Goal: Transaction & Acquisition: Purchase product/service

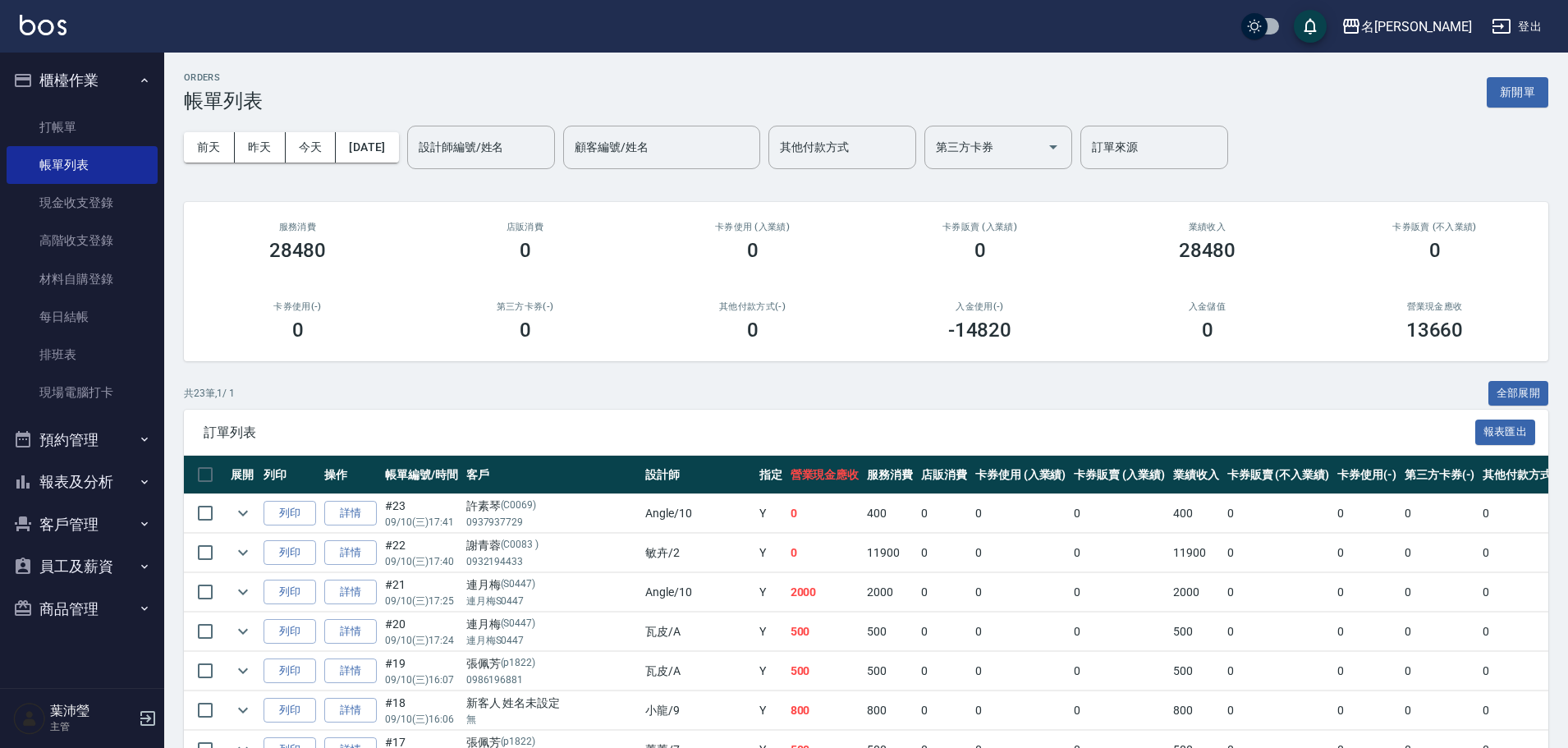
click at [122, 134] on link "打帳單" at bounding box center [82, 127] width 151 height 38
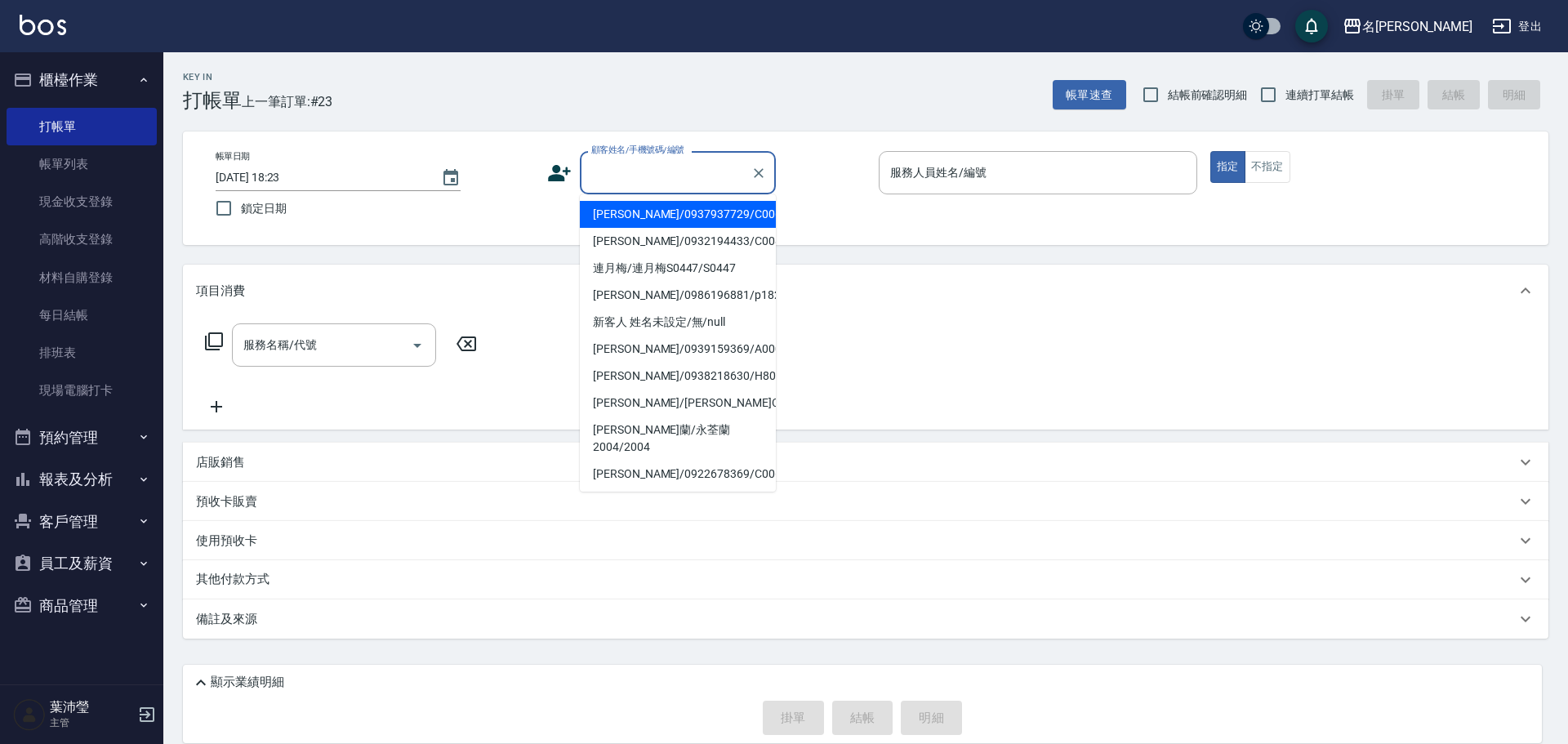
click at [655, 178] on input "顧客姓名/手機號碼/編號" at bounding box center [665, 172] width 156 height 29
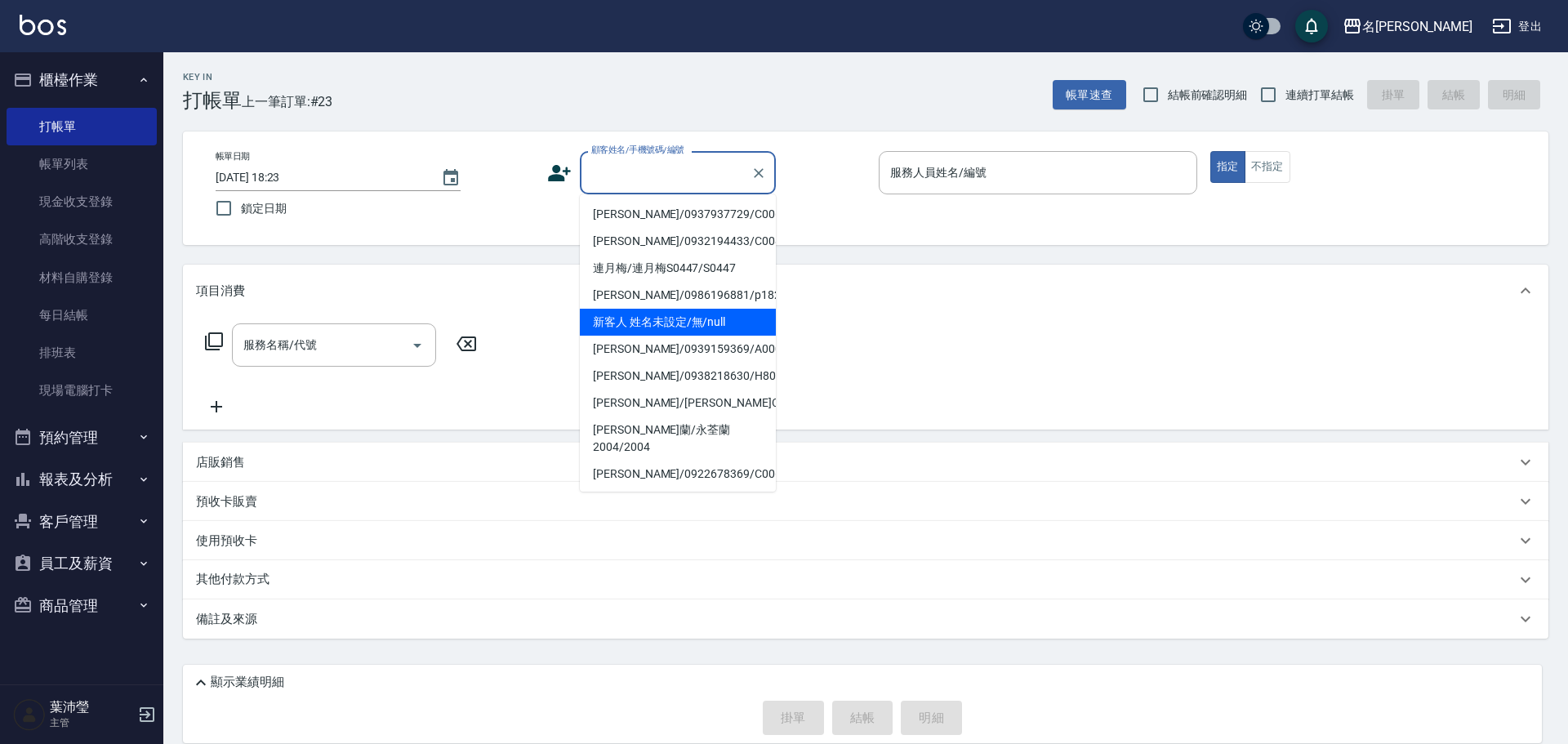
click at [631, 325] on li "新客人 姓名未設定/無/null" at bounding box center [678, 322] width 196 height 27
type input "新客人 姓名未設定/無/null"
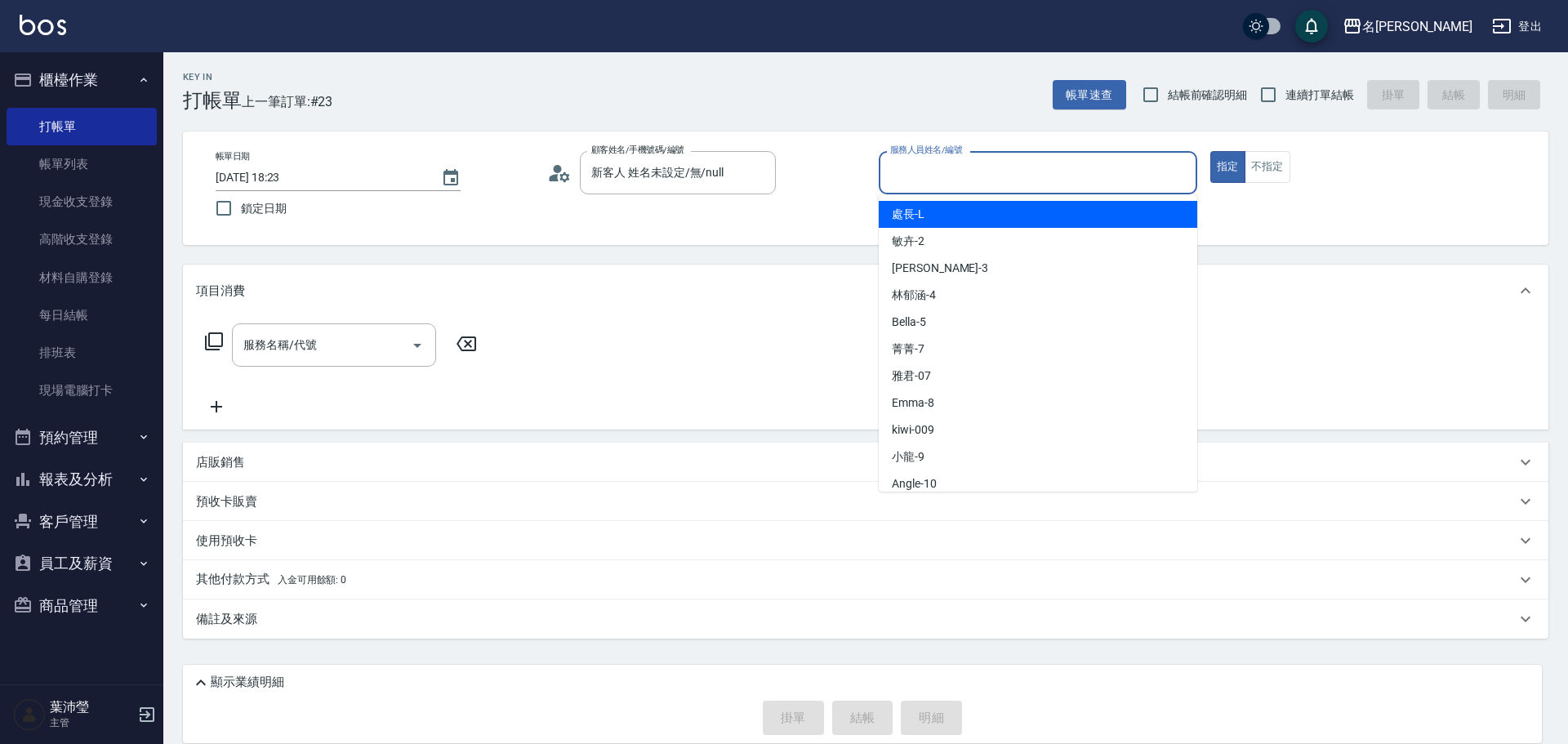
click at [902, 172] on input "服務人員姓名/編號" at bounding box center [1037, 172] width 304 height 29
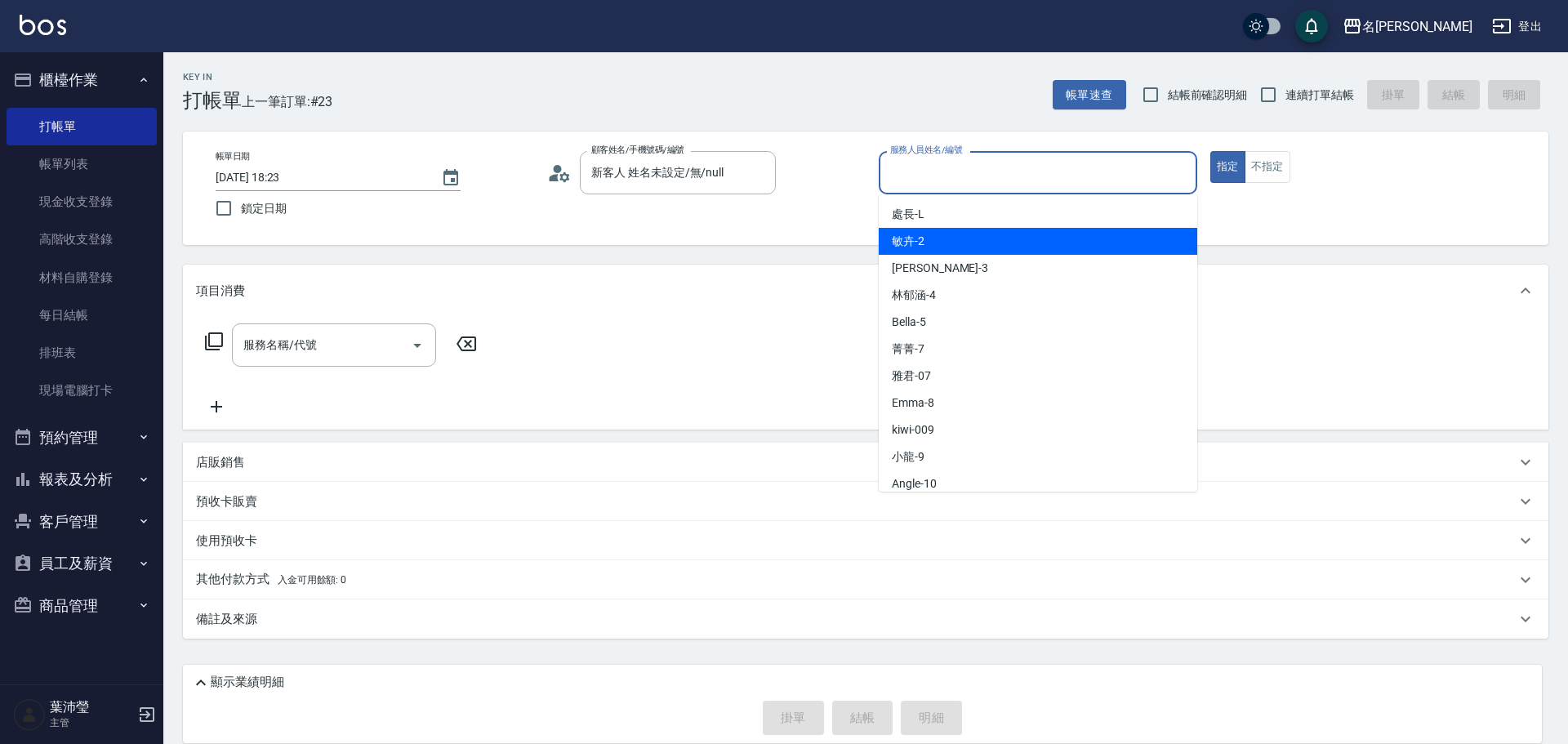
click at [916, 245] on span "敏卉 -2" at bounding box center [908, 241] width 33 height 17
type input "敏卉-2"
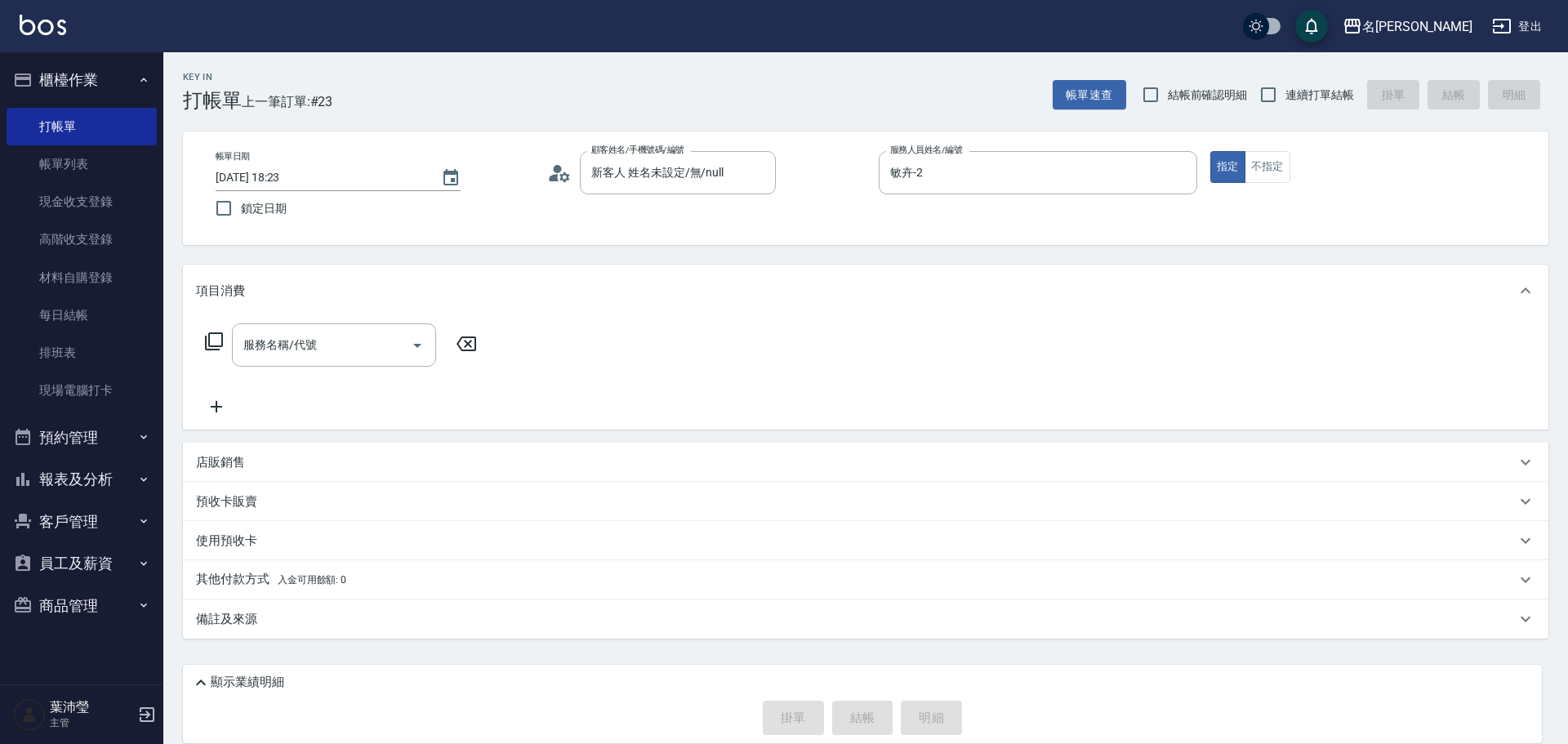
click at [221, 340] on icon at bounding box center [214, 340] width 18 height 18
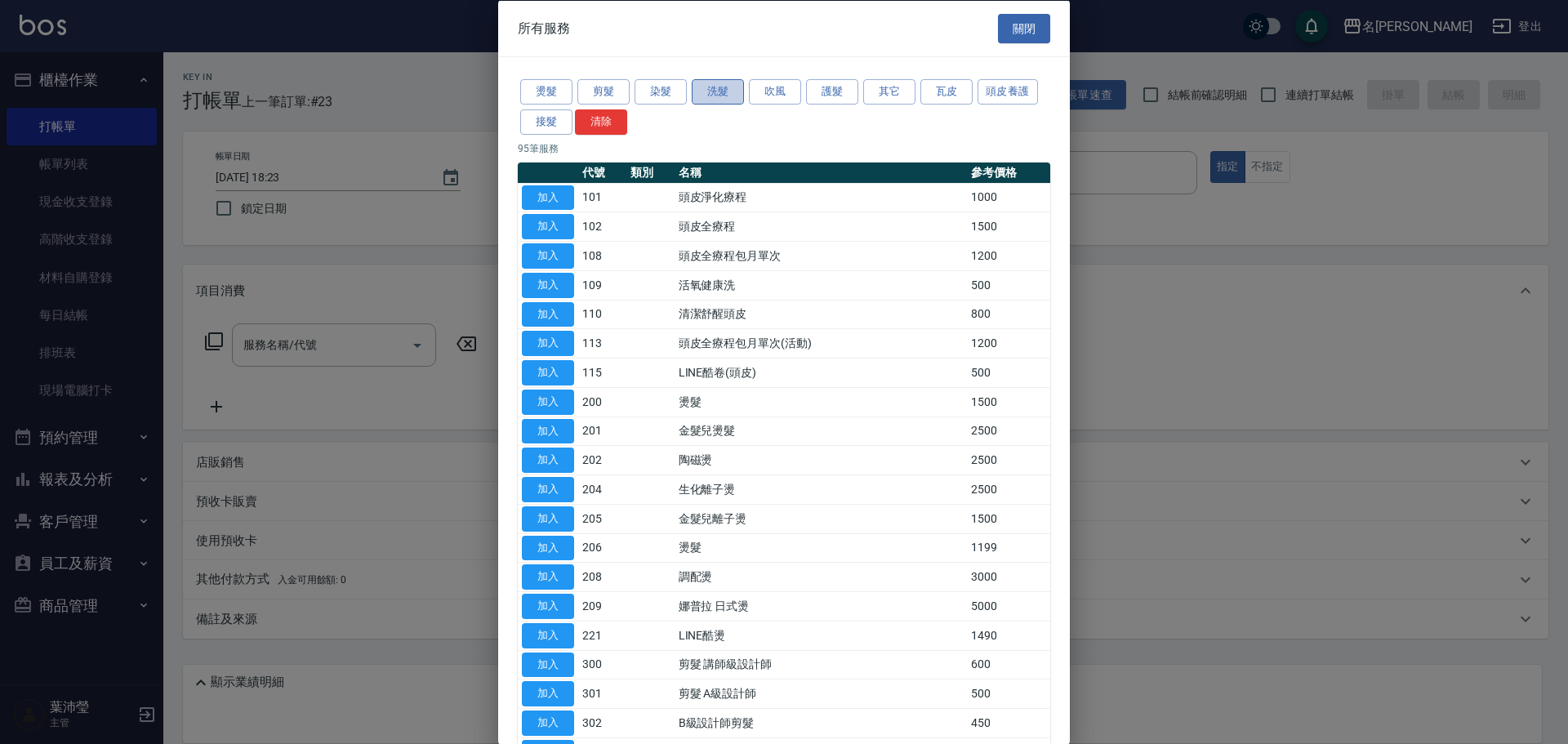
click at [703, 82] on button "洗髮" at bounding box center [718, 92] width 52 height 25
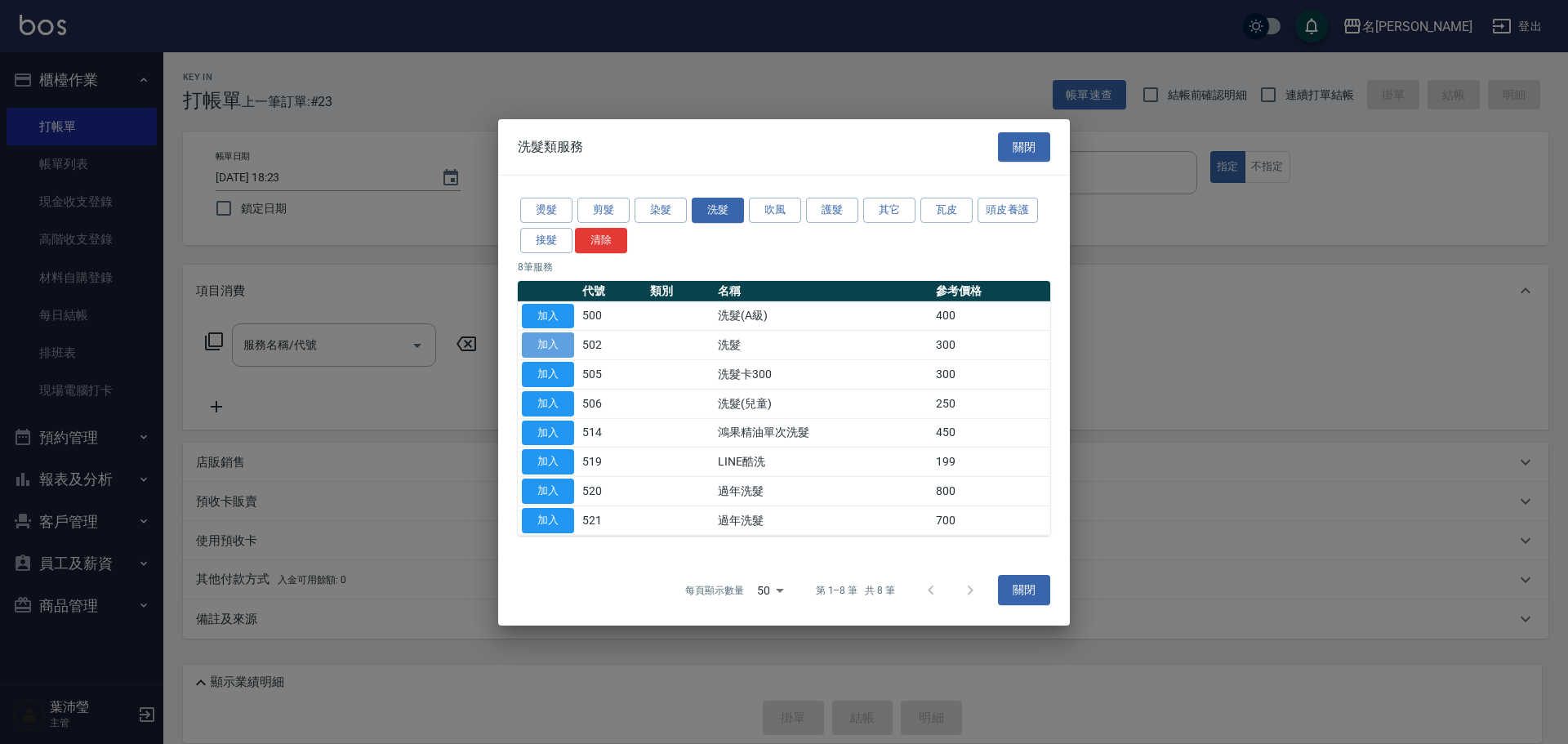
click at [546, 347] on button "加入" at bounding box center [548, 345] width 52 height 25
type input "洗髮(502)"
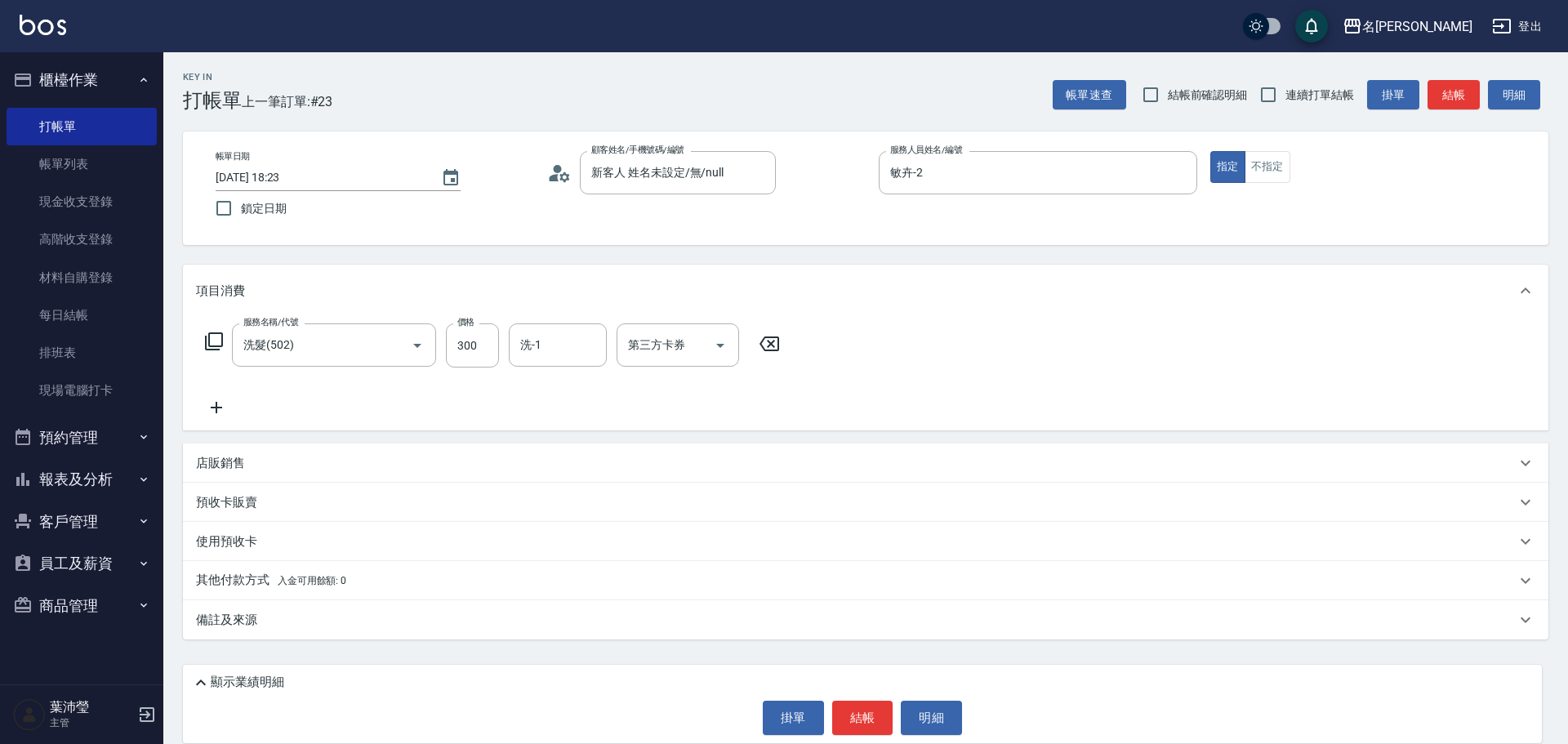
click at [210, 343] on icon at bounding box center [214, 340] width 18 height 18
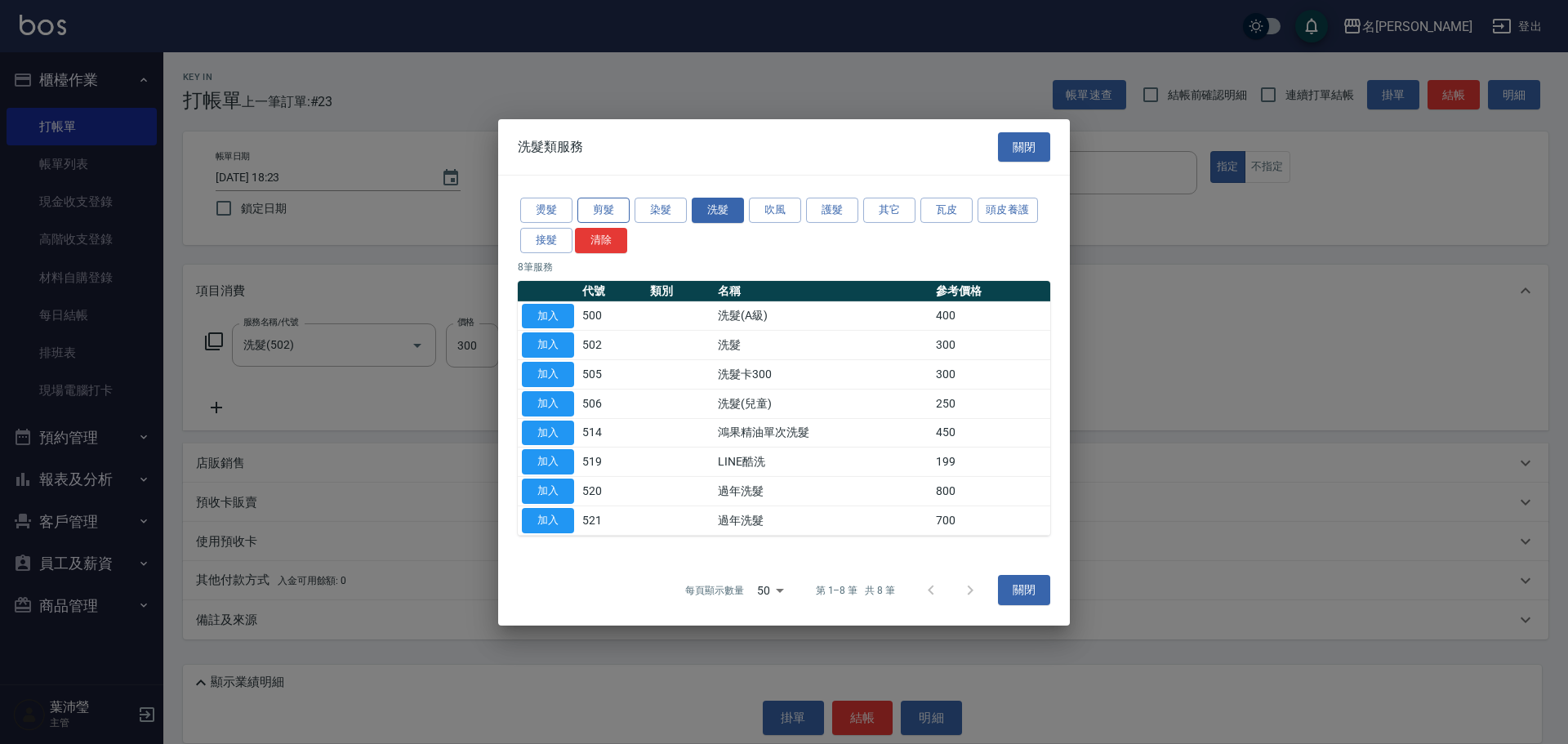
click at [601, 208] on button "剪髮" at bounding box center [604, 210] width 52 height 25
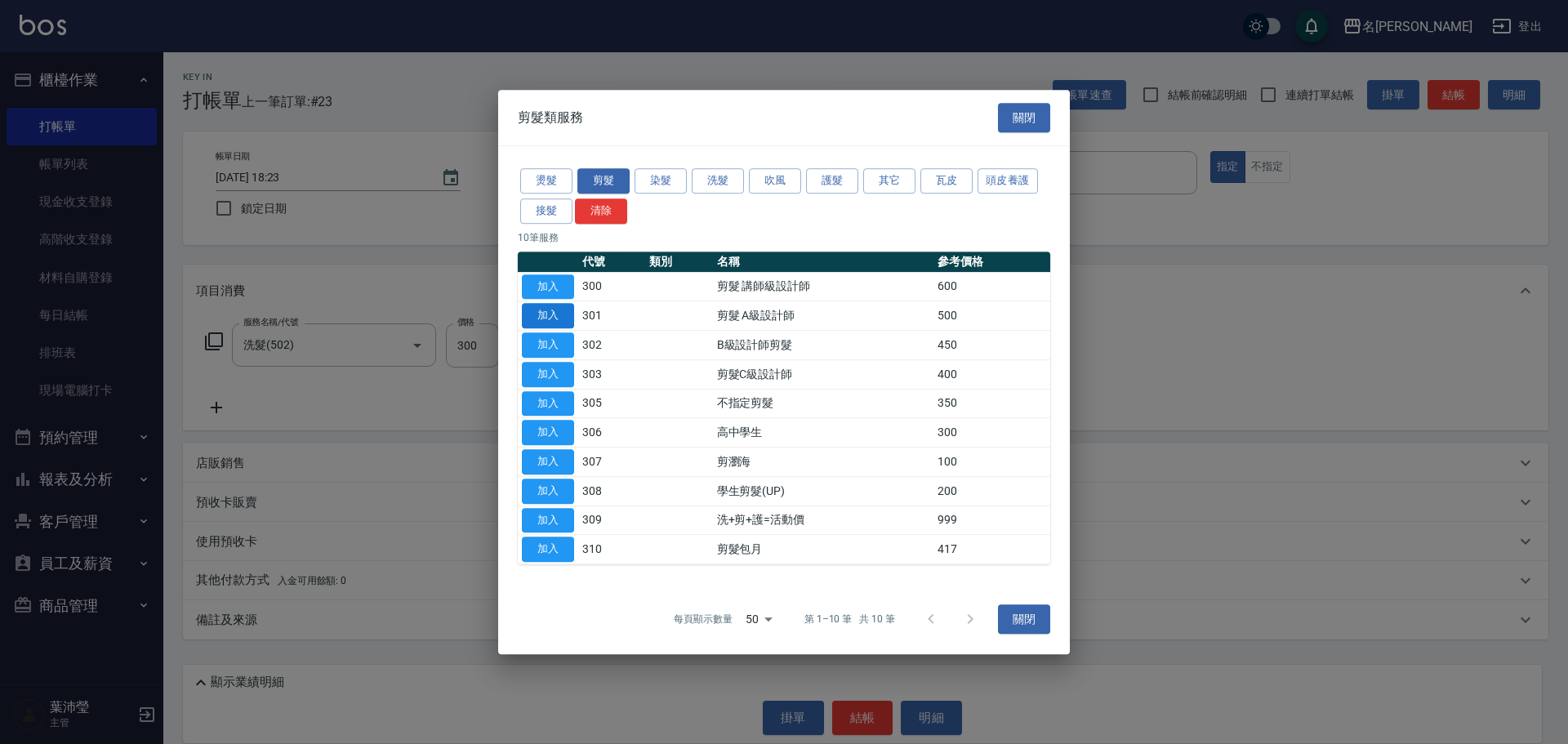
drag, startPoint x: 563, startPoint y: 315, endPoint x: 556, endPoint y: 321, distance: 9.2
click at [562, 315] on button "加入" at bounding box center [548, 315] width 52 height 25
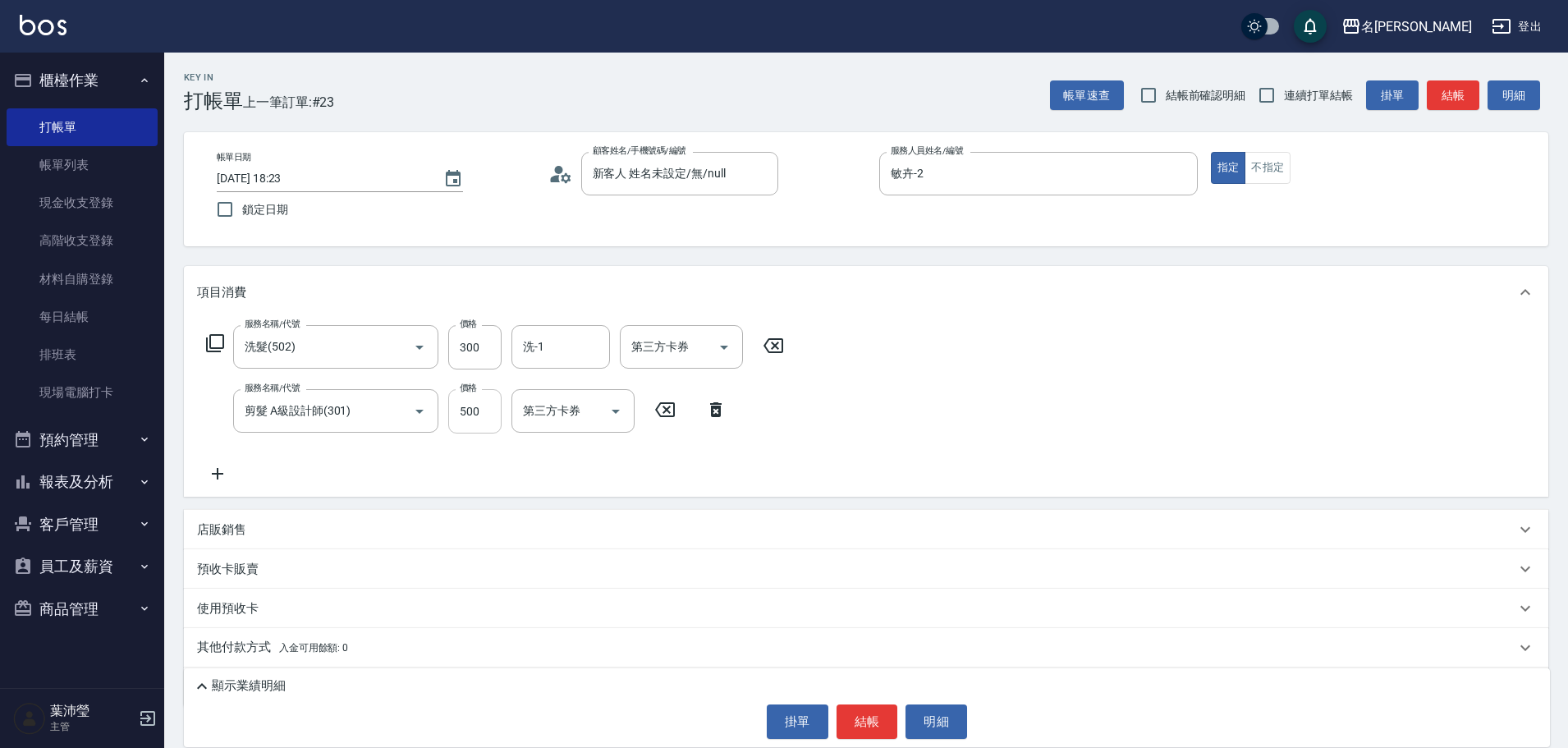
click at [487, 412] on input "500" at bounding box center [474, 411] width 53 height 44
type input "350"
click at [865, 725] on button "結帳" at bounding box center [867, 721] width 62 height 35
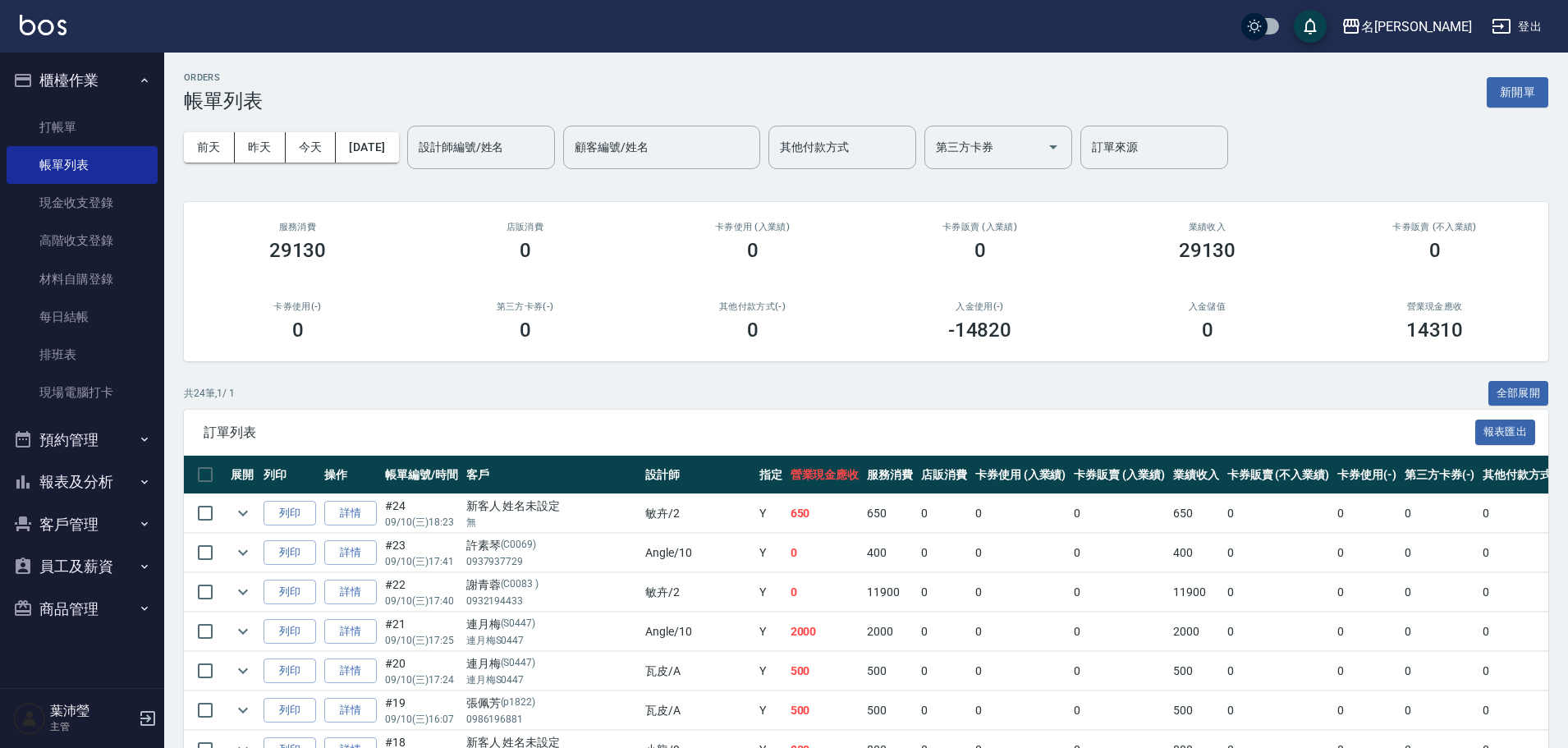
drag, startPoint x: 756, startPoint y: 415, endPoint x: 1336, endPoint y: 217, distance: 612.9
click at [754, 415] on div "訂單列表 報表匯出" at bounding box center [866, 432] width 1364 height 45
click at [1543, 91] on button "新開單" at bounding box center [1517, 92] width 62 height 30
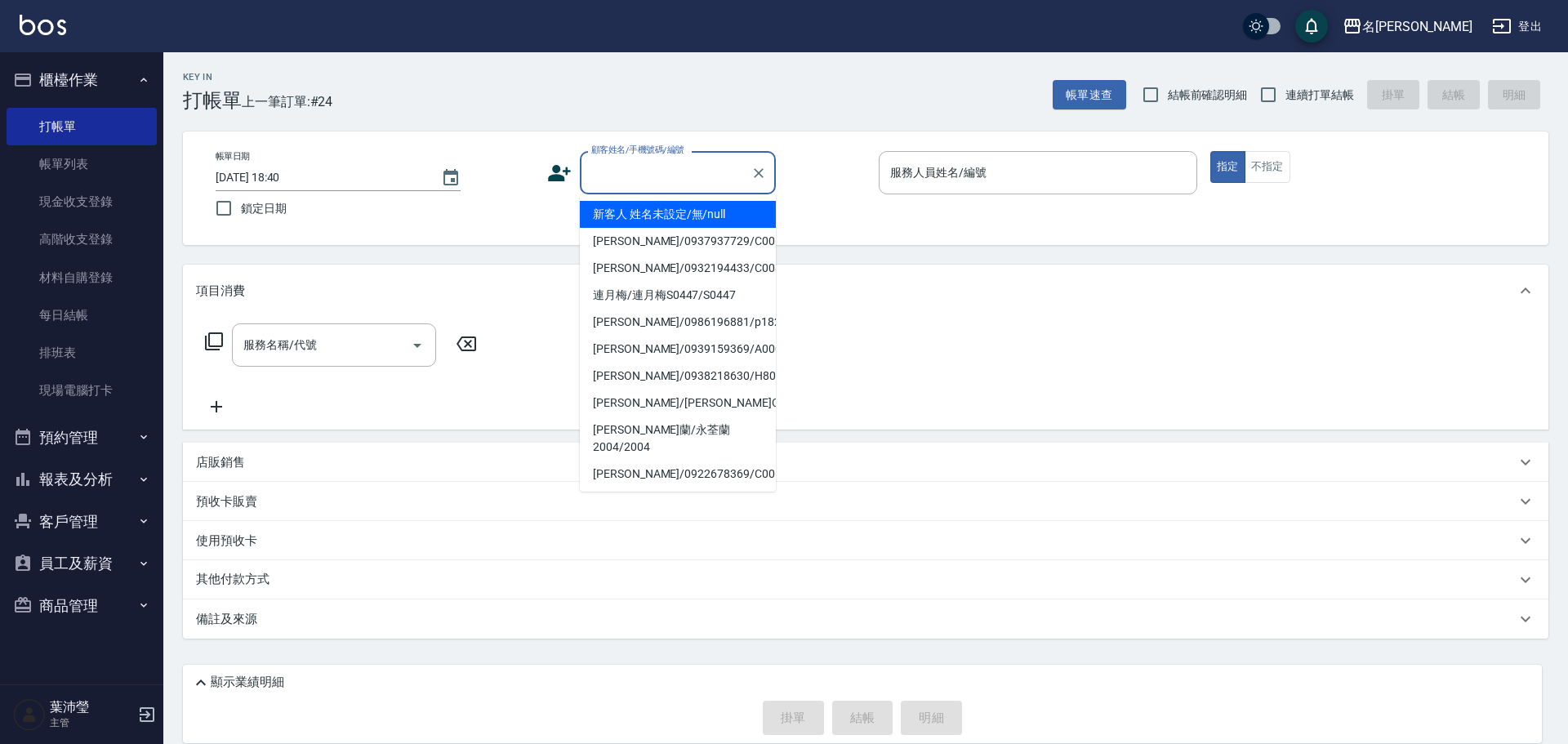
click at [638, 167] on input "顧客姓名/手機號碼/編號" at bounding box center [665, 172] width 156 height 29
click at [752, 431] on li "[PERSON_NAME]/0966209618/" at bounding box center [678, 430] width 196 height 27
type input "[PERSON_NAME]/0966209618/"
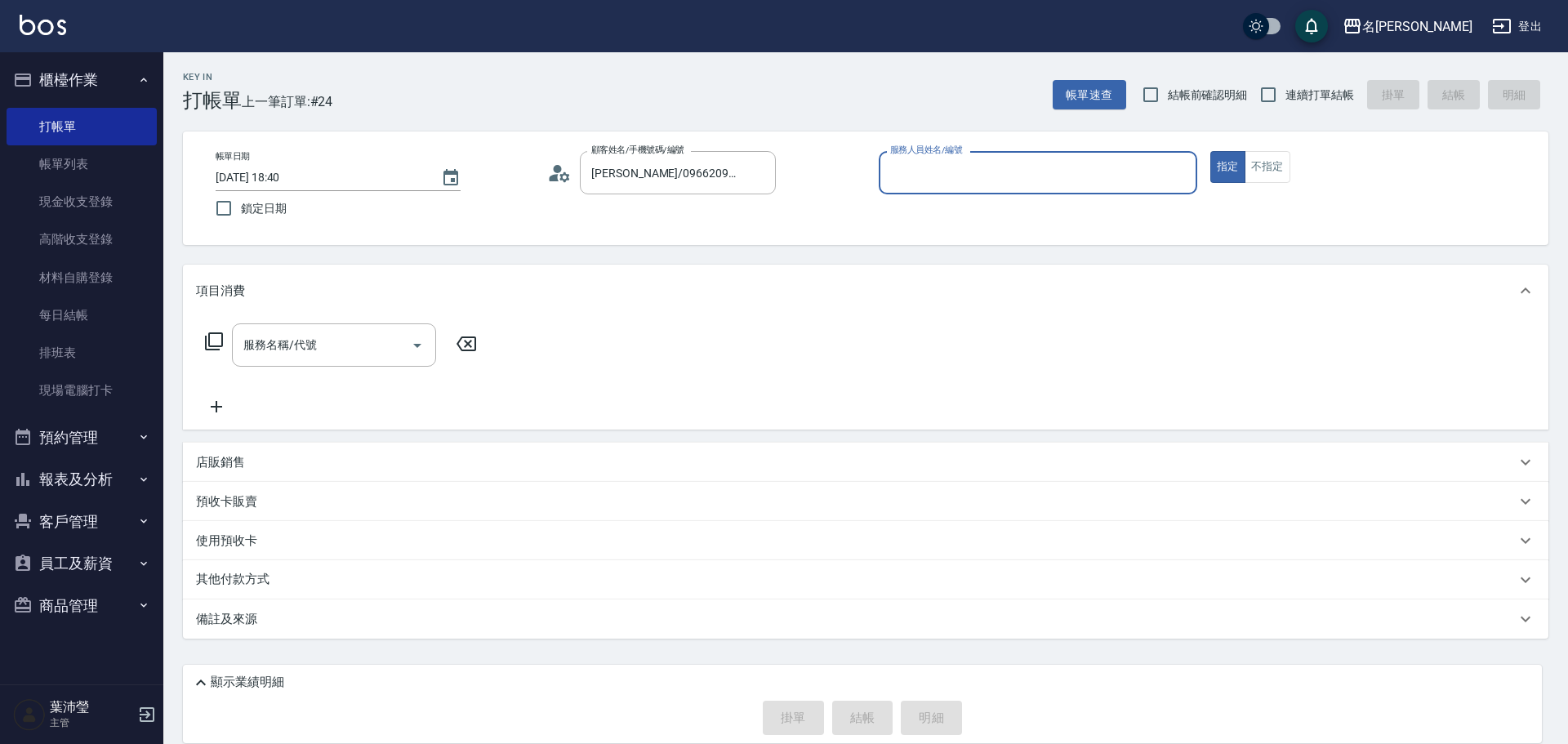
type input "Angle-10"
click at [214, 339] on icon at bounding box center [214, 340] width 19 height 19
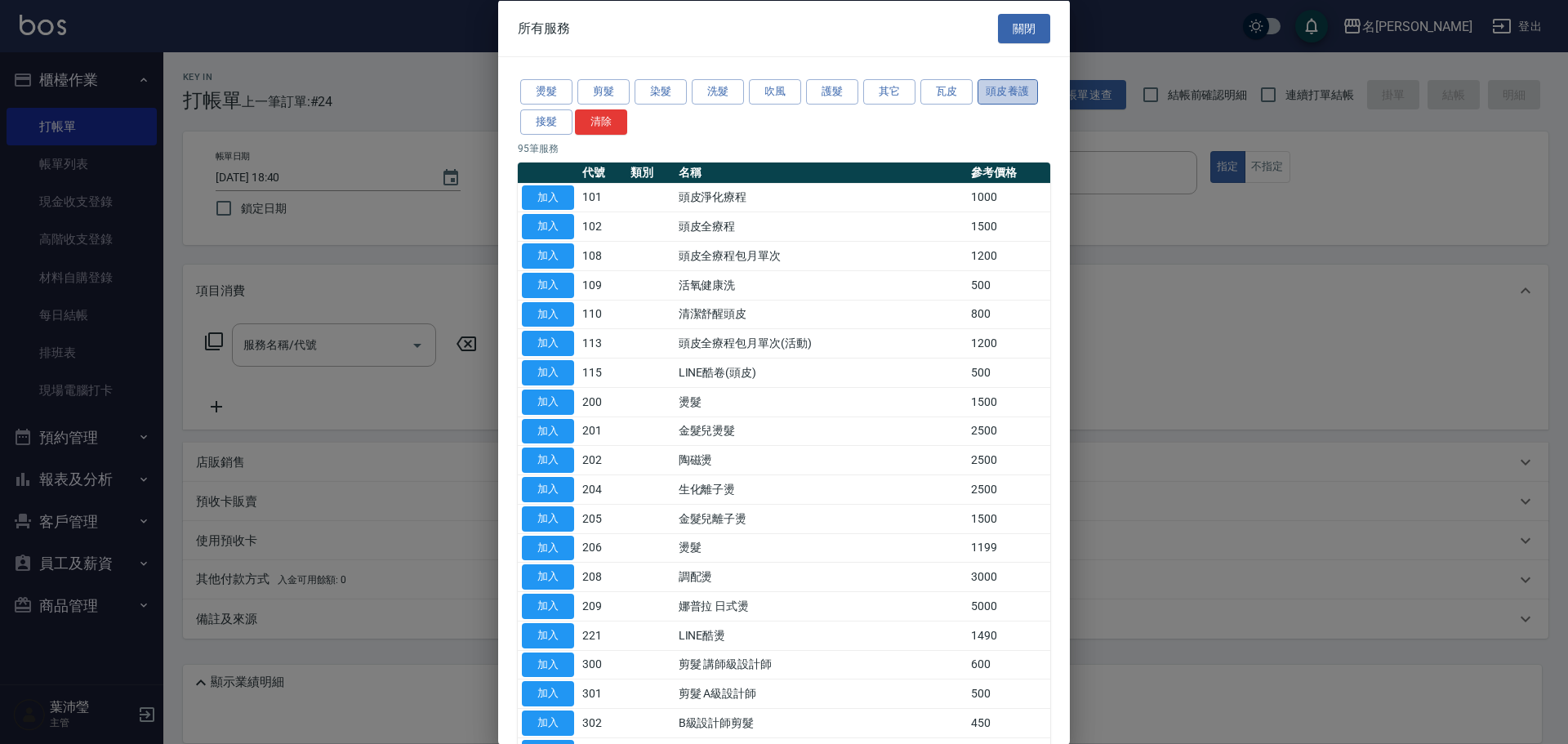
click at [1034, 93] on button "頭皮養護" at bounding box center [1008, 92] width 61 height 25
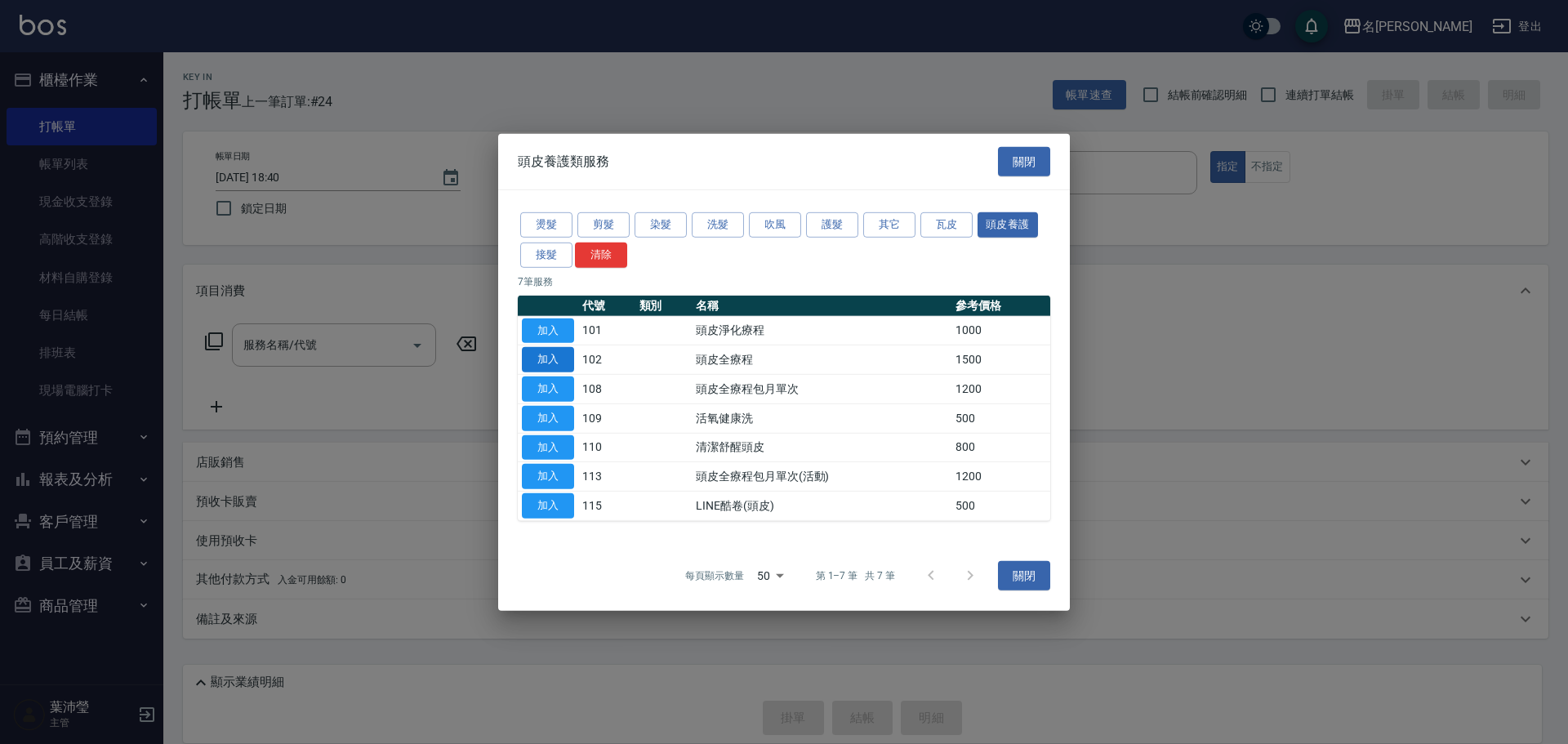
click at [561, 360] on button "加入" at bounding box center [548, 360] width 52 height 25
type input "頭皮全療程(102)"
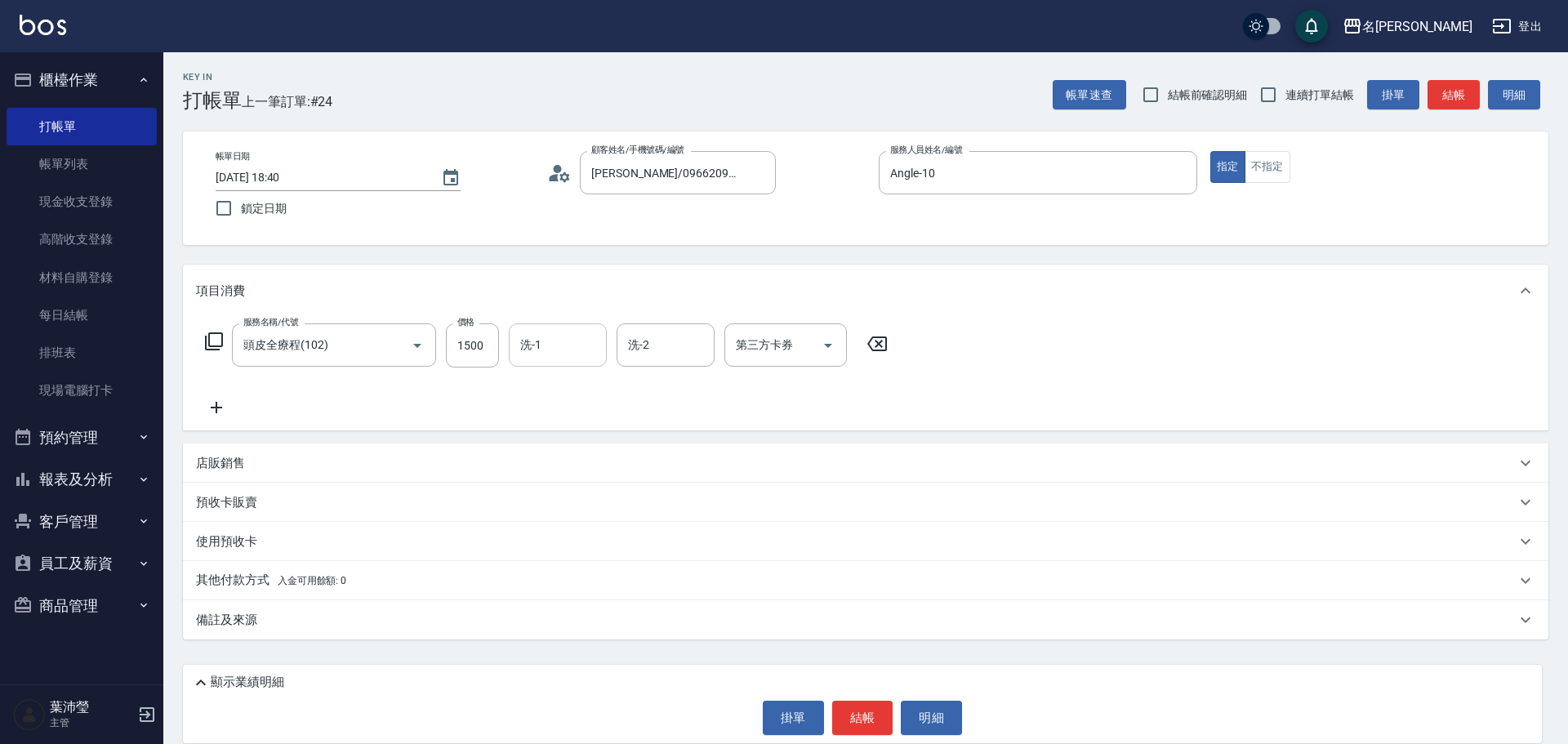
drag, startPoint x: 475, startPoint y: 355, endPoint x: 551, endPoint y: 332, distance: 79.4
click at [475, 355] on input "1500" at bounding box center [472, 346] width 53 height 44
type input "1600"
type input "語爭-20"
click at [205, 344] on icon at bounding box center [214, 340] width 18 height 18
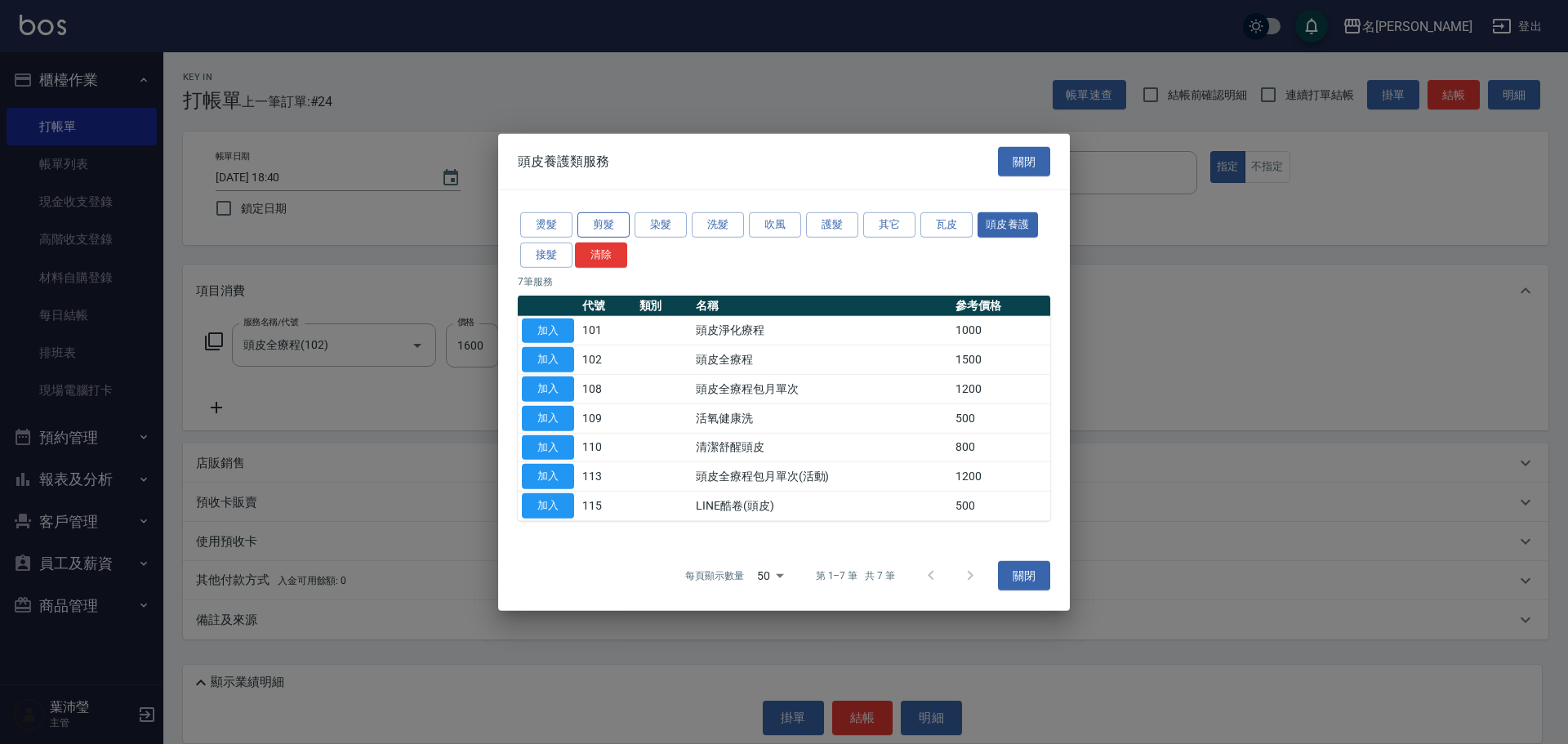
click at [610, 218] on button "剪髮" at bounding box center [604, 225] width 52 height 25
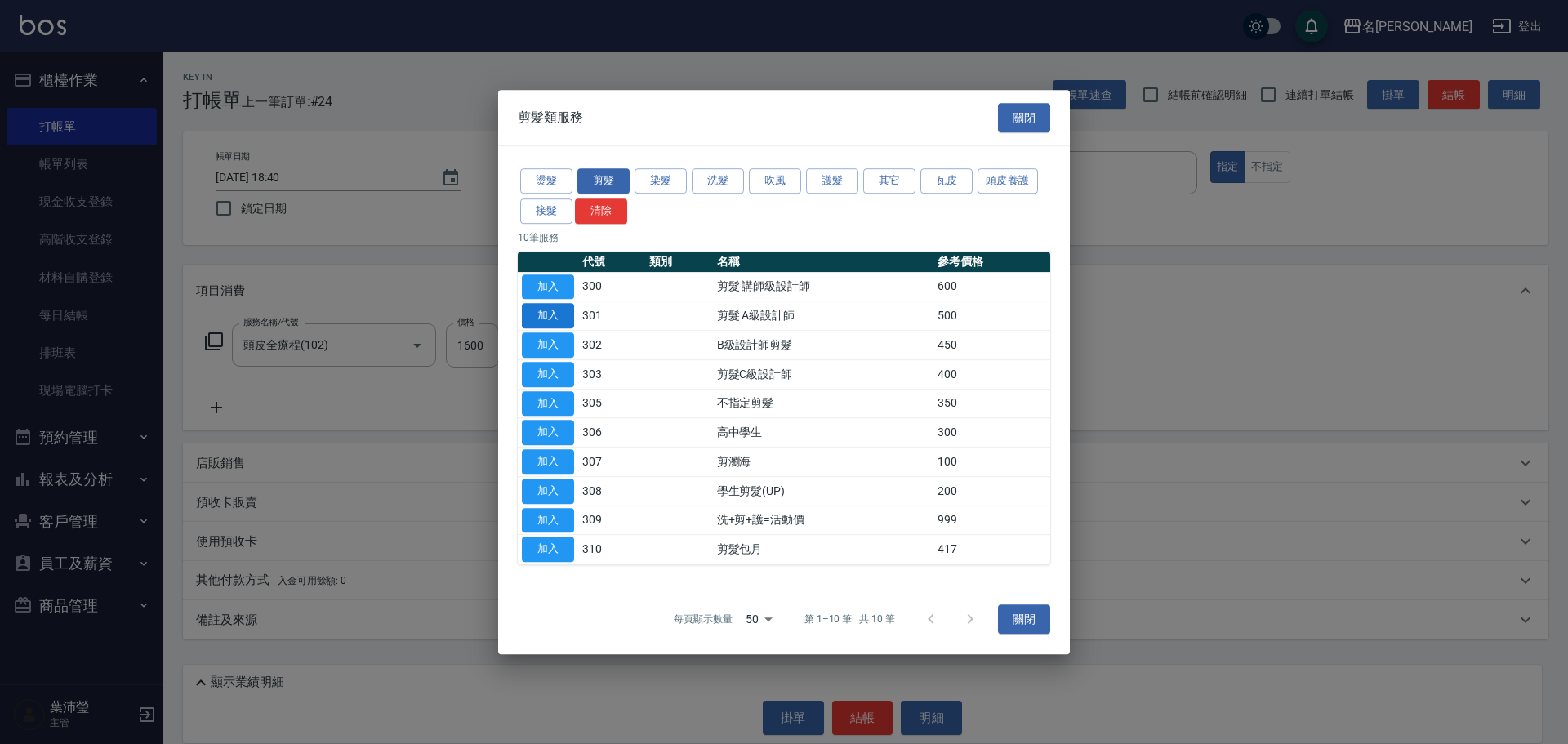
click at [559, 293] on button "加入" at bounding box center [548, 287] width 52 height 25
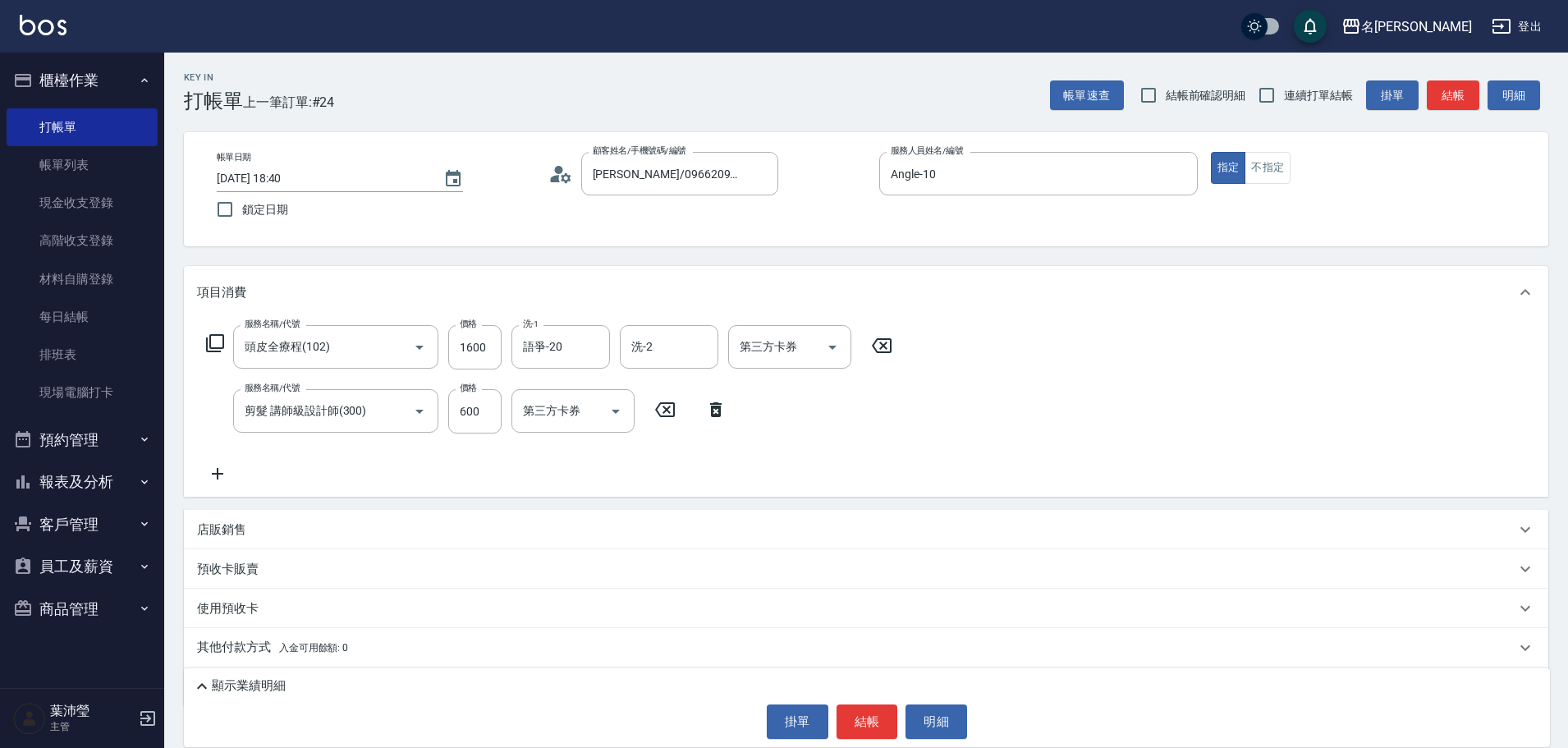
click at [213, 342] on icon at bounding box center [215, 342] width 19 height 19
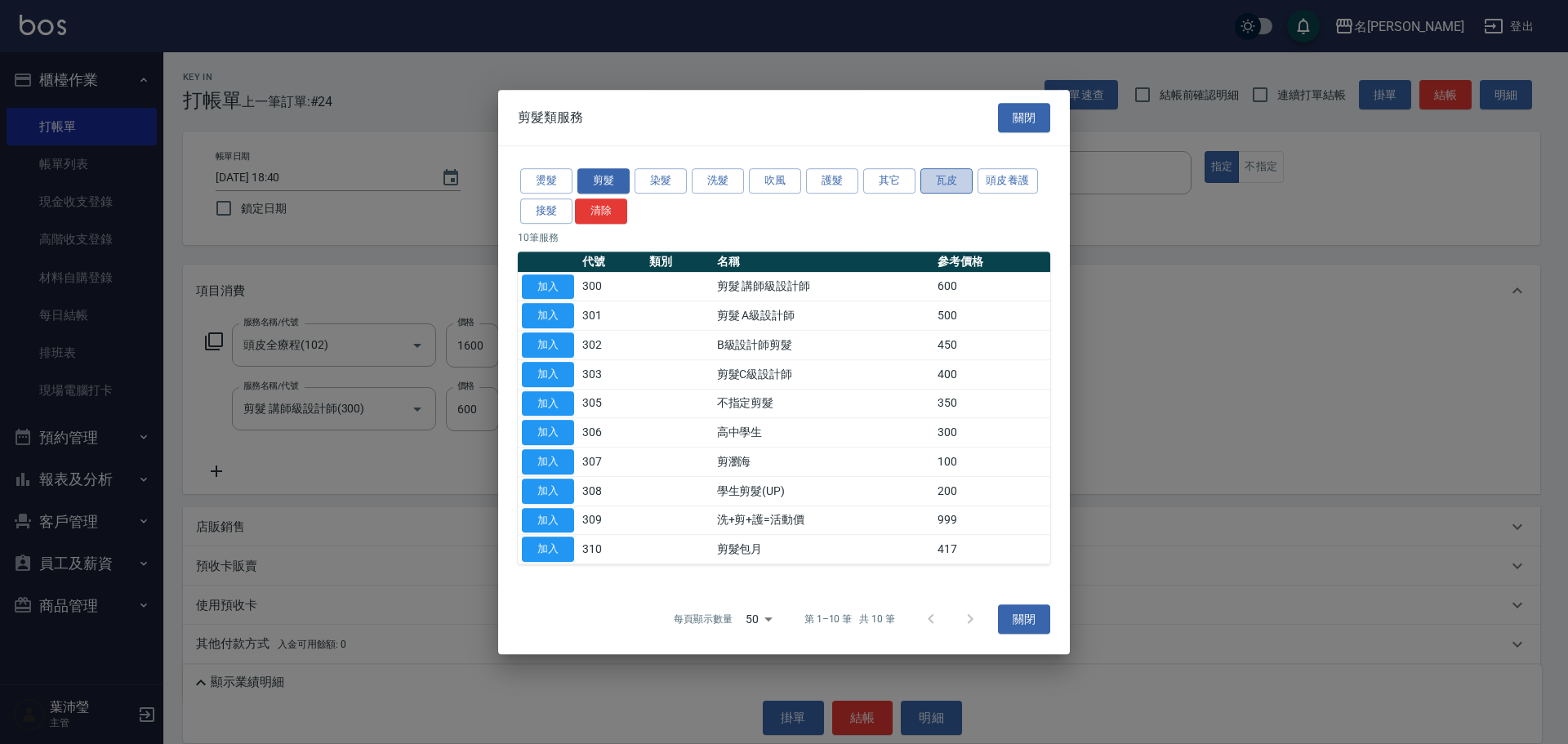
click at [963, 182] on button "瓦皮" at bounding box center [947, 181] width 52 height 25
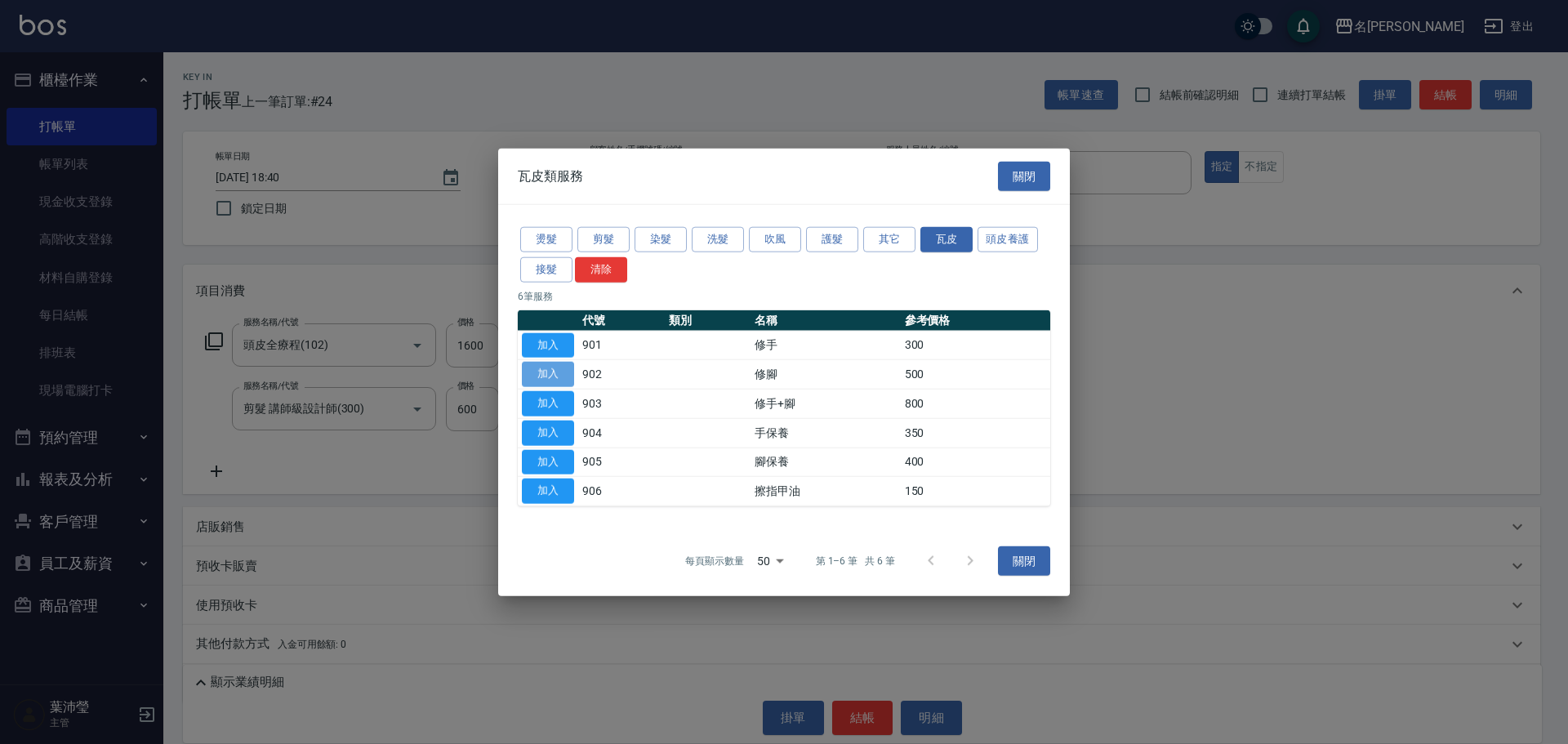
click at [527, 366] on button "加入" at bounding box center [548, 374] width 52 height 25
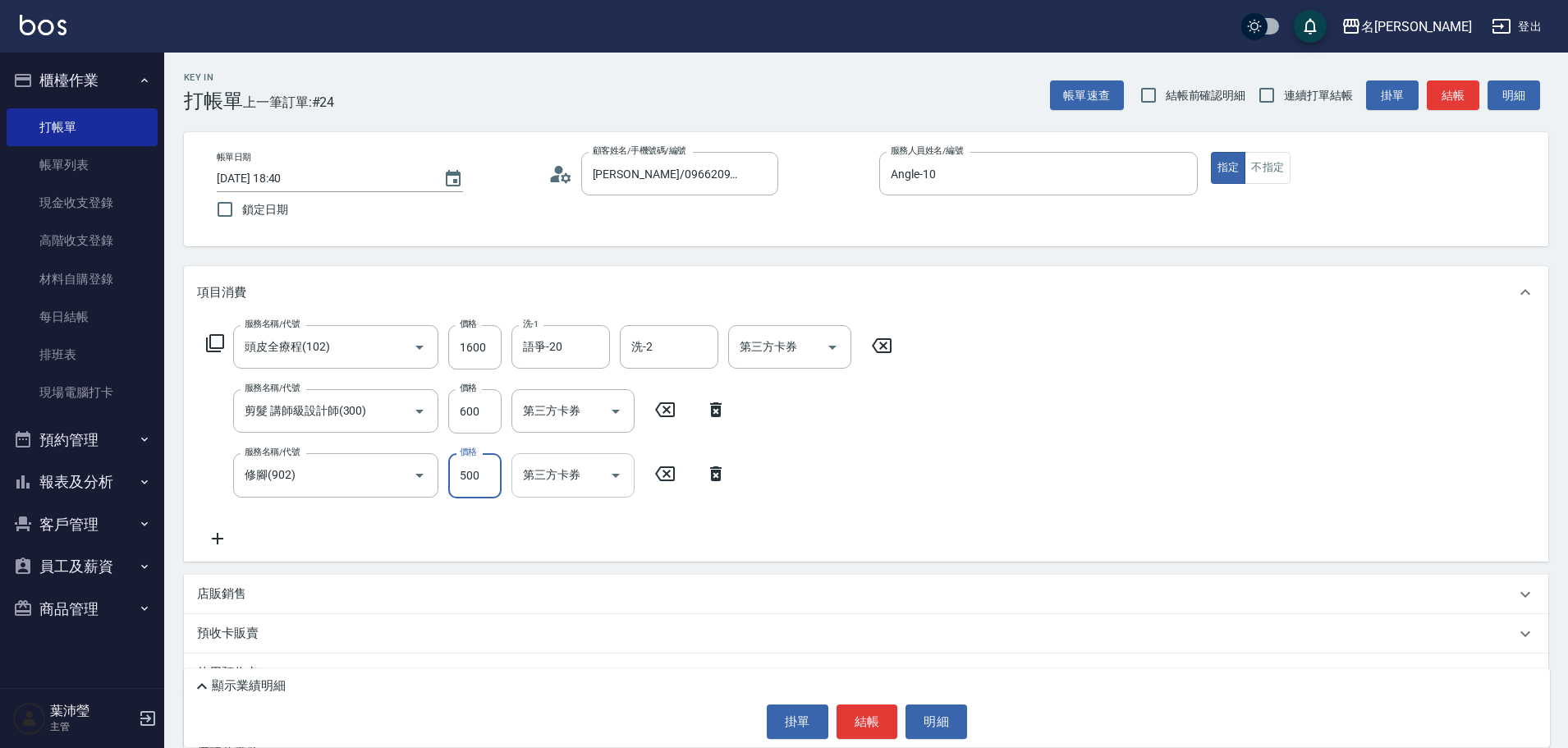
drag, startPoint x: 498, startPoint y: 474, endPoint x: 583, endPoint y: 456, distance: 86.9
click at [499, 474] on input "500" at bounding box center [474, 475] width 53 height 44
type input "900"
click at [272, 681] on p "顯示業績明細" at bounding box center [249, 685] width 74 height 17
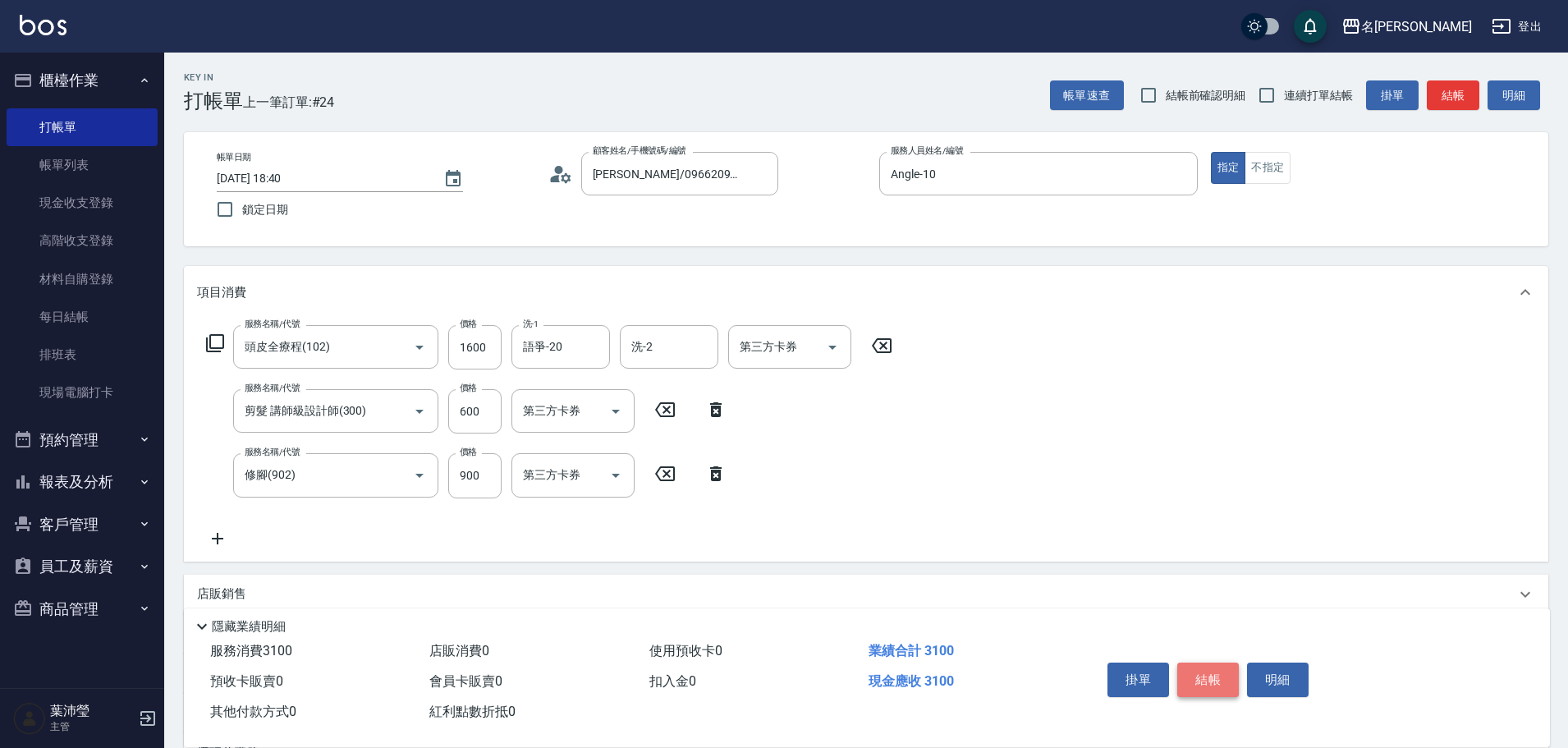
click at [1218, 680] on button "結帳" at bounding box center [1208, 680] width 62 height 35
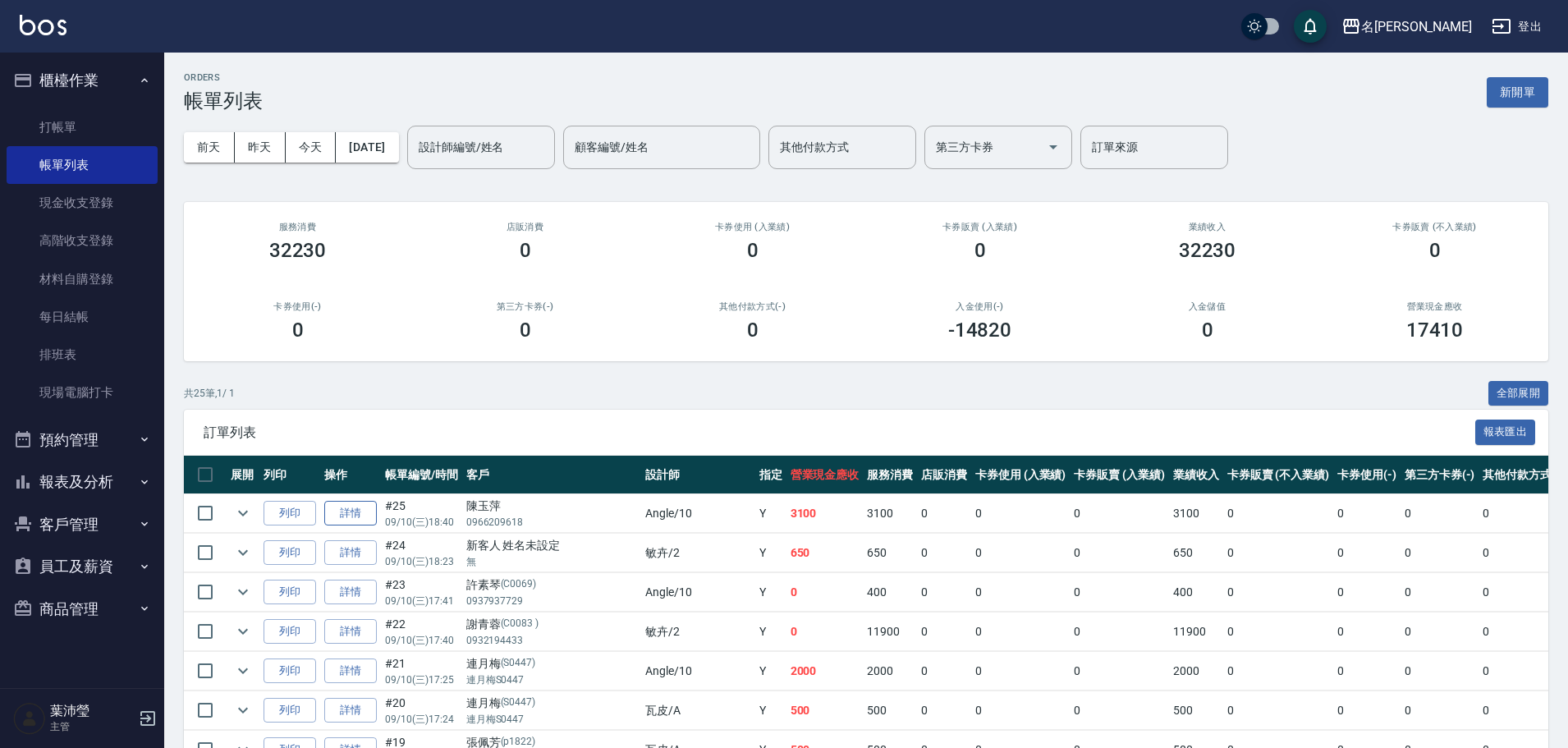
click at [334, 520] on link "詳情" at bounding box center [351, 514] width 52 height 25
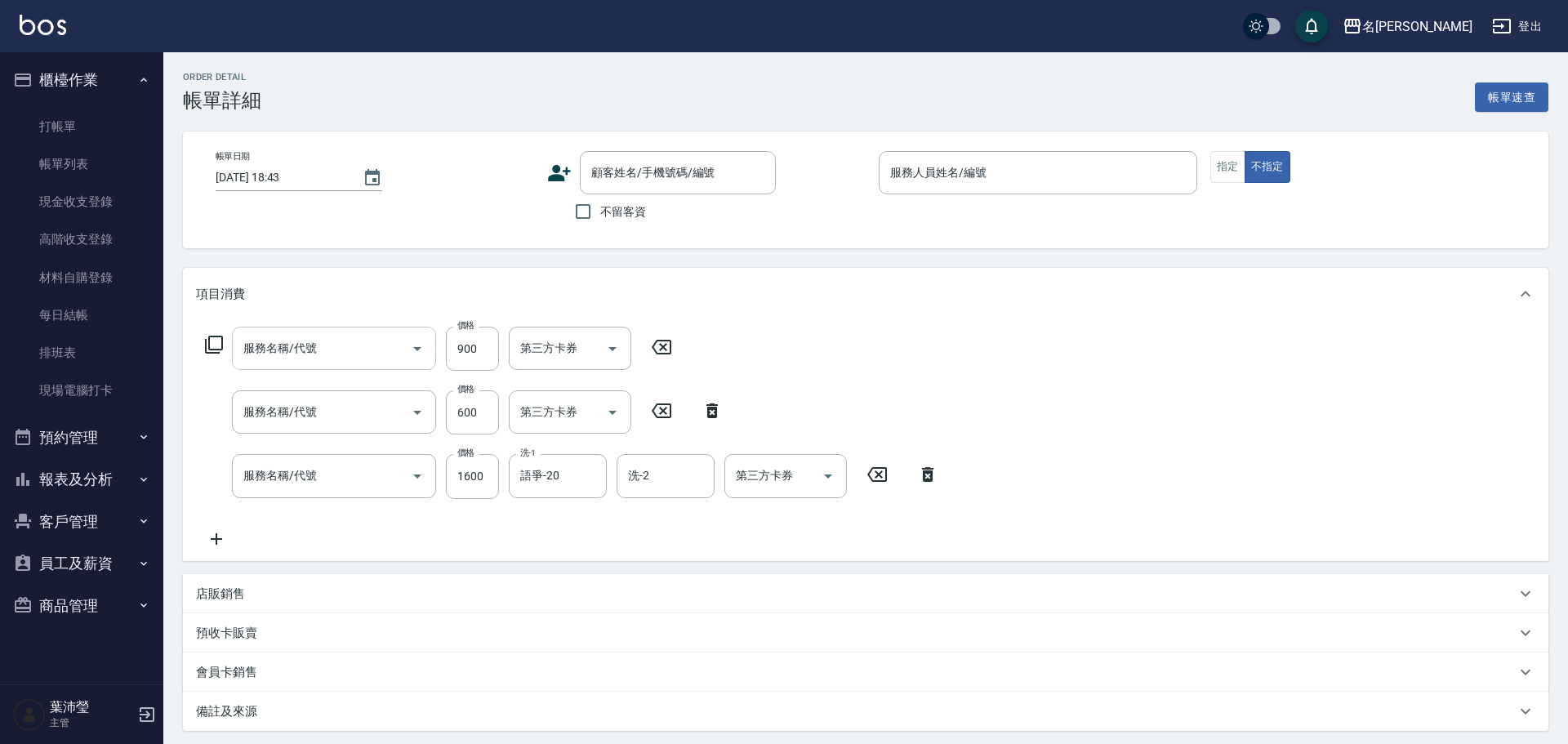
type input "[DATE] 18:40"
type input "Angle-10"
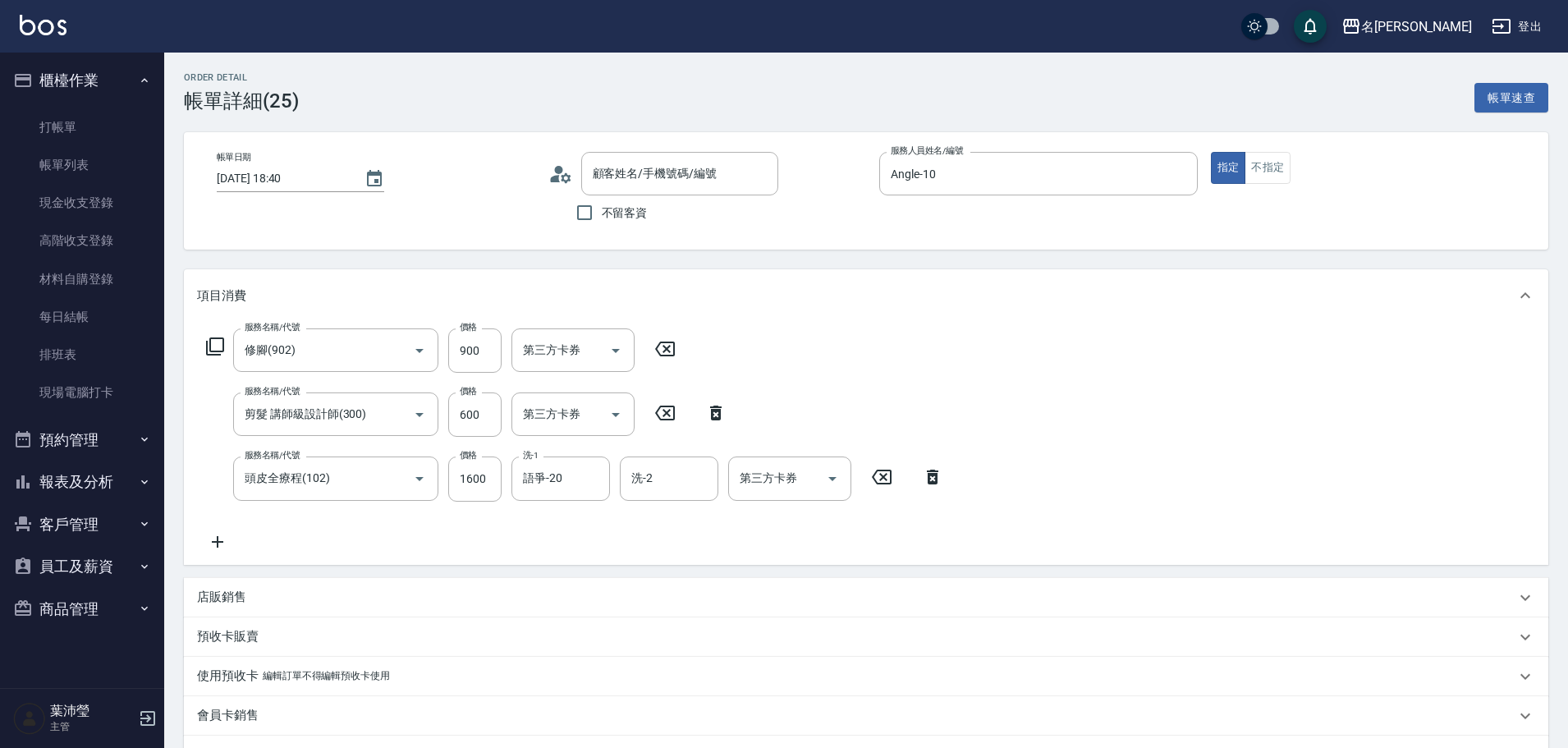
type input "修腳(902)"
type input "剪髮 講師級設計師(300)"
type input "頭皮全療程(102)"
type input "[PERSON_NAME]/0966209618/"
click at [673, 346] on icon at bounding box center [664, 348] width 19 height 14
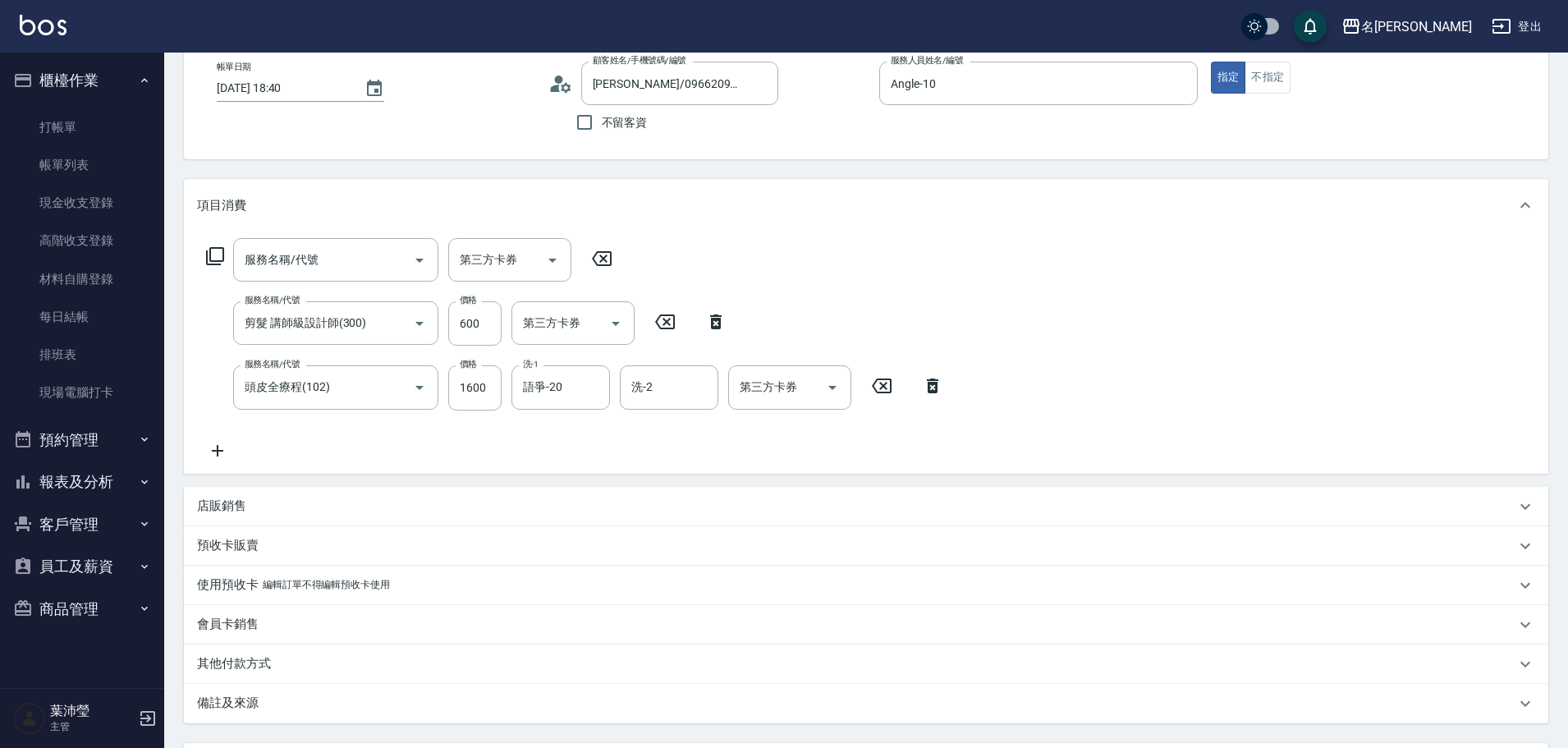
scroll to position [243, 0]
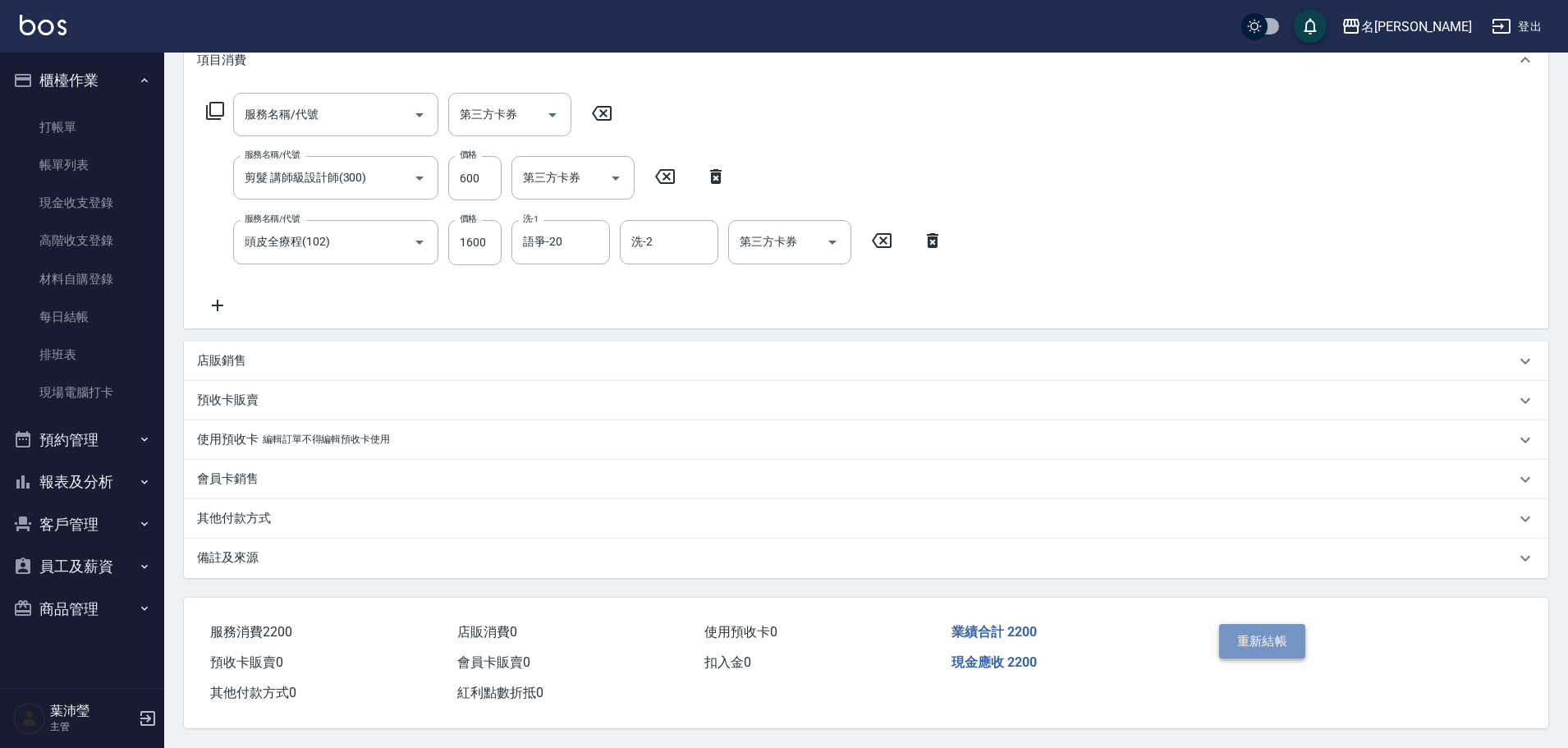
click at [1298, 631] on button "重新結帳" at bounding box center [1262, 641] width 87 height 35
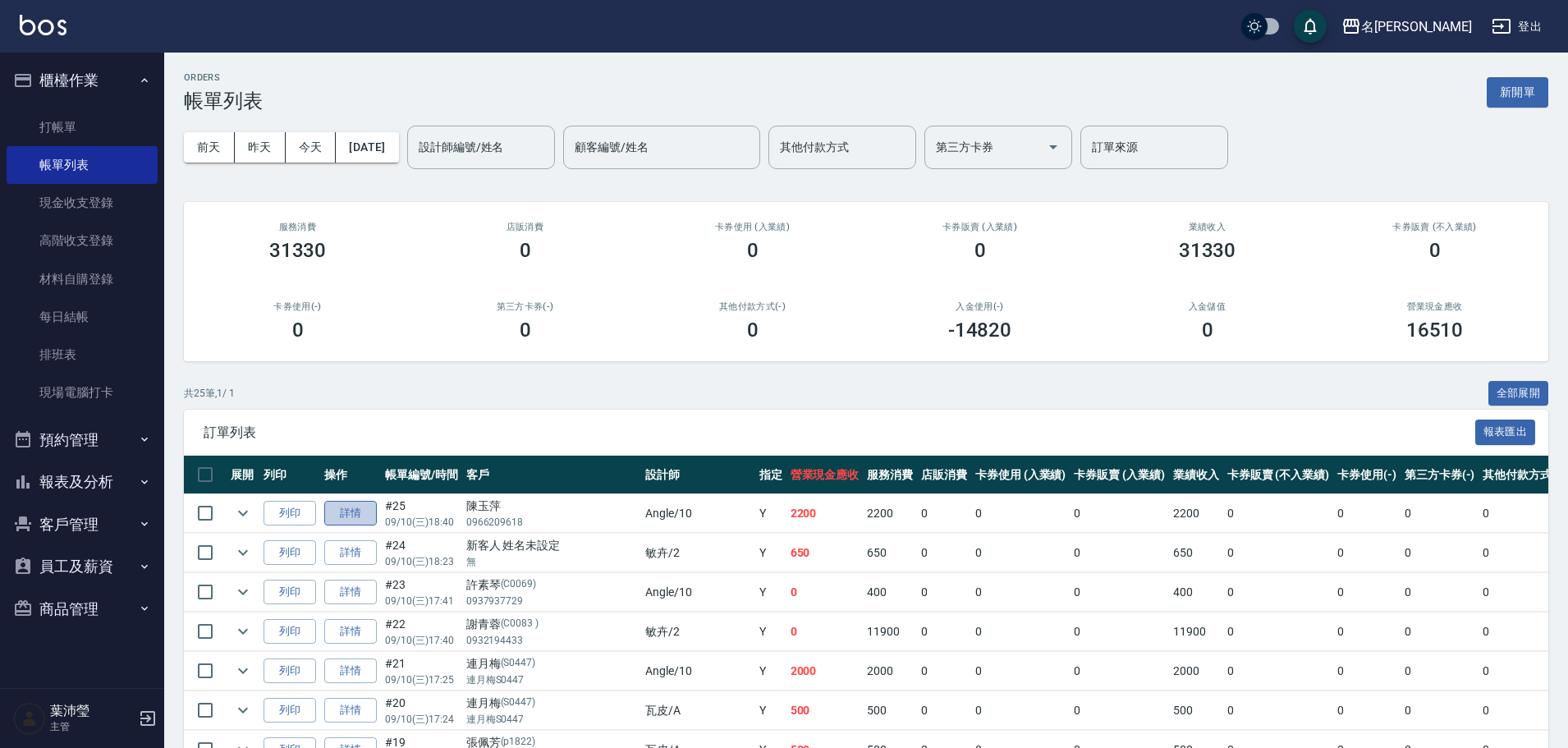
click at [331, 512] on link "詳情" at bounding box center [351, 514] width 52 height 25
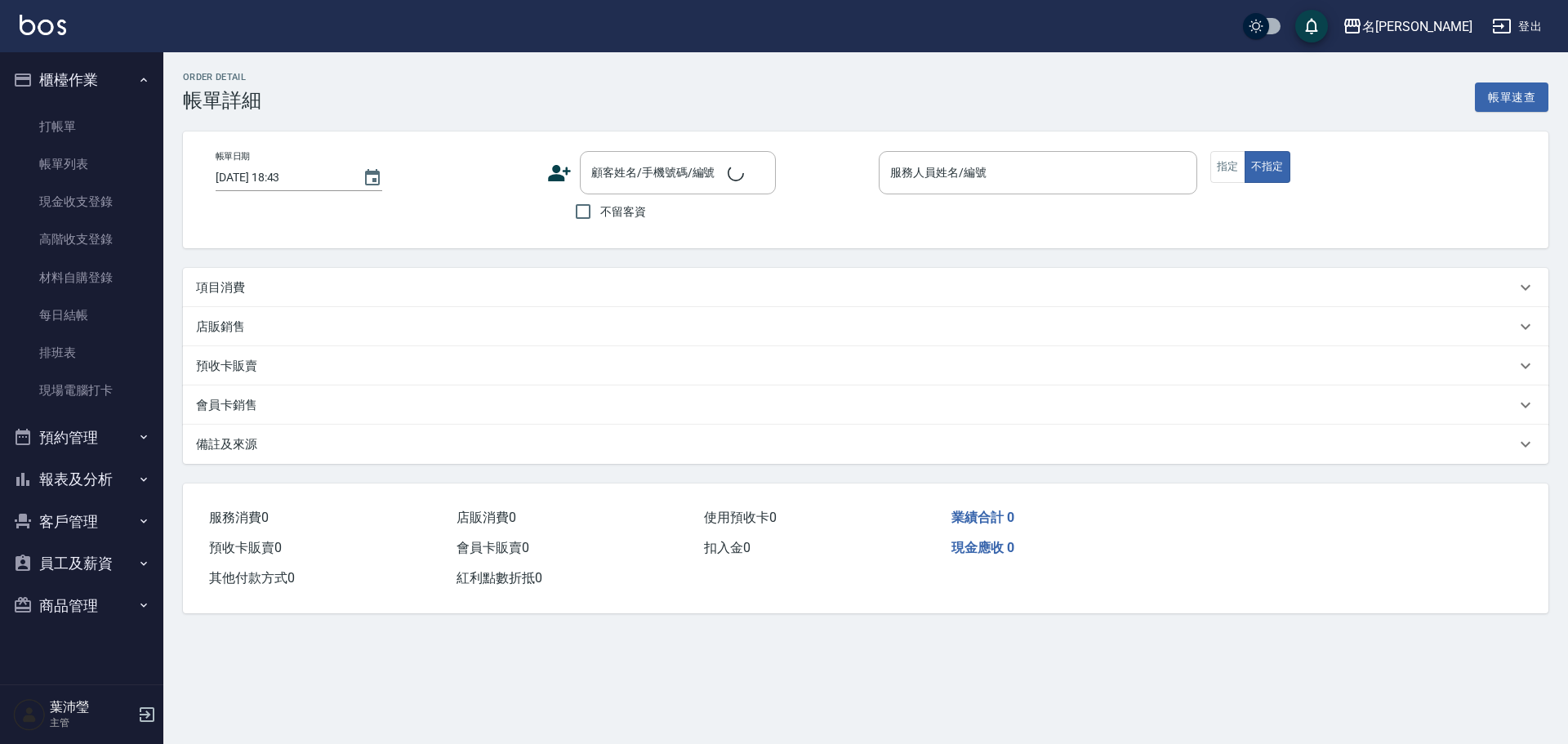
type input "[DATE] 18:40"
type input "Angle-10"
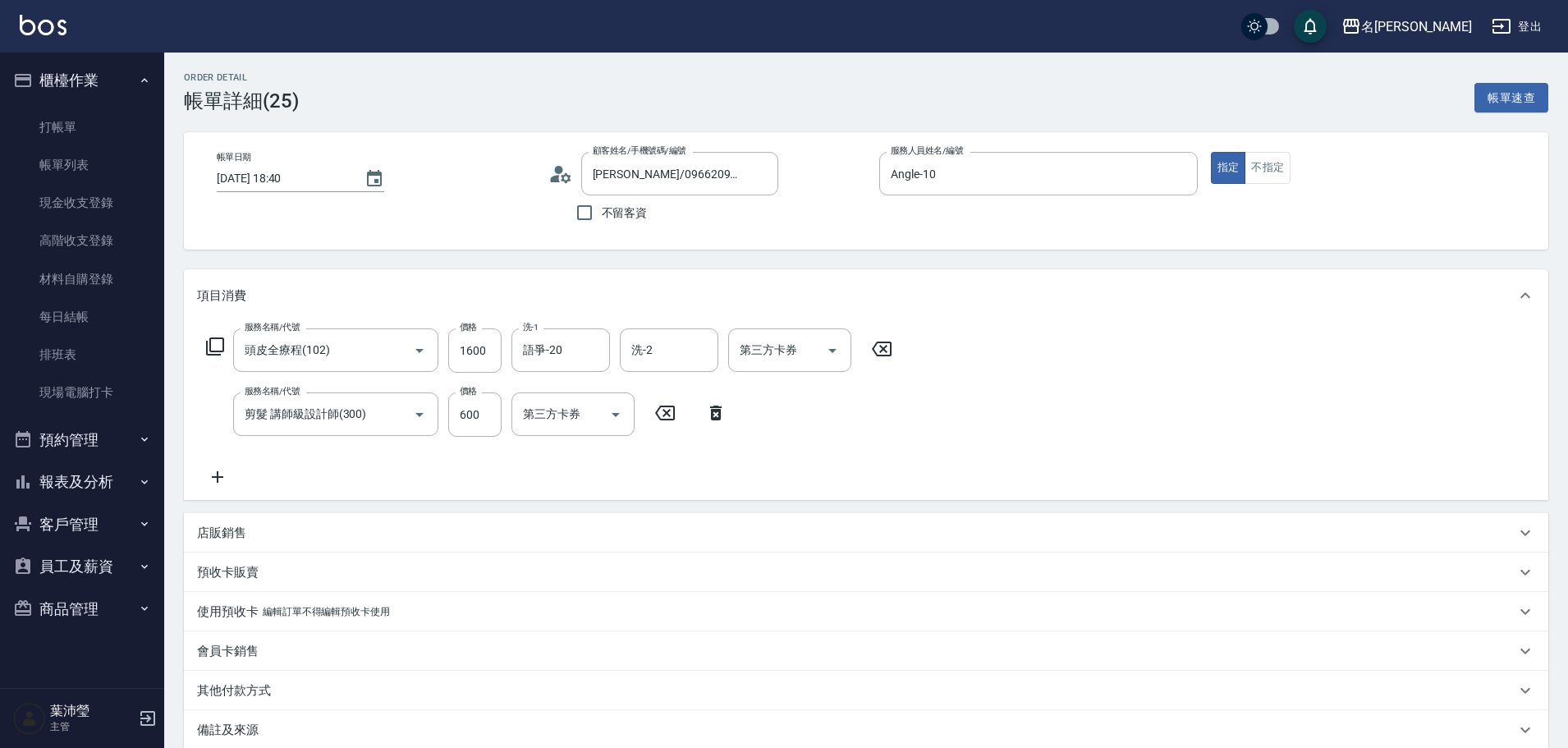
type input "[PERSON_NAME]/0966209618/"
type input "頭皮全療程(102)"
type input "剪髮 講師級設計師(300)"
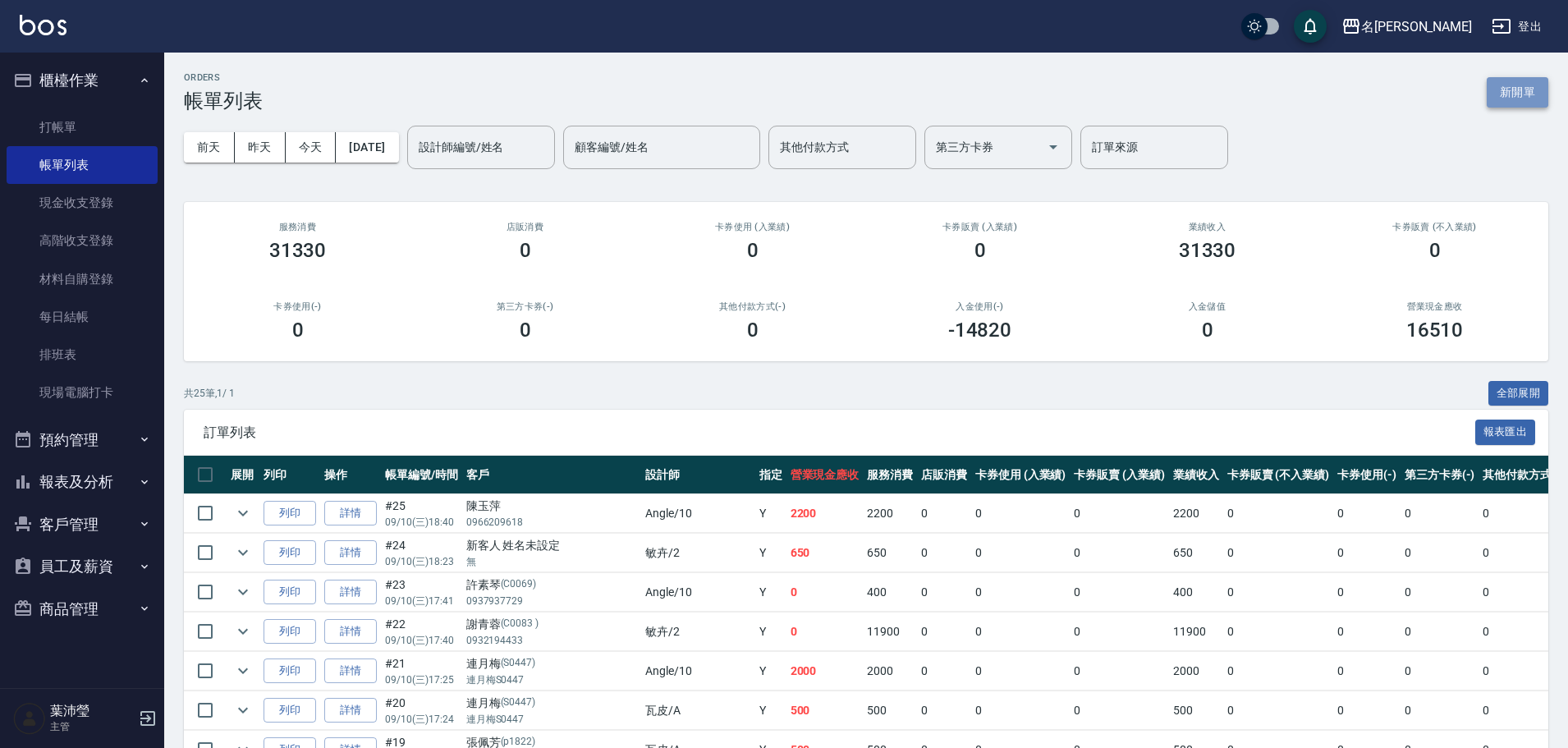
click at [1502, 94] on button "新開單" at bounding box center [1517, 92] width 62 height 30
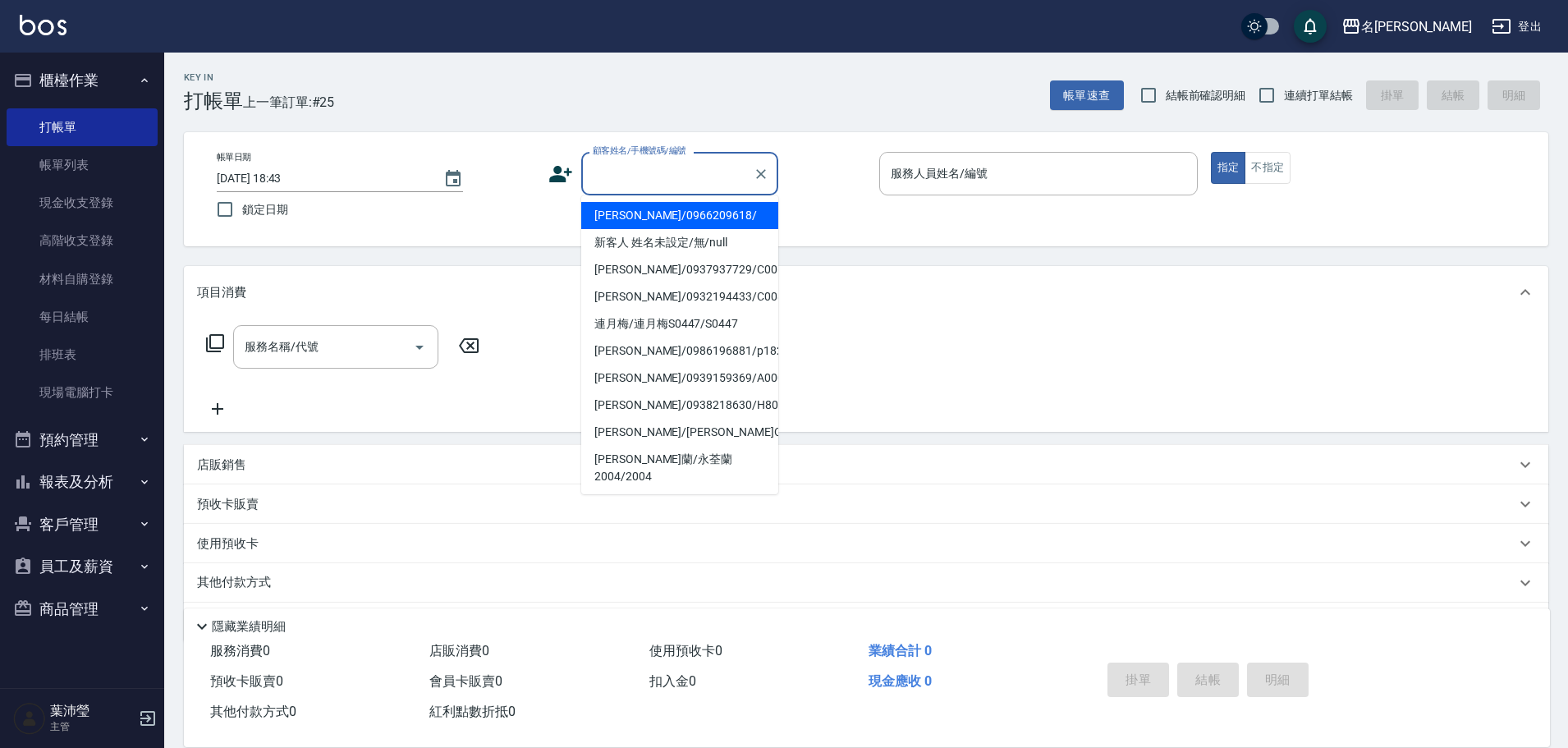
click at [675, 178] on input "顧客姓名/手機號碼/編號" at bounding box center [667, 173] width 157 height 29
click at [693, 210] on li "[PERSON_NAME]/0966209618/" at bounding box center [680, 216] width 197 height 27
type input "[PERSON_NAME]/0966209618/"
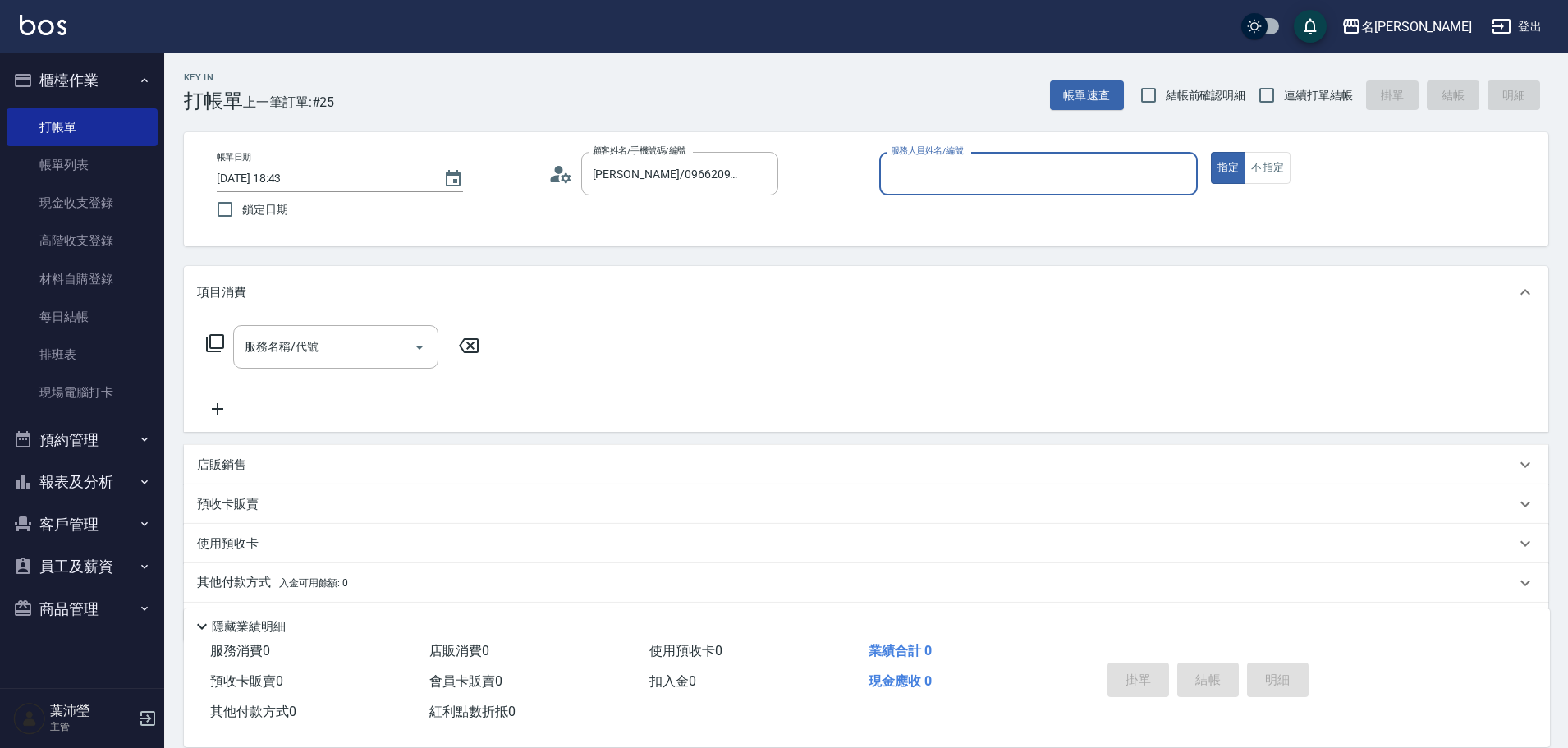
type input "Angle-10"
click at [1175, 177] on icon "Clear" at bounding box center [1180, 173] width 16 height 16
click at [1019, 172] on input "服務人員姓名/編號" at bounding box center [1038, 173] width 303 height 29
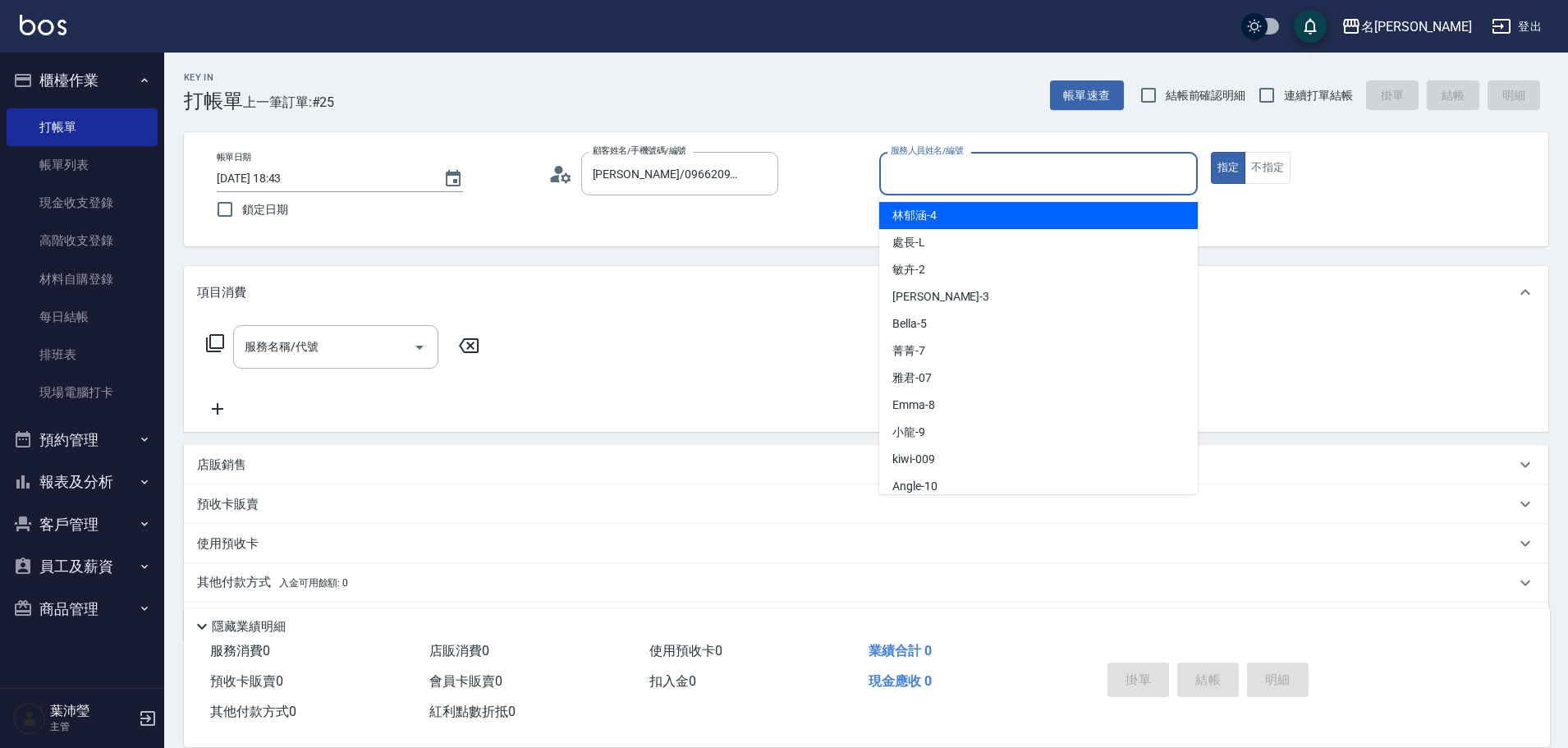
drag, startPoint x: 1314, startPoint y: 238, endPoint x: 1065, endPoint y: 262, distance: 250.2
click at [1313, 238] on div "帳單日期 [DATE] 18:43 鎖定日期 顧客姓名/手機號碼/編號 [PERSON_NAME]/0966209618/ 顧客姓名/手機號碼/編號 服務人員…" at bounding box center [866, 188] width 1364 height 114
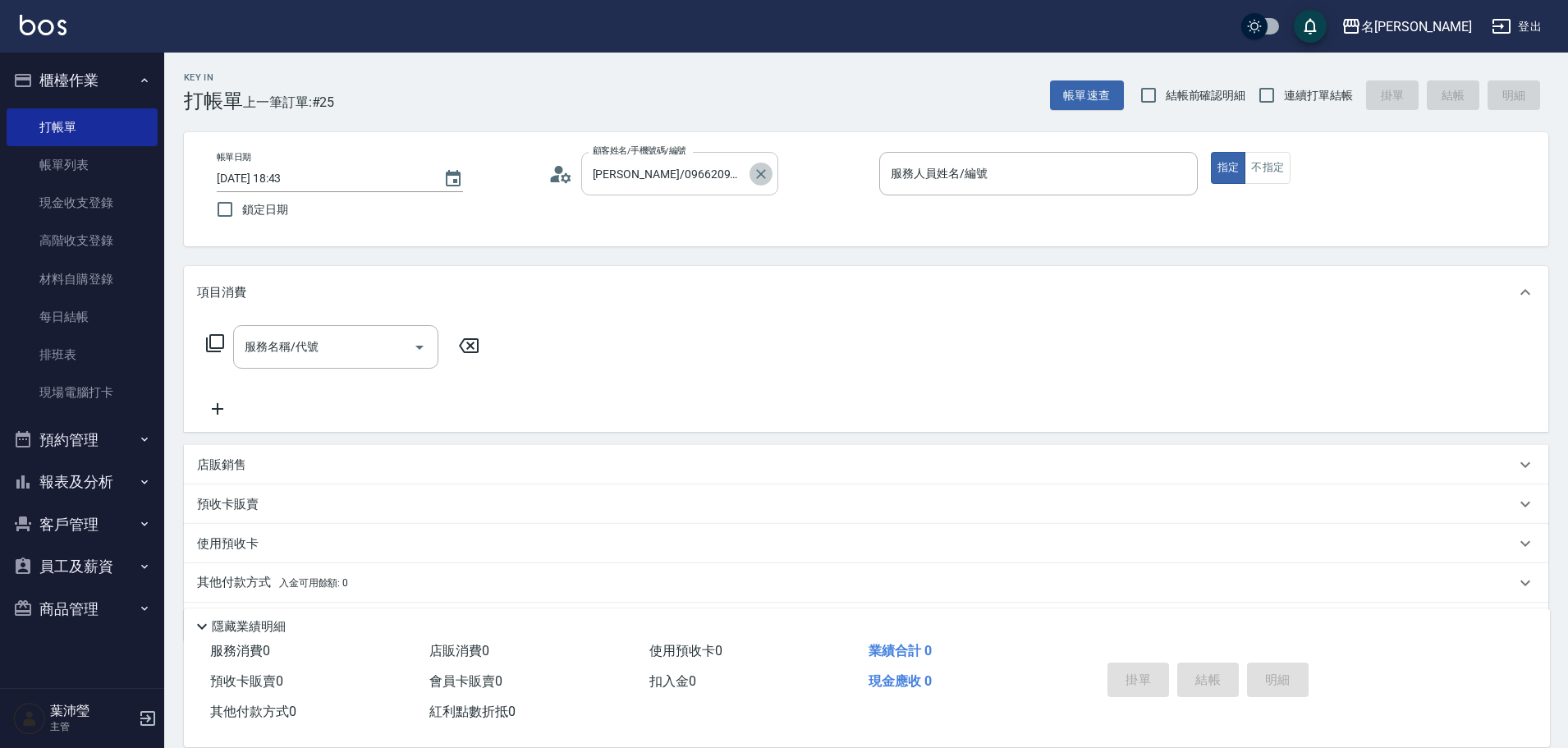
click at [761, 170] on icon "Clear" at bounding box center [761, 173] width 16 height 16
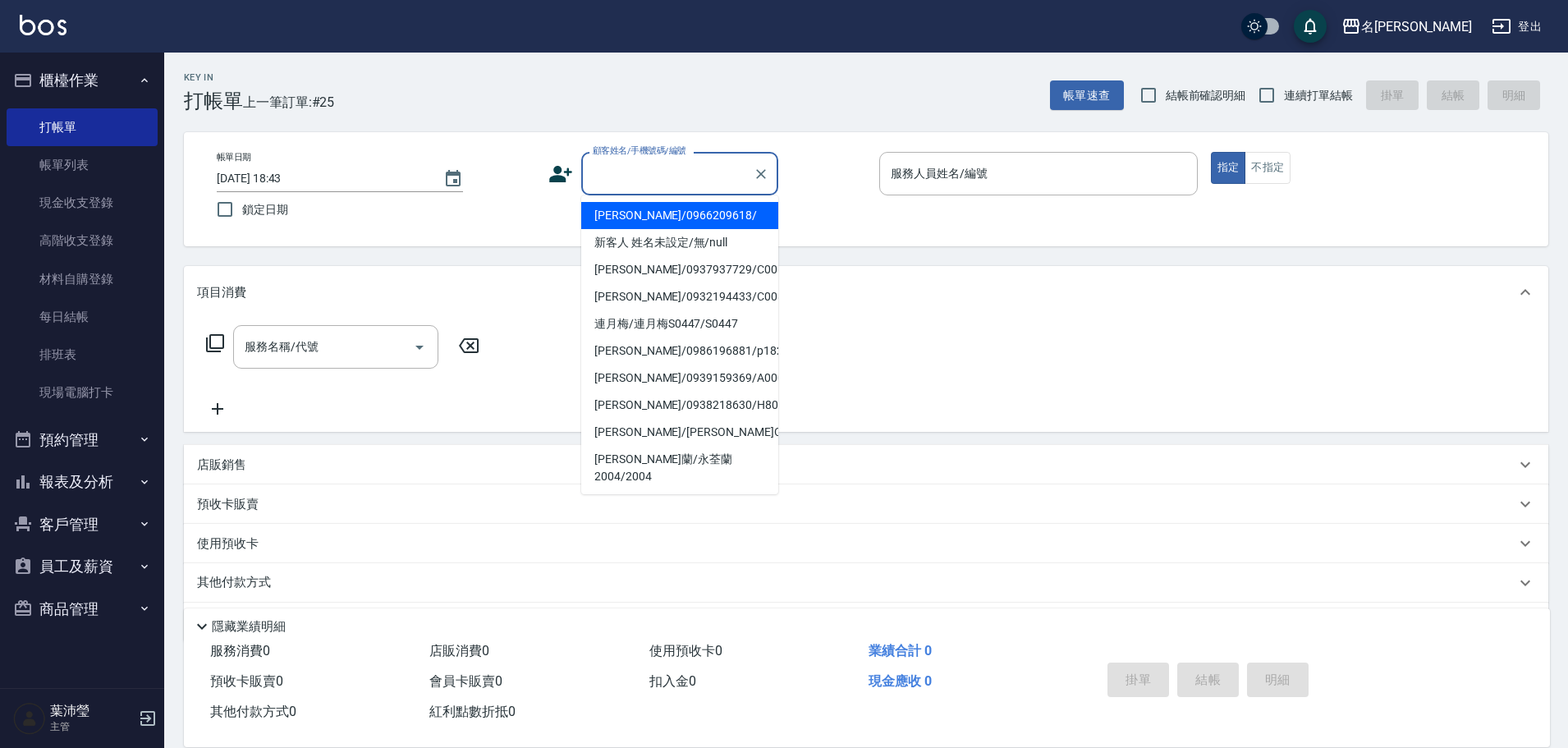
click at [682, 183] on input "顧客姓名/手機號碼/編號" at bounding box center [667, 173] width 157 height 29
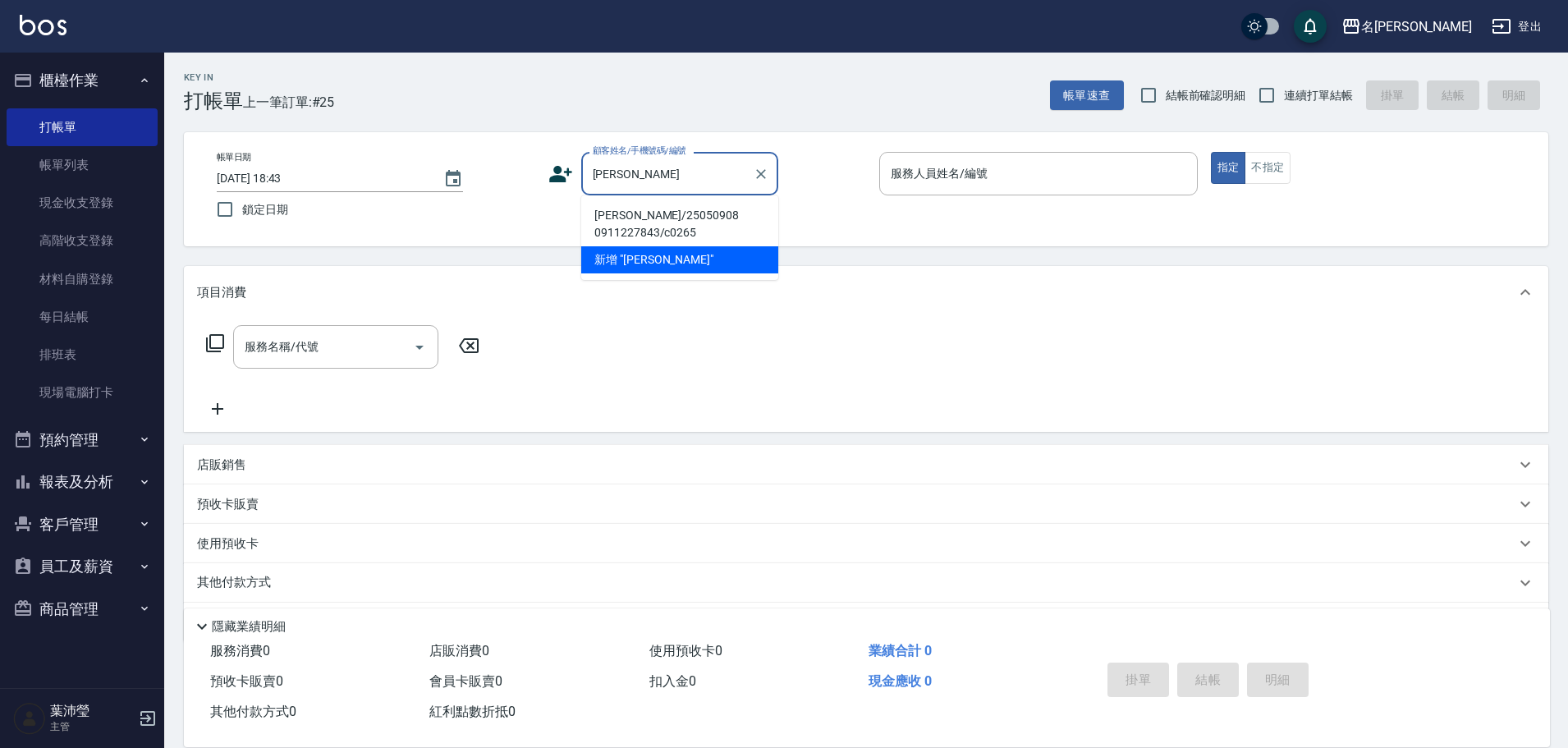
click at [644, 213] on li "[PERSON_NAME]/25050908 0911227843/c0265" at bounding box center [680, 224] width 197 height 44
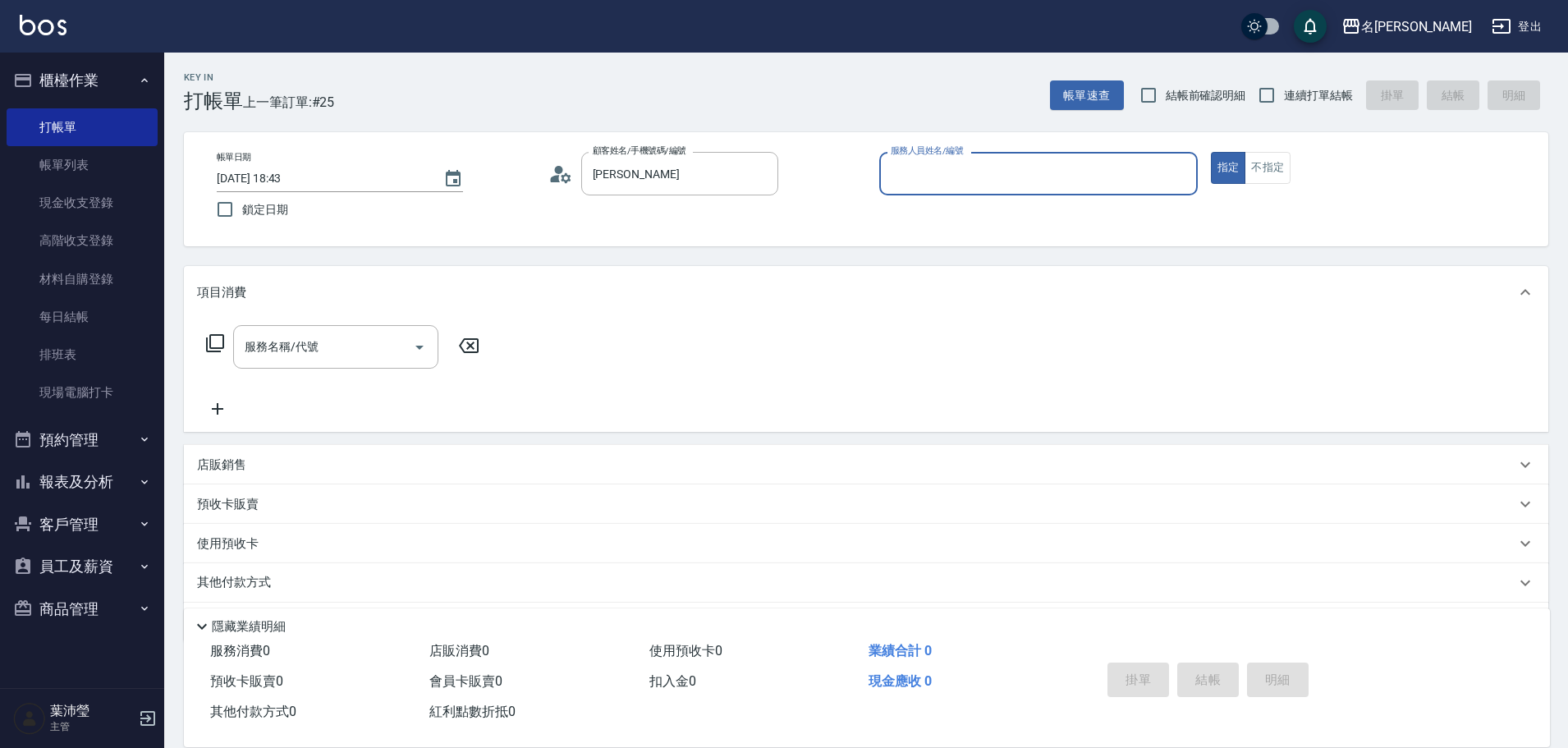
type input "[PERSON_NAME]/25050908 0911227843/c0265"
type input "Angle-10"
click at [764, 183] on button "Clear" at bounding box center [761, 173] width 23 height 23
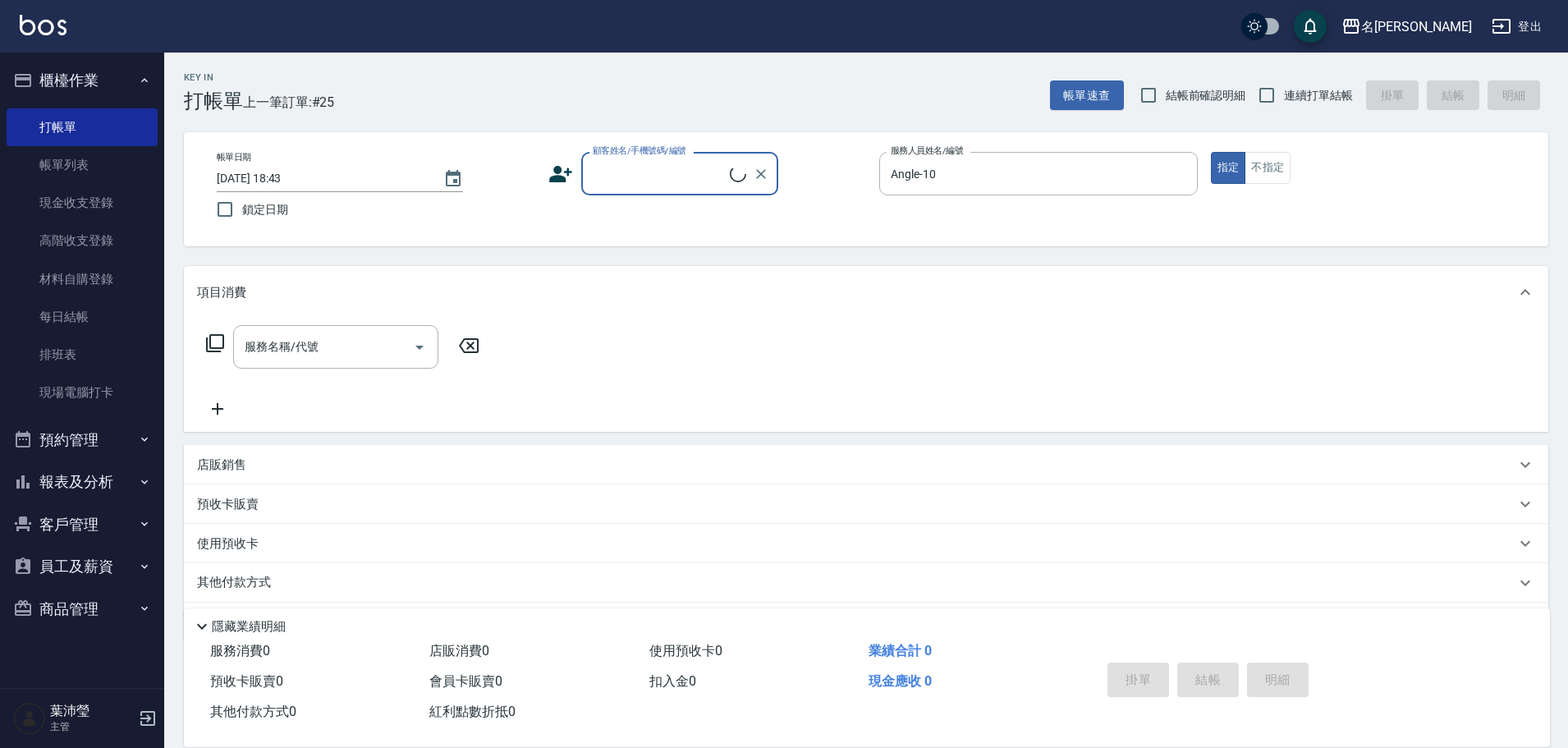
drag, startPoint x: 718, startPoint y: 170, endPoint x: 698, endPoint y: 191, distance: 29.0
click at [717, 169] on input "顧客姓名/手機號碼/編號" at bounding box center [658, 173] width 141 height 29
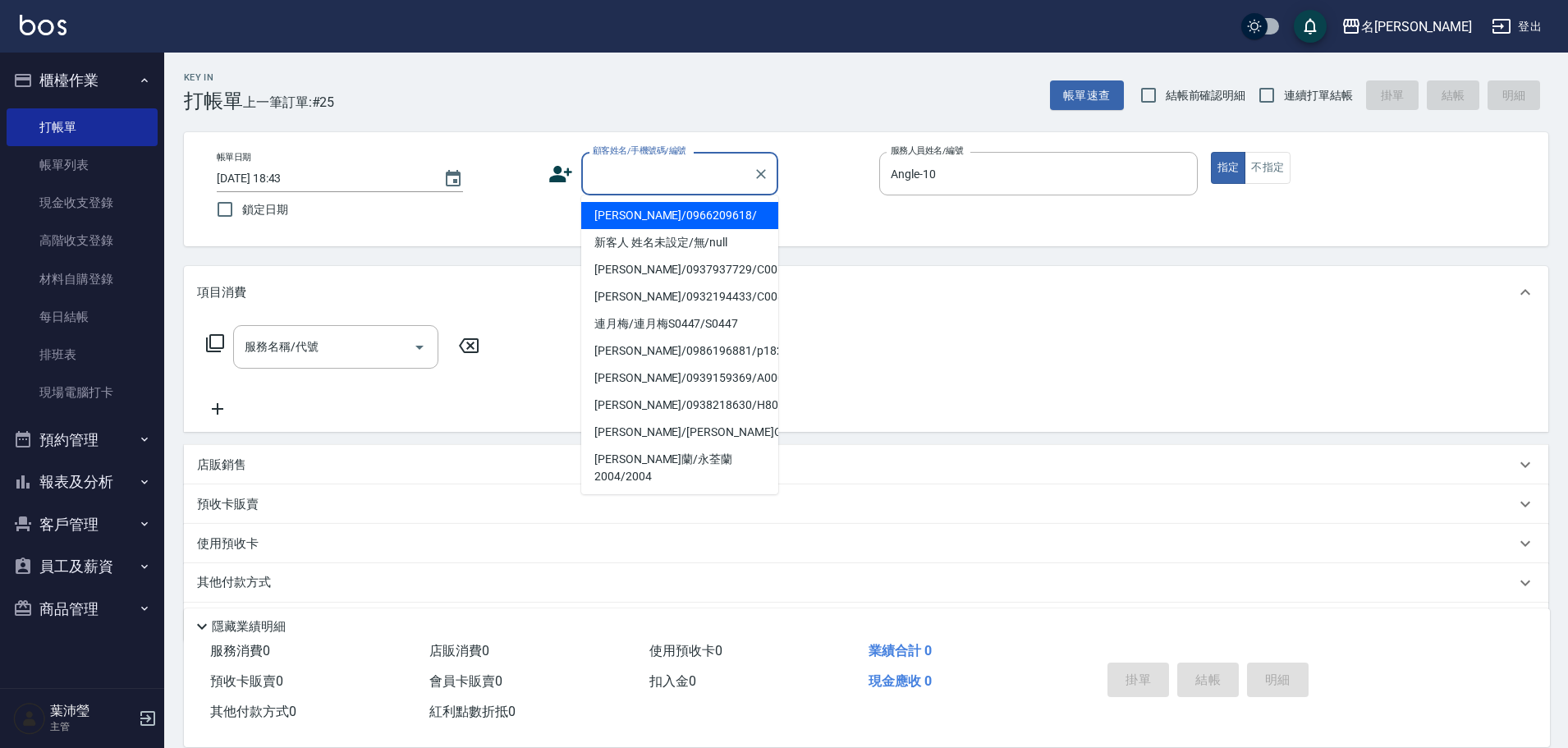
click at [664, 220] on li "[PERSON_NAME]/0966209618/" at bounding box center [680, 216] width 197 height 27
type input "[PERSON_NAME]/0966209618/"
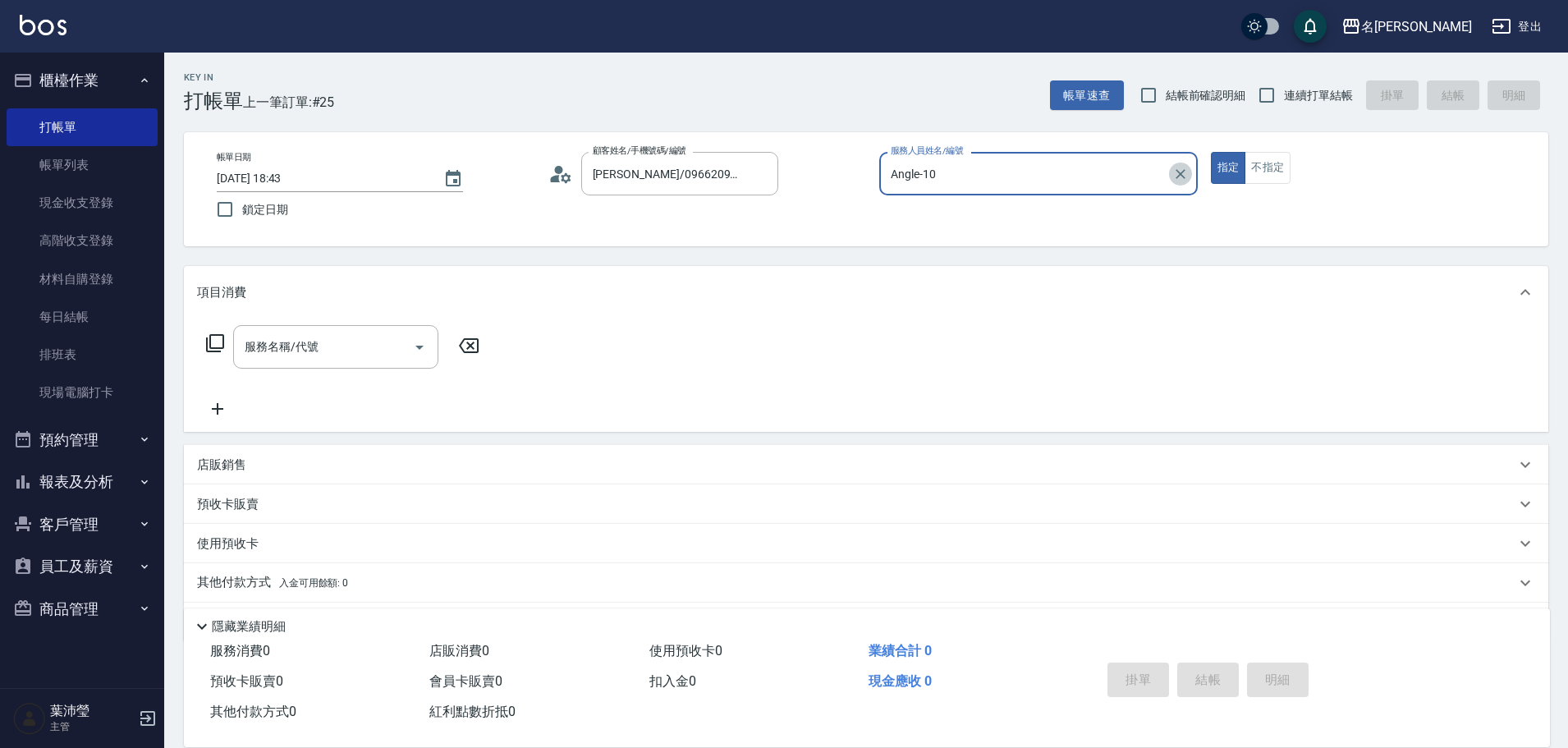
click at [1181, 175] on icon "Clear" at bounding box center [1180, 173] width 16 height 16
click at [1050, 166] on input "服務人員姓名/編號" at bounding box center [1038, 173] width 303 height 29
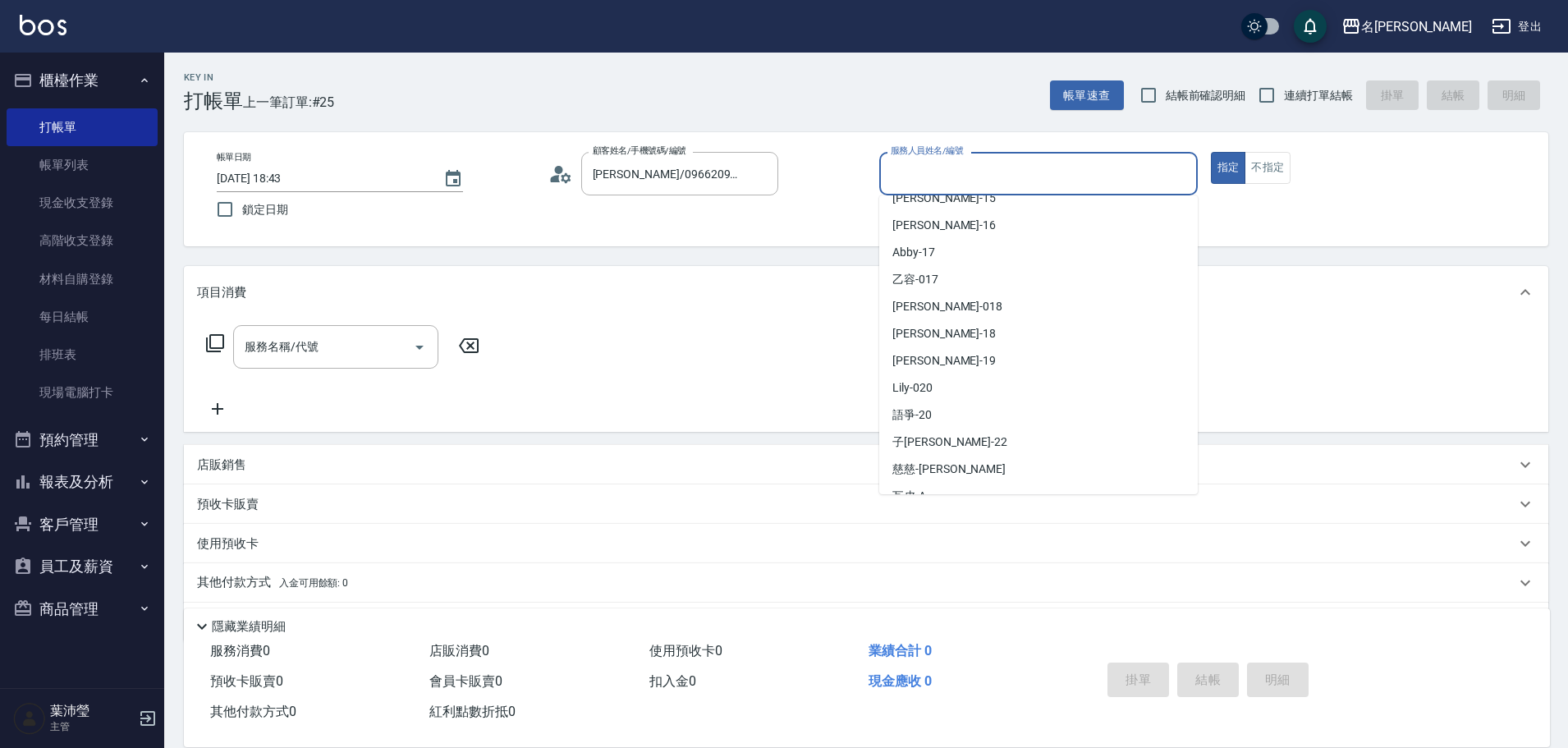
scroll to position [391, 0]
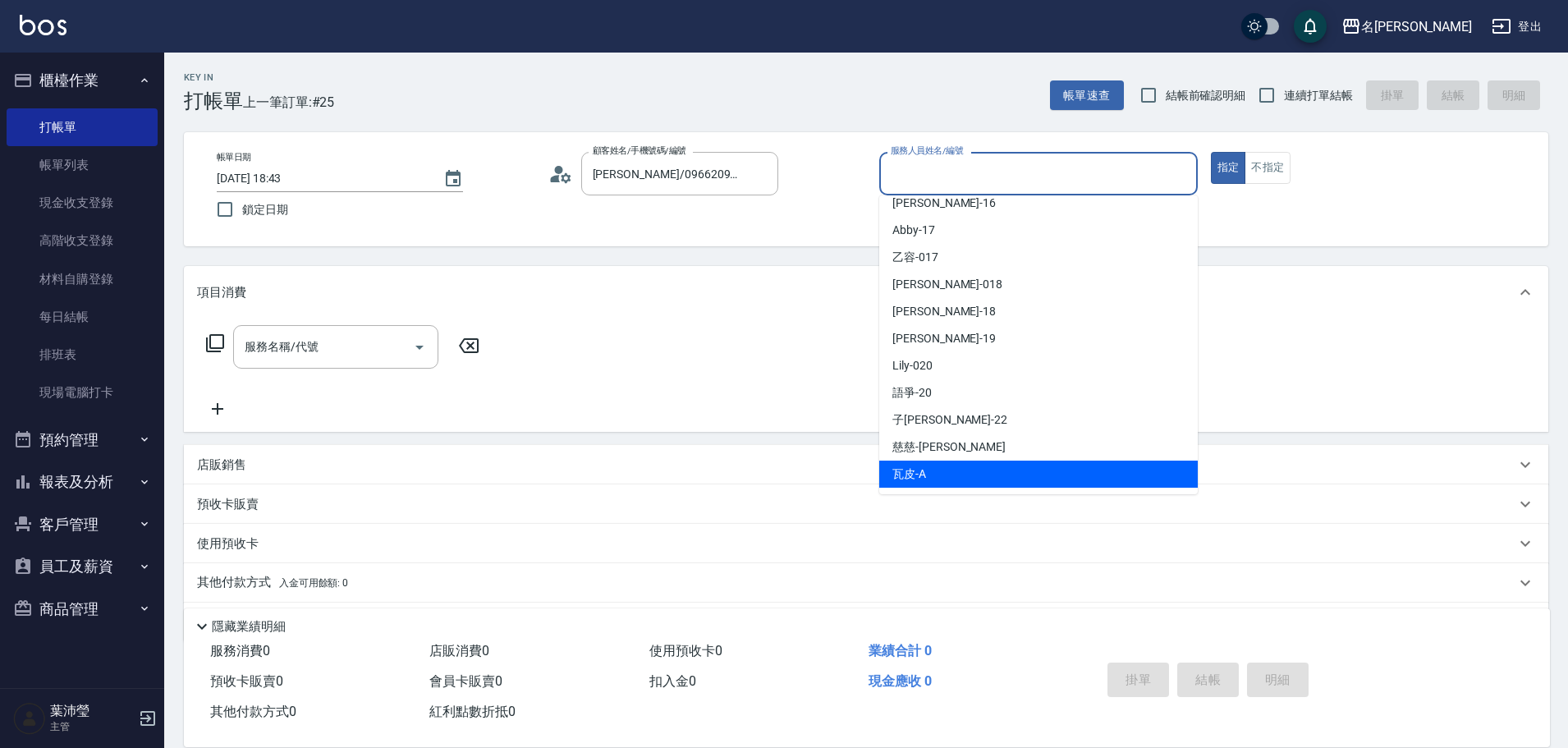
click at [941, 475] on div "瓦皮 -A" at bounding box center [1038, 474] width 319 height 27
type input "瓦皮-A"
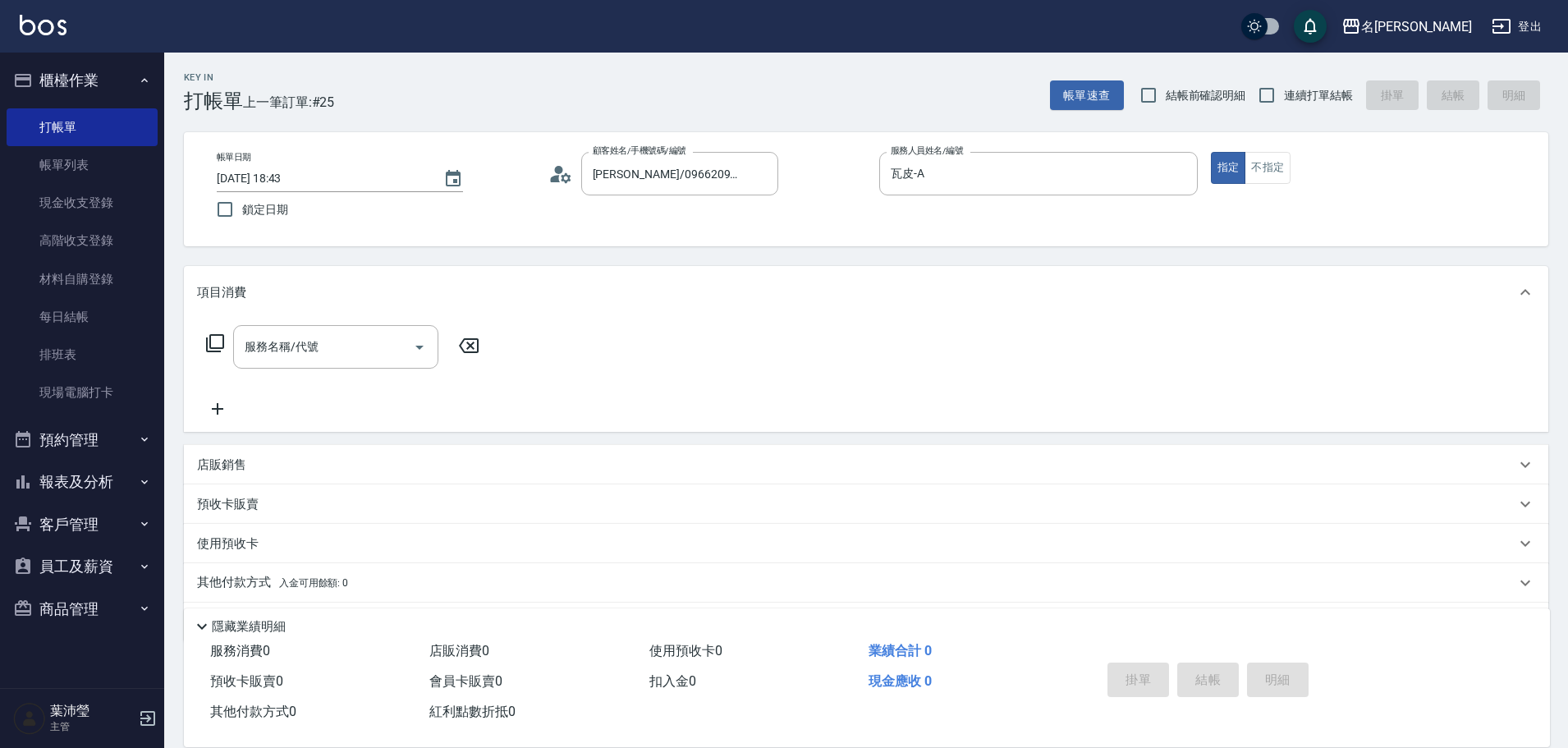
click at [214, 338] on icon at bounding box center [215, 342] width 19 height 19
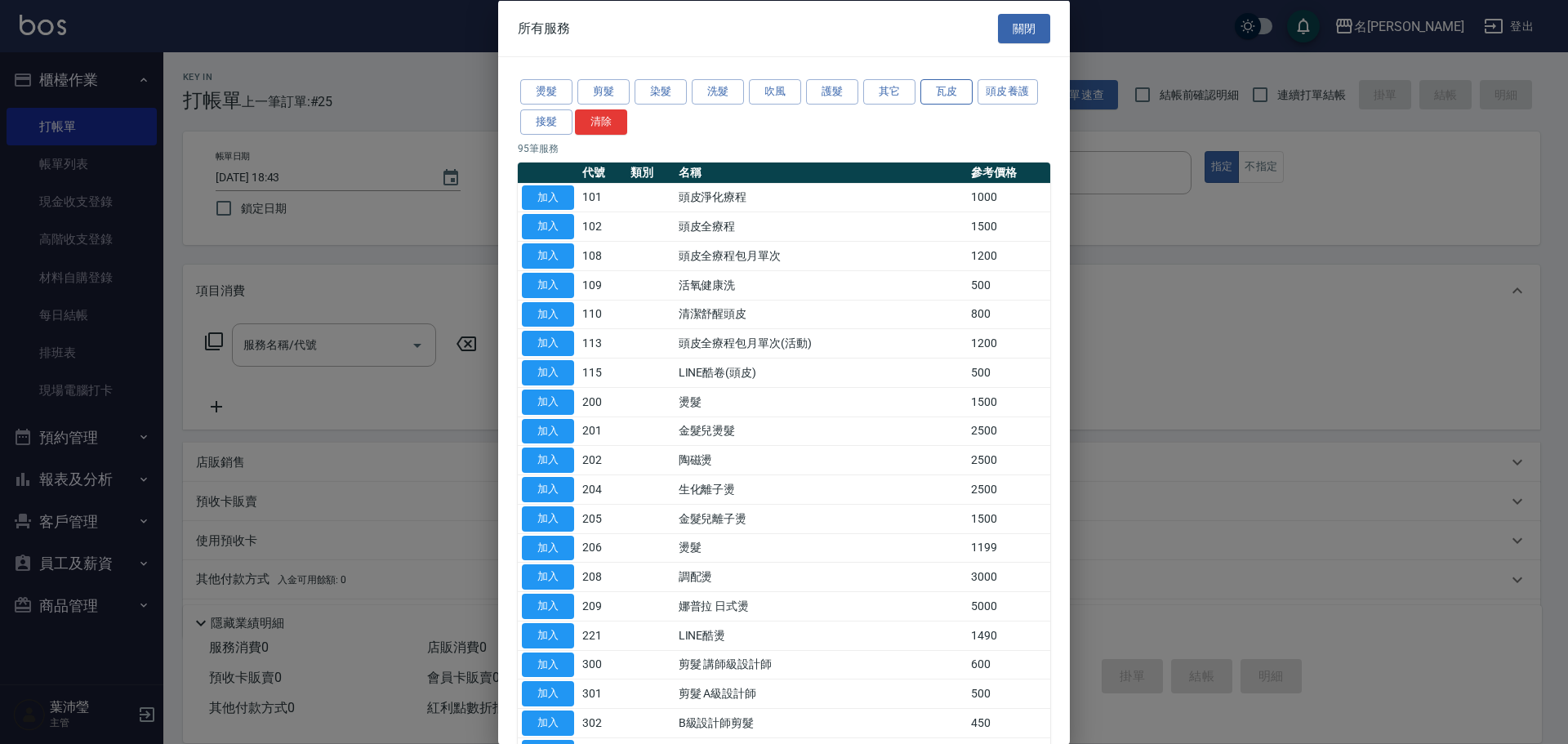
click at [940, 93] on button "瓦皮" at bounding box center [947, 92] width 52 height 25
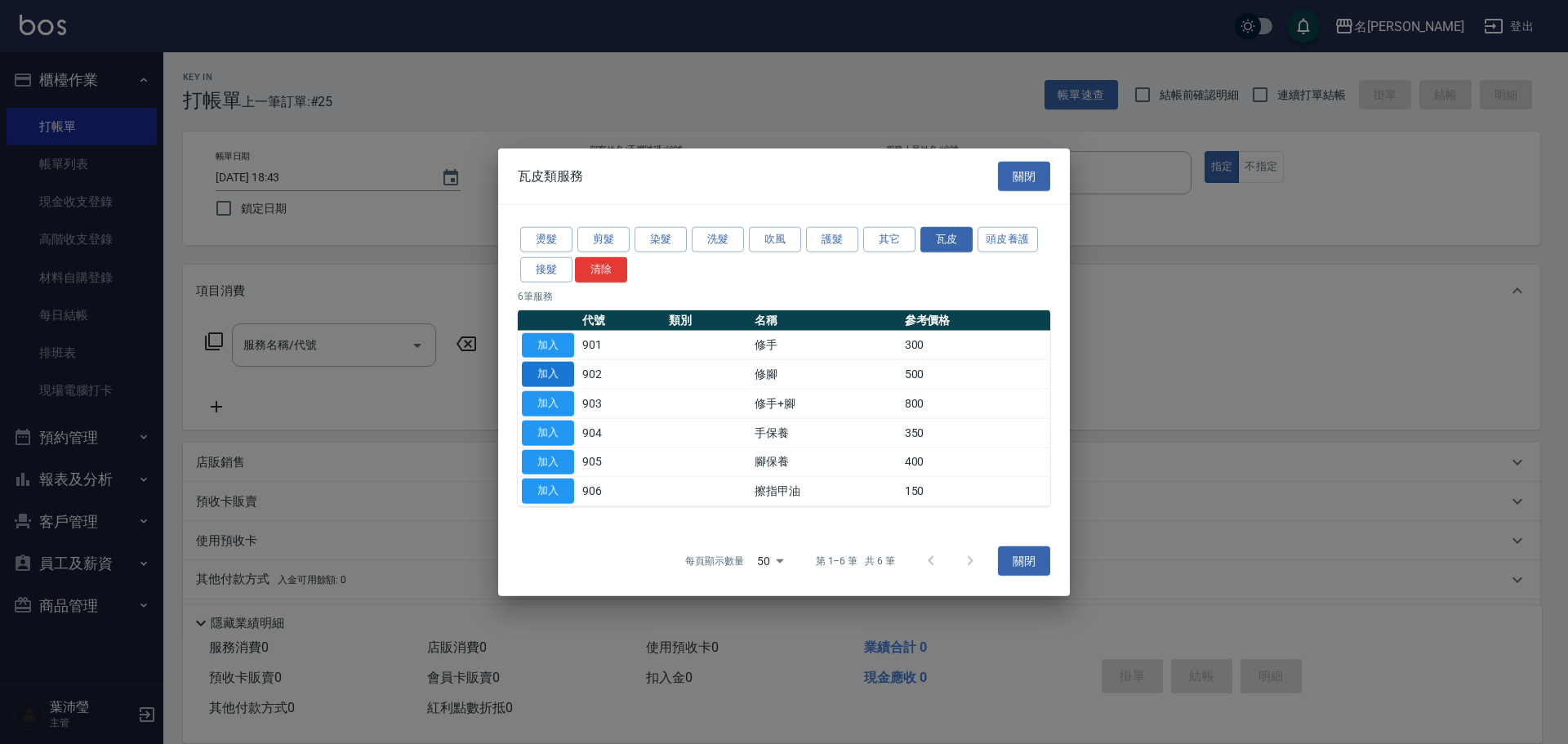
click at [555, 374] on button "加入" at bounding box center [548, 374] width 52 height 25
type input "修腳(902)"
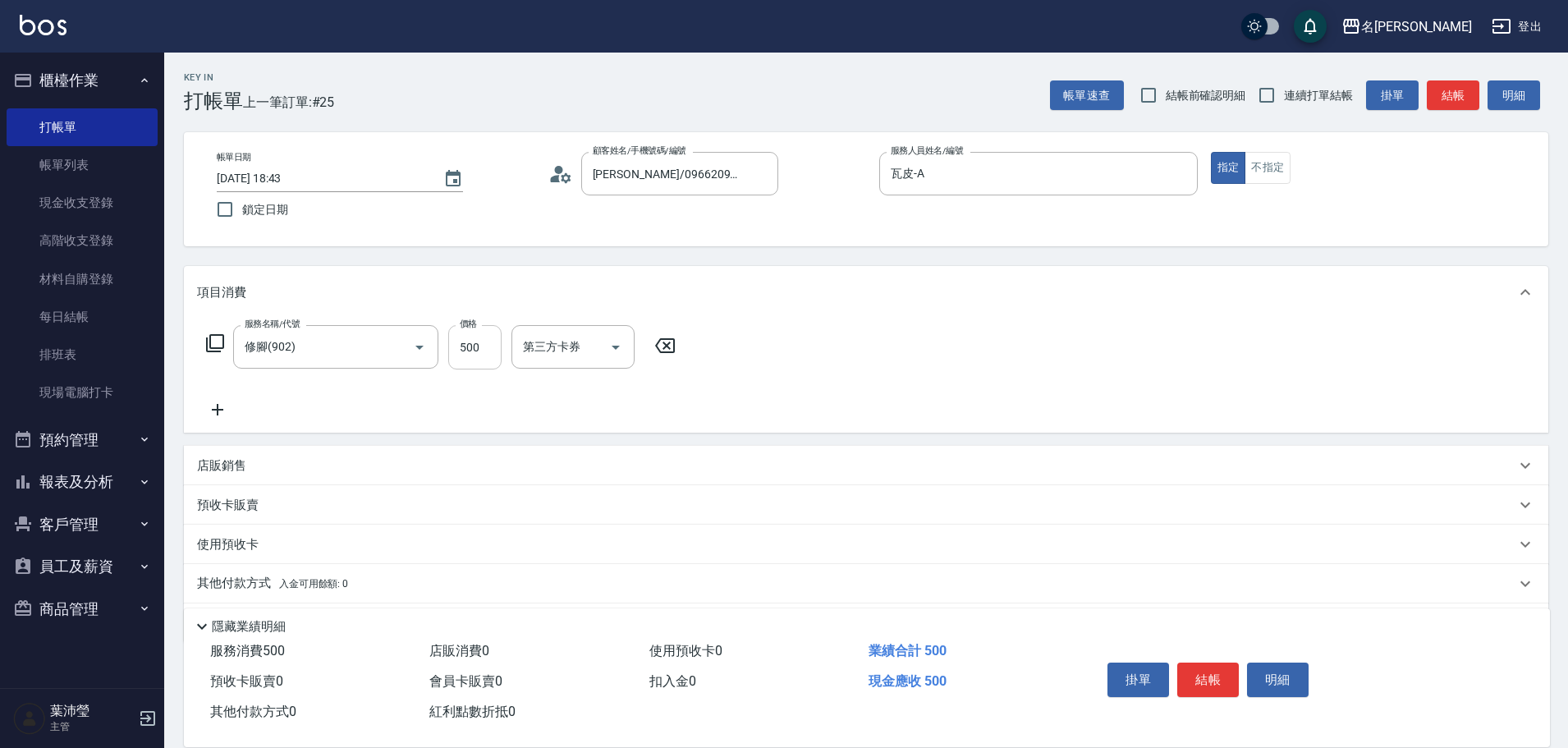
click at [478, 352] on input "500" at bounding box center [474, 347] width 53 height 44
type input "900"
click at [970, 303] on div "項目消費" at bounding box center [866, 292] width 1364 height 52
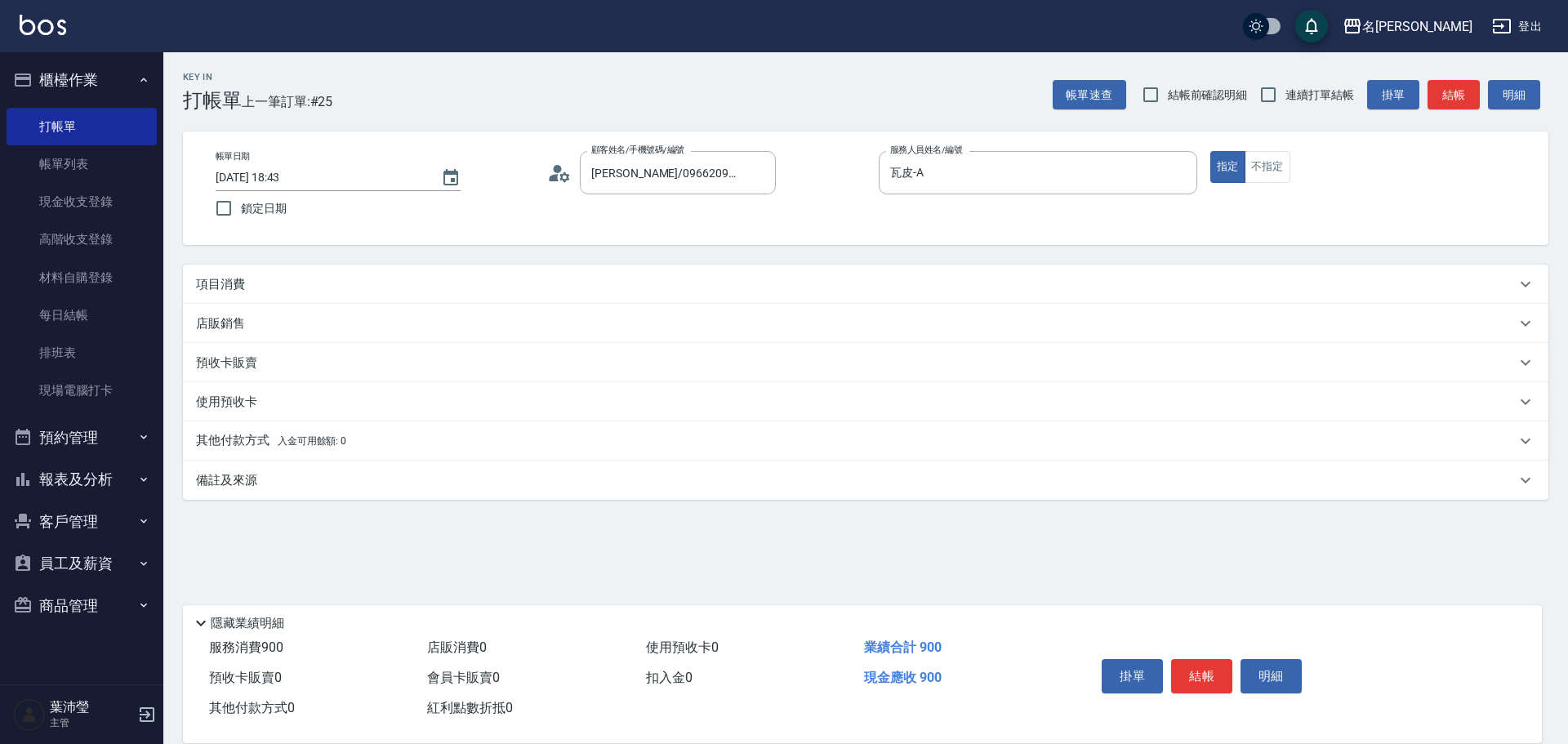
click at [893, 279] on div "項目消費" at bounding box center [856, 284] width 1320 height 17
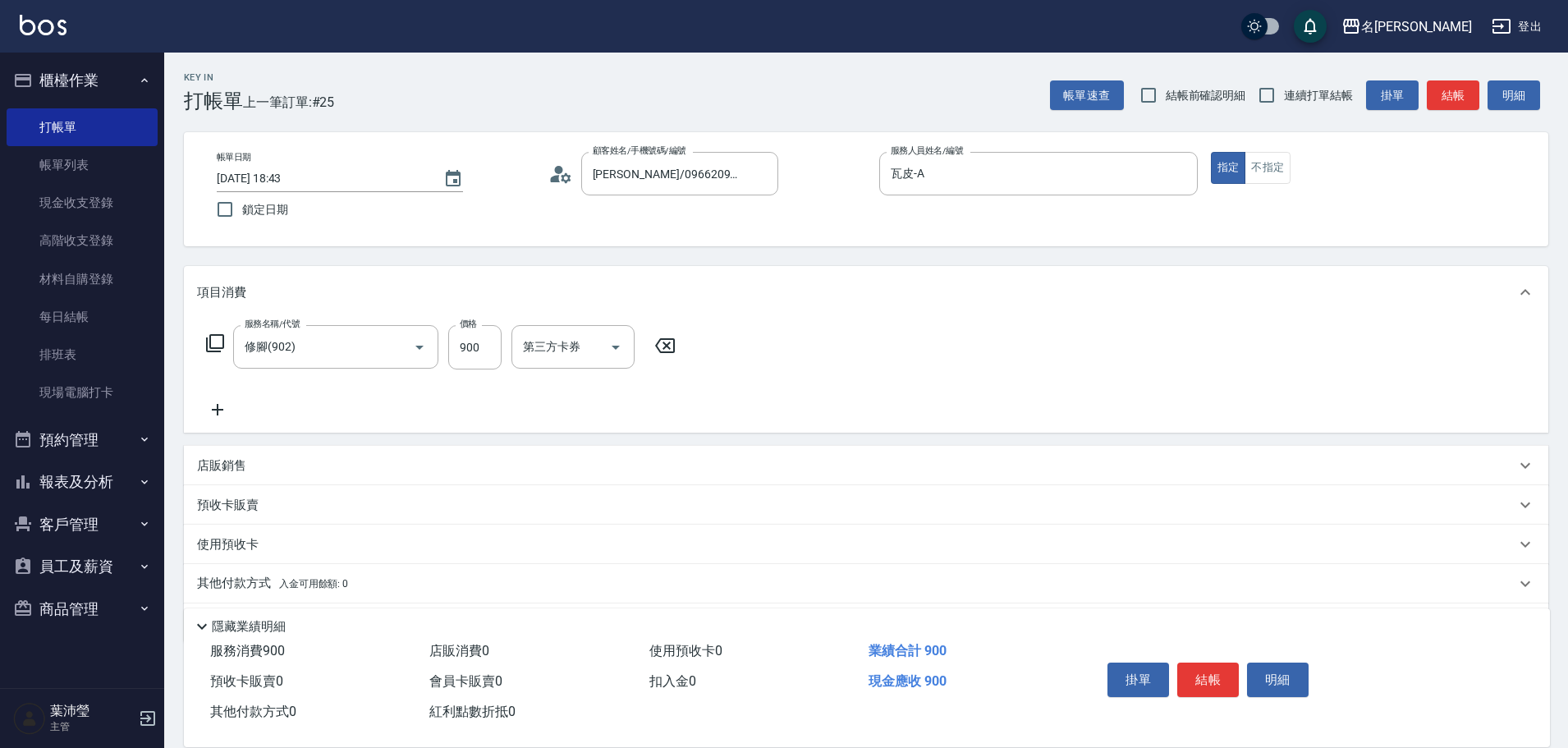
scroll to position [52, 0]
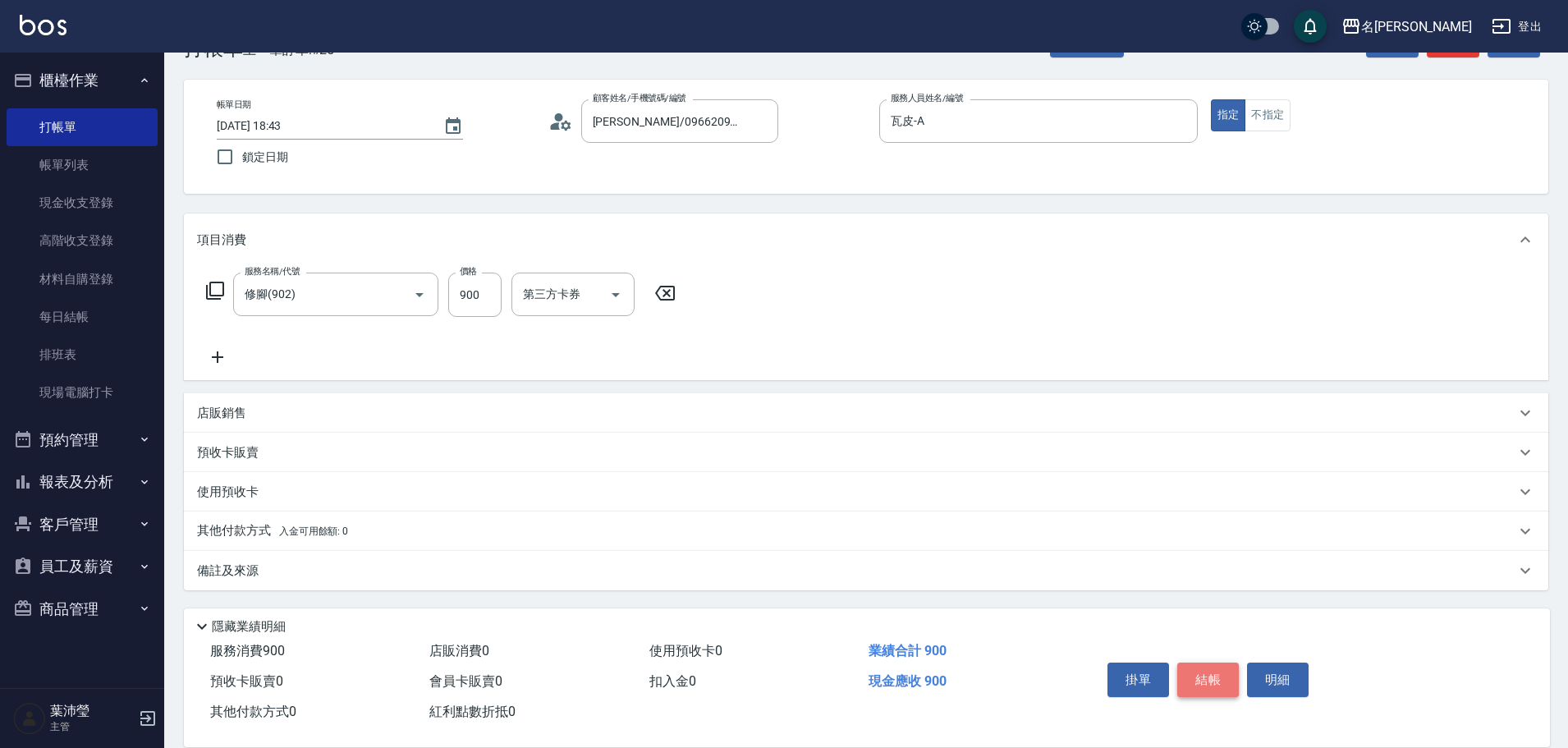
click at [1223, 669] on button "結帳" at bounding box center [1208, 680] width 62 height 35
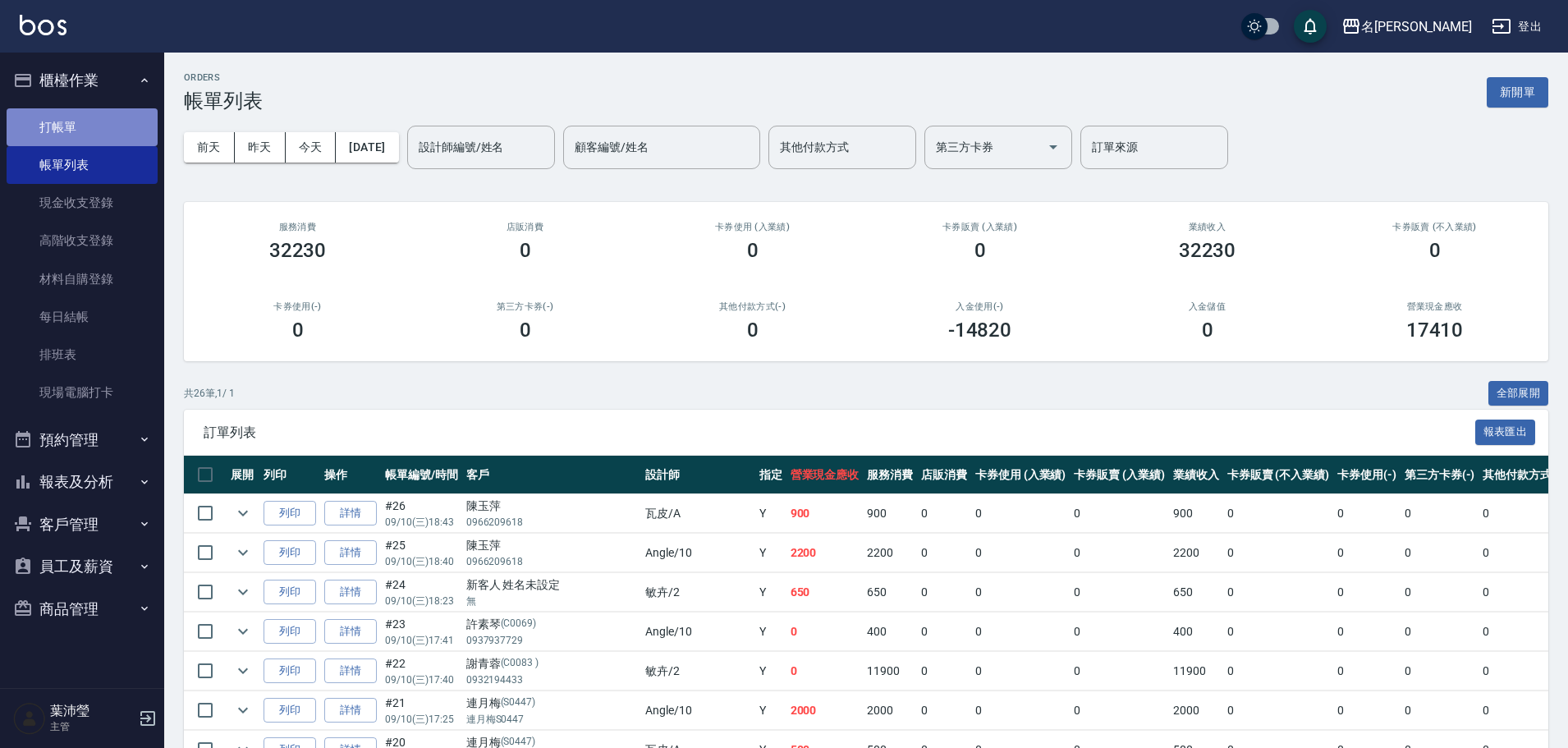
click at [67, 123] on link "打帳單" at bounding box center [82, 127] width 151 height 38
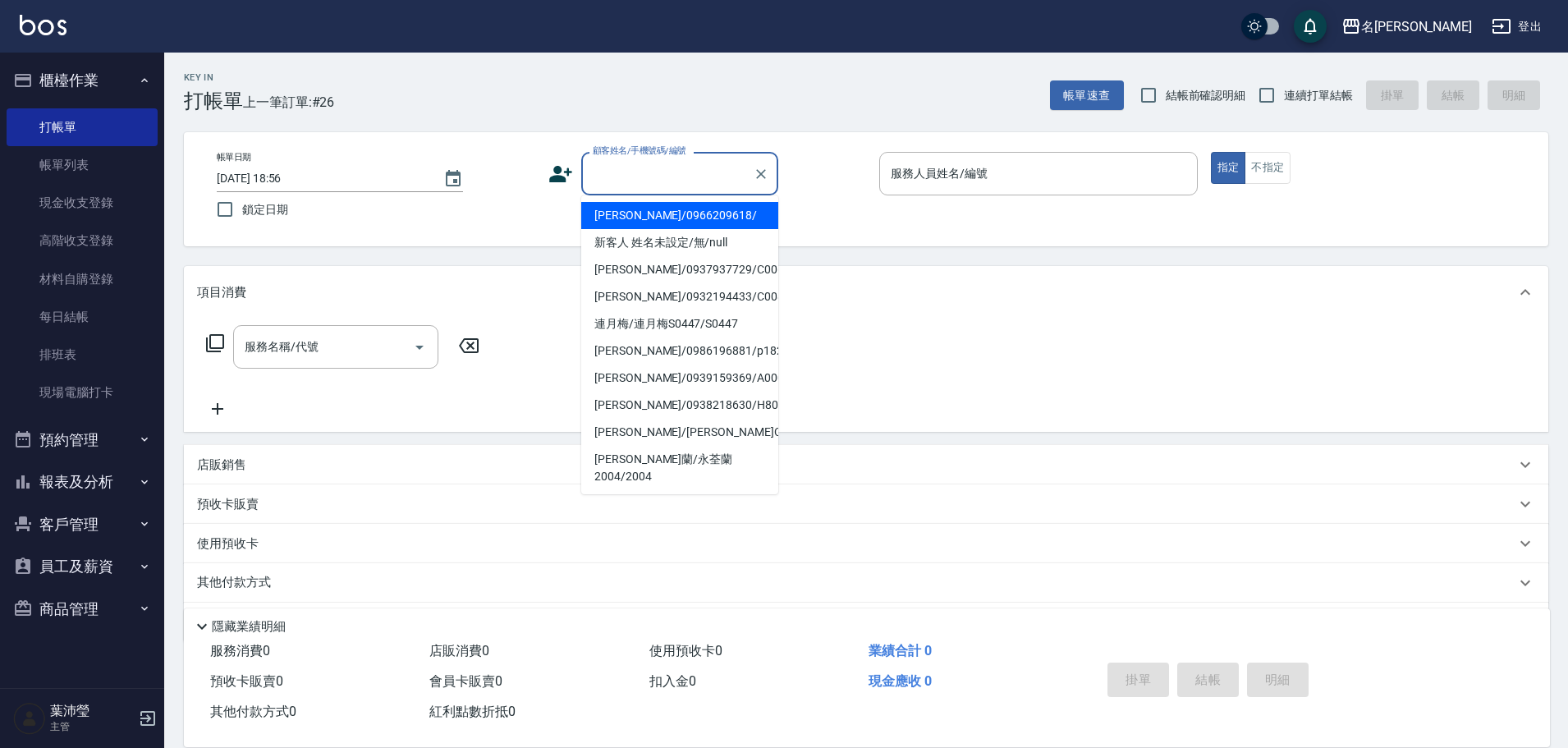
click at [597, 172] on input "顧客姓名/手機號碼/編號" at bounding box center [667, 173] width 157 height 29
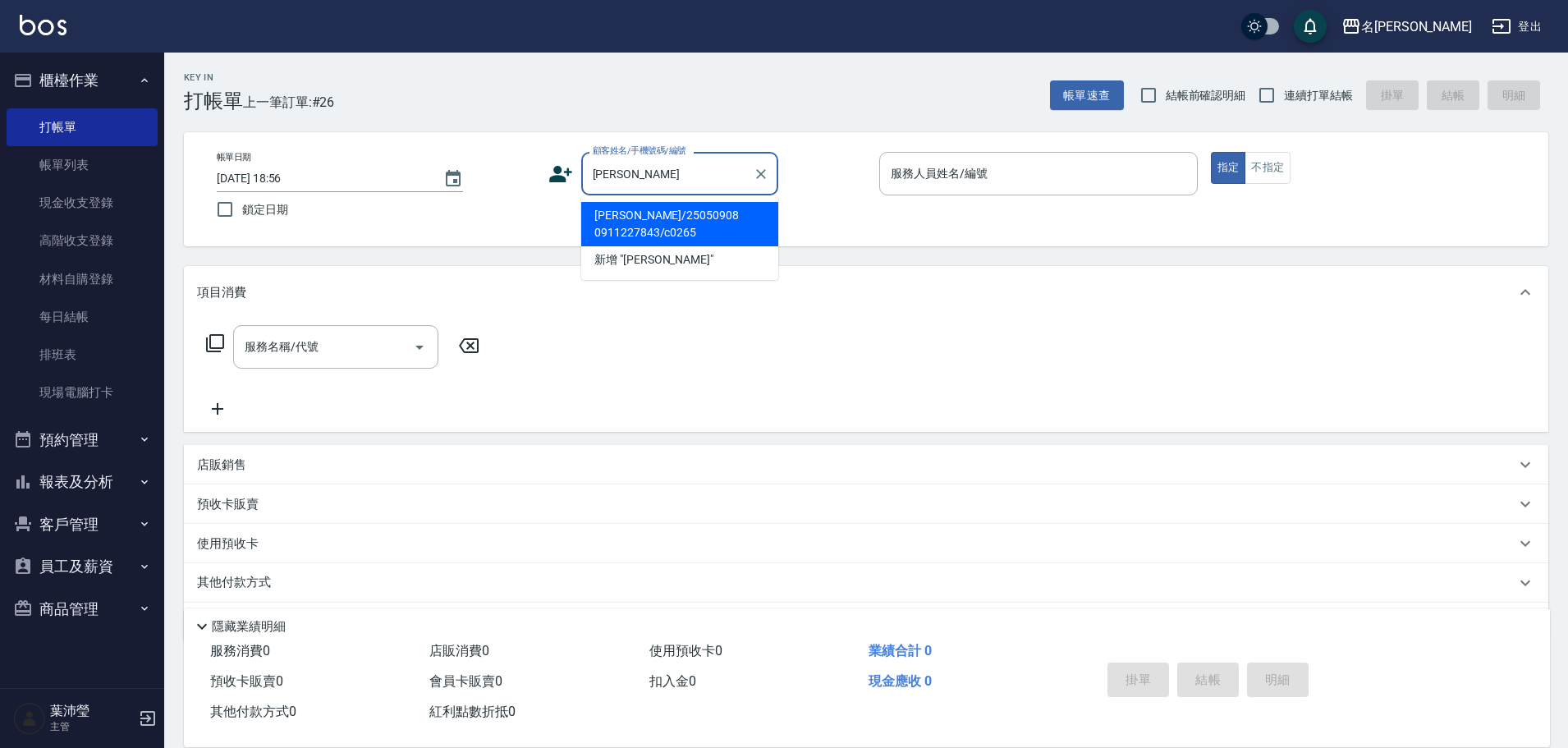
click at [634, 216] on li "[PERSON_NAME]/25050908 0911227843/c0265" at bounding box center [680, 224] width 197 height 44
type input "[PERSON_NAME]/25050908 0911227843/c0265"
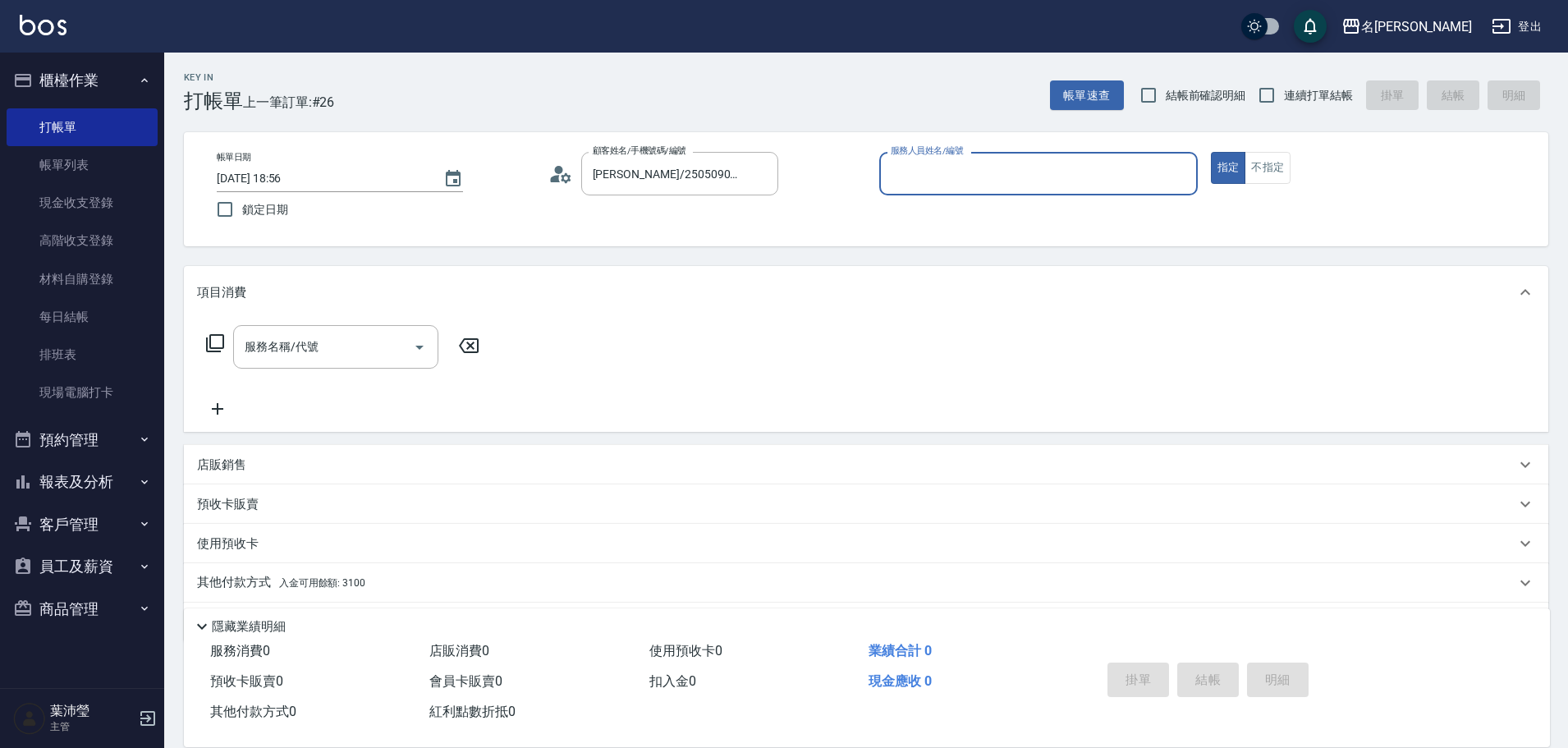
type input "Angle-10"
click at [222, 339] on icon at bounding box center [215, 342] width 18 height 18
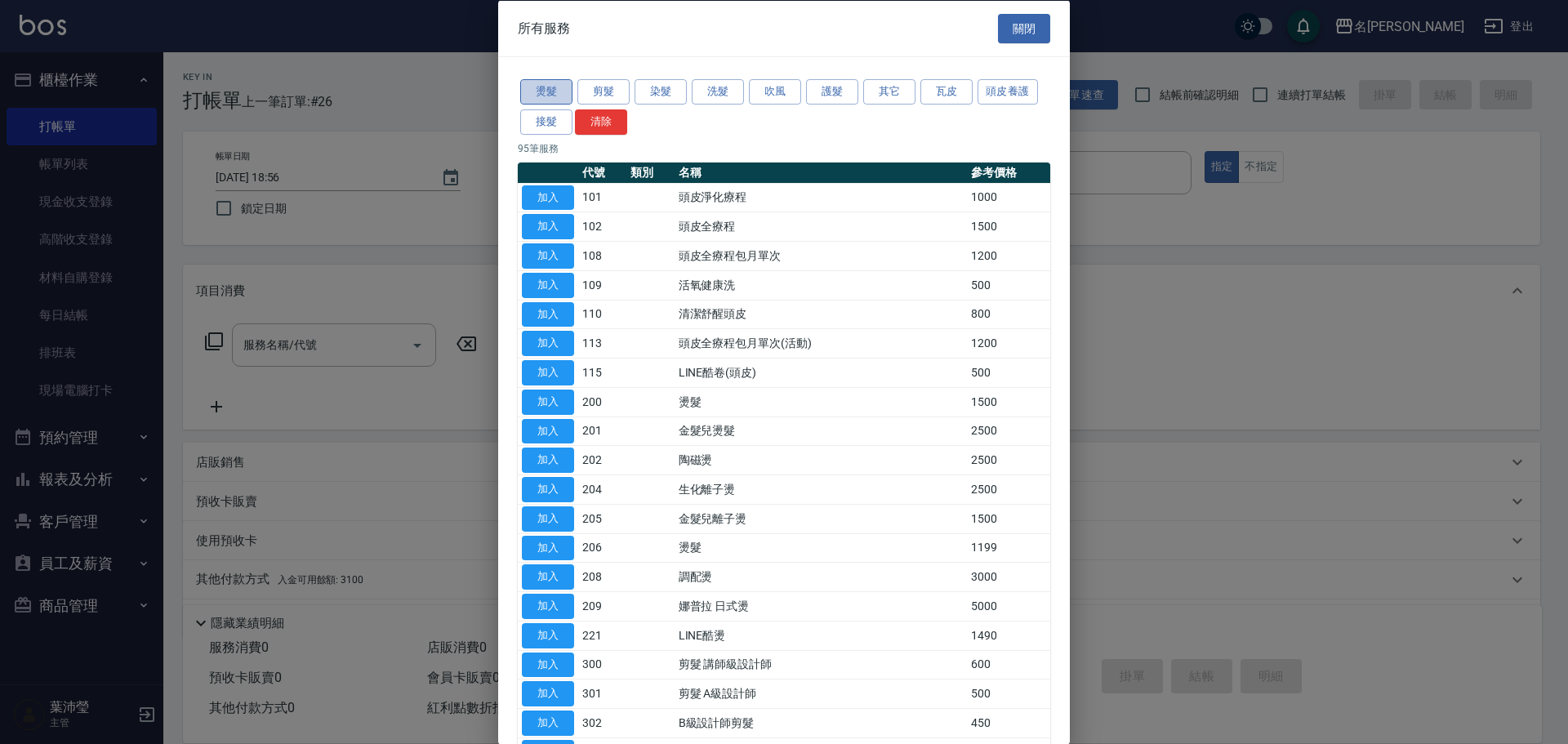
click at [549, 86] on button "燙髮" at bounding box center [546, 92] width 52 height 25
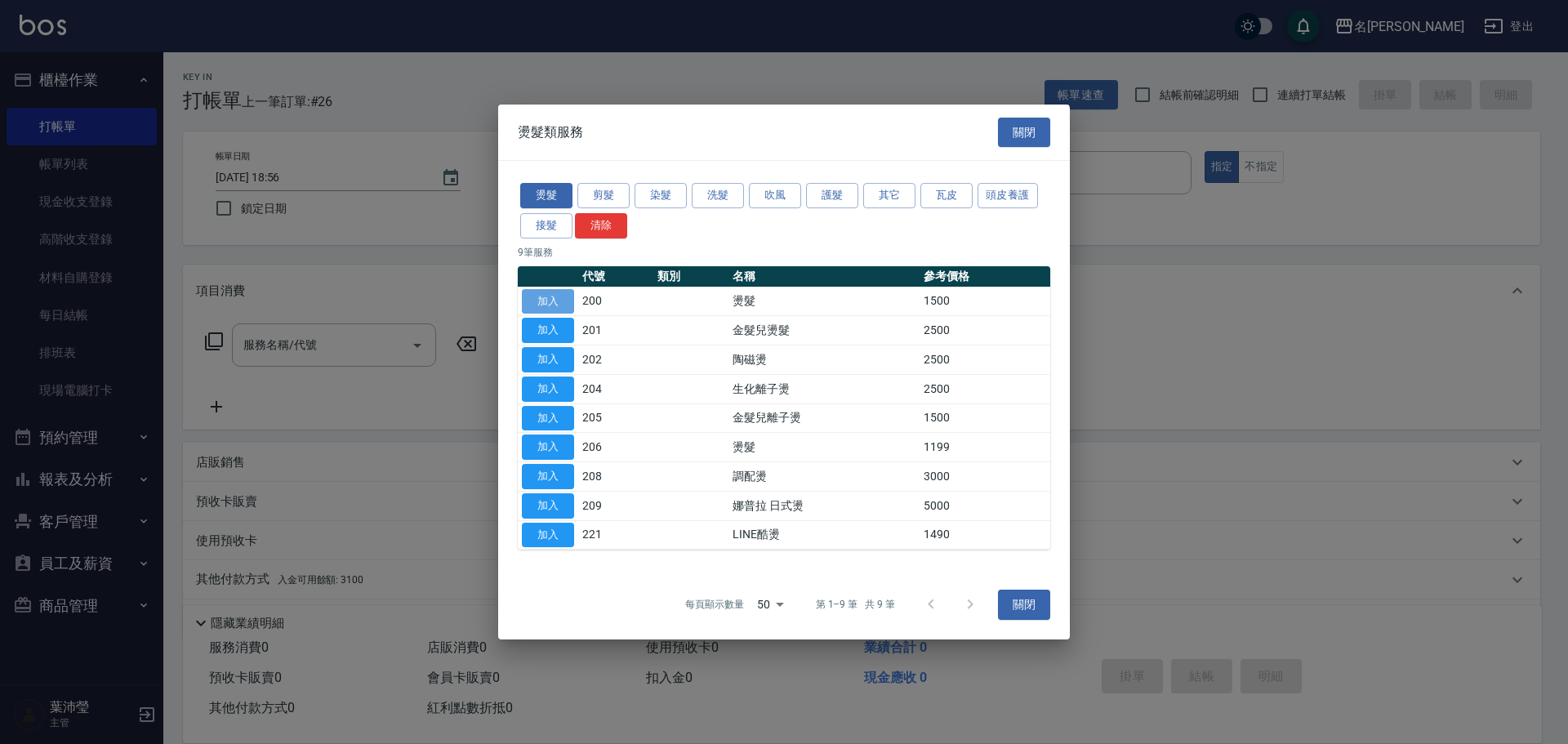
click at [547, 294] on button "加入" at bounding box center [548, 302] width 52 height 25
type input "燙髮(200)"
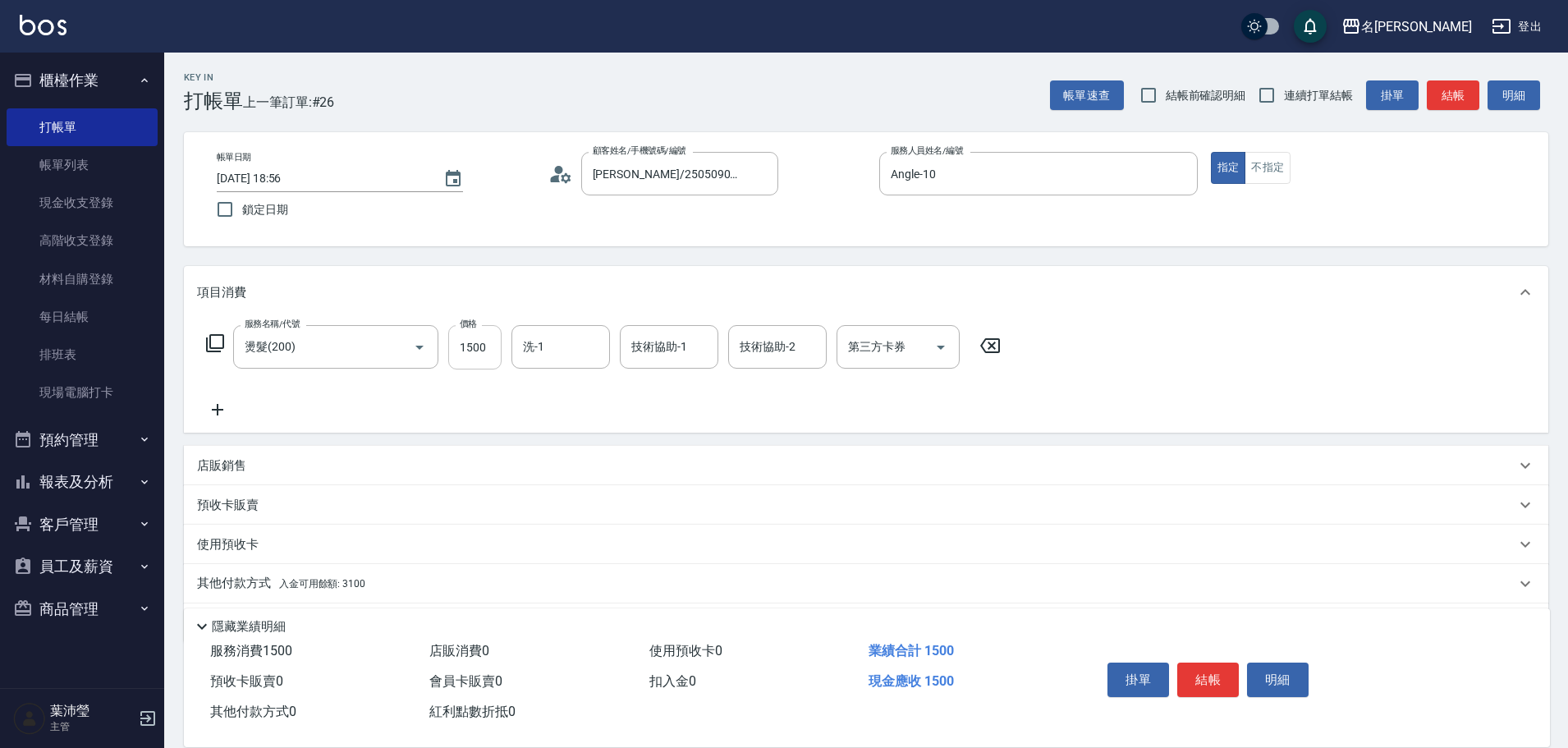
click at [462, 356] on input "1500" at bounding box center [474, 347] width 53 height 44
type input "5000"
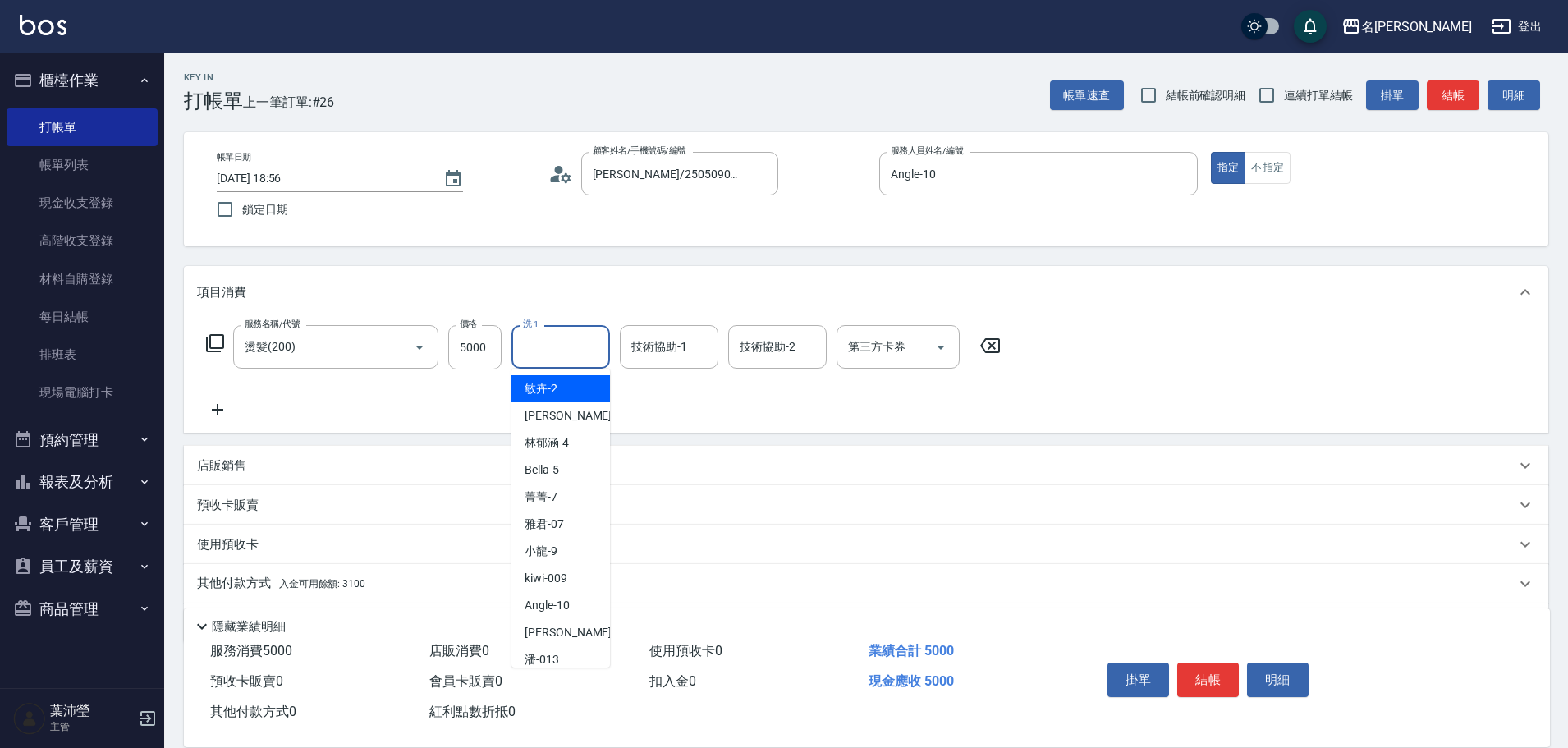
click at [590, 354] on input "洗-1" at bounding box center [560, 347] width 84 height 29
type input "小龍-9"
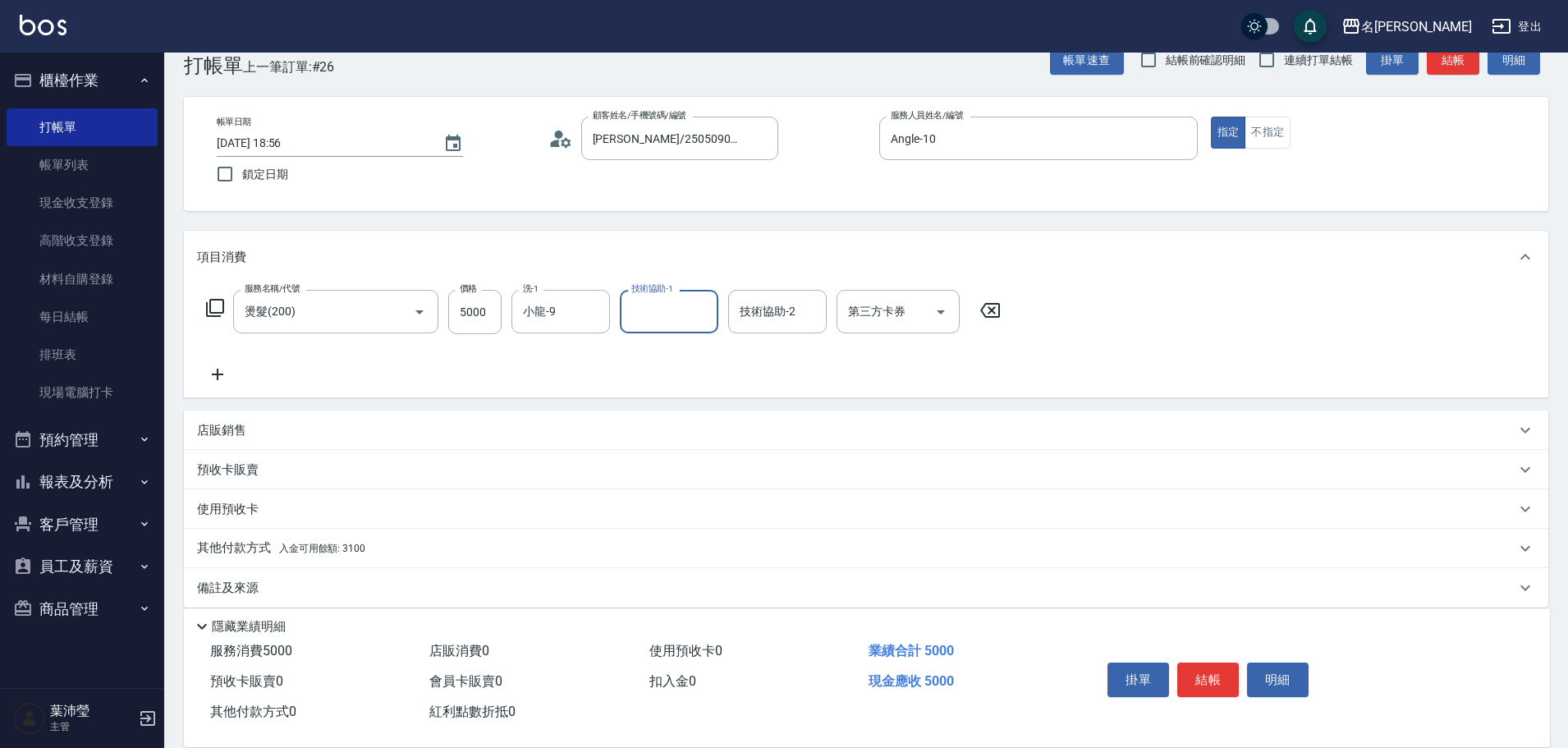
scroll to position [52, 0]
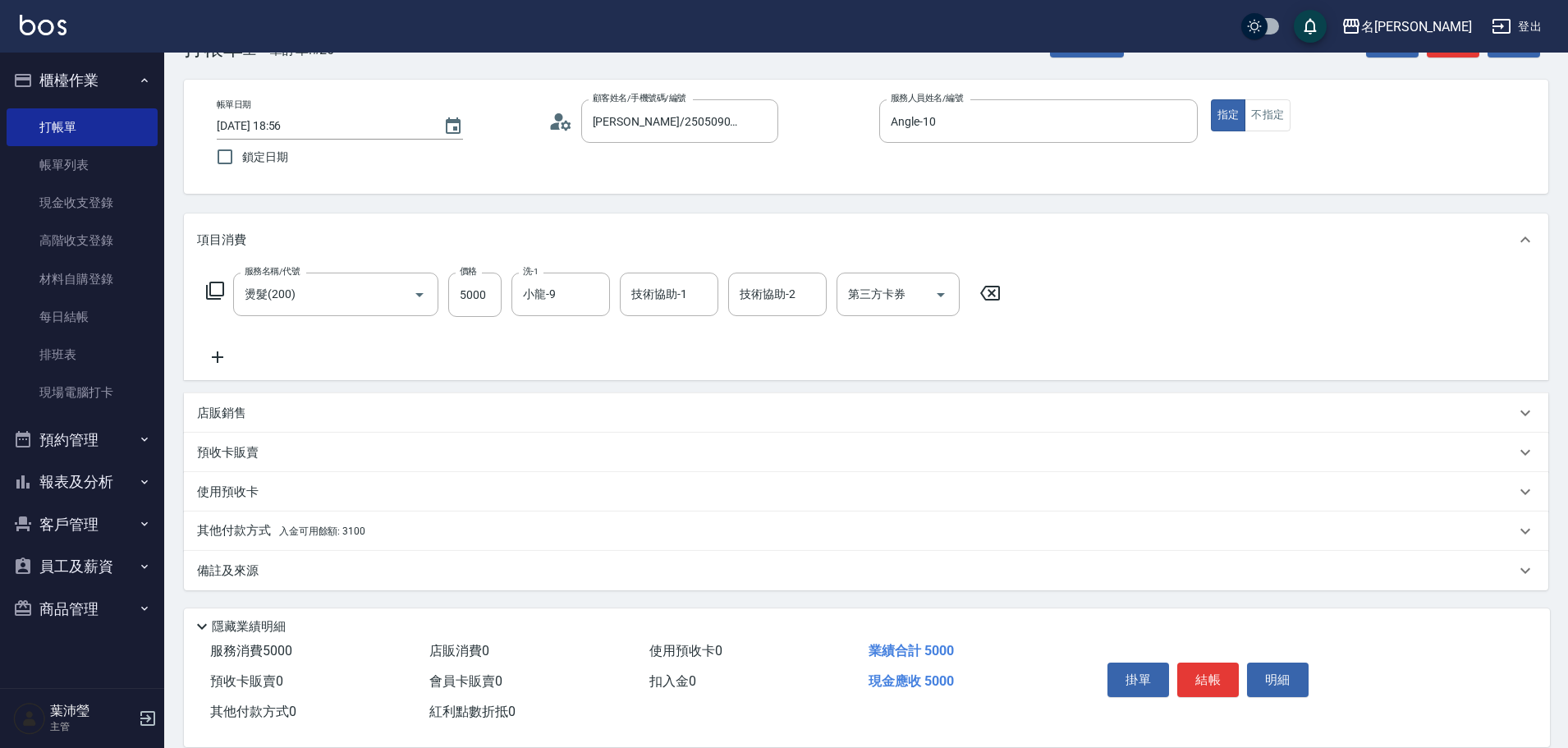
click at [247, 532] on p "其他付款方式 入金可用餘額: 3100" at bounding box center [281, 531] width 168 height 18
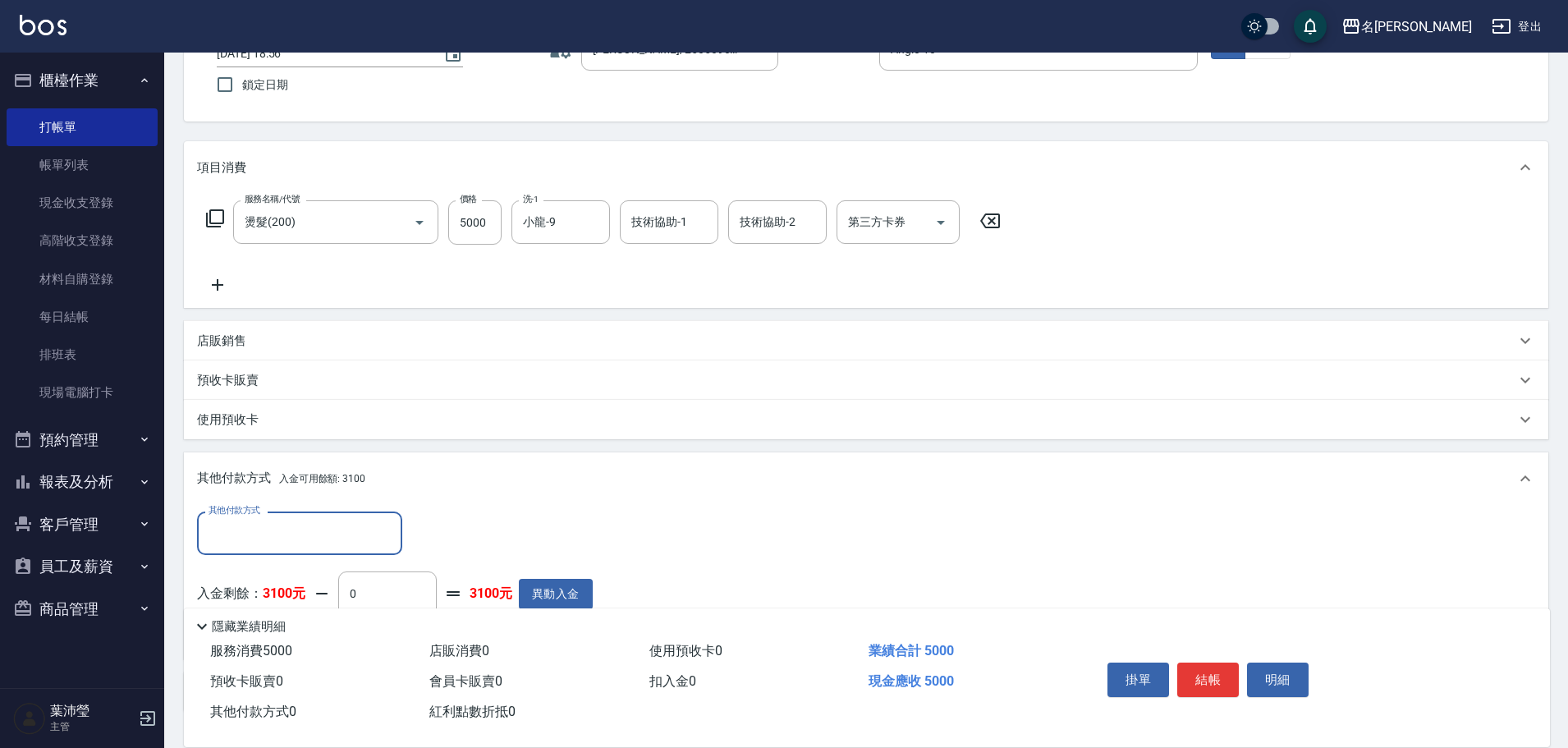
scroll to position [246, 0]
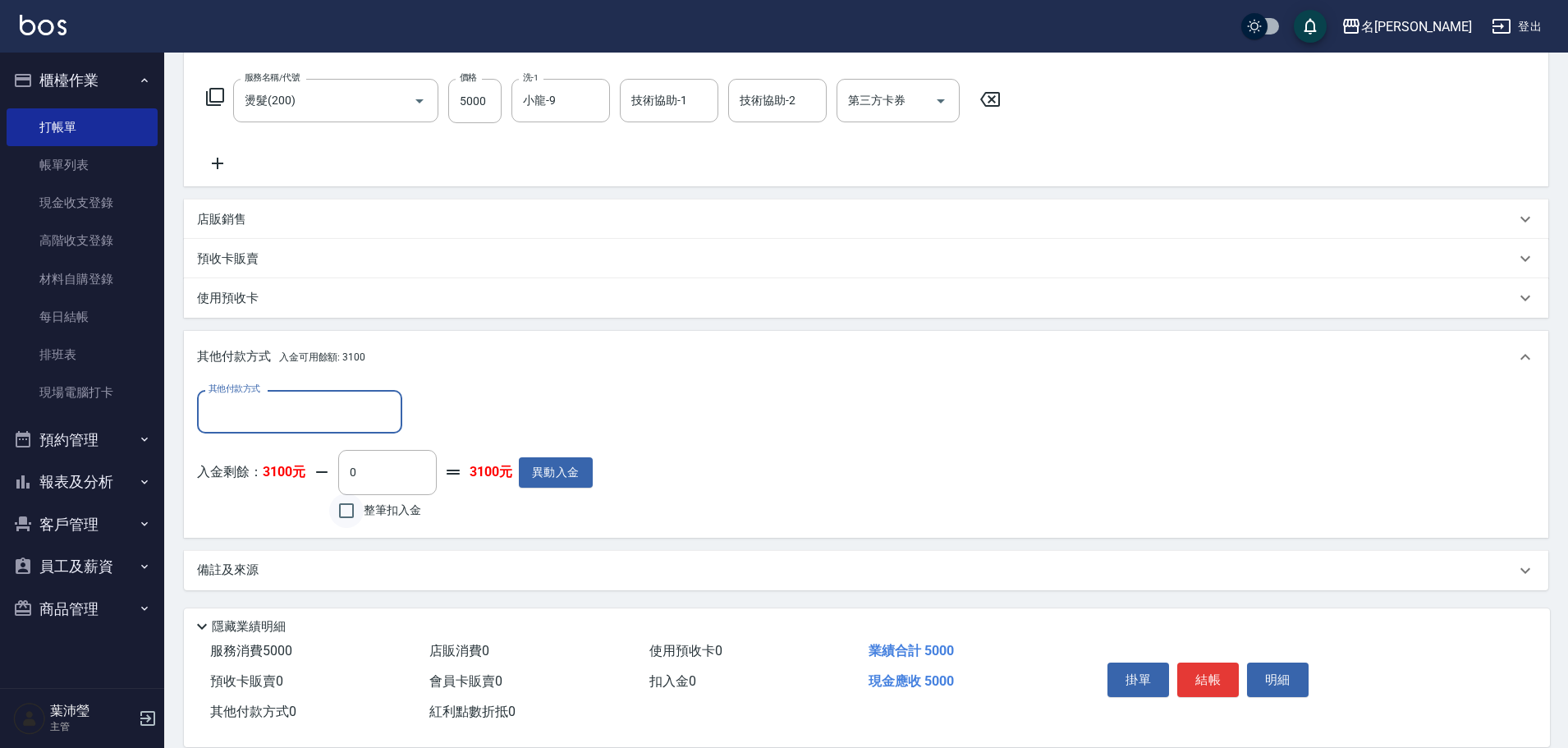
click at [347, 517] on input "整筆扣入金" at bounding box center [347, 510] width 35 height 35
checkbox input "true"
type input "3100"
click at [1215, 668] on button "結帳" at bounding box center [1208, 680] width 62 height 35
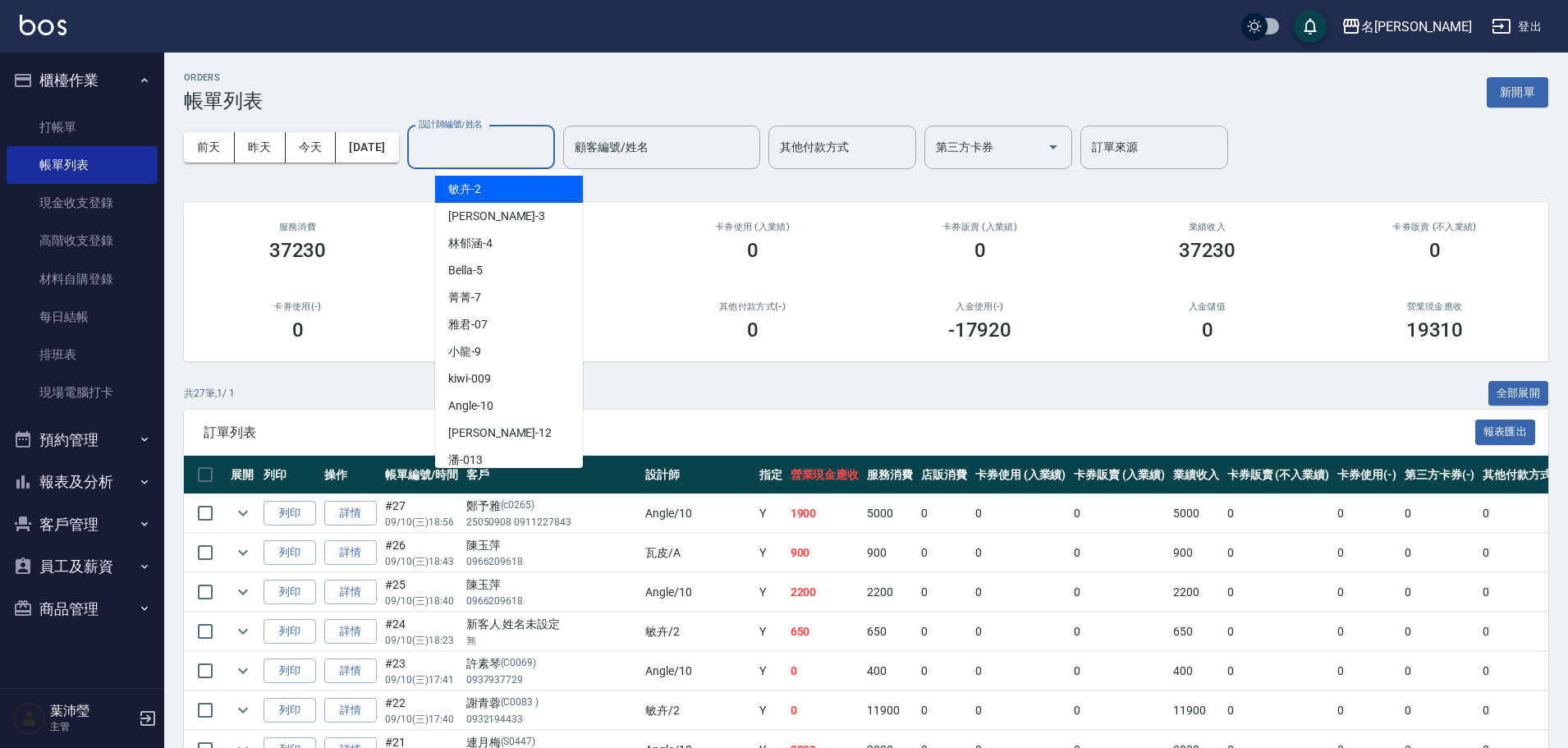
click at [484, 155] on input "設計師編號/姓名" at bounding box center [481, 147] width 133 height 29
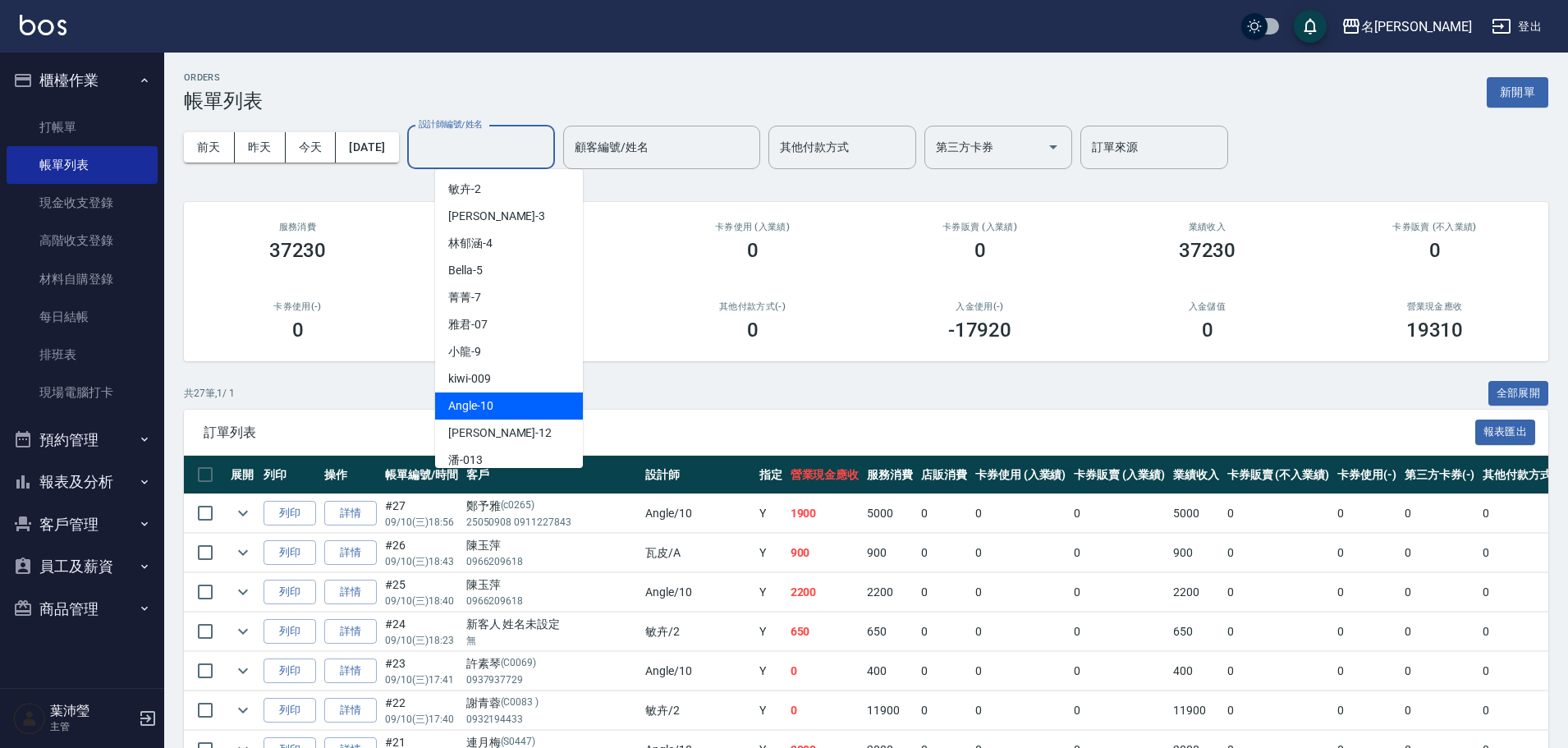
click at [501, 398] on div "Angle -10" at bounding box center [509, 406] width 148 height 27
type input "Angle-10"
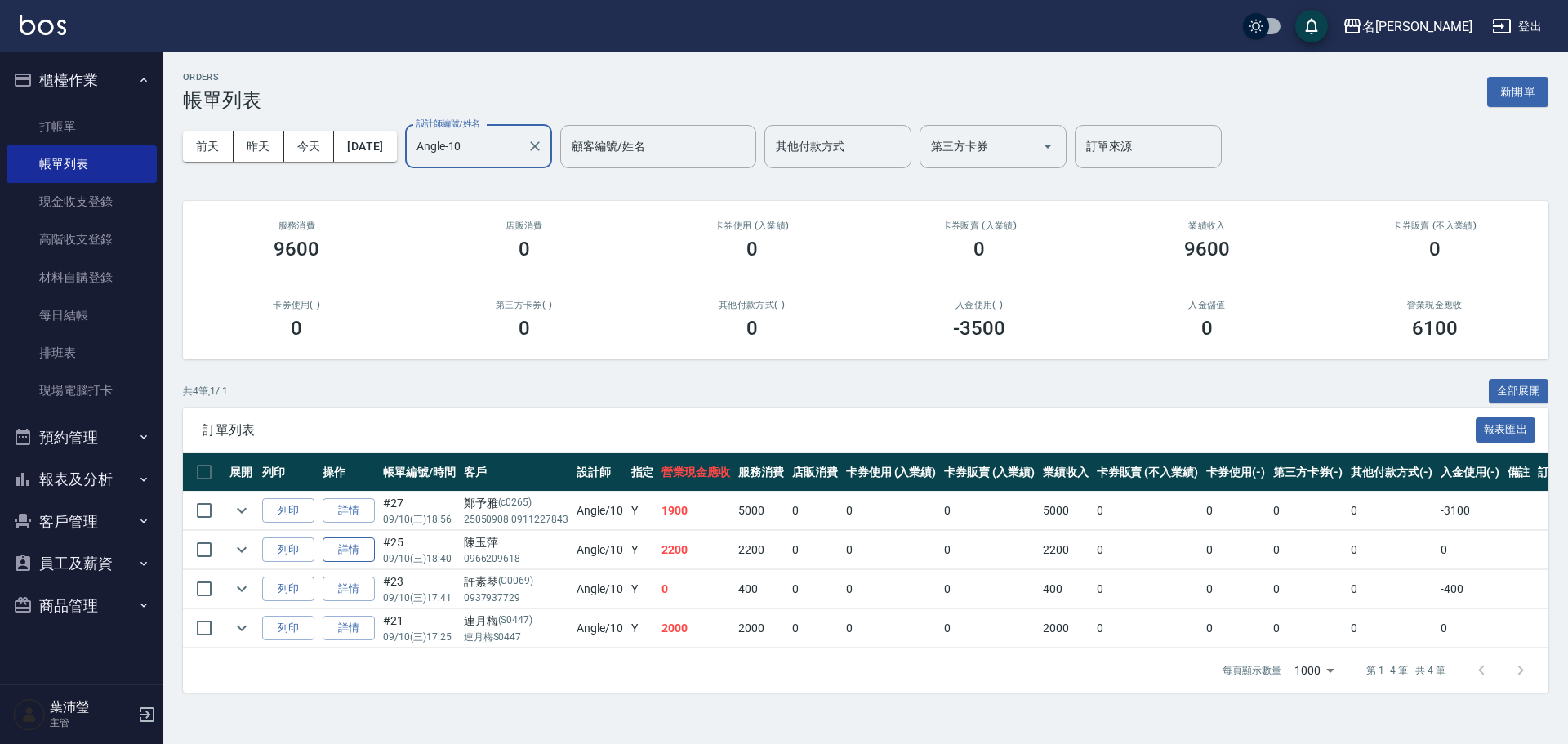
click at [358, 552] on link "詳情" at bounding box center [349, 550] width 52 height 25
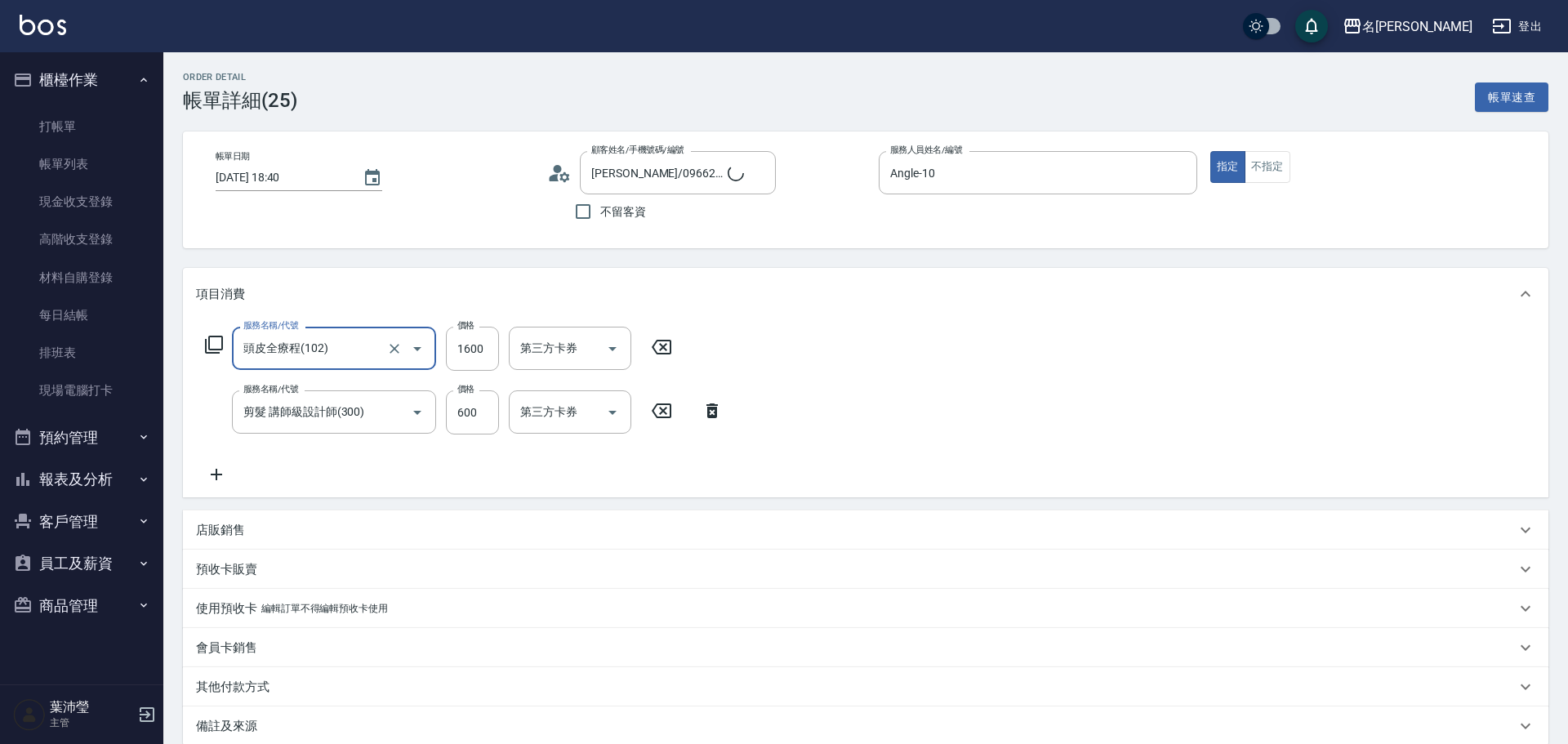
type input "[PERSON_NAME]/0966209618/"
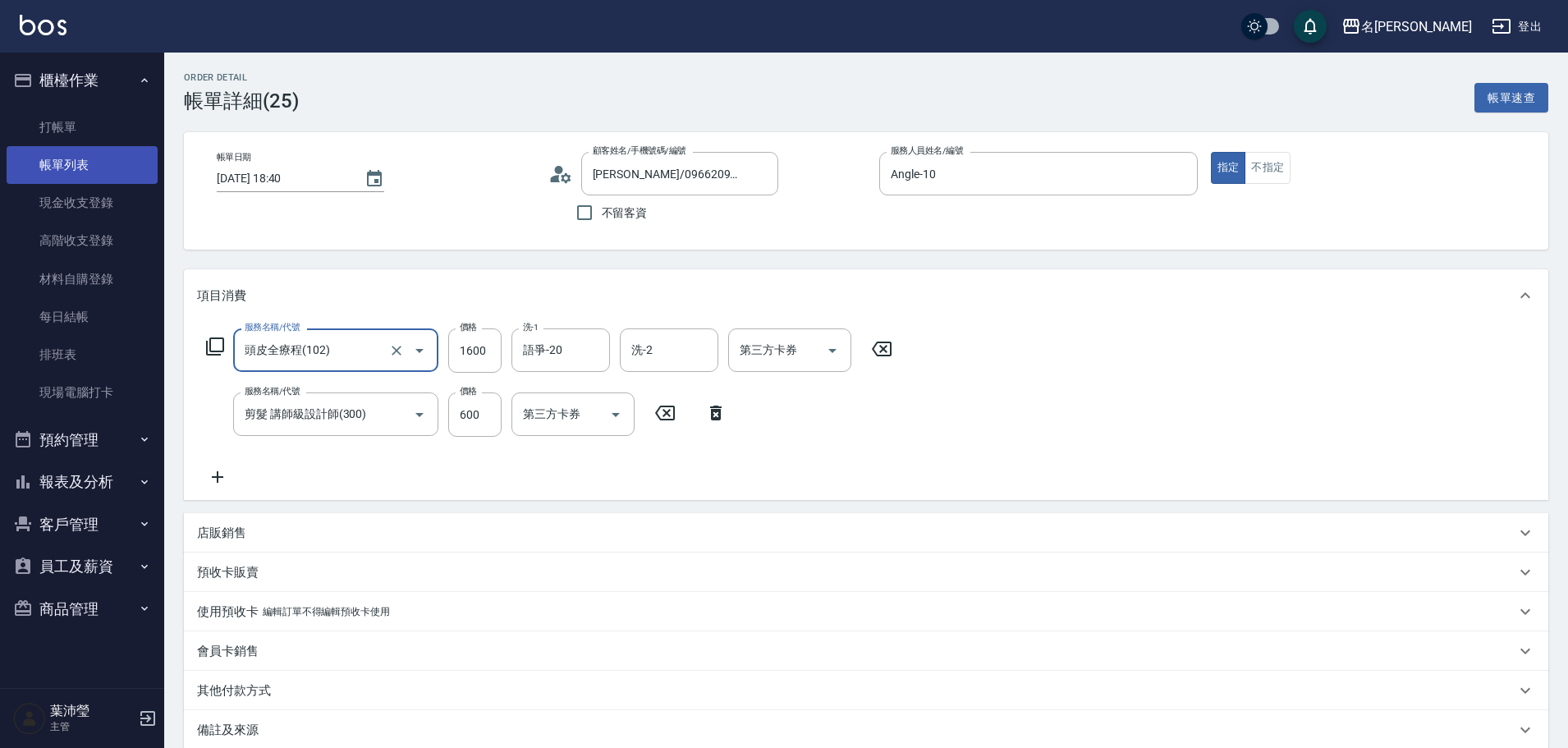
click at [75, 158] on link "帳單列表" at bounding box center [82, 165] width 151 height 38
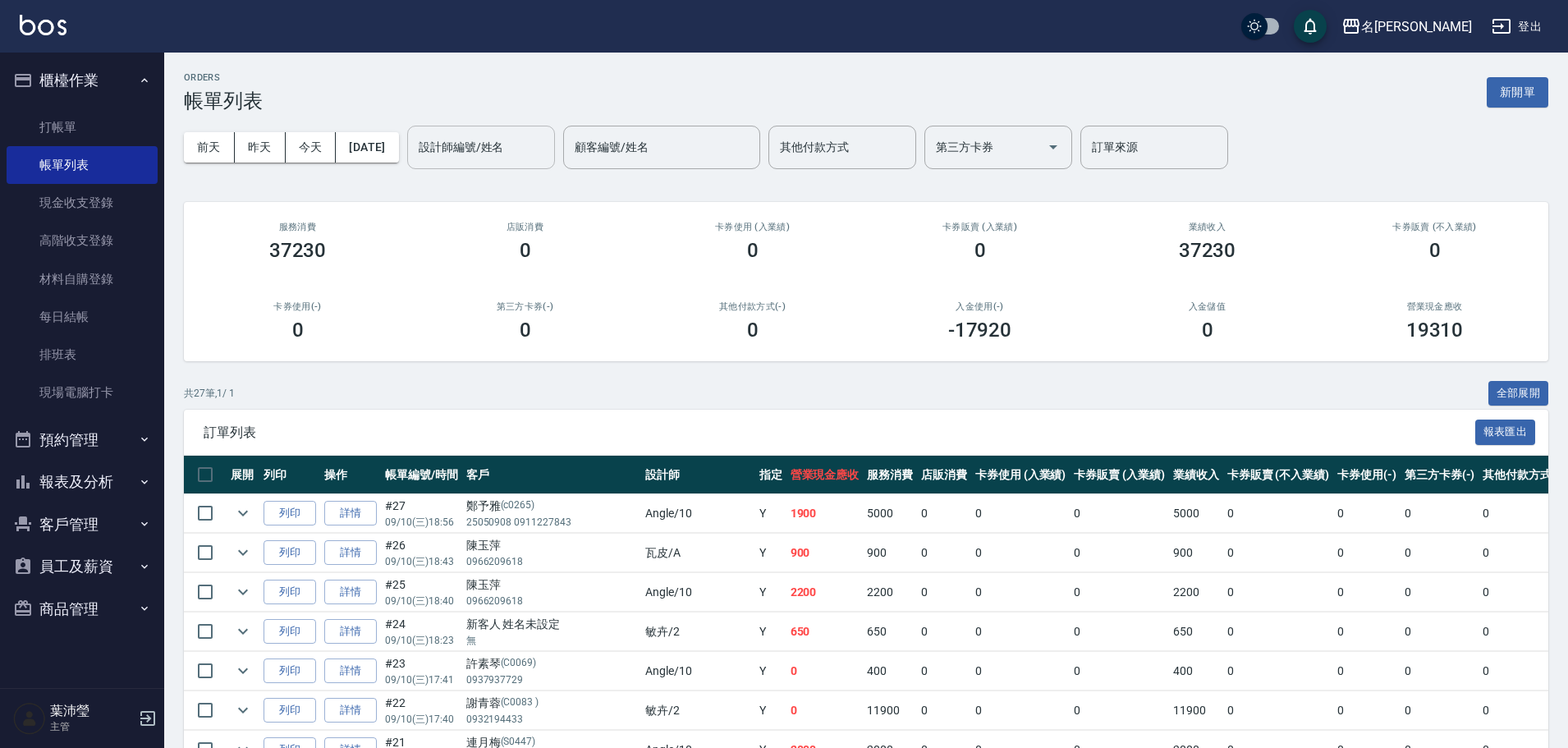
click at [441, 143] on div "設計師編號/姓名" at bounding box center [481, 147] width 148 height 43
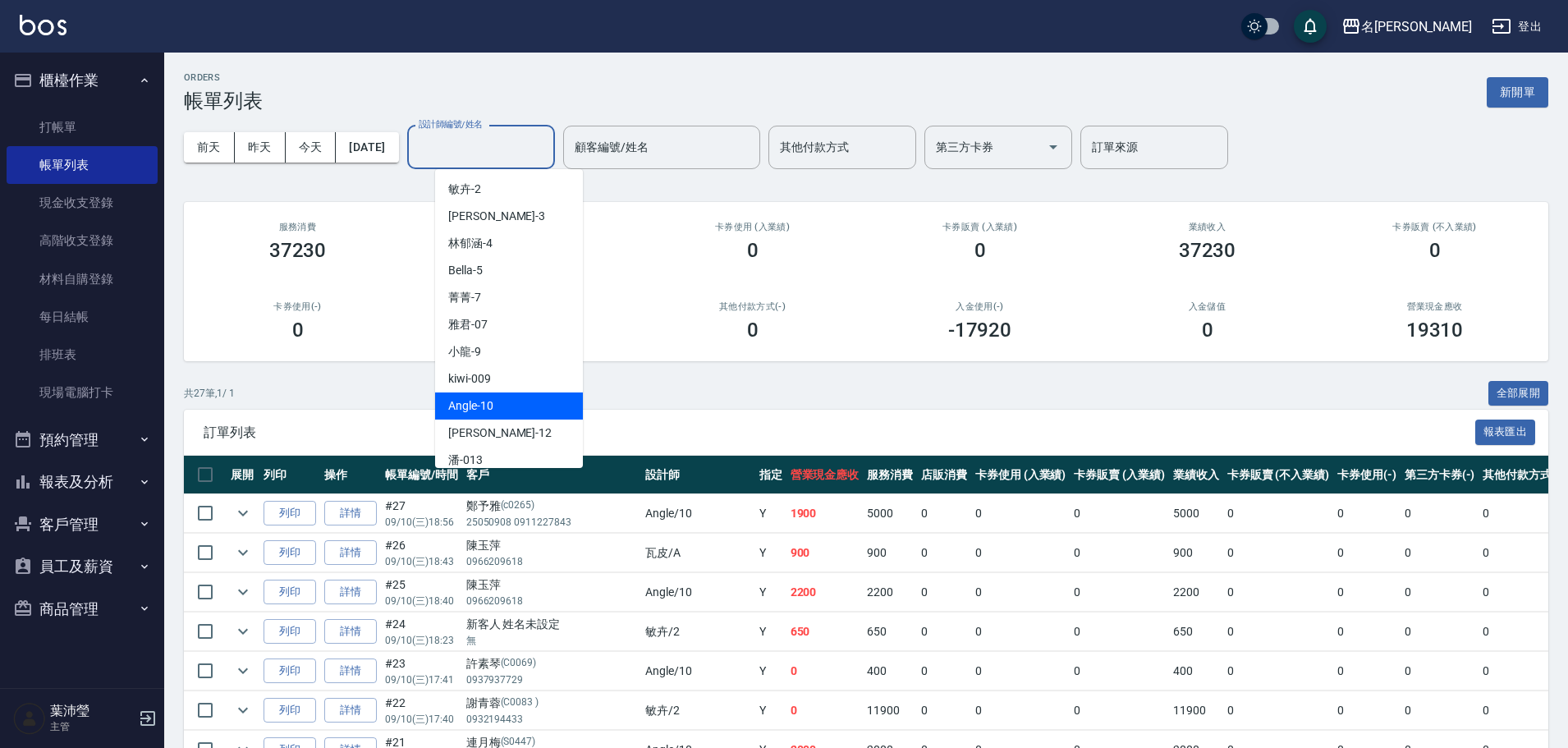
click at [474, 401] on span "Angle -10" at bounding box center [470, 406] width 45 height 17
type input "Angle-10"
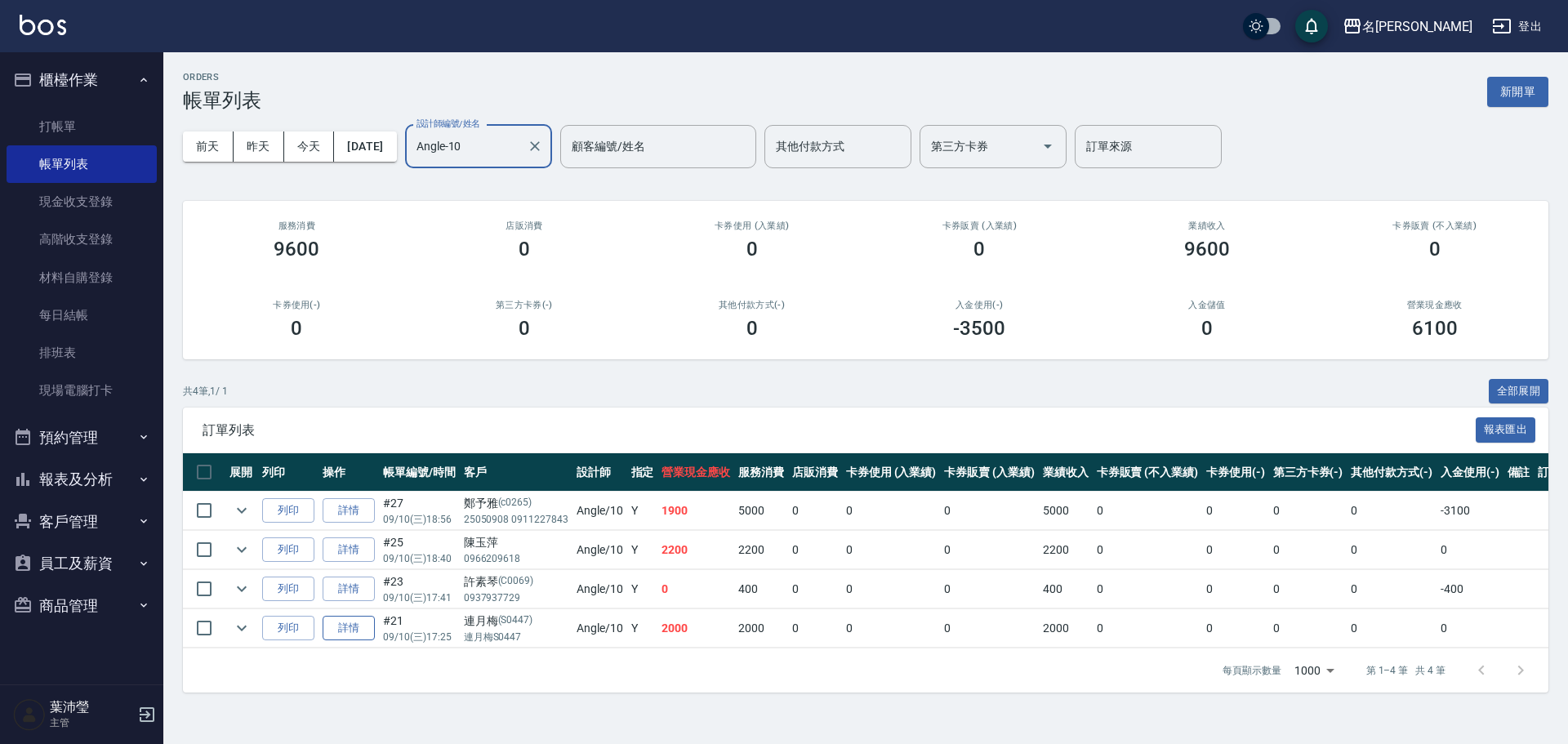
click at [365, 629] on link "詳情" at bounding box center [349, 628] width 52 height 25
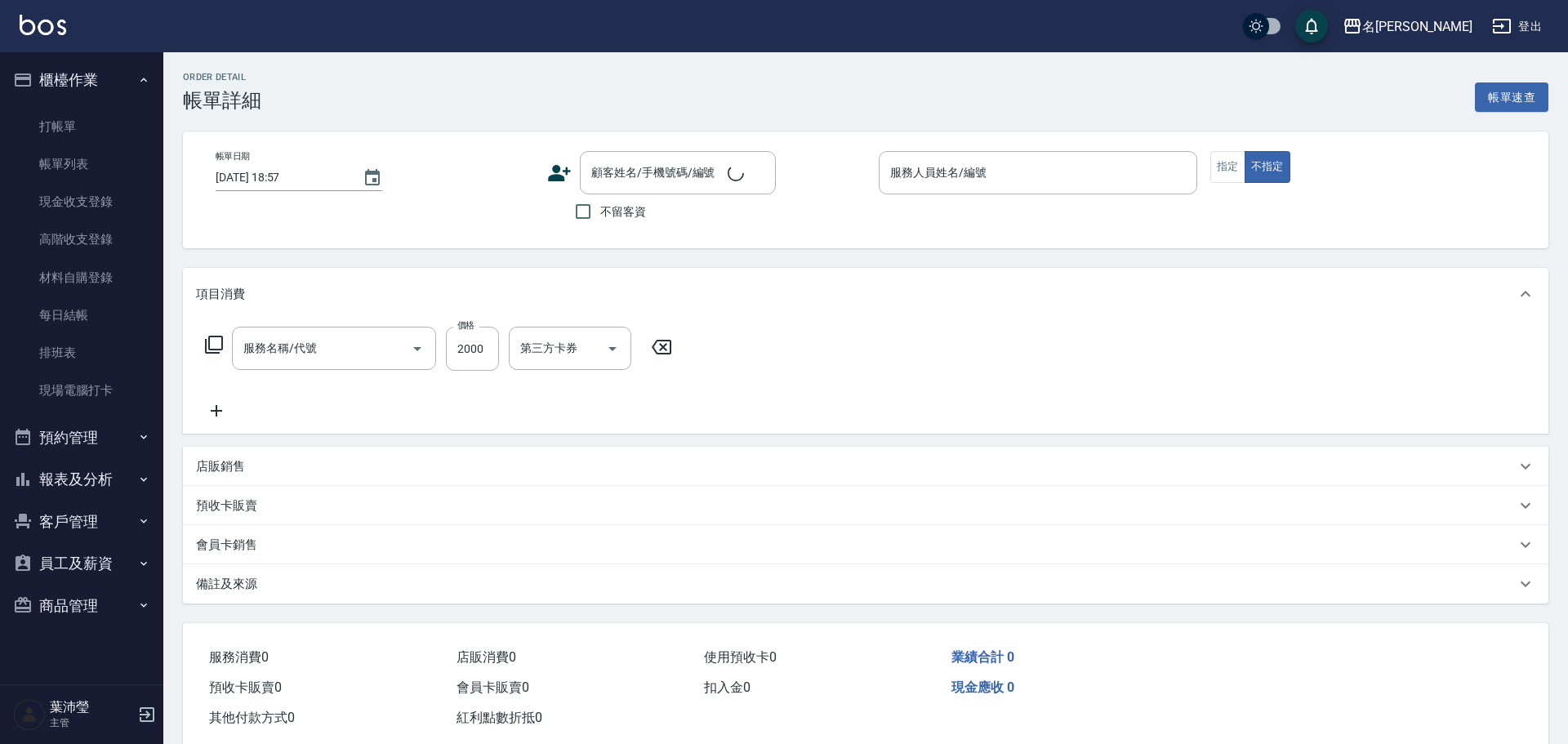
type input "[DATE] 17:25"
type input "Angle-10"
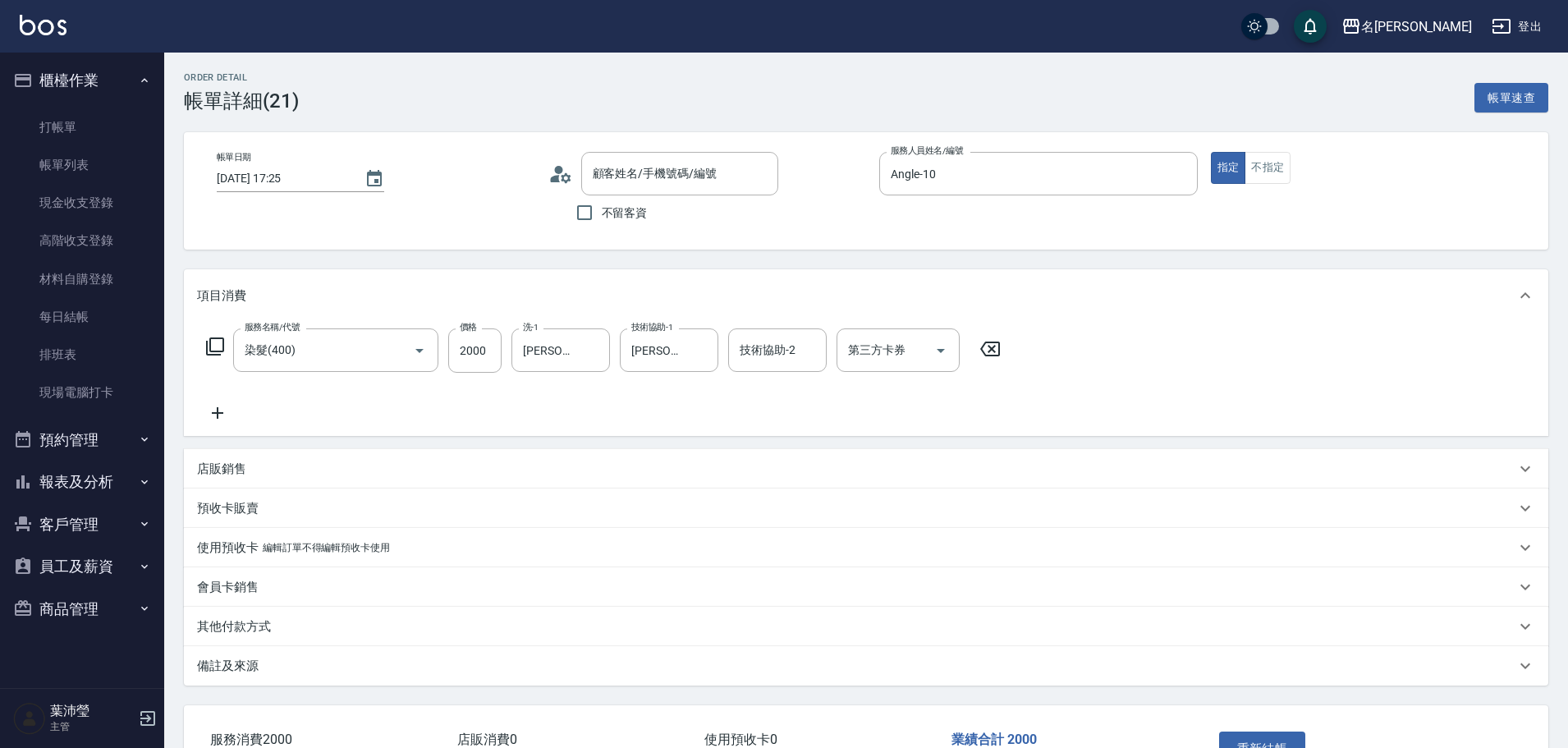
type input "染髮(400)"
type input "連月梅/連月梅S0447/S0447"
click at [734, 359] on div "技術協助-2" at bounding box center [778, 350] width 99 height 43
type input "Angle-10"
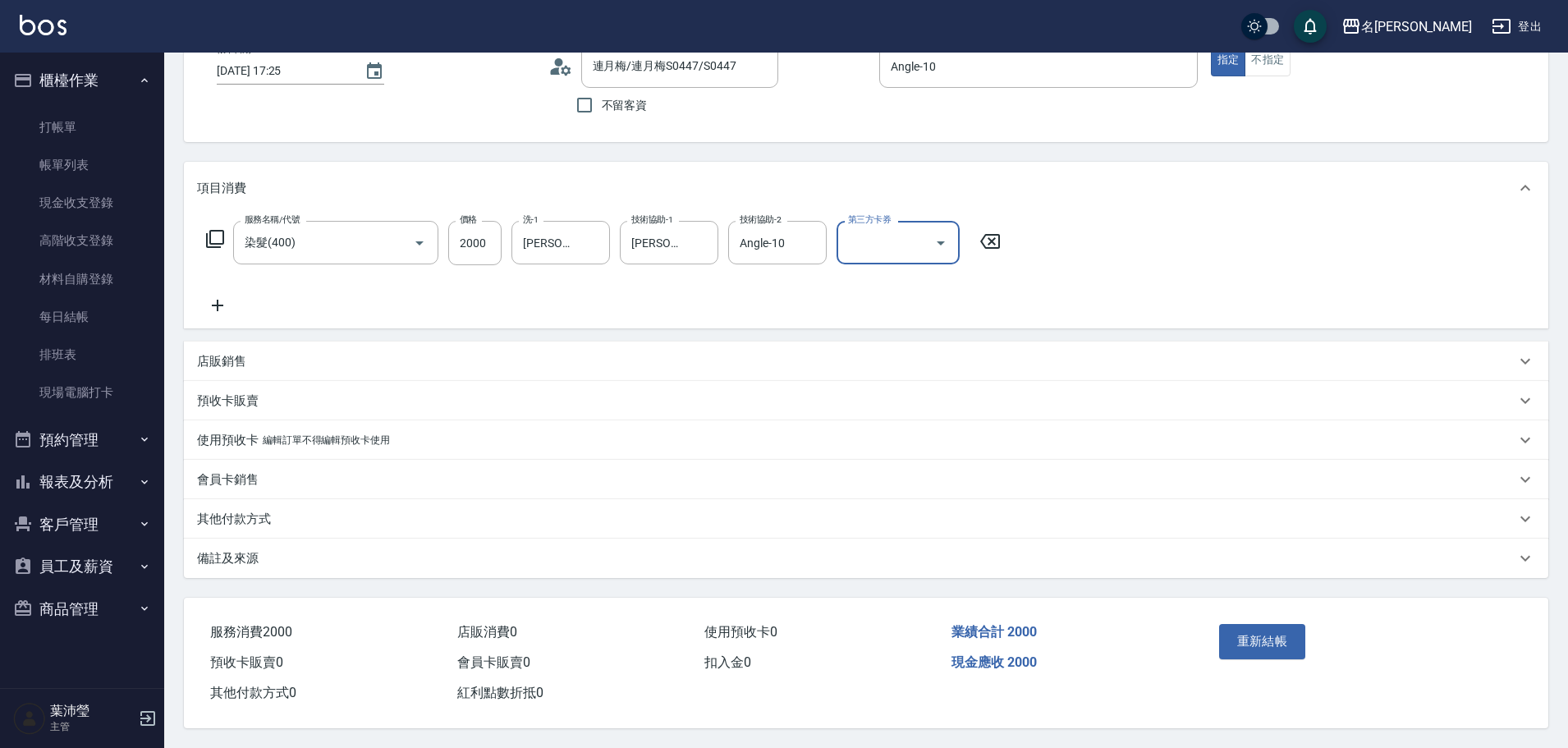
scroll to position [115, 0]
click at [1260, 630] on button "重新結帳" at bounding box center [1262, 641] width 87 height 35
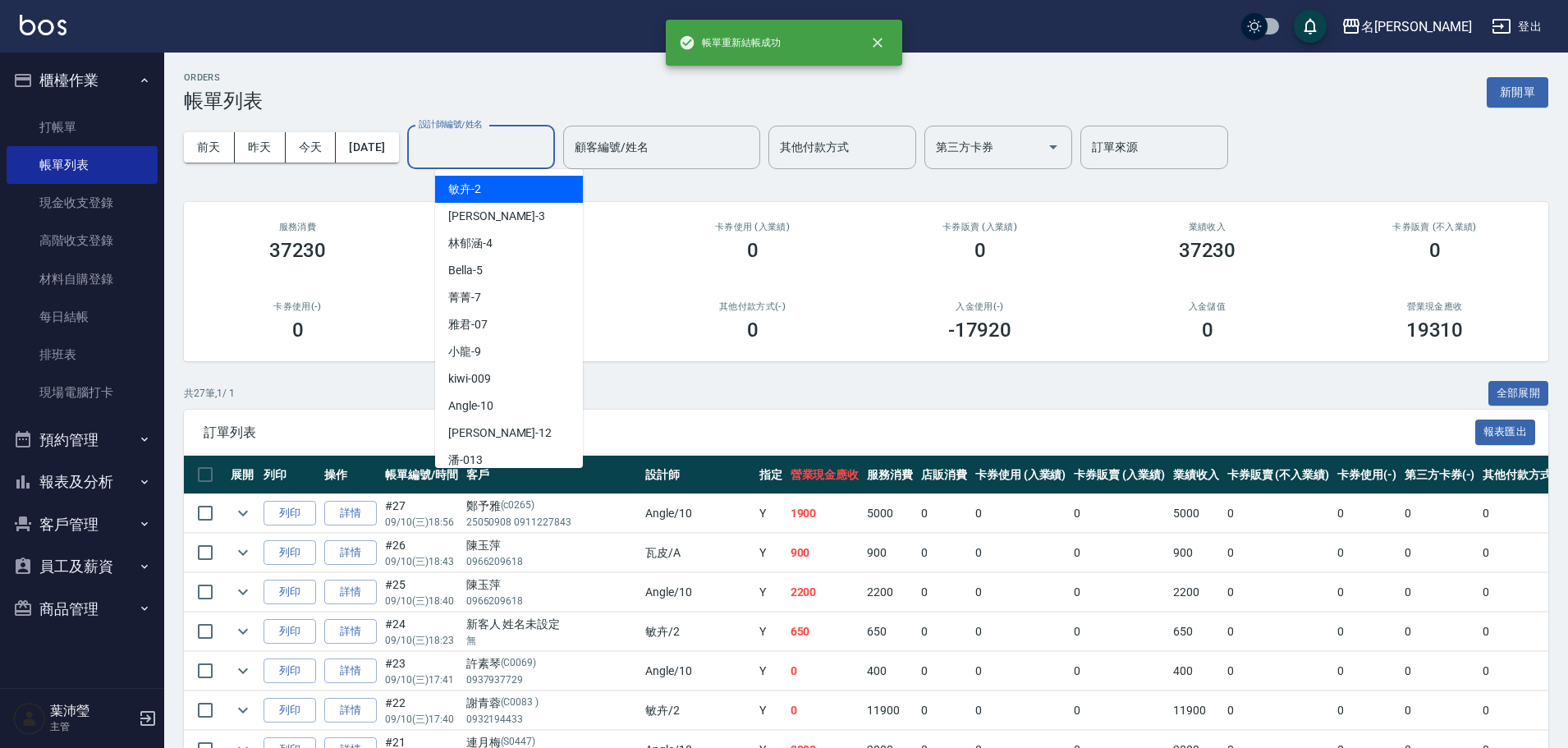
click at [527, 150] on input "設計師編號/姓名" at bounding box center [481, 147] width 133 height 29
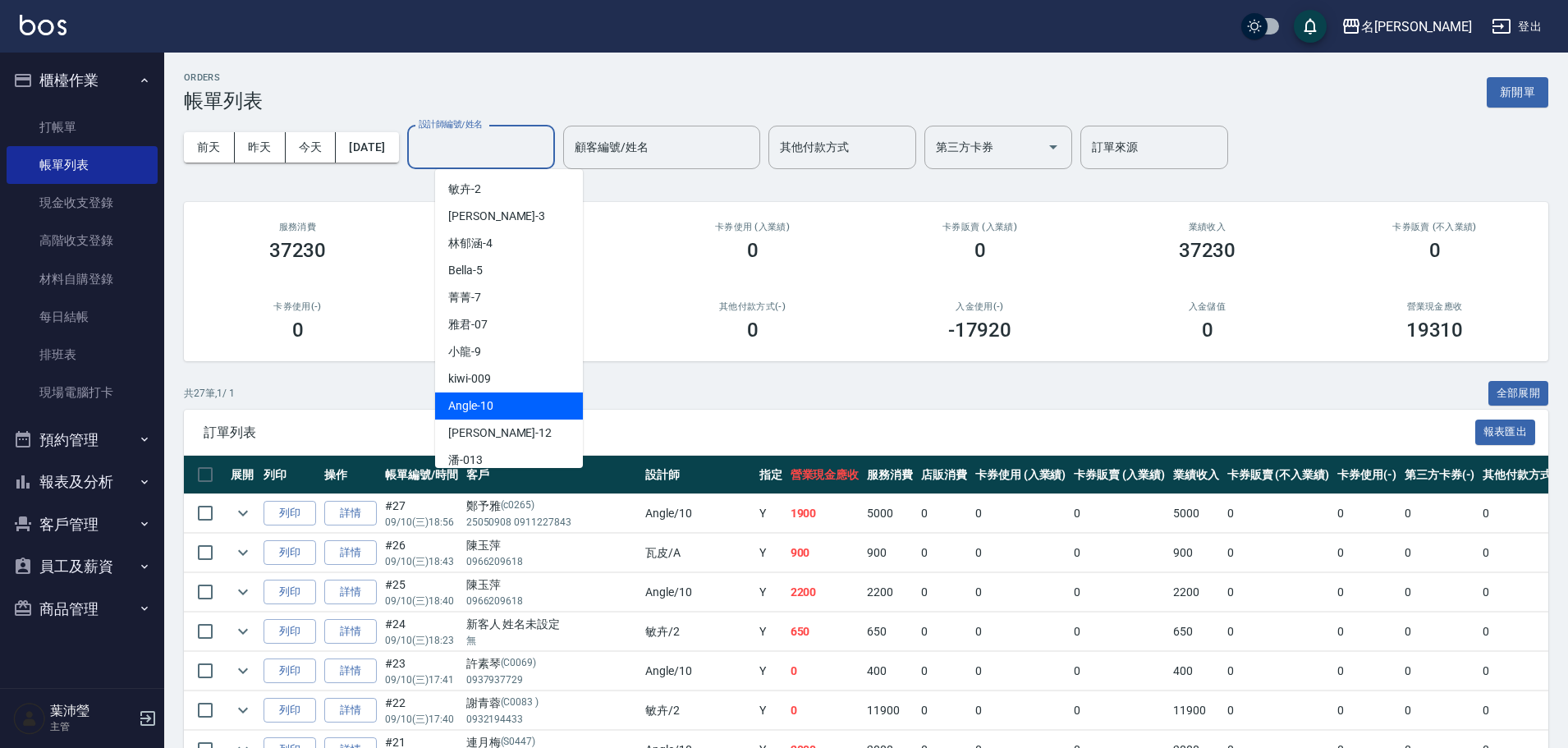
click at [490, 415] on div "Angle -10" at bounding box center [509, 406] width 148 height 27
type input "Angle-10"
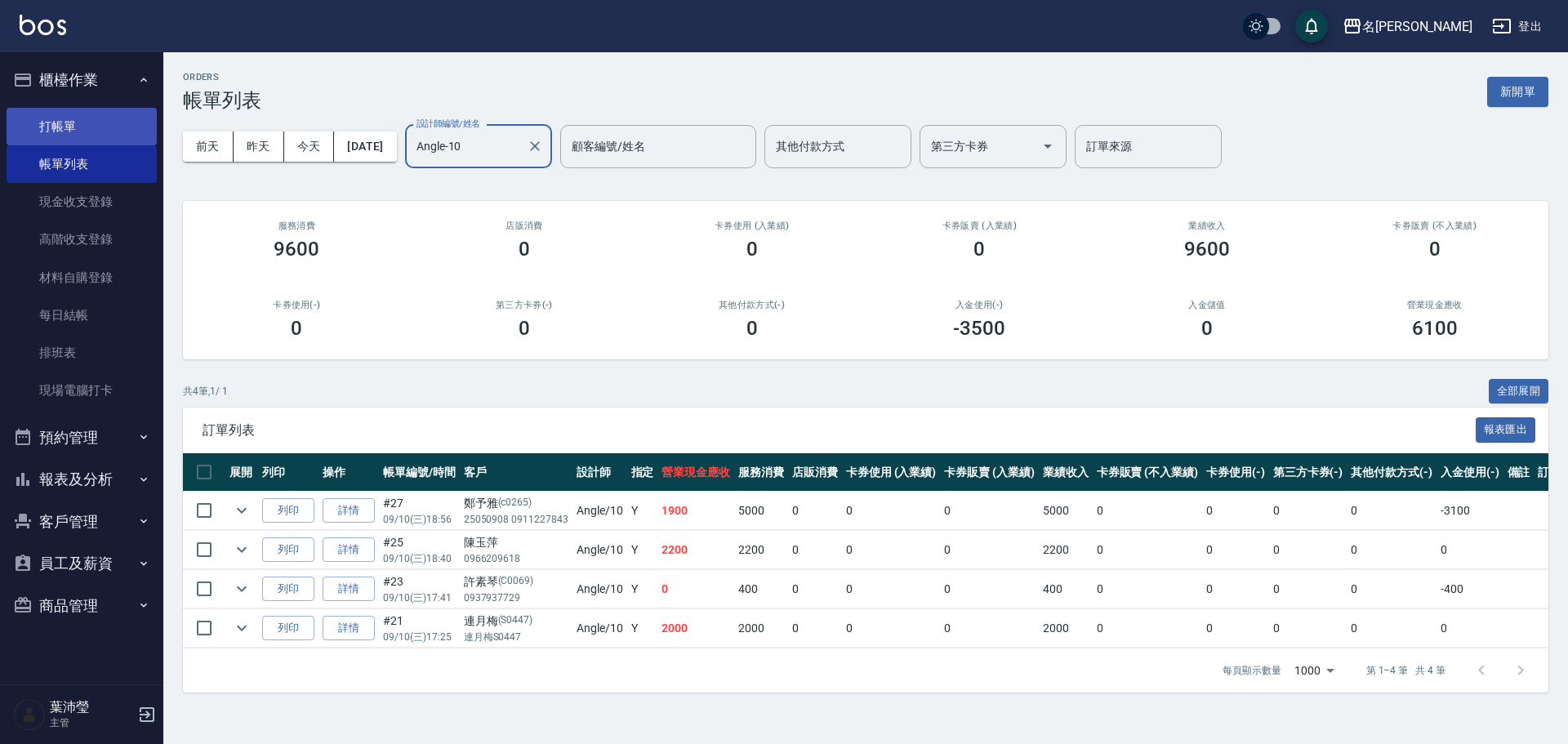
click at [40, 124] on link "打帳單" at bounding box center [82, 126] width 150 height 38
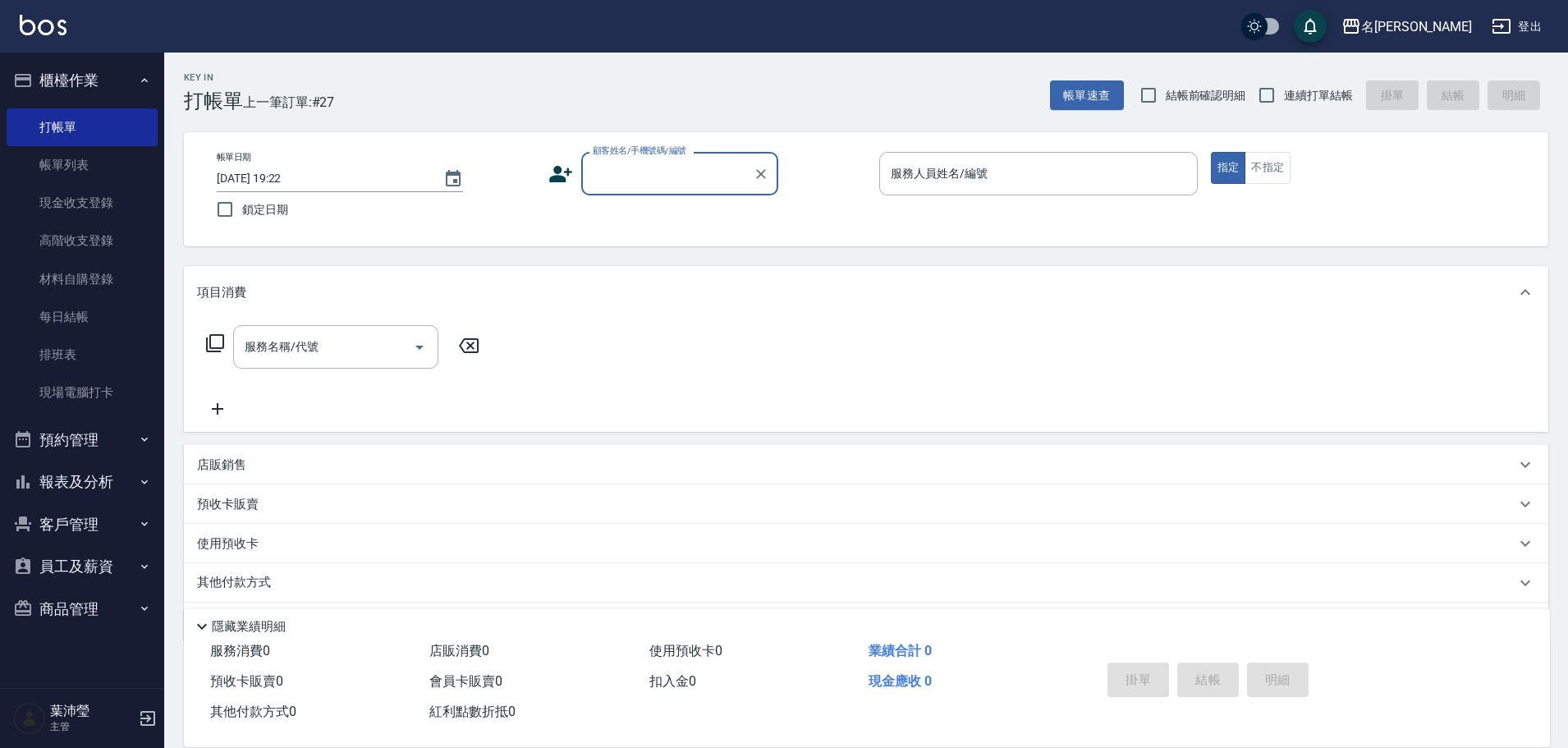
click at [641, 184] on input "顧客姓名/手機號碼/編號" at bounding box center [667, 173] width 157 height 29
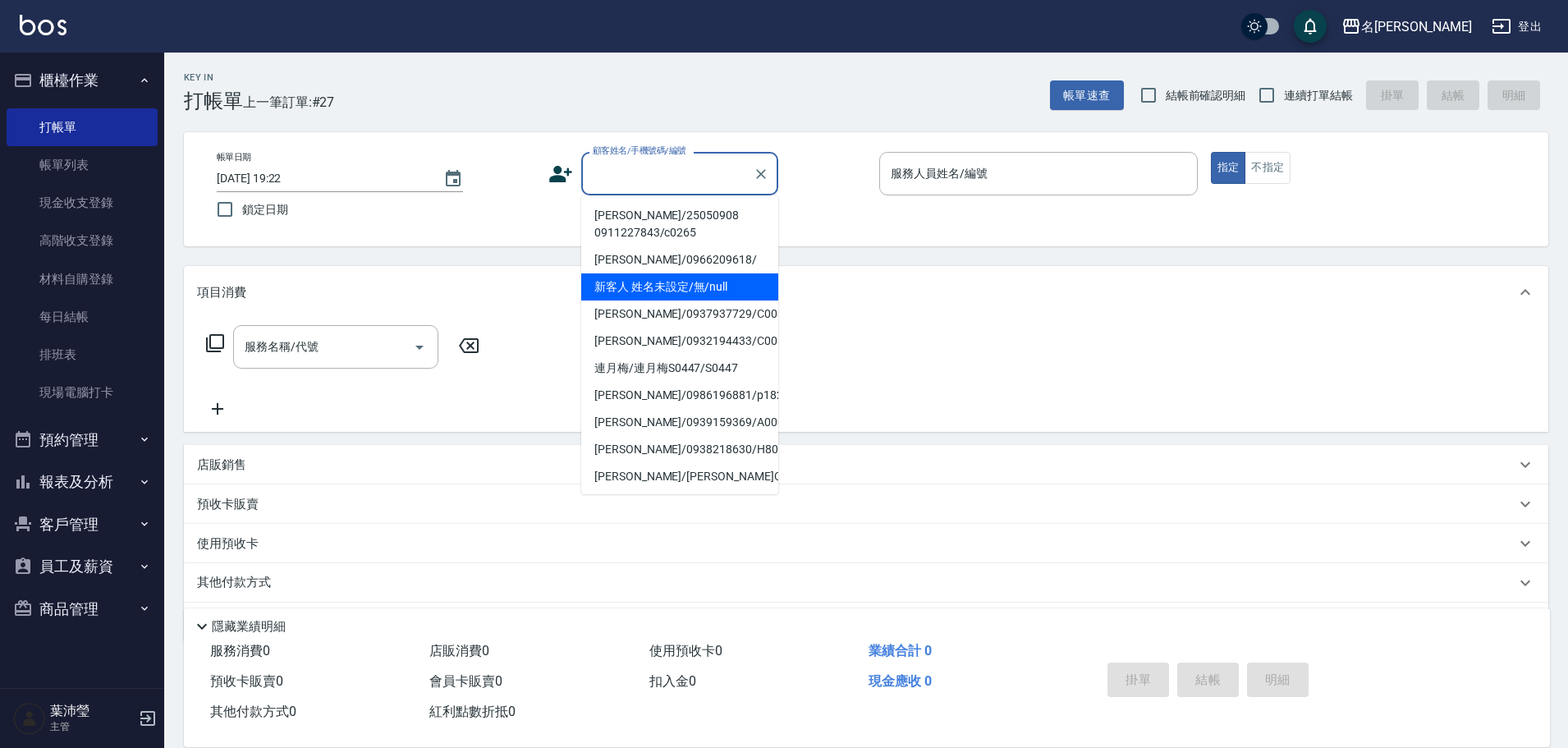
click at [648, 295] on li "新客人 姓名未設定/無/null" at bounding box center [680, 287] width 197 height 27
type input "新客人 姓名未設定/無/null"
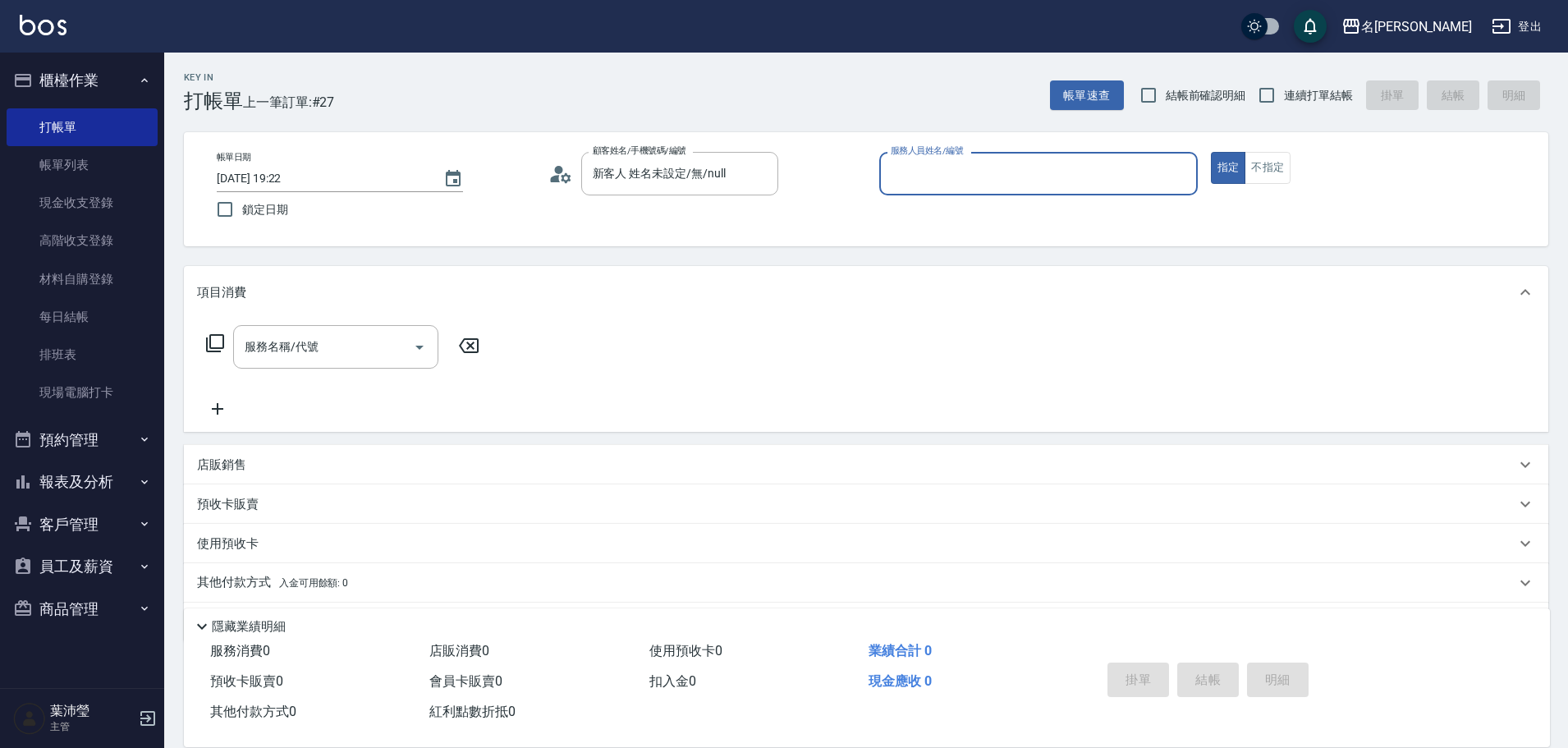
click at [929, 178] on input "服務人員姓名/編號" at bounding box center [1038, 173] width 303 height 29
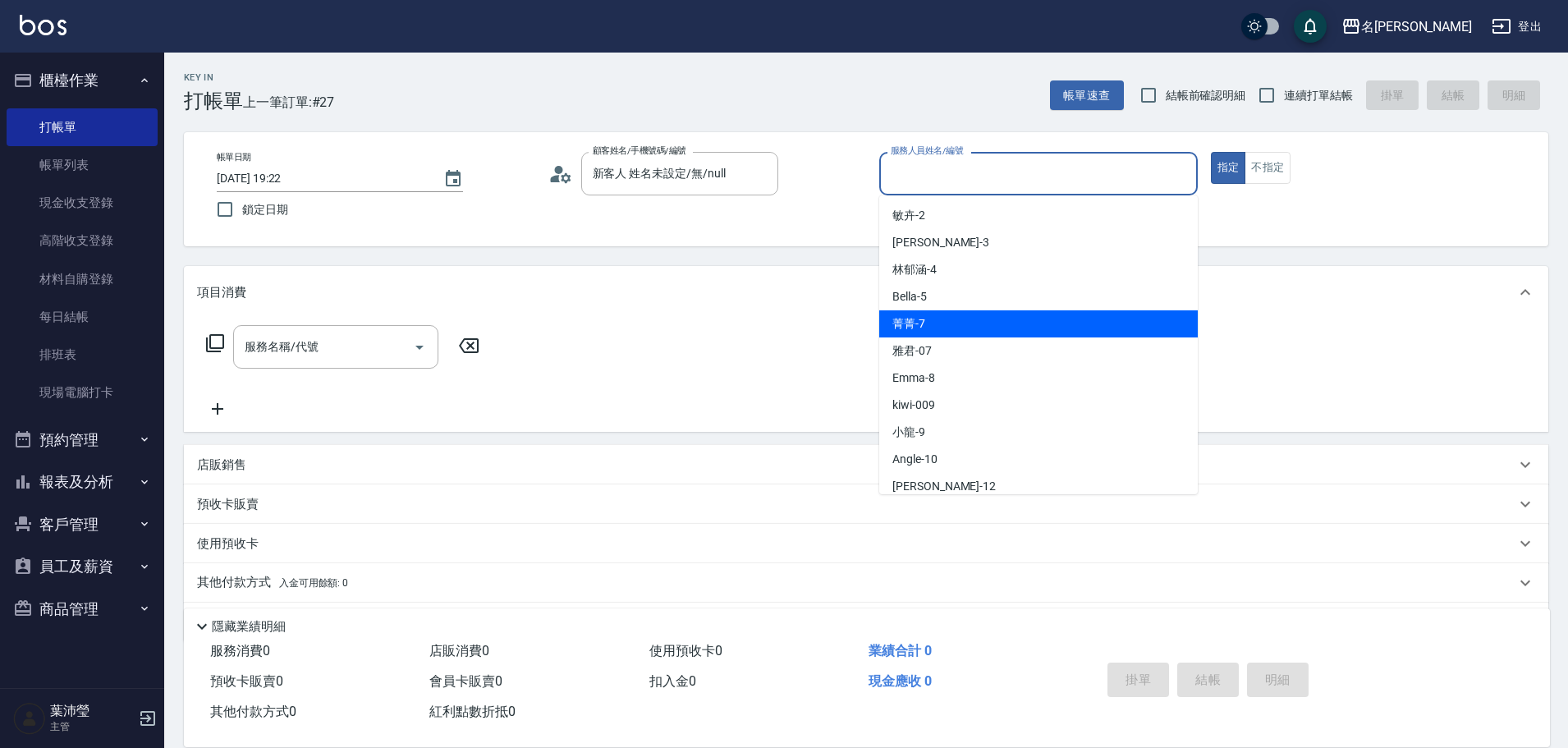
click at [961, 315] on div "菁菁 -7" at bounding box center [1038, 324] width 319 height 27
type input "菁菁-7"
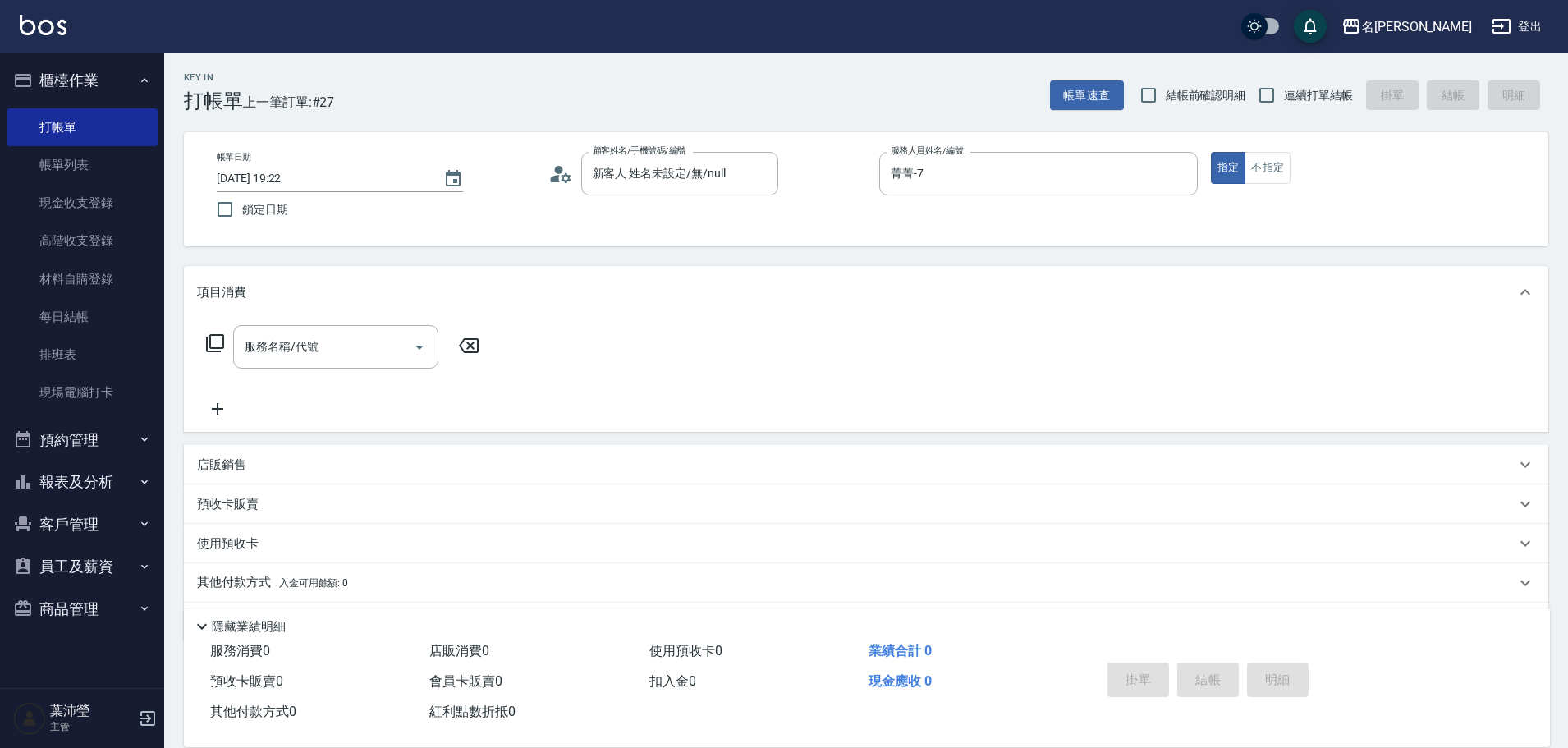
click at [212, 348] on icon at bounding box center [215, 342] width 18 height 18
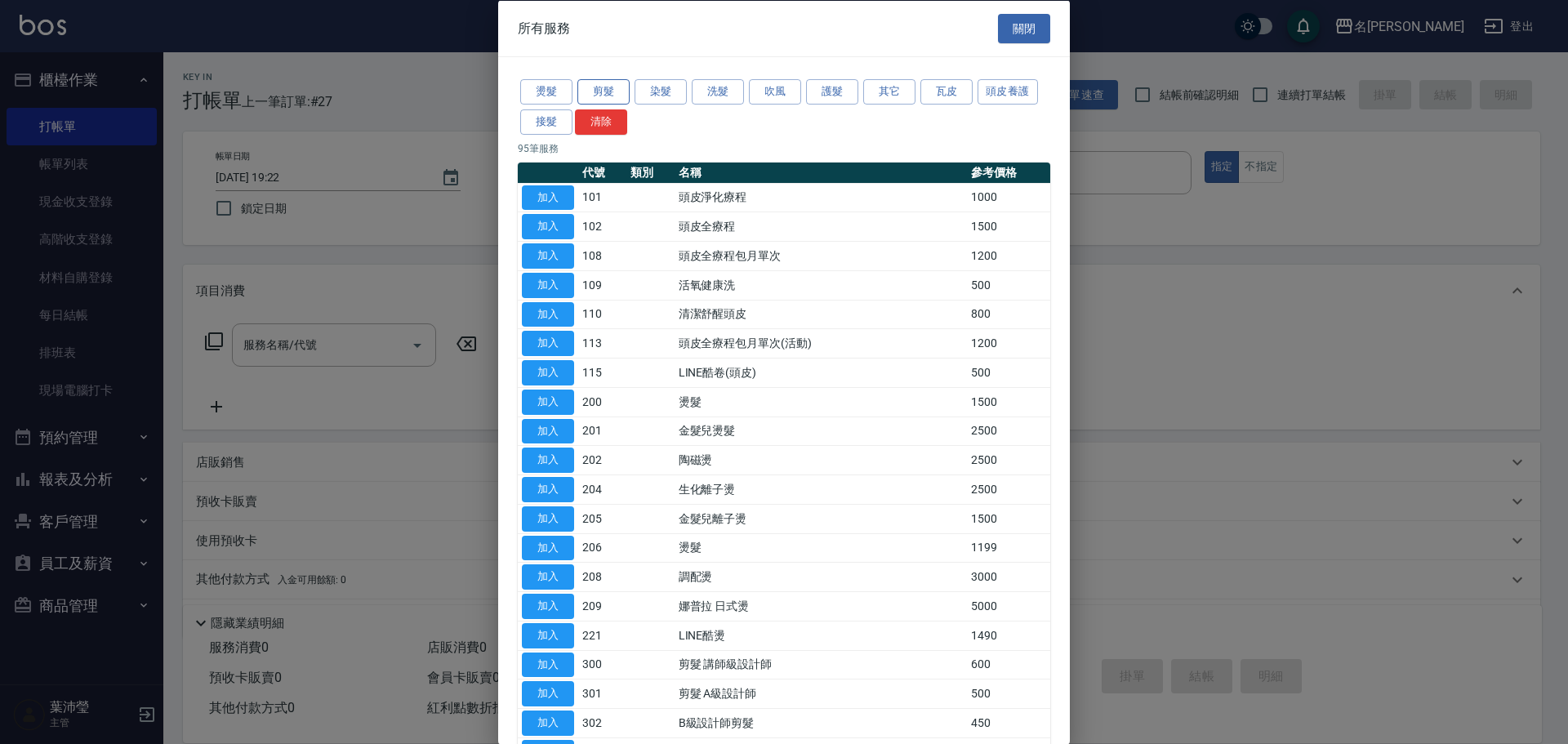
click at [611, 89] on button "剪髮" at bounding box center [604, 92] width 52 height 25
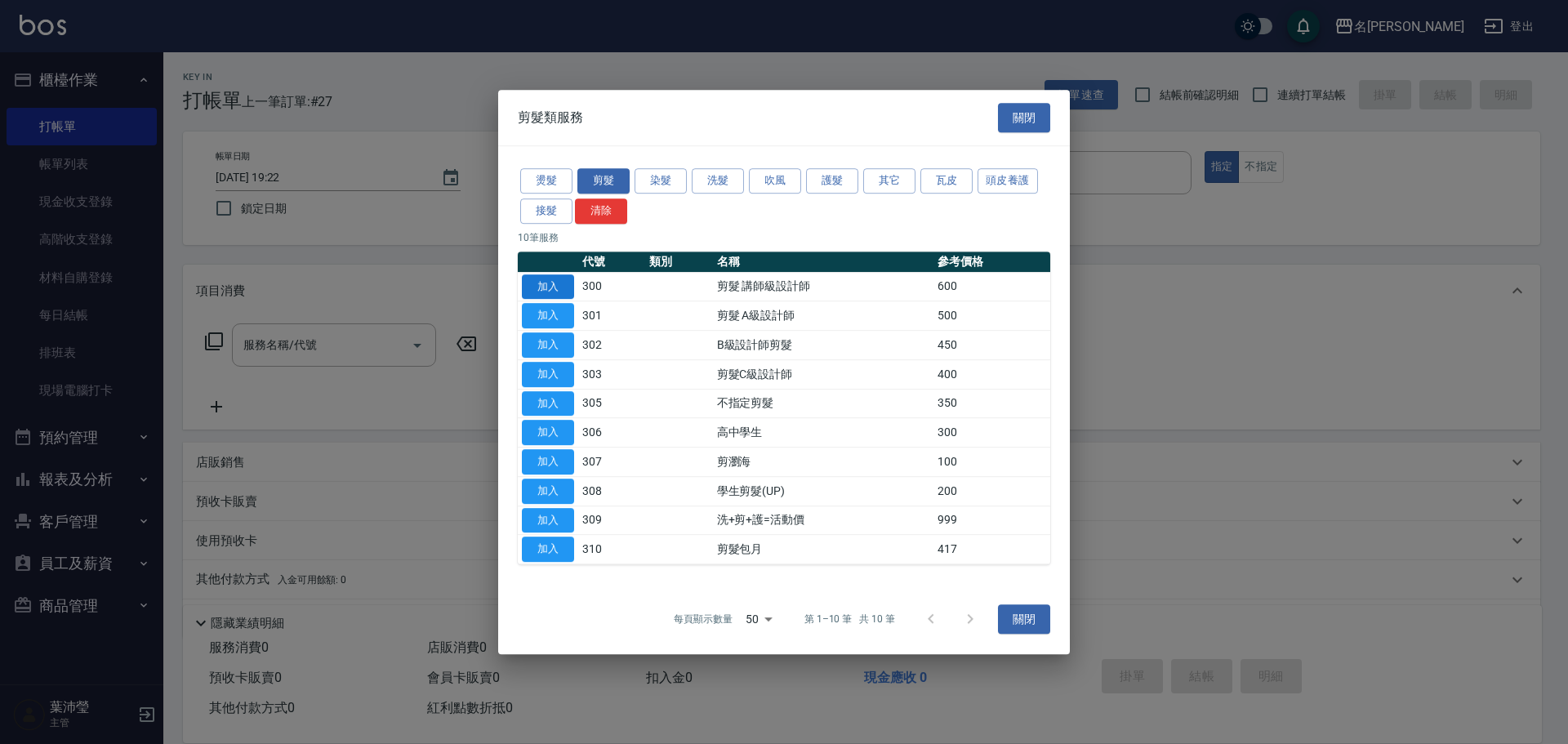
click at [555, 280] on button "加入" at bounding box center [548, 287] width 52 height 25
type input "剪髮 講師級設計師(300)"
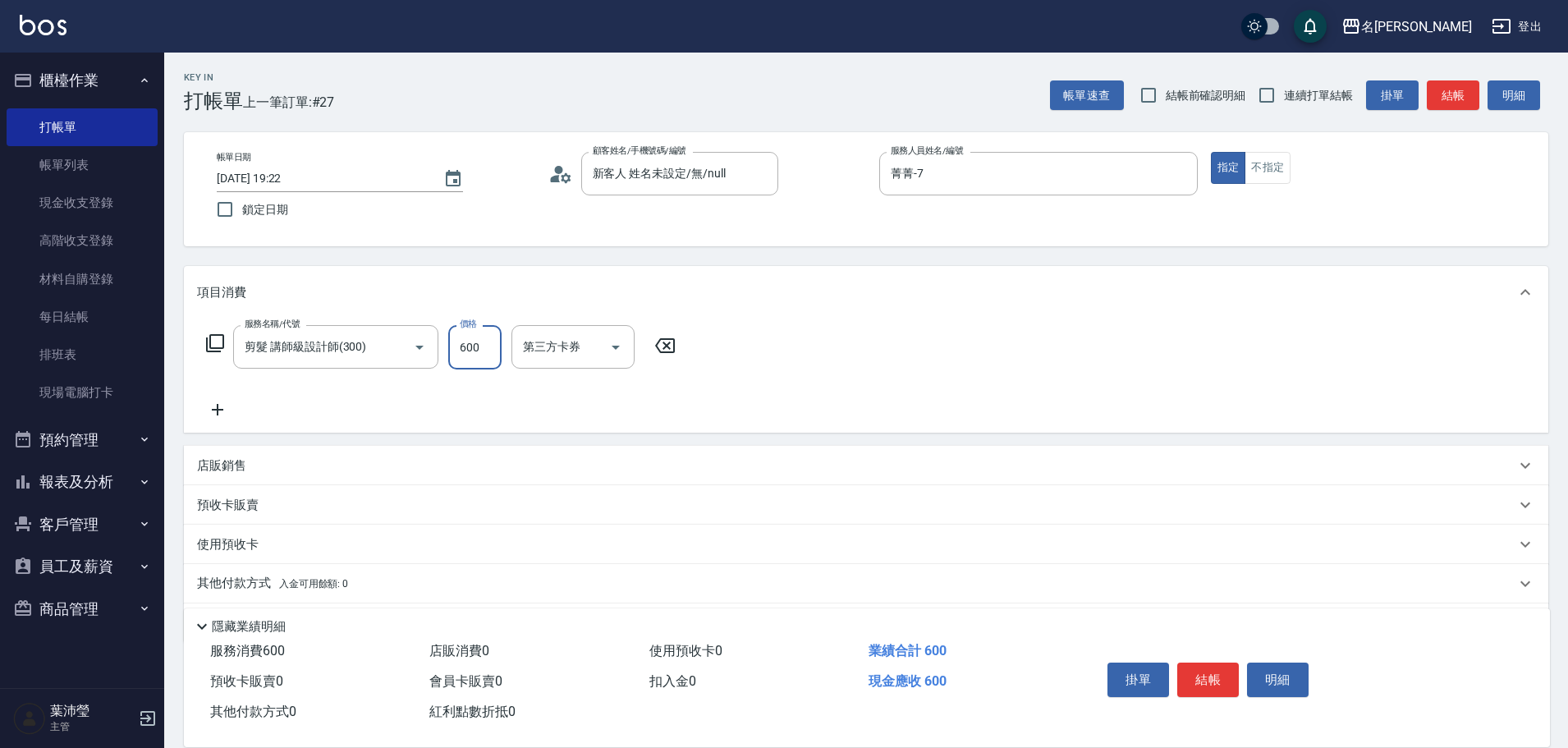
click at [494, 350] on input "600" at bounding box center [474, 347] width 53 height 44
type input "650"
click at [1209, 673] on button "結帳" at bounding box center [1208, 680] width 62 height 35
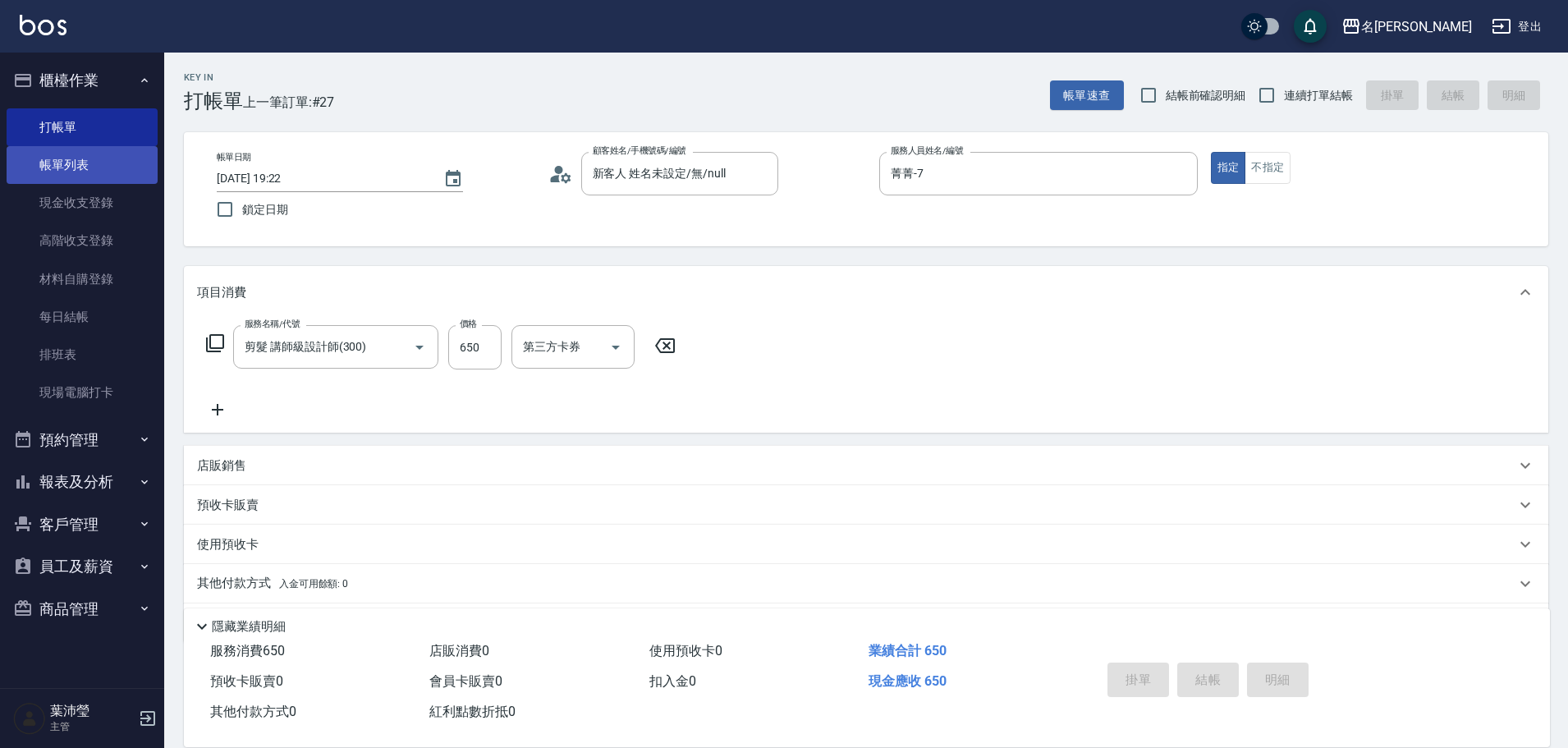
click at [72, 174] on link "帳單列表" at bounding box center [82, 165] width 151 height 38
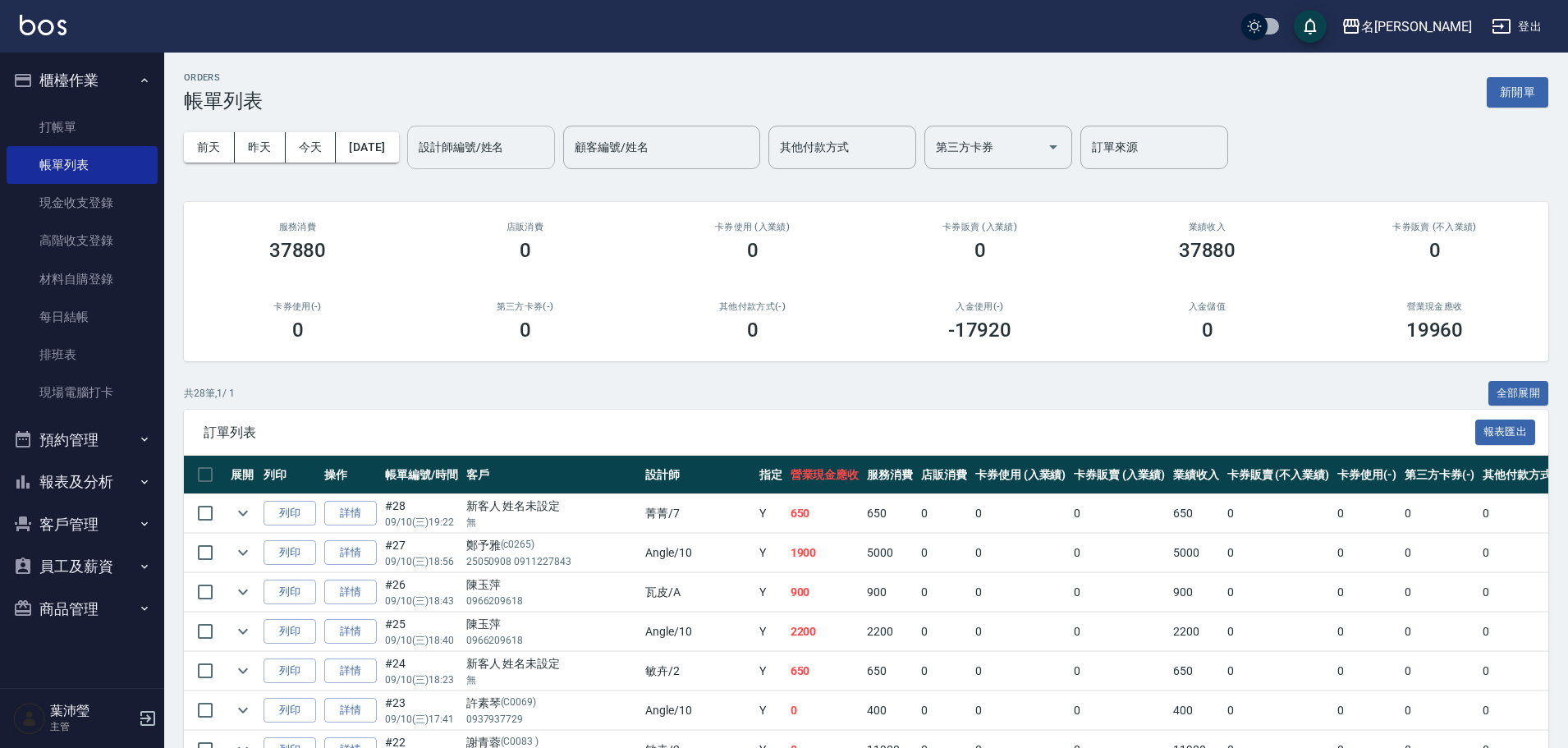
click at [445, 158] on input "設計師編號/姓名" at bounding box center [481, 147] width 133 height 29
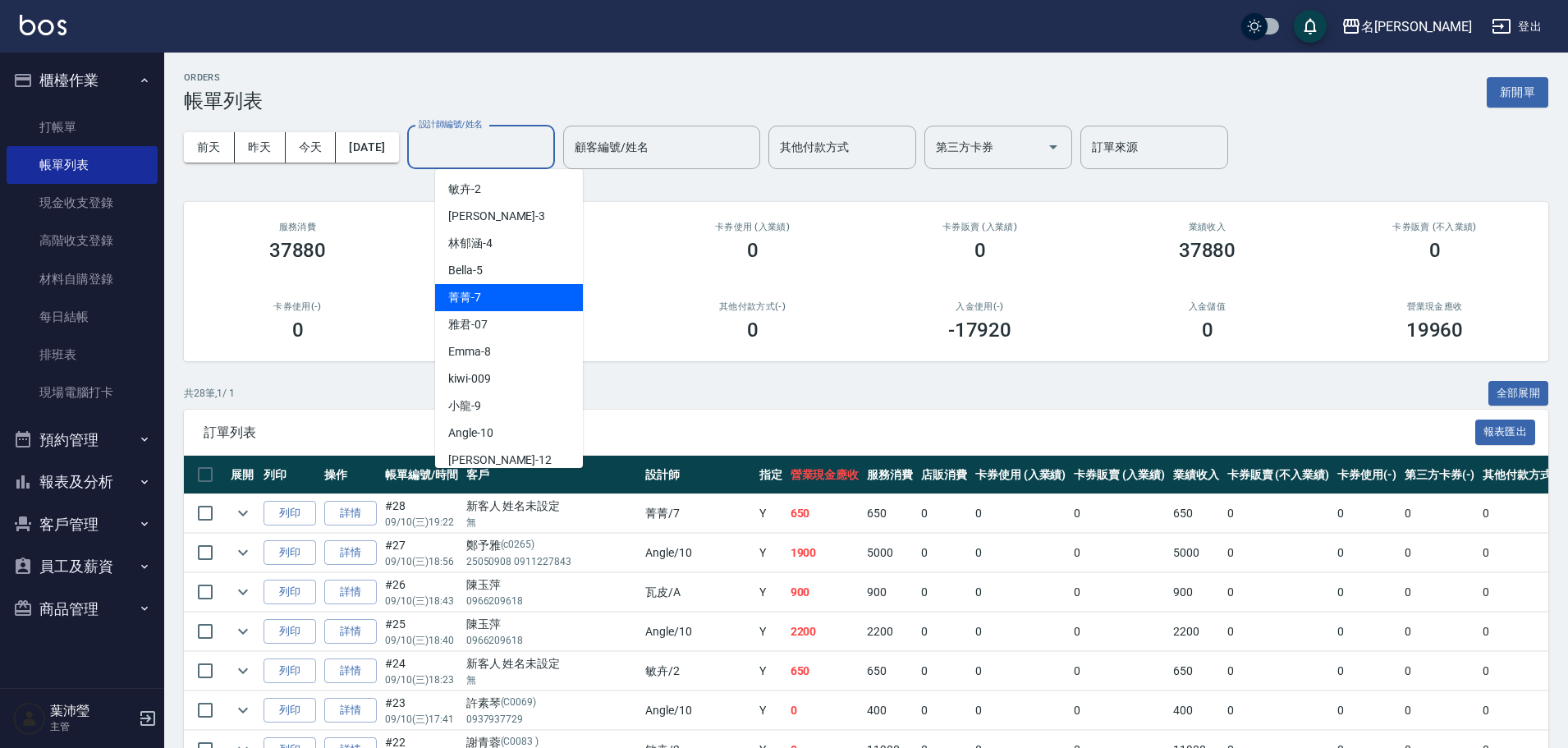
click at [470, 306] on div "菁菁 -7" at bounding box center [509, 298] width 148 height 27
type input "菁菁-7"
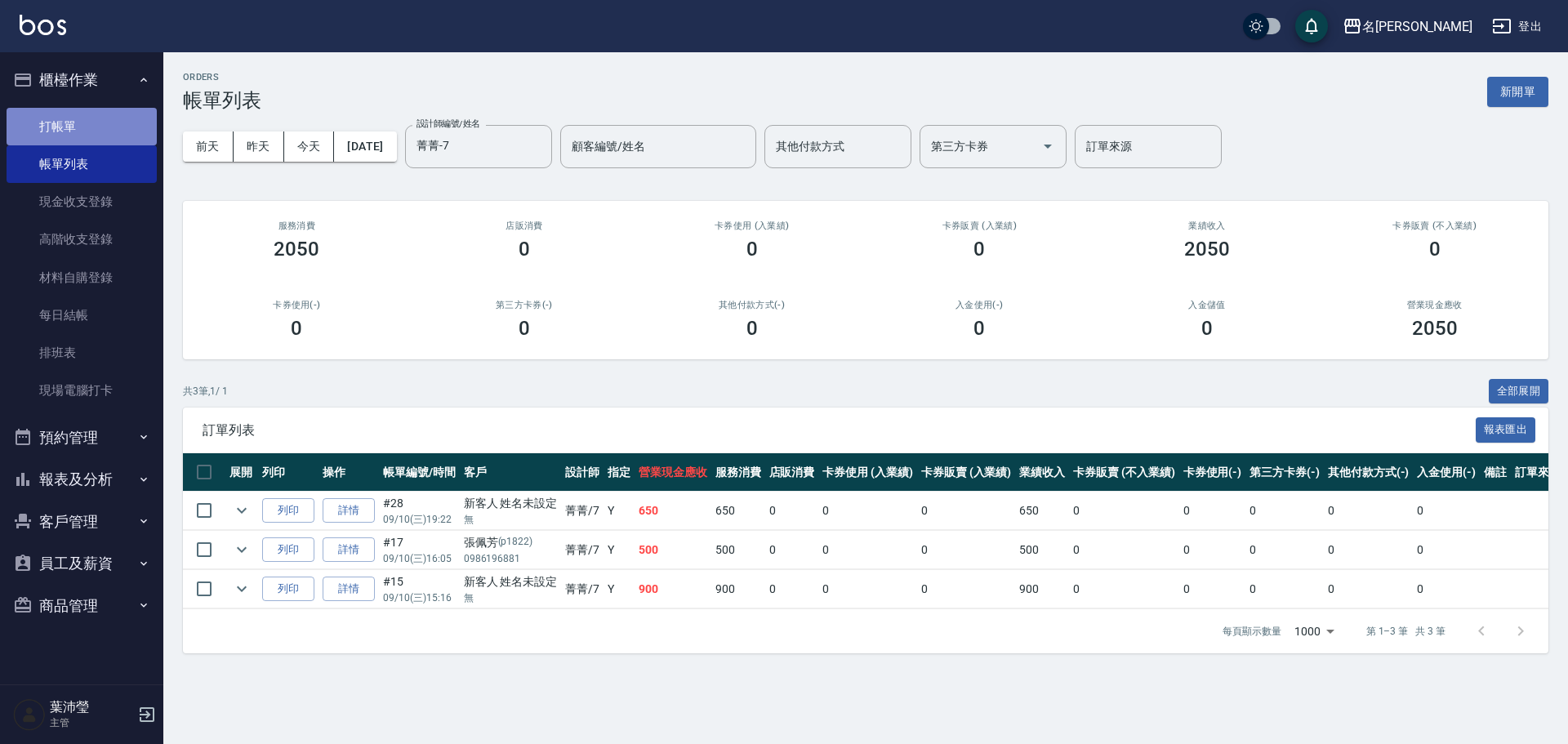
click at [68, 135] on link "打帳單" at bounding box center [82, 126] width 150 height 38
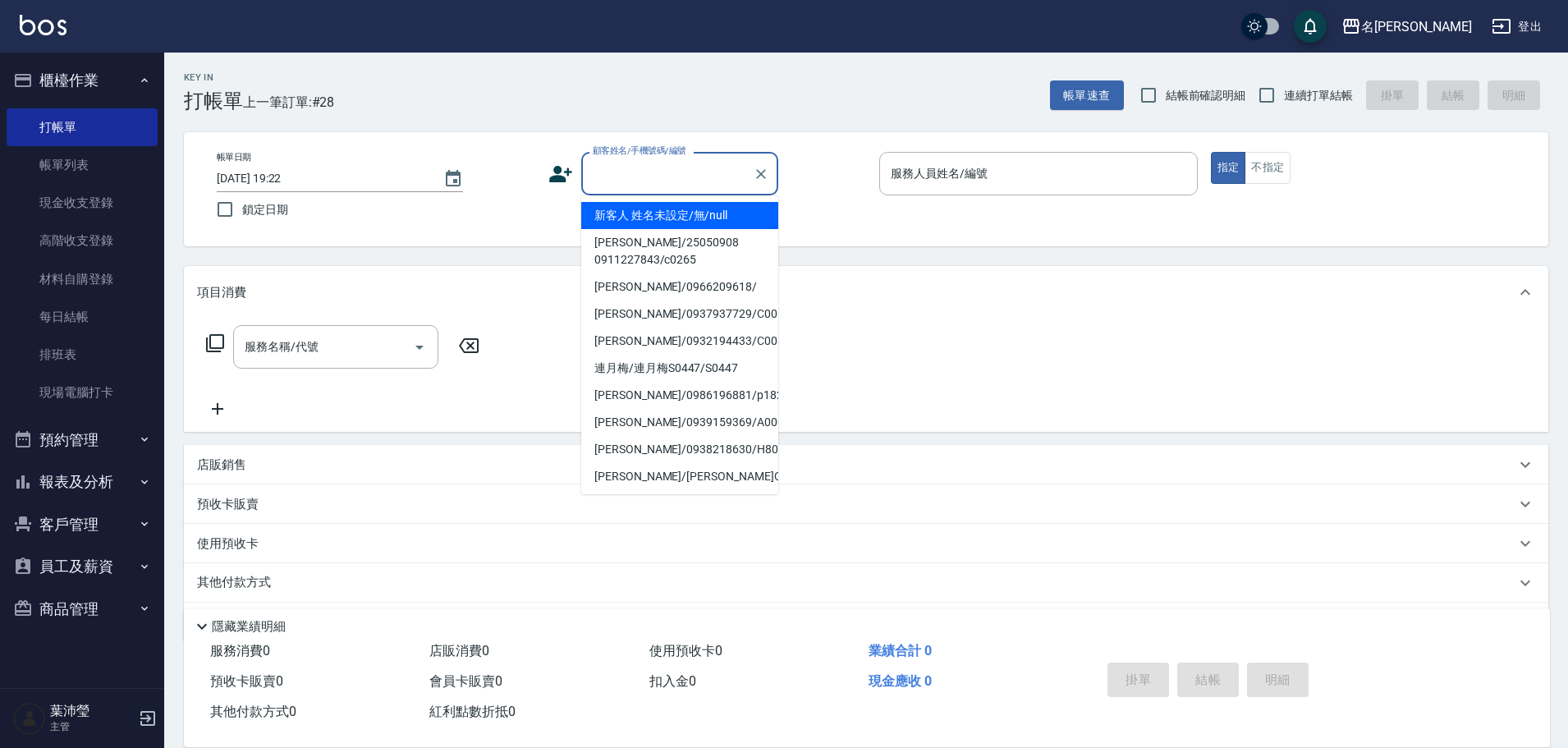
drag, startPoint x: 635, startPoint y: 159, endPoint x: 668, endPoint y: 191, distance: 46.0
click at [634, 160] on input "顧客姓名/手機號碼/編號" at bounding box center [667, 173] width 157 height 29
drag, startPoint x: 708, startPoint y: 222, endPoint x: 804, endPoint y: 215, distance: 96.3
click at [707, 221] on li "新客人 姓名未設定/無/null" at bounding box center [680, 216] width 197 height 27
type input "新客人 姓名未設定/無/null"
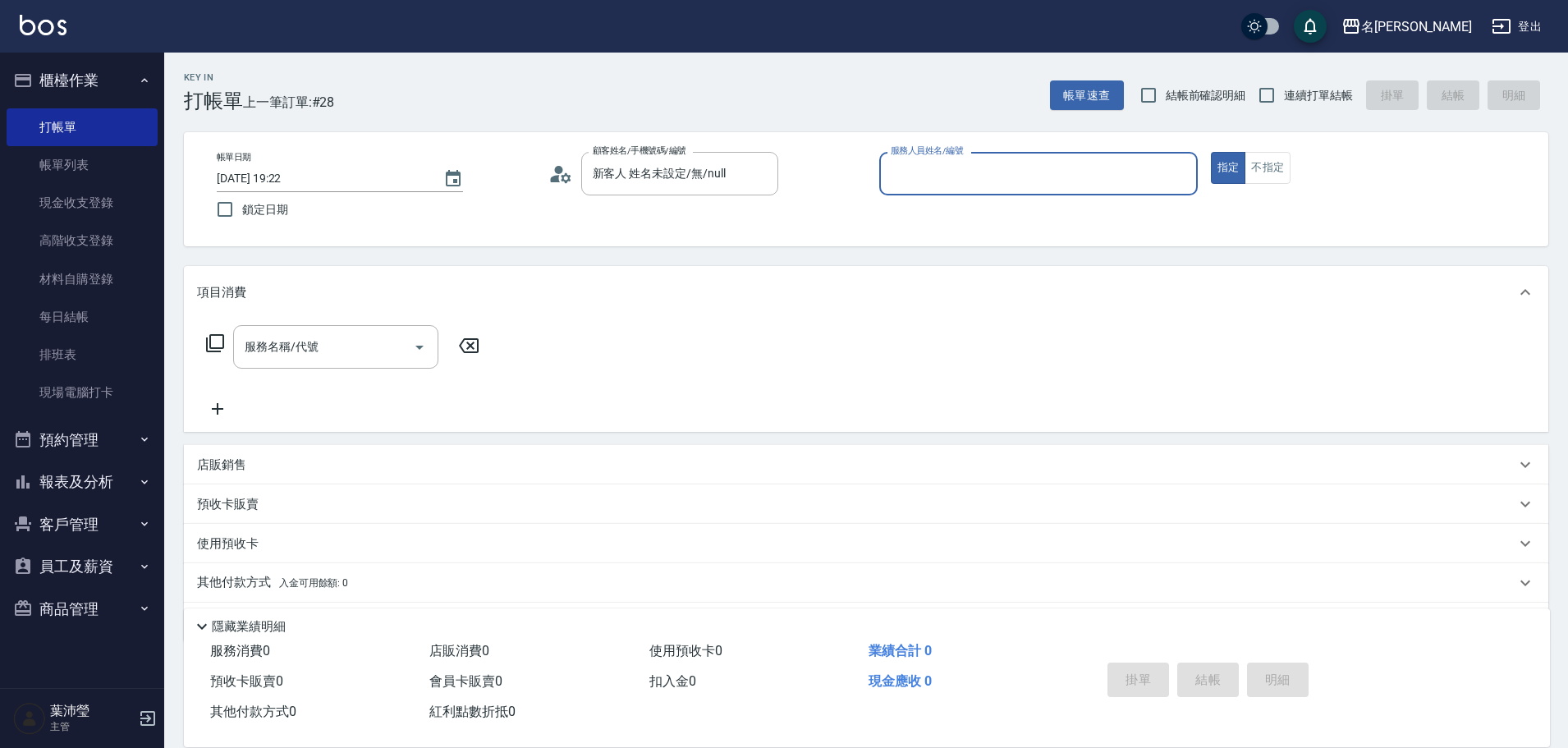
click at [1110, 147] on div "帳單日期 [DATE] 19:22 鎖定日期 顧客姓名/手機號碼/編號 新客人 姓名未設定/無/null 顧客姓名/手機號碼/編號 服務人員姓名/編號 服務人…" at bounding box center [866, 188] width 1364 height 114
click at [953, 177] on input "服務人員姓名/編號" at bounding box center [1038, 173] width 303 height 29
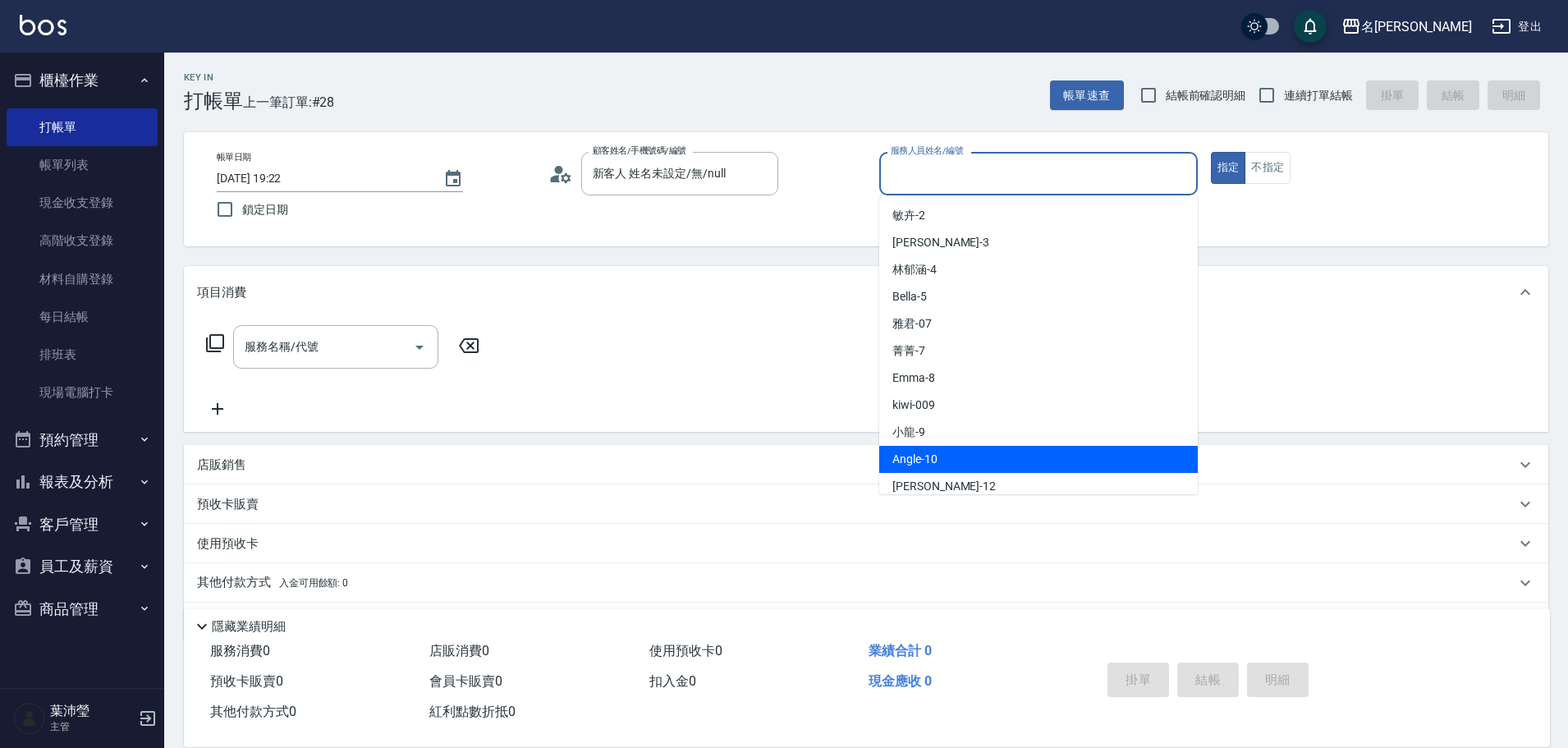
click at [938, 452] on div "Angle -10" at bounding box center [1038, 459] width 319 height 27
type input "Angle-10"
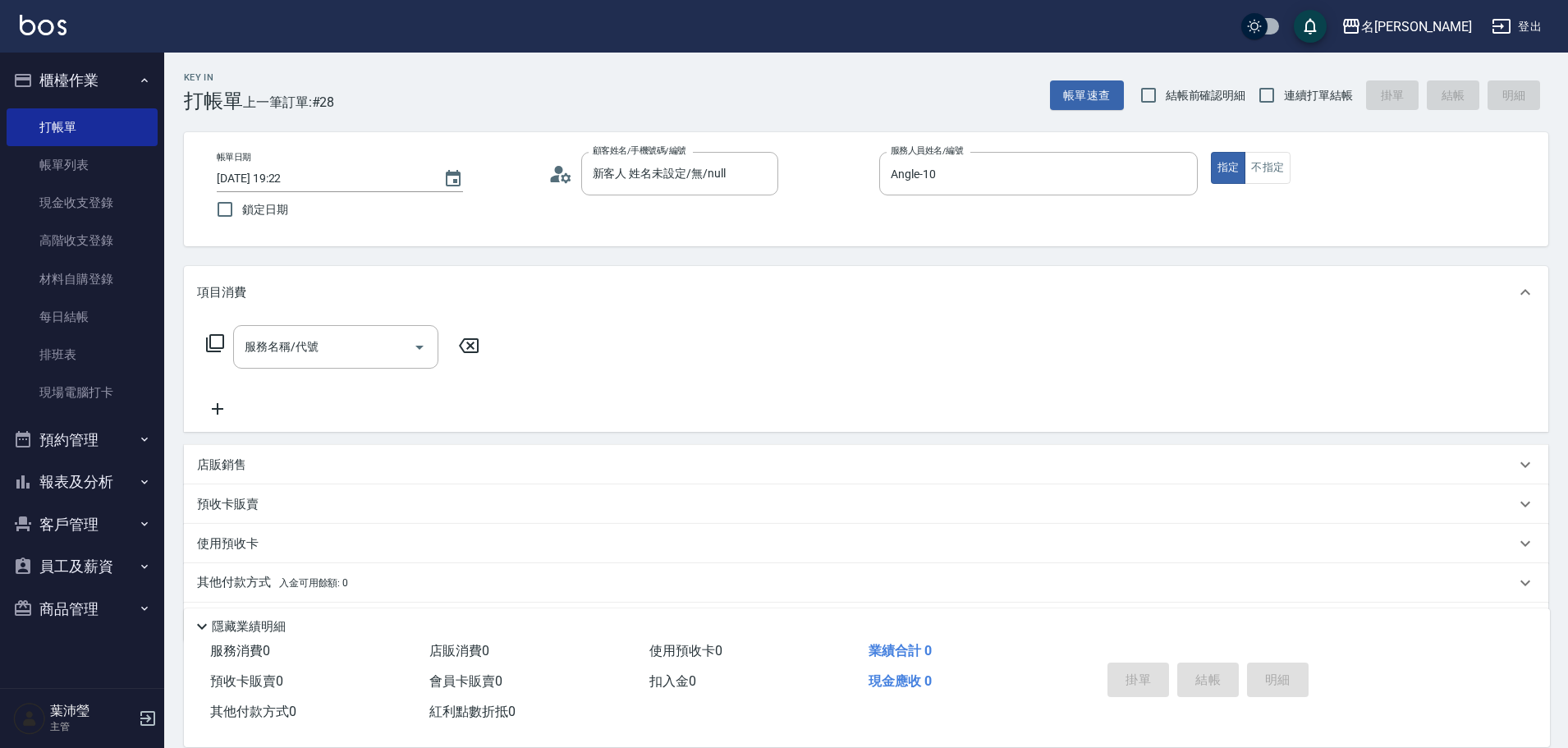
click at [213, 344] on icon at bounding box center [215, 342] width 19 height 19
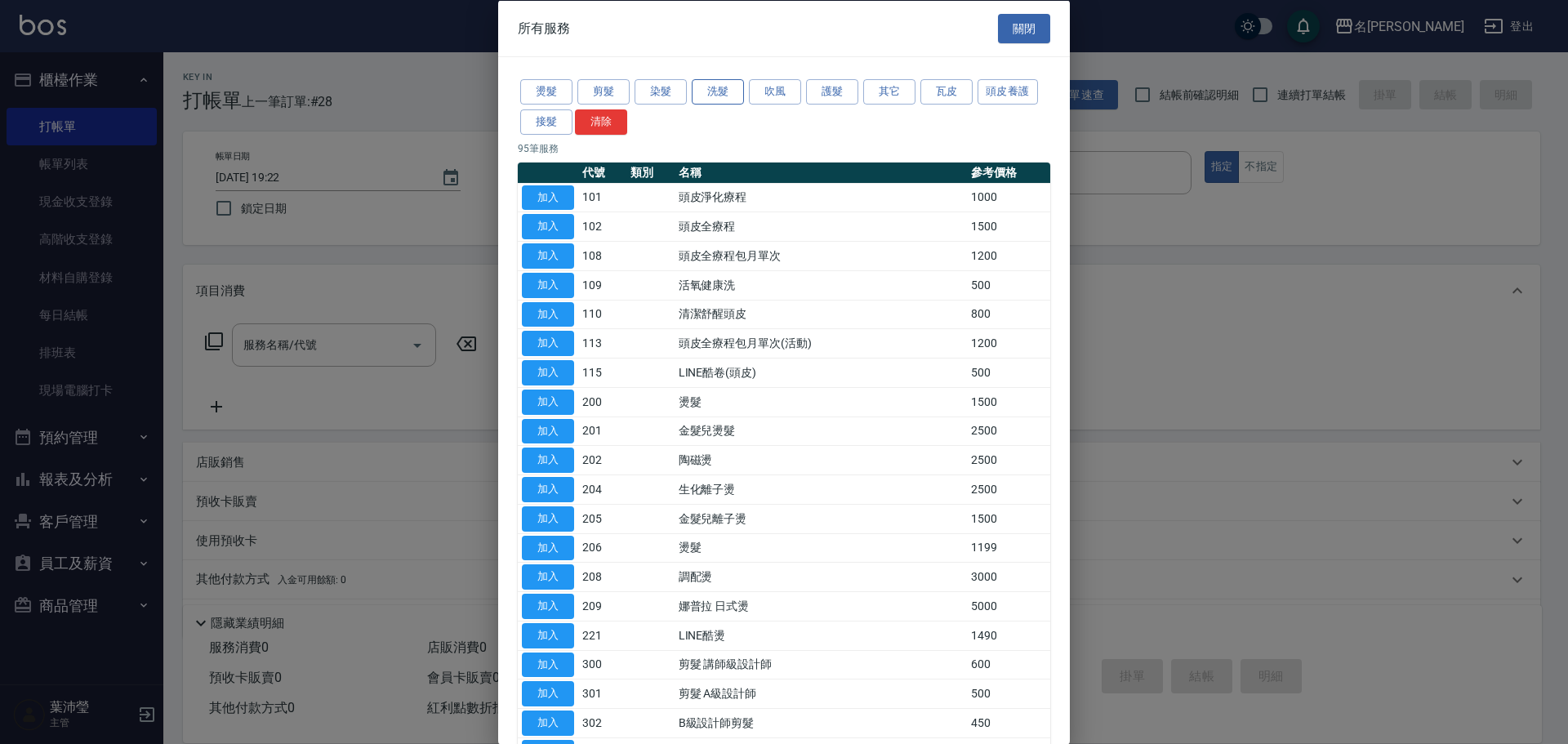
click at [711, 98] on button "洗髮" at bounding box center [718, 92] width 52 height 25
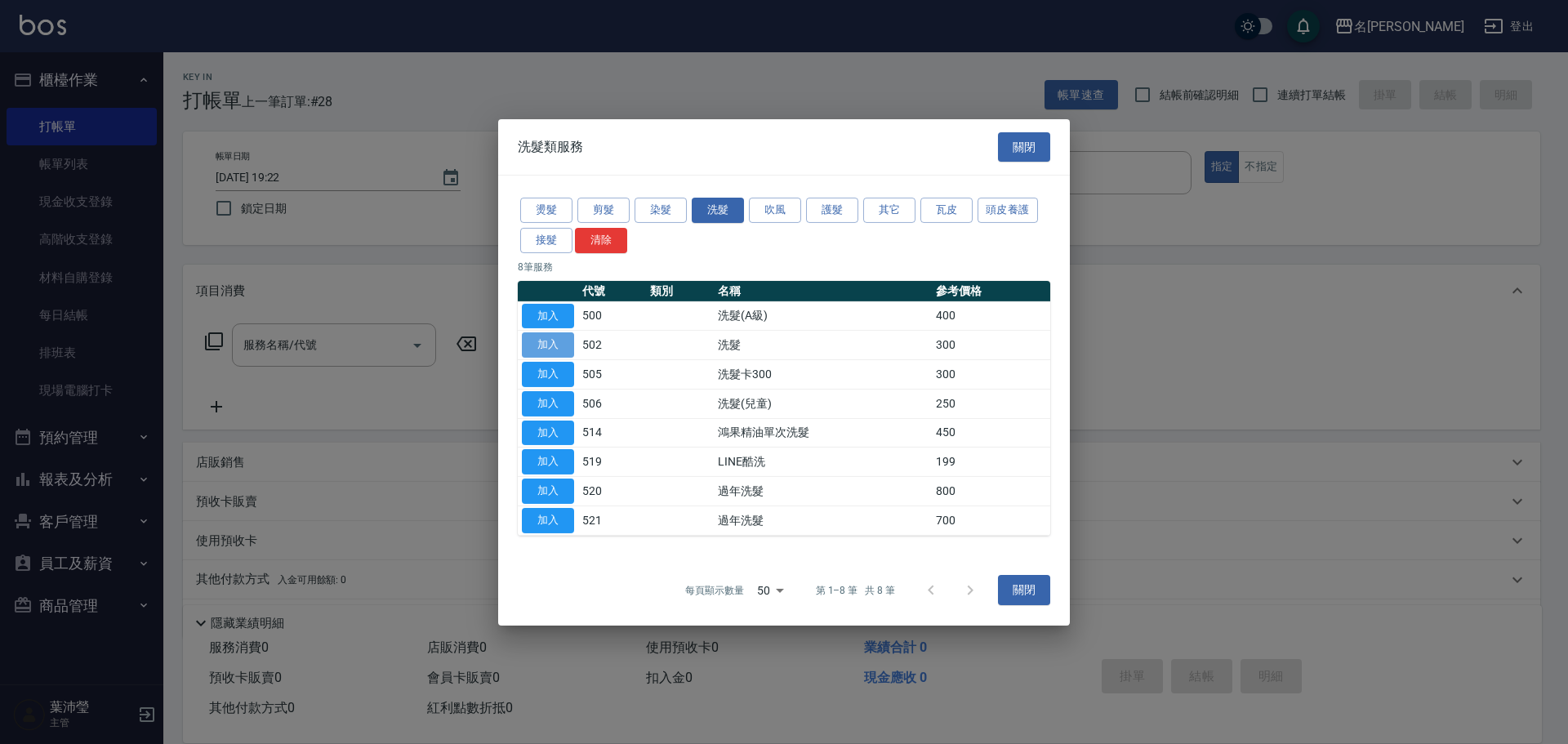
click at [525, 345] on button "加入" at bounding box center [548, 345] width 52 height 25
type input "洗髮(502)"
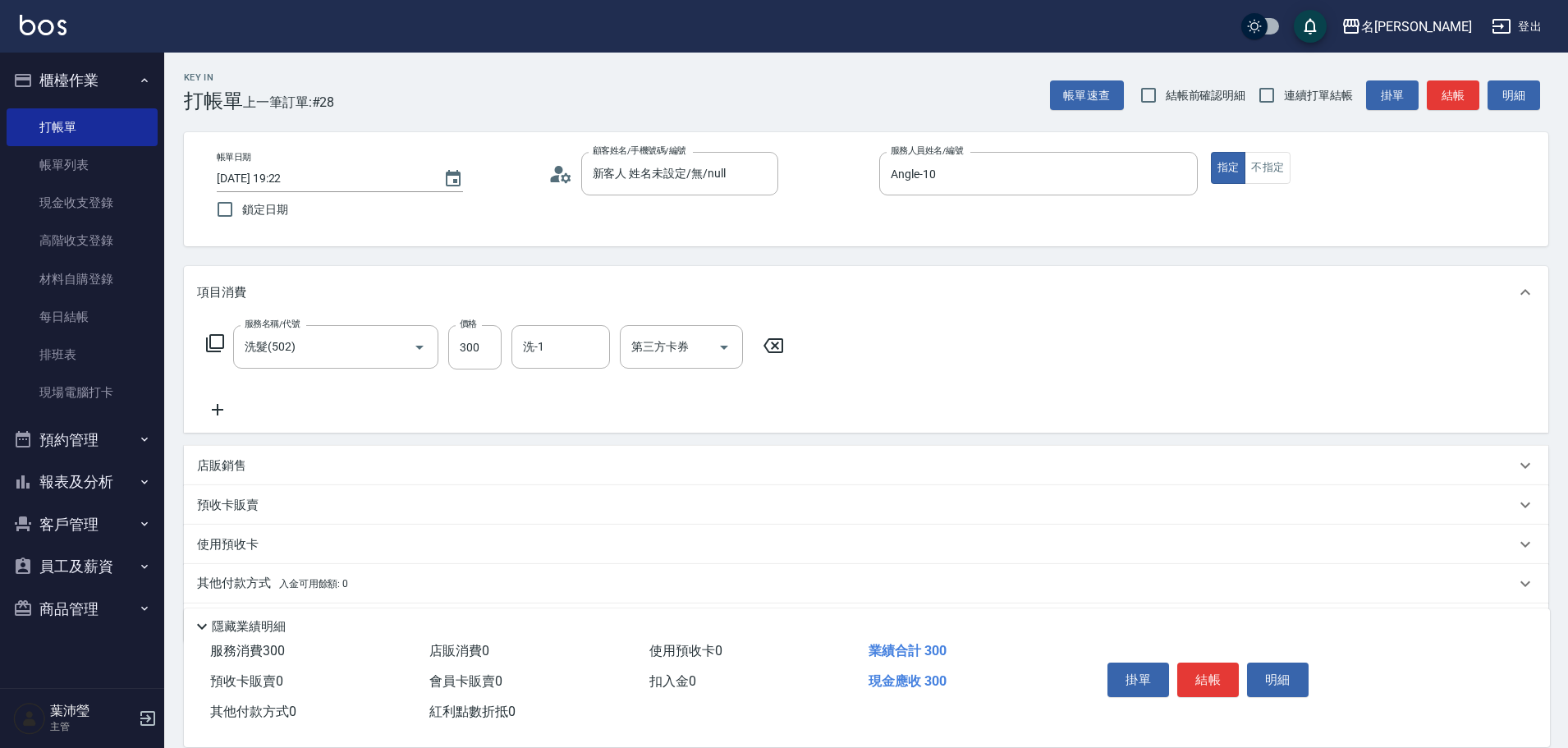
click at [206, 340] on icon at bounding box center [215, 342] width 19 height 19
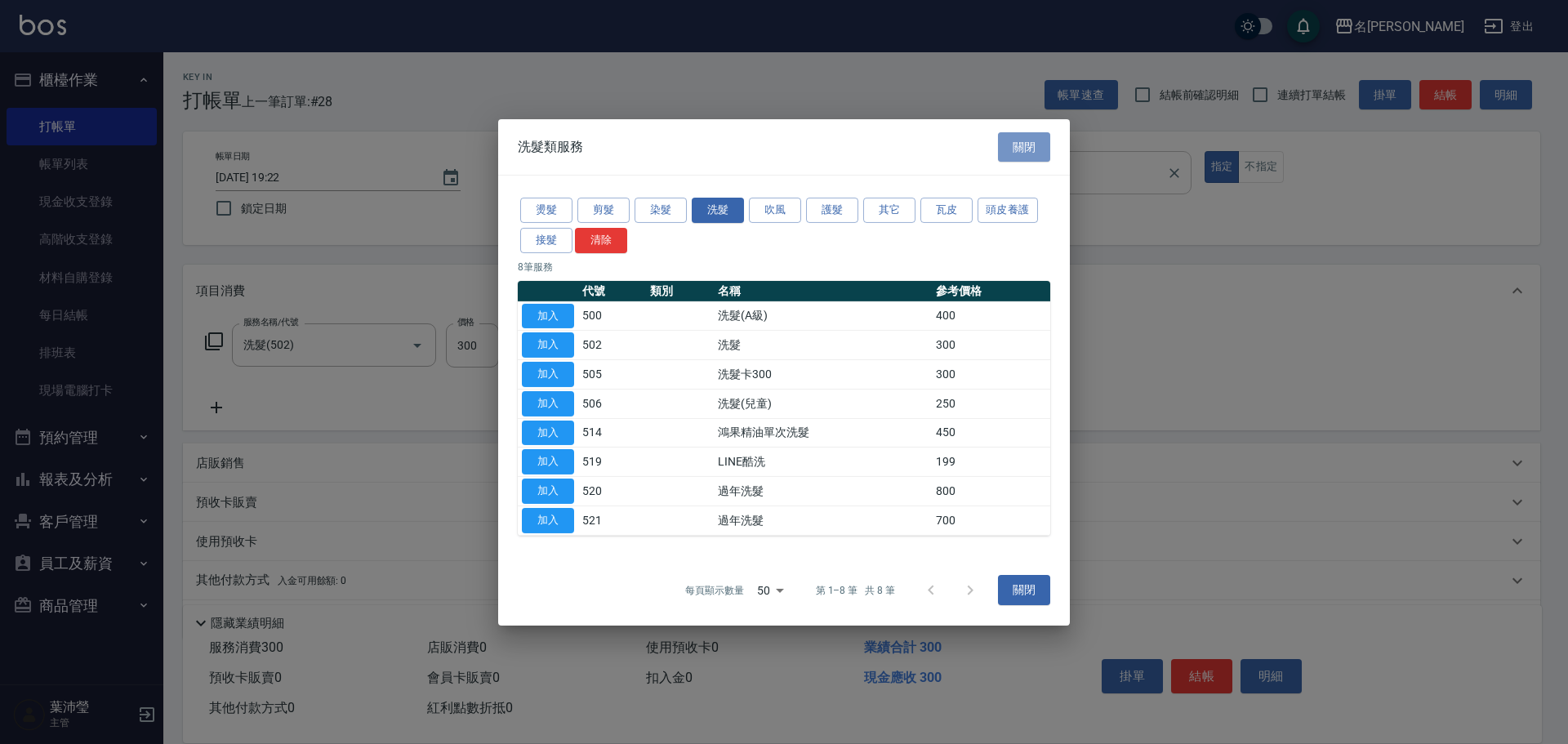
drag, startPoint x: 1016, startPoint y: 141, endPoint x: 990, endPoint y: 160, distance: 32.2
click at [1014, 140] on button "關閉" at bounding box center [1024, 146] width 52 height 30
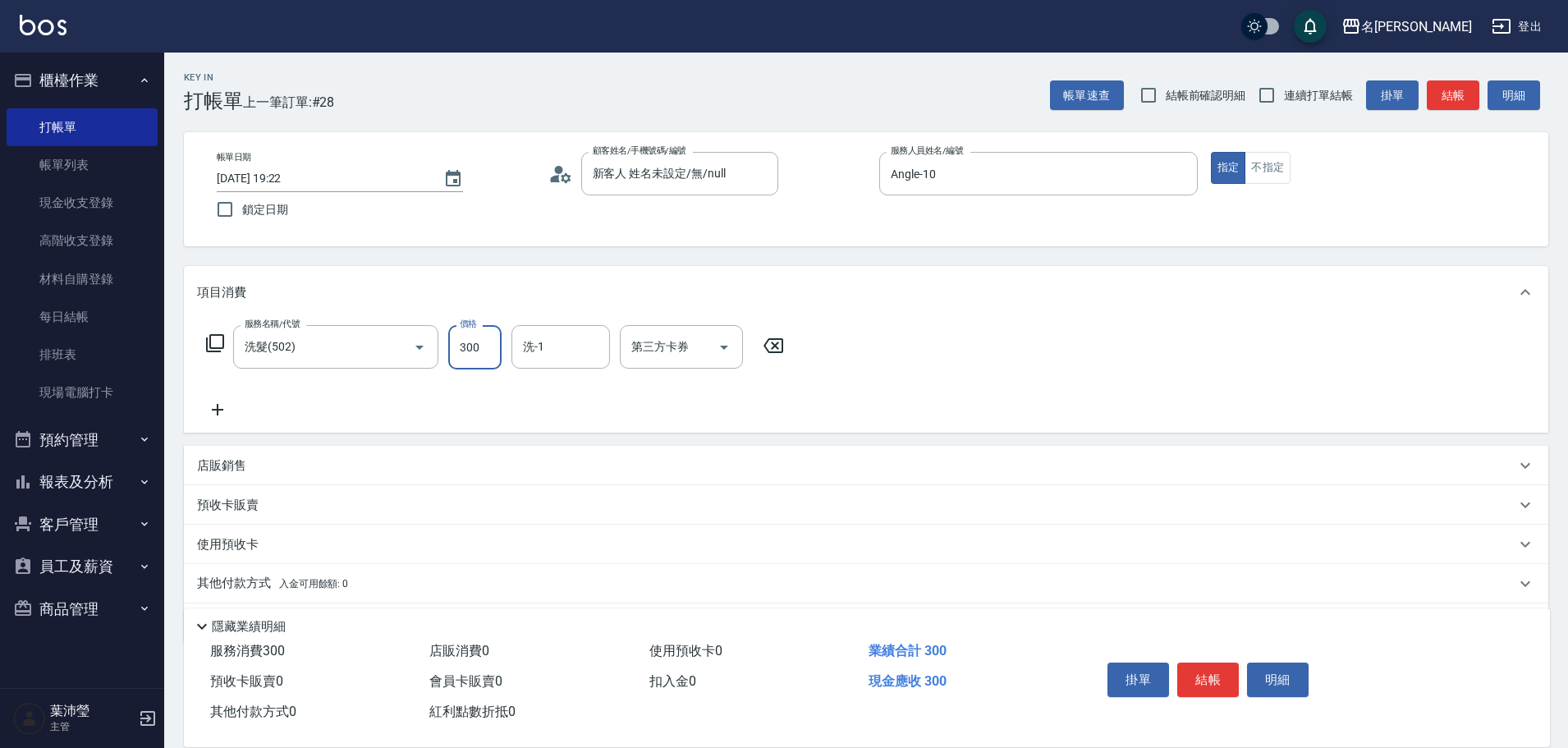
click at [497, 338] on input "300" at bounding box center [474, 347] width 53 height 44
type input "200"
type input "語爭-20"
click at [210, 342] on icon at bounding box center [215, 342] width 19 height 19
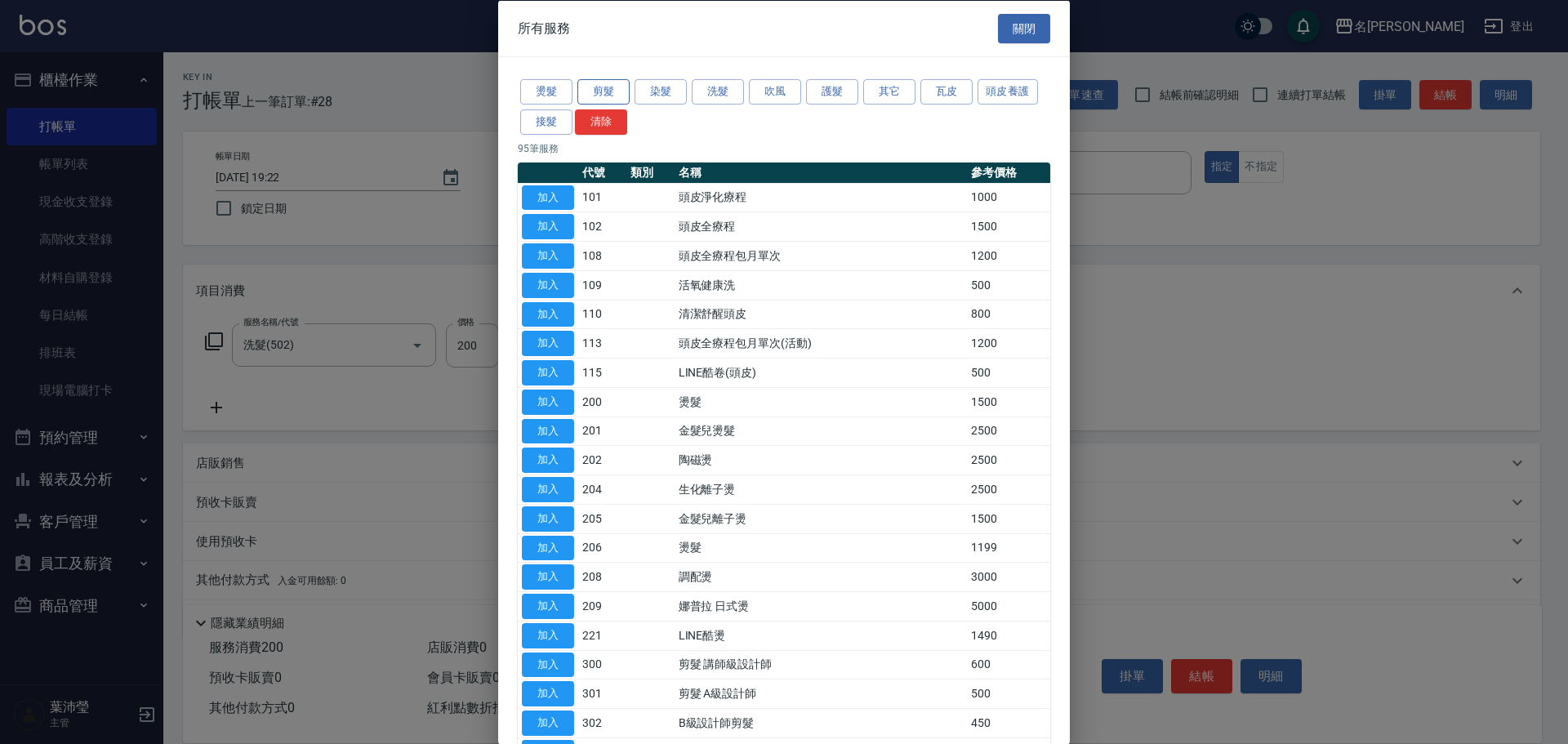
click at [622, 94] on button "剪髮" at bounding box center [604, 92] width 52 height 25
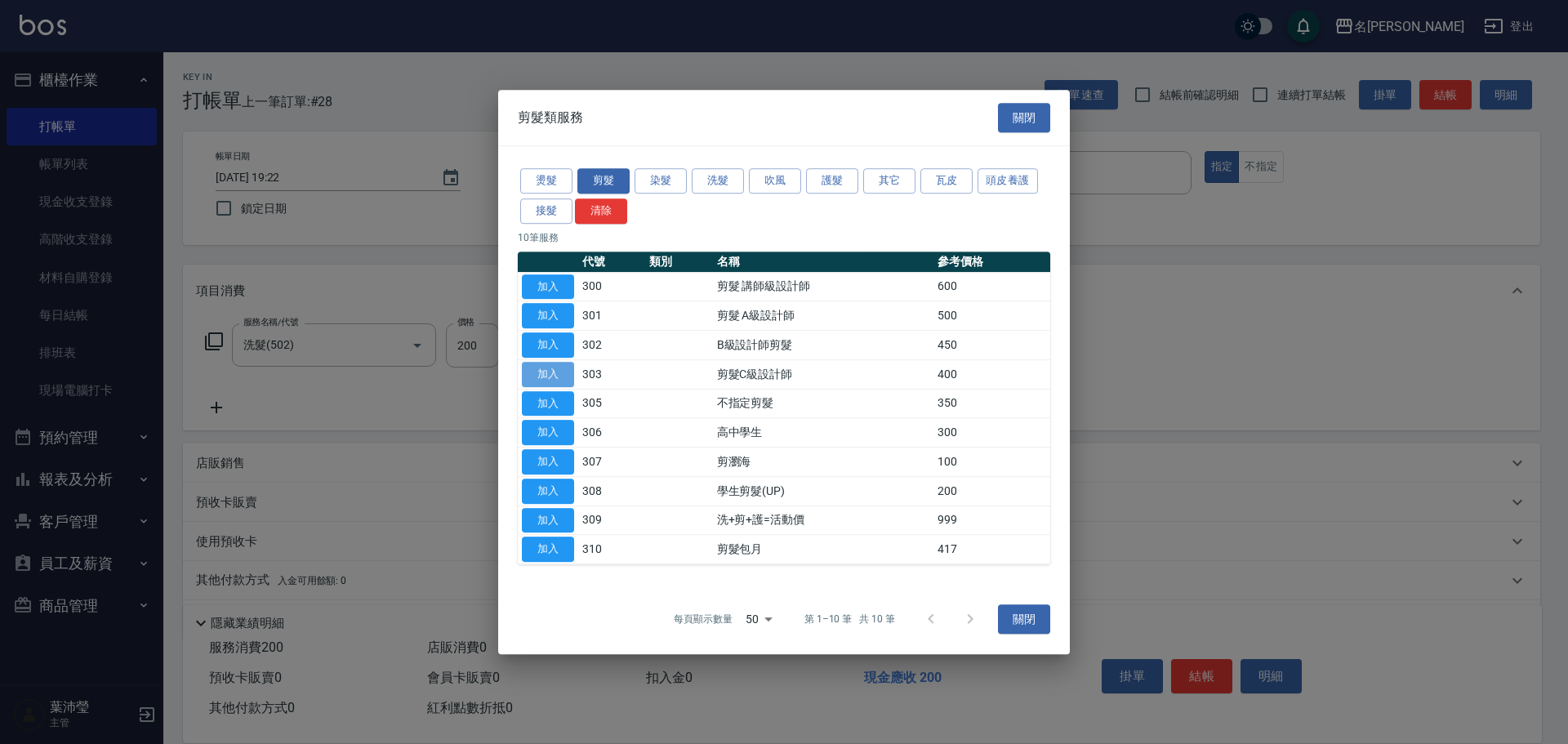
click at [525, 373] on button "加入" at bounding box center [548, 374] width 52 height 25
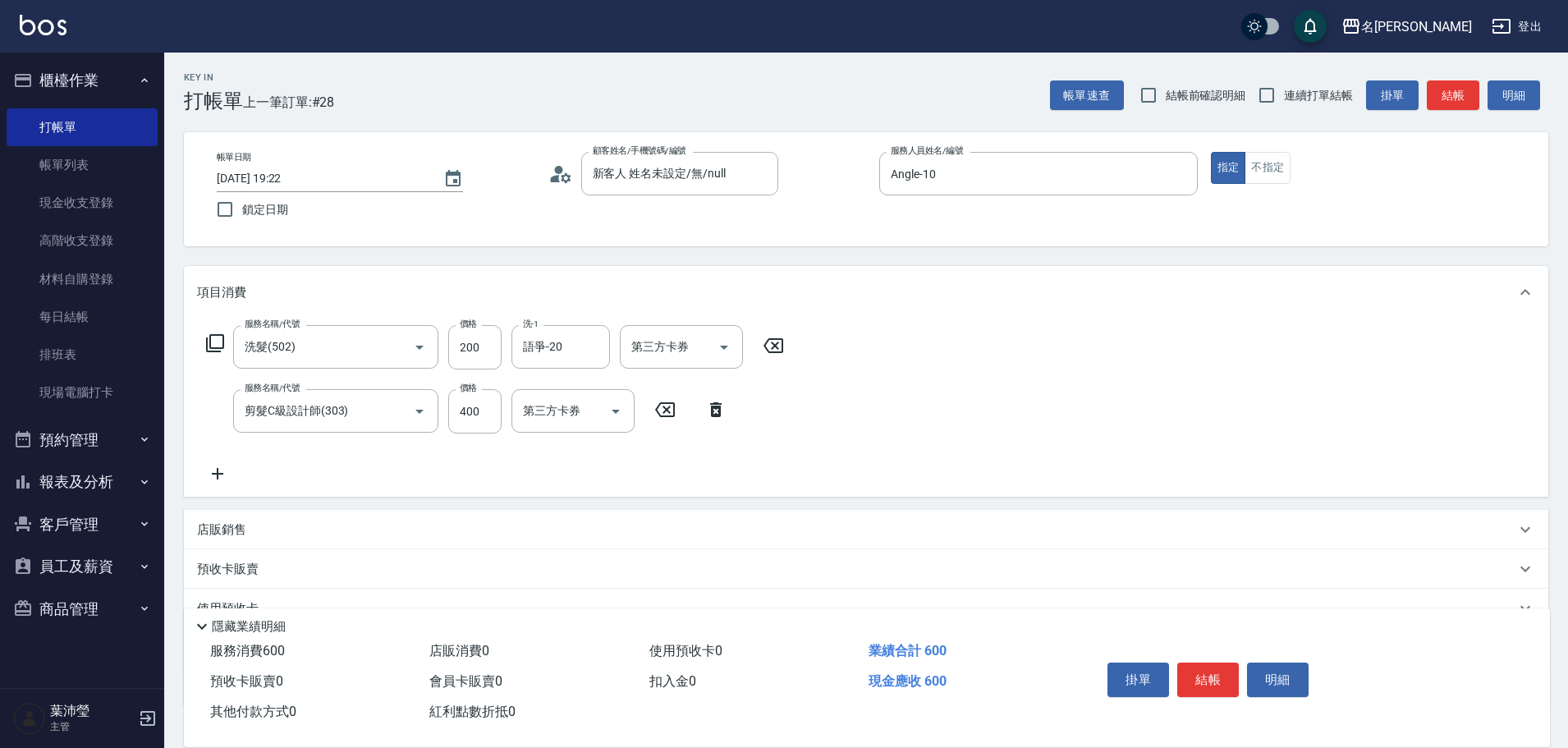
drag, startPoint x: 494, startPoint y: 400, endPoint x: 508, endPoint y: 396, distance: 14.6
click at [494, 401] on input "400" at bounding box center [474, 411] width 53 height 44
type input "300"
click at [1227, 669] on button "結帳" at bounding box center [1208, 680] width 62 height 35
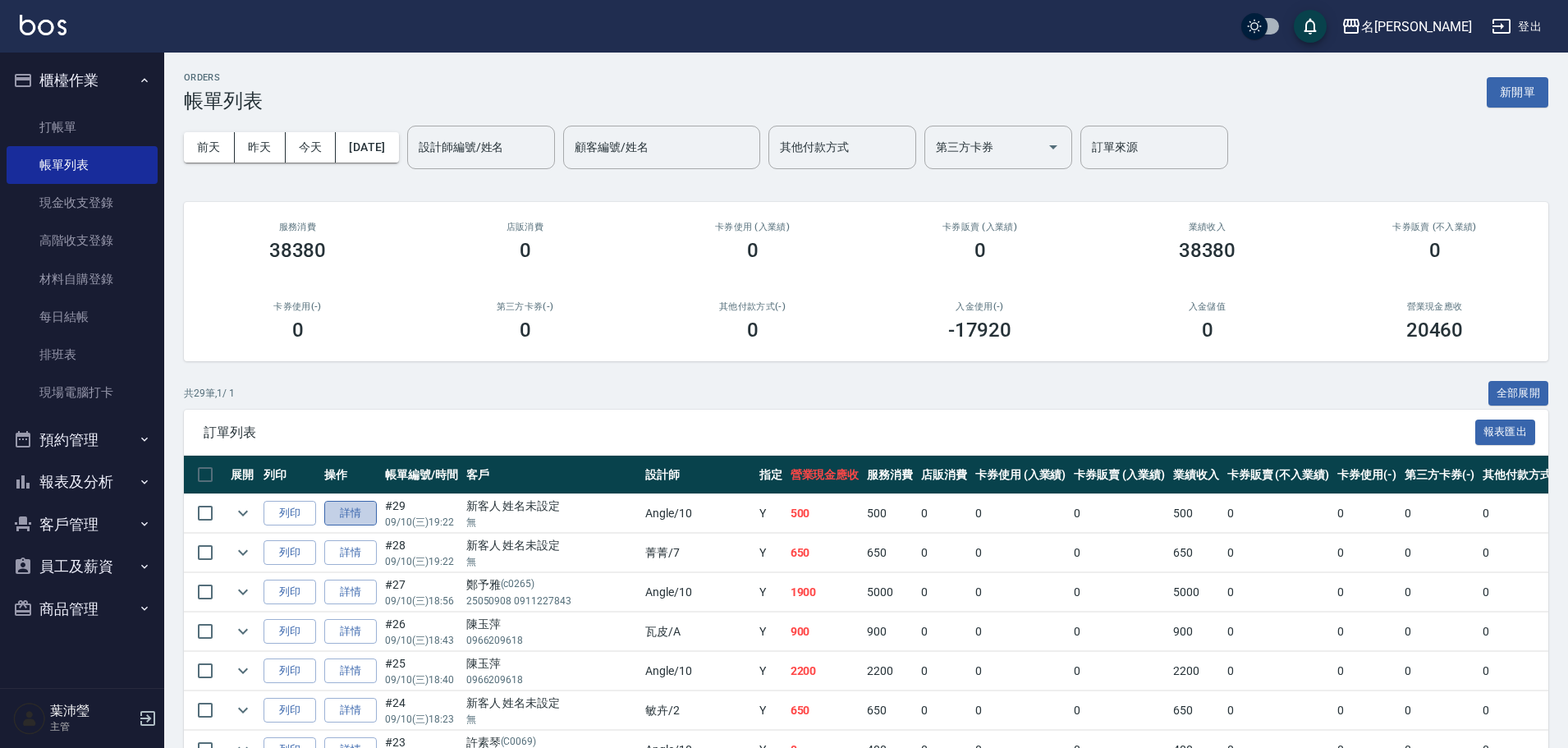
click at [371, 517] on link "詳情" at bounding box center [351, 514] width 52 height 25
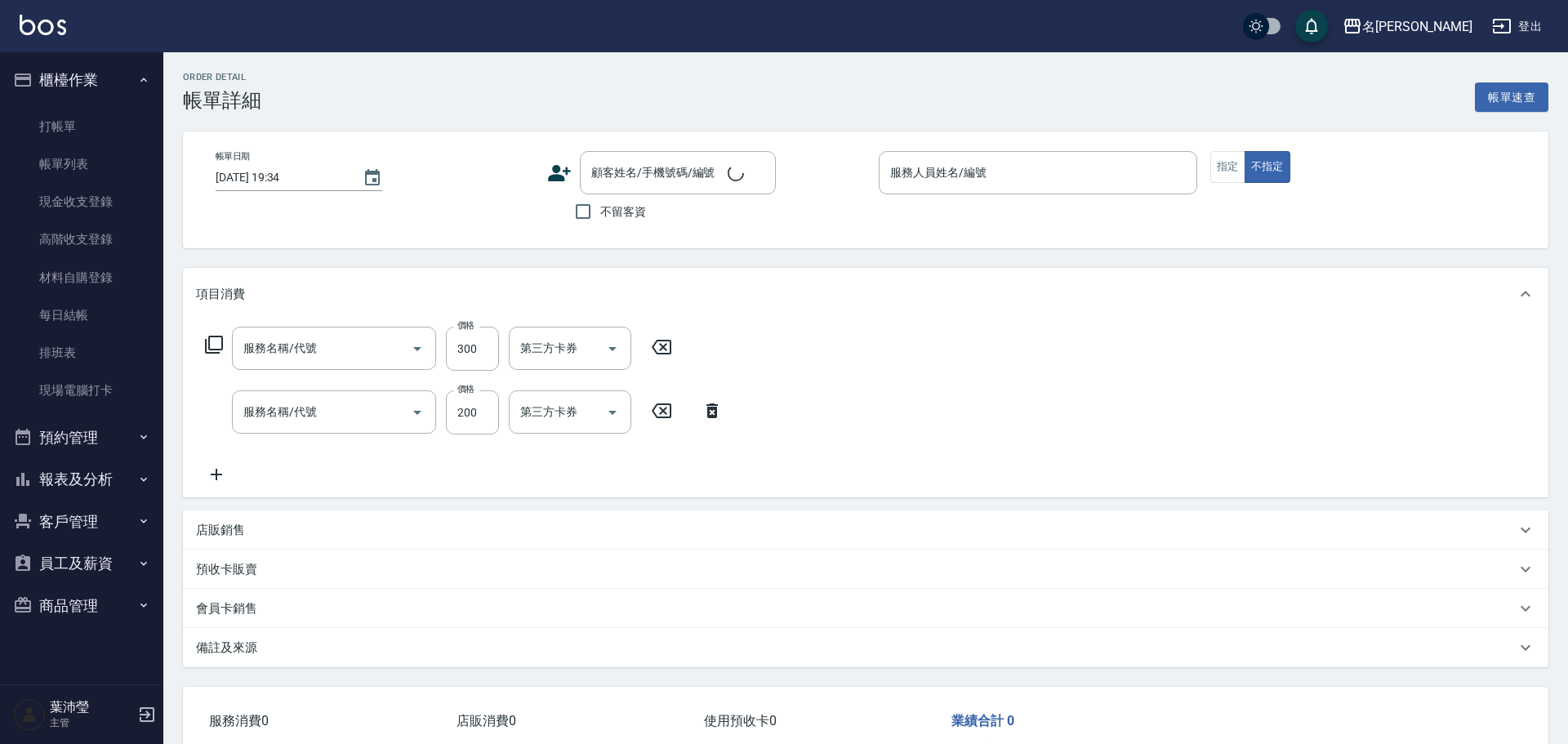
type input "剪髮C級設計師(303)"
type input "洗髮(502)"
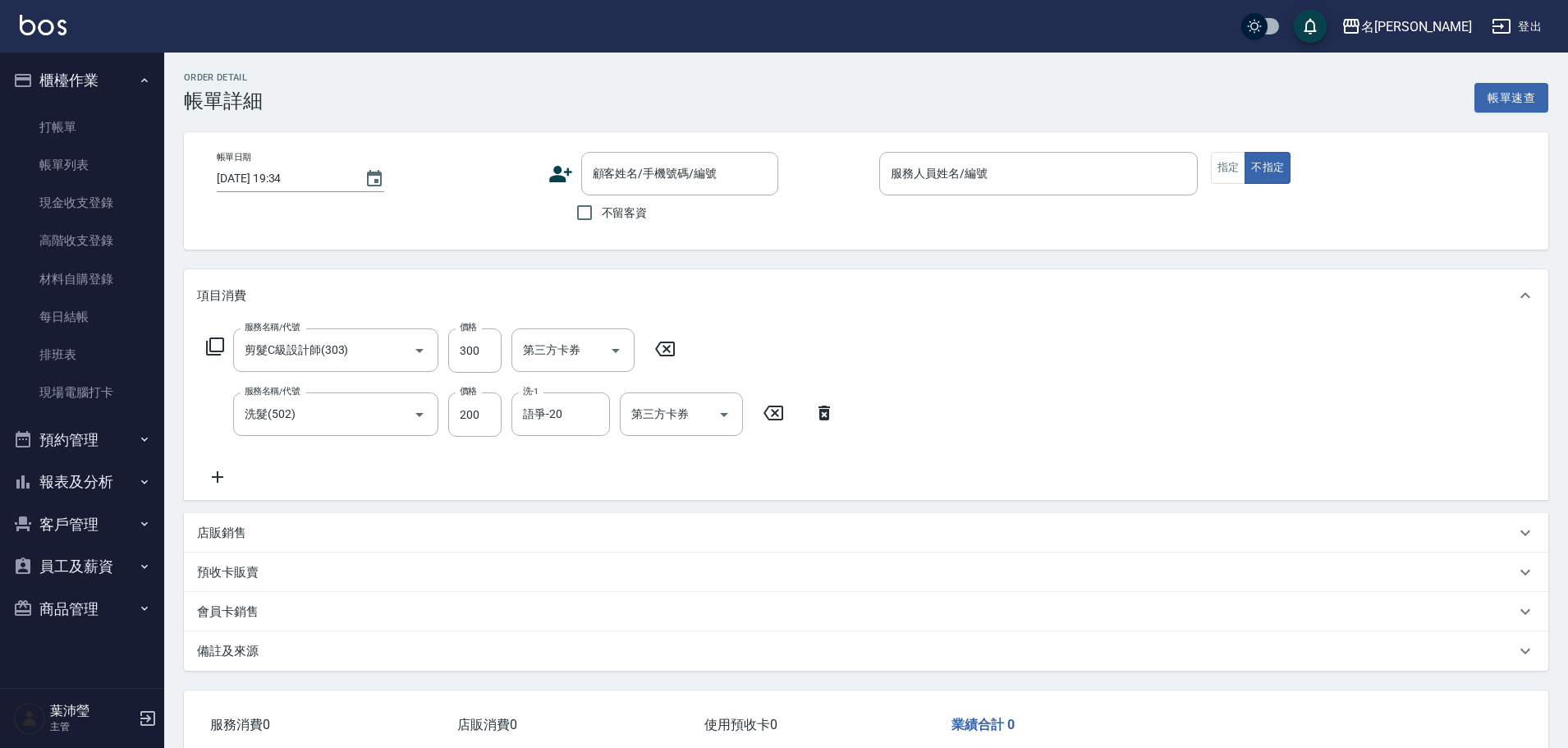
type input "[DATE] 19:22"
type input "Angle-10"
type input "新客人 姓名未設定/無/null"
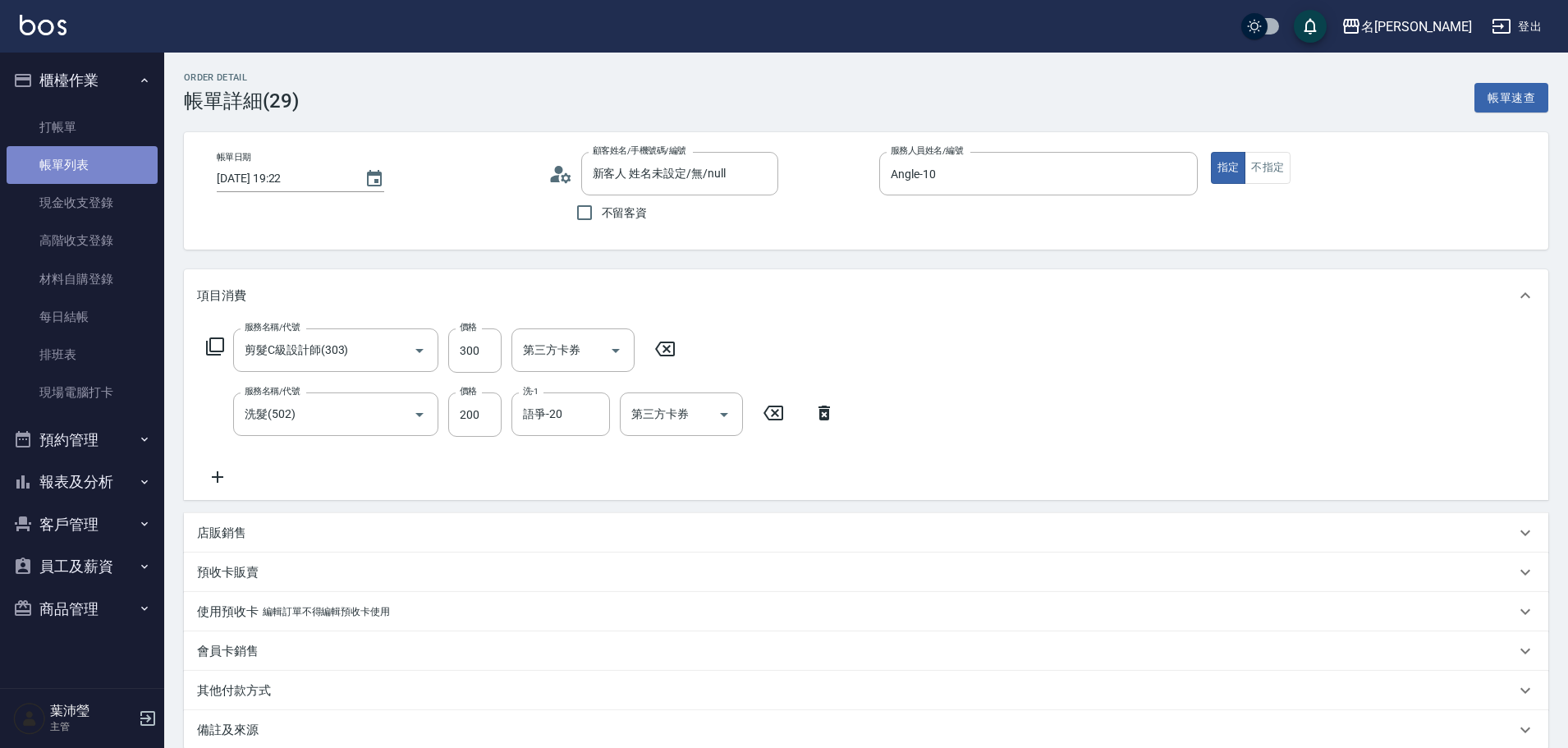
click at [79, 162] on link "帳單列表" at bounding box center [82, 165] width 151 height 38
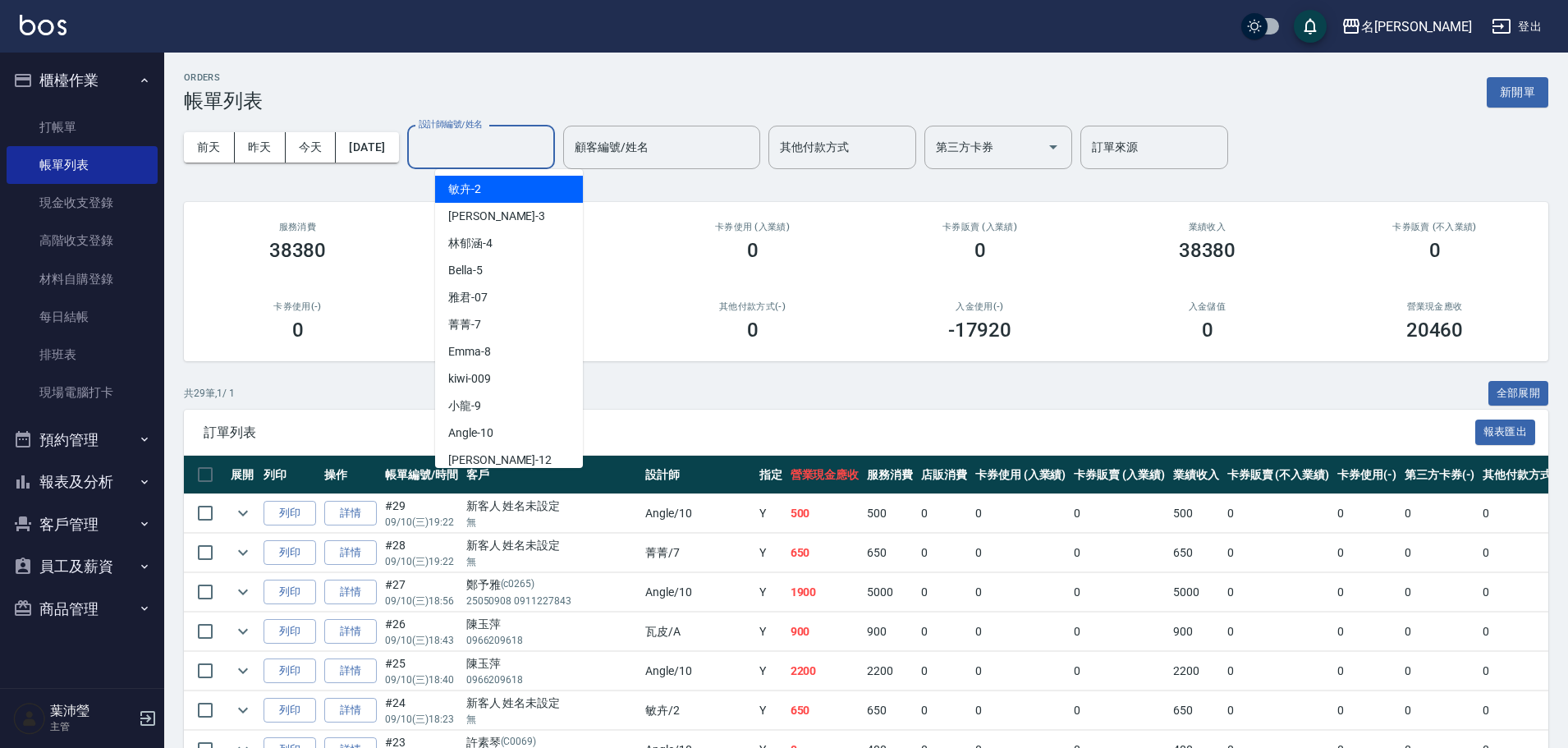
click at [522, 139] on input "設計師編號/姓名" at bounding box center [481, 147] width 133 height 29
click at [468, 434] on span "Angle -10" at bounding box center [470, 433] width 45 height 17
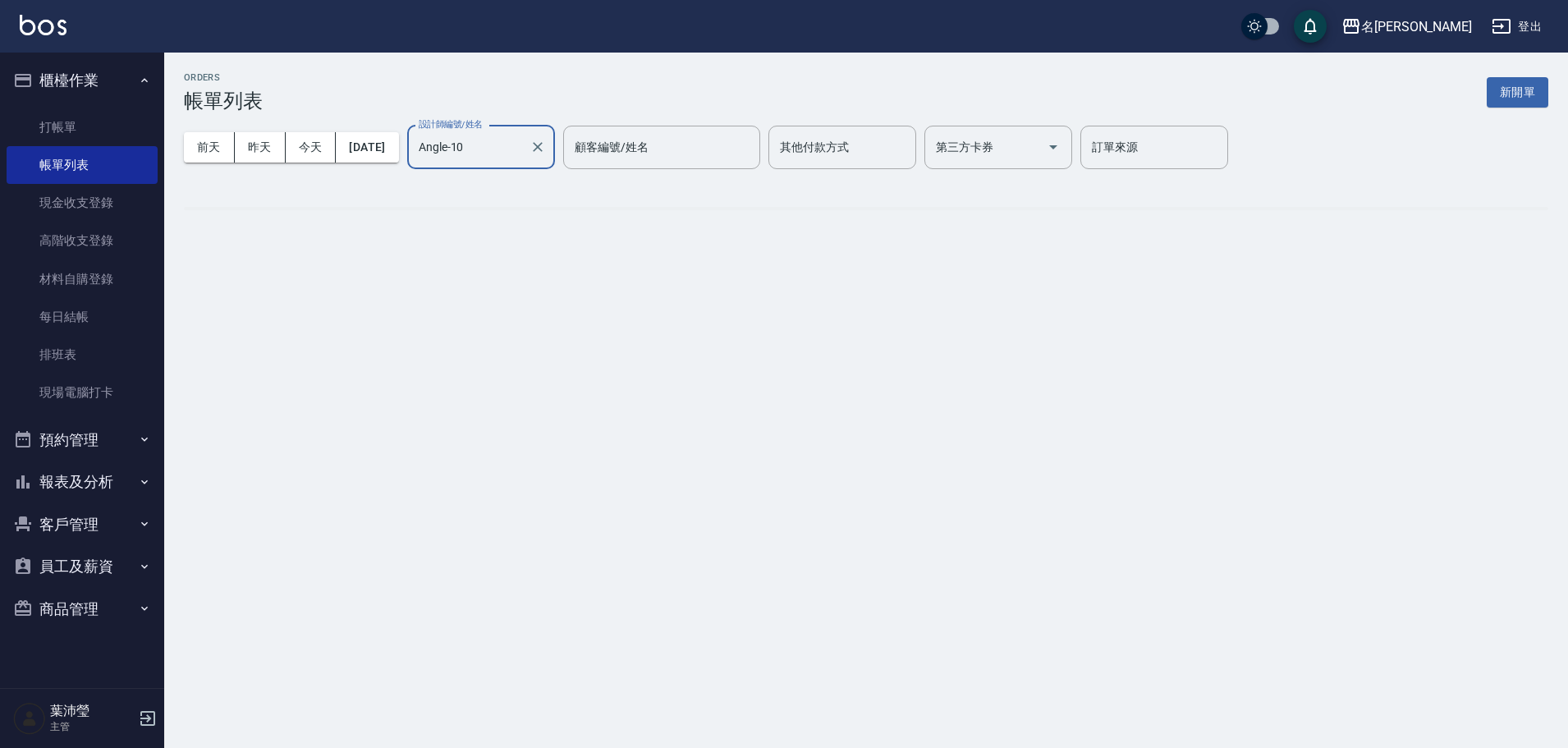
type input "Angle-10"
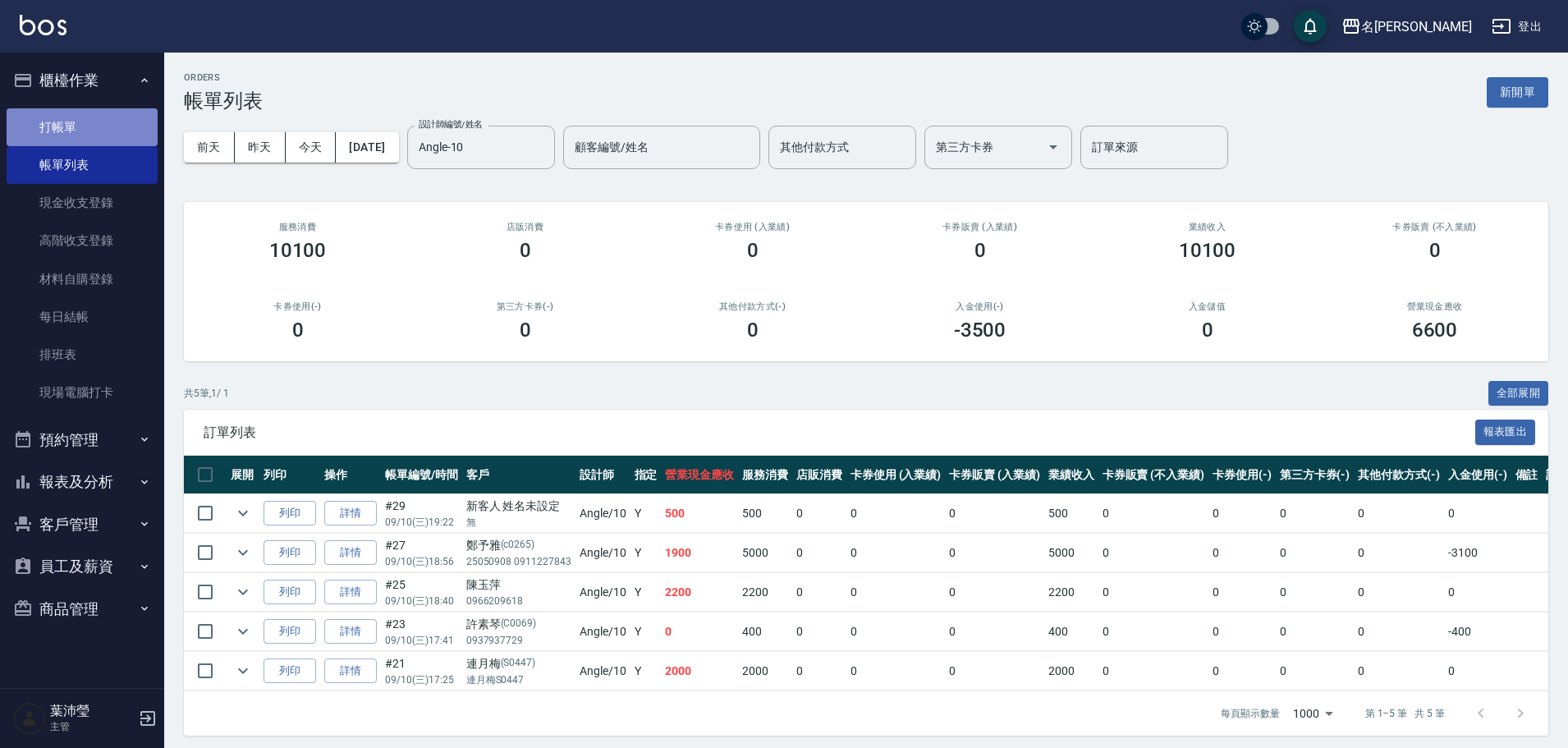
click at [82, 122] on link "打帳單" at bounding box center [82, 127] width 151 height 38
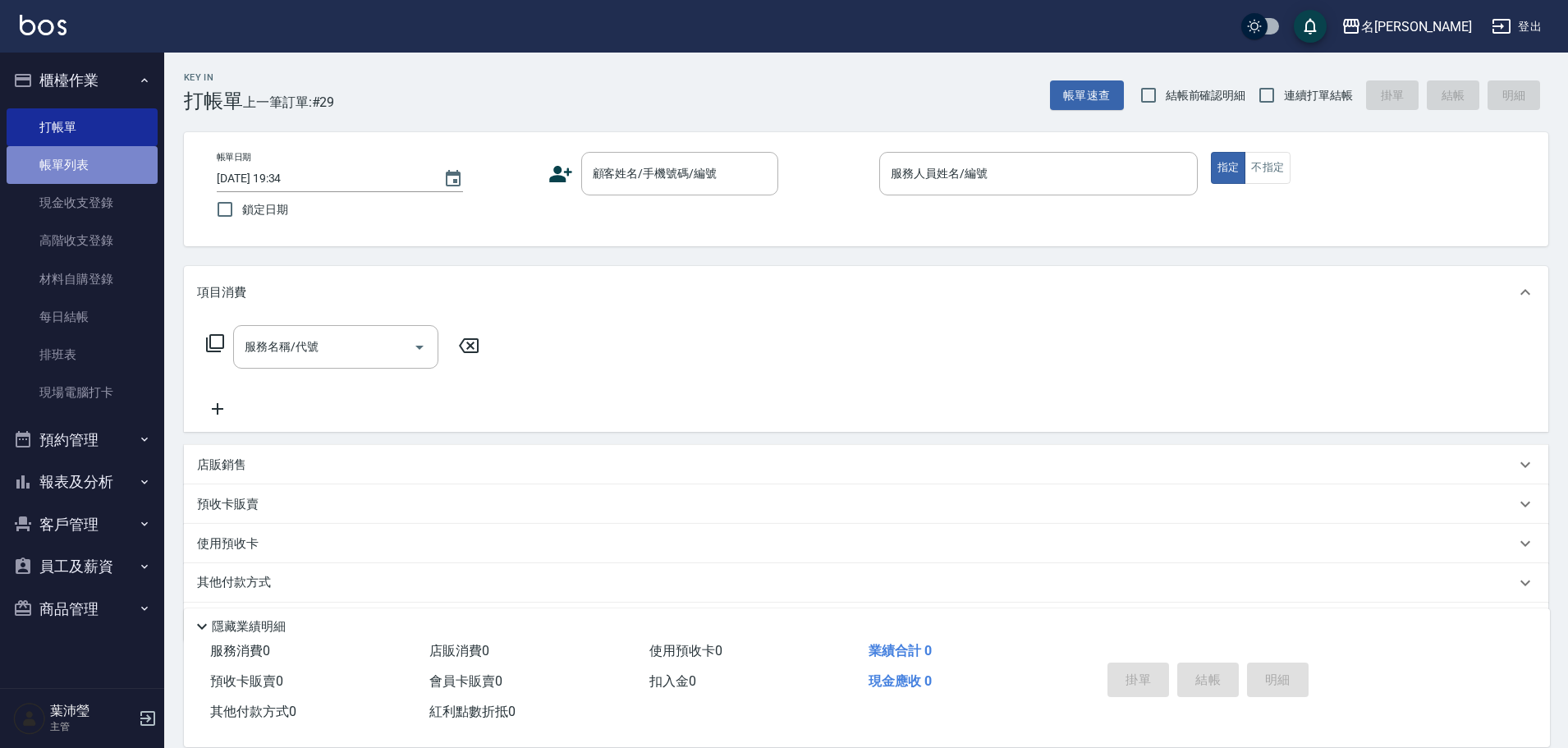
click at [75, 167] on link "帳單列表" at bounding box center [82, 165] width 151 height 38
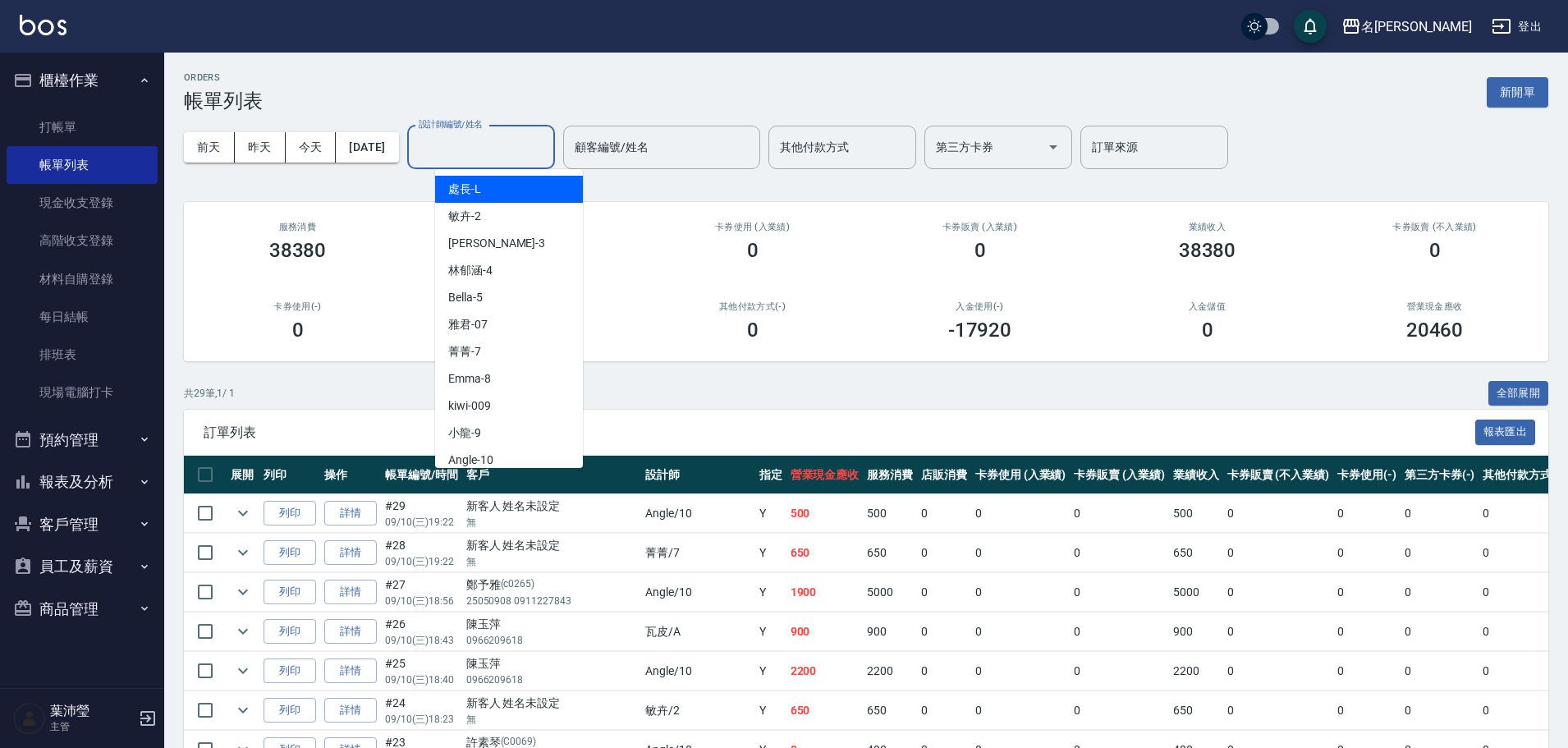
click at [478, 148] on input "設計師編號/姓名" at bounding box center [481, 147] width 133 height 29
click at [473, 456] on span "Angle -10" at bounding box center [470, 460] width 45 height 17
type input "Angle-10"
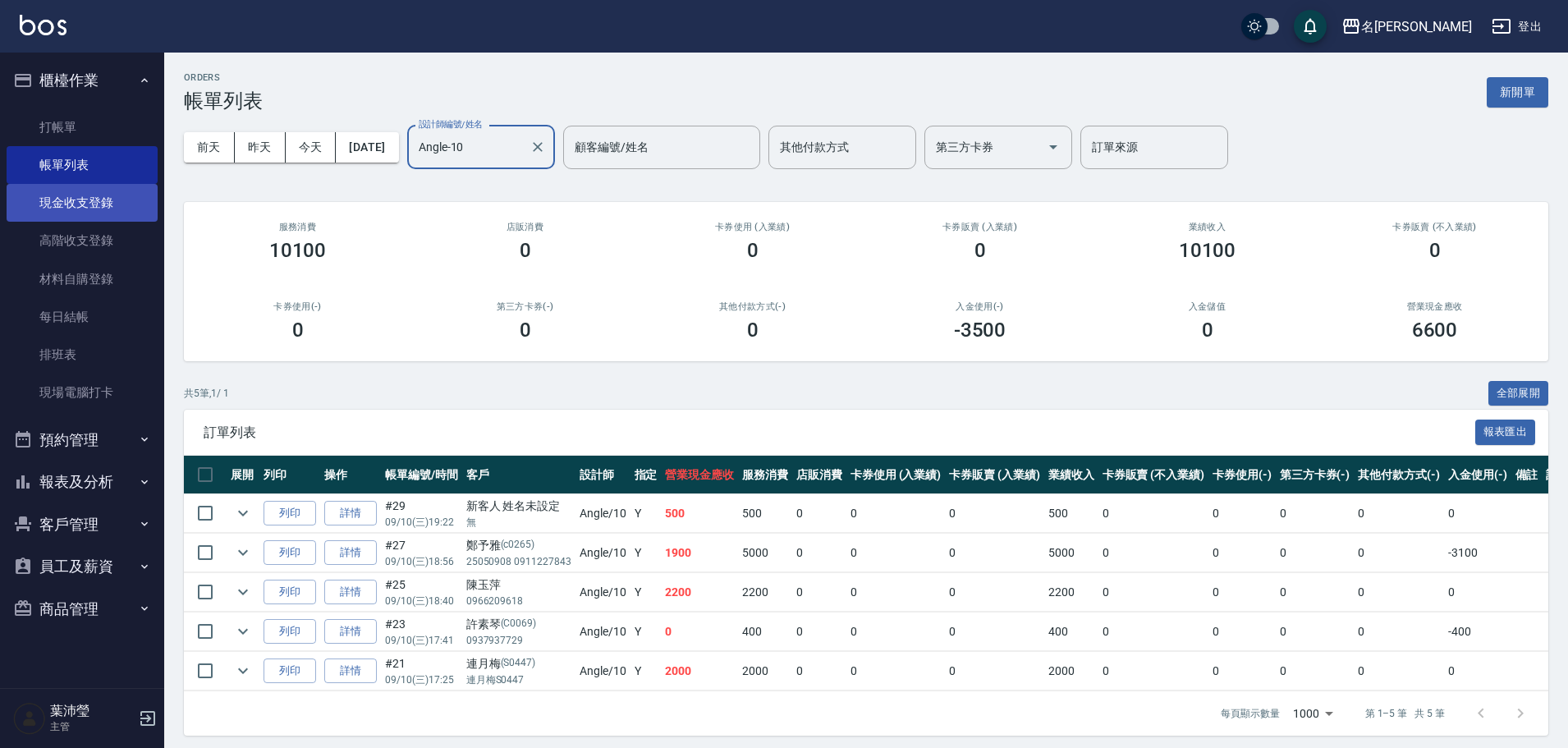
click at [74, 194] on link "現金收支登錄" at bounding box center [82, 203] width 151 height 38
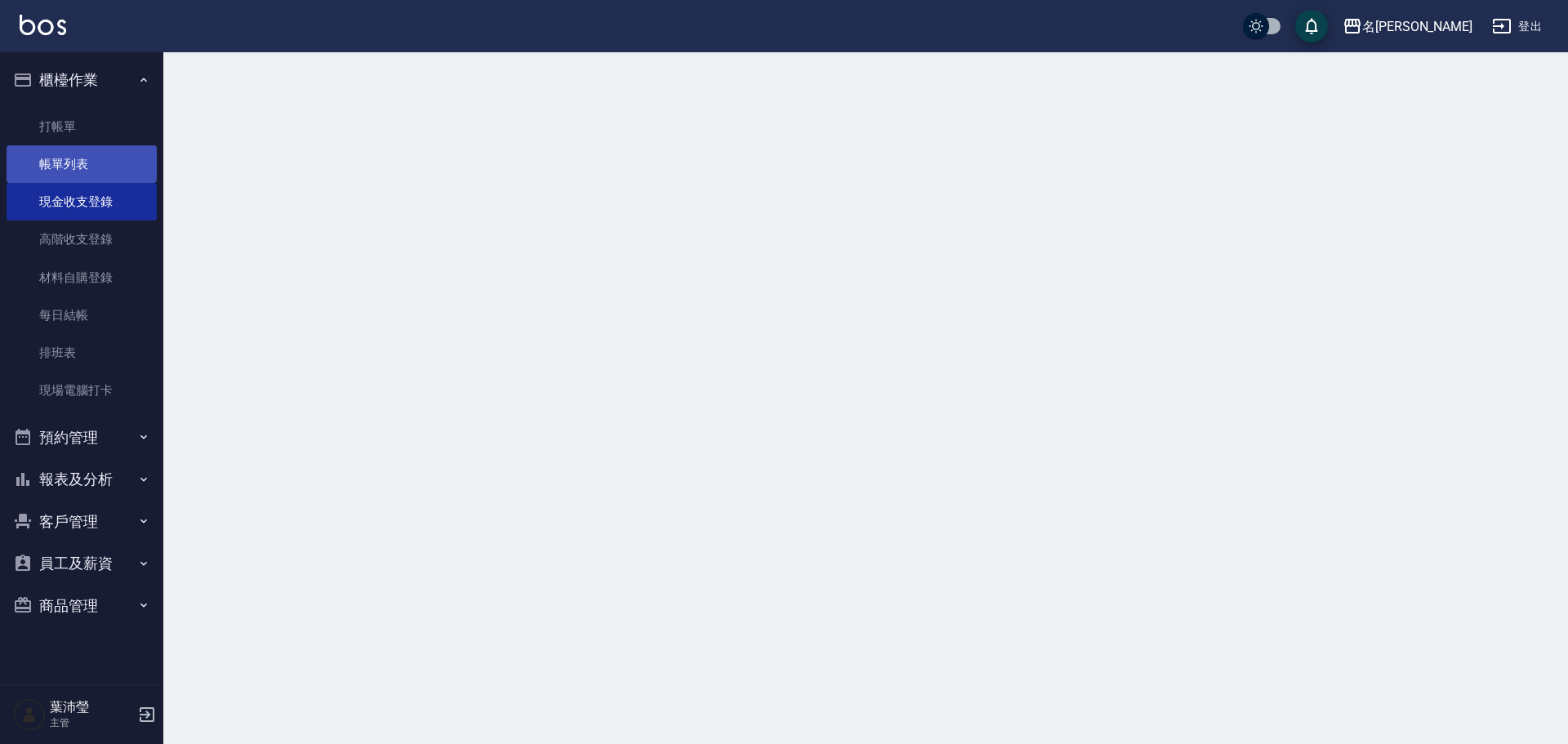
click at [74, 166] on link "帳單列表" at bounding box center [82, 164] width 150 height 38
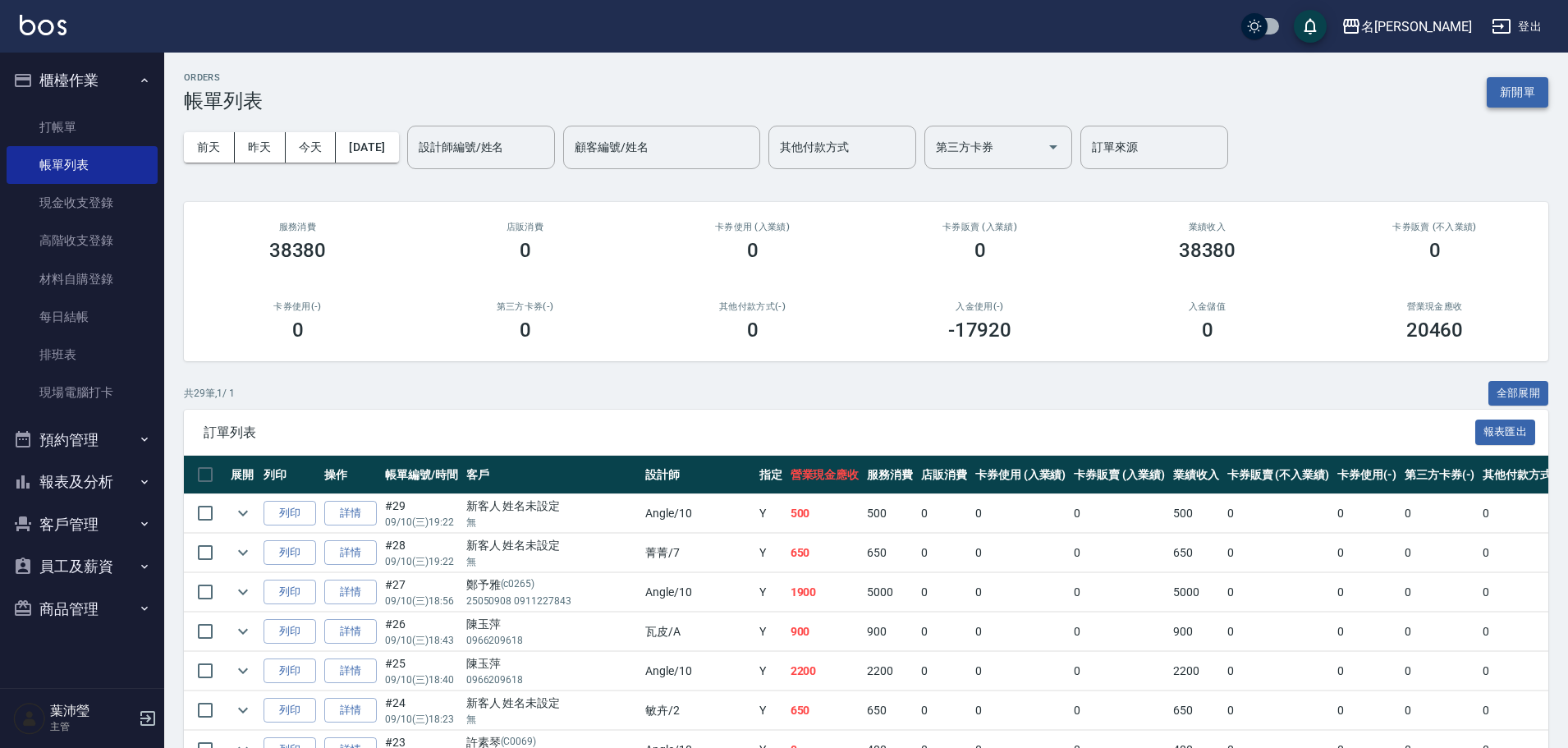
click at [1515, 84] on button "新開單" at bounding box center [1517, 92] width 62 height 30
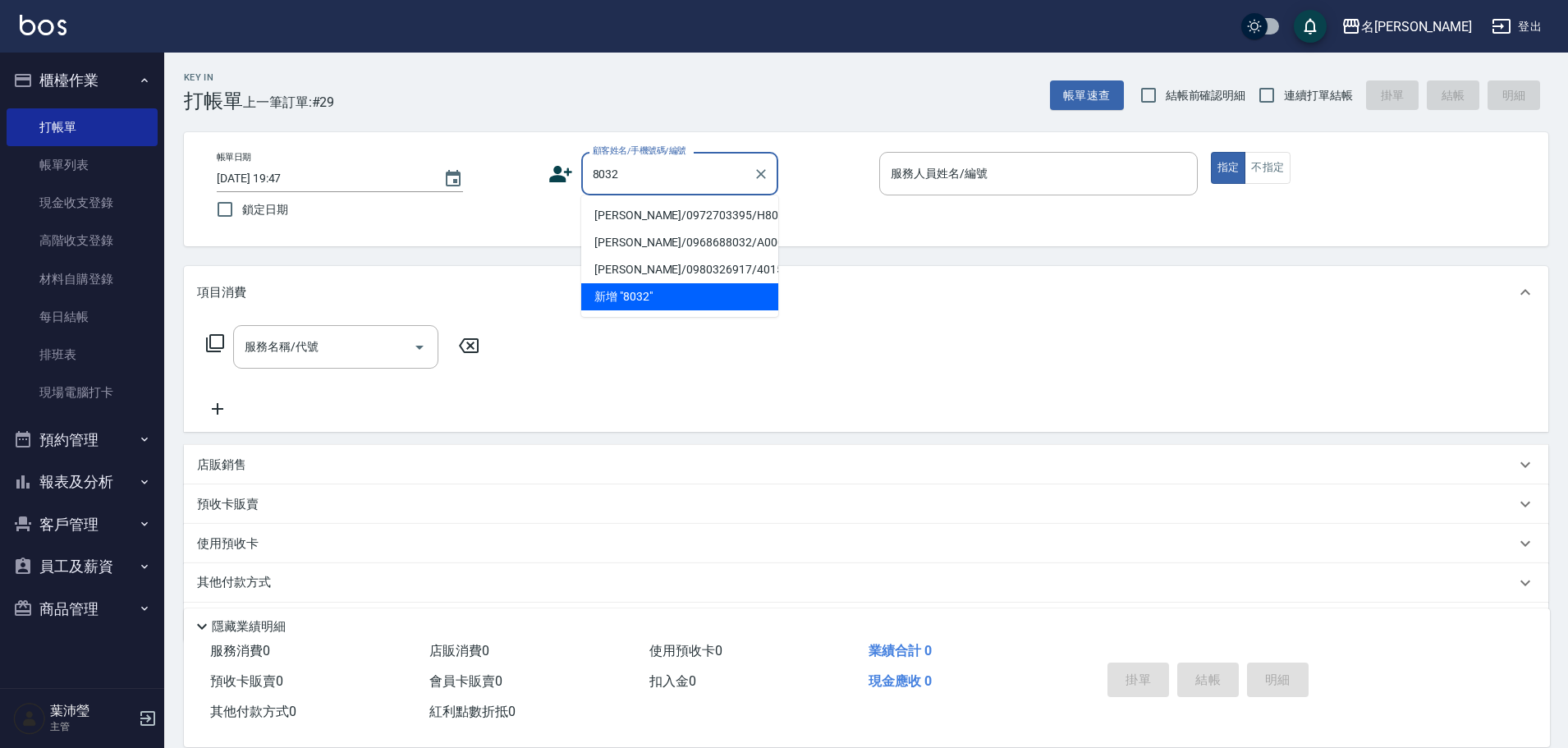
click at [669, 215] on li "[PERSON_NAME]/0972703395/H8032" at bounding box center [680, 216] width 197 height 27
type input "[PERSON_NAME]/0972703395/H8032"
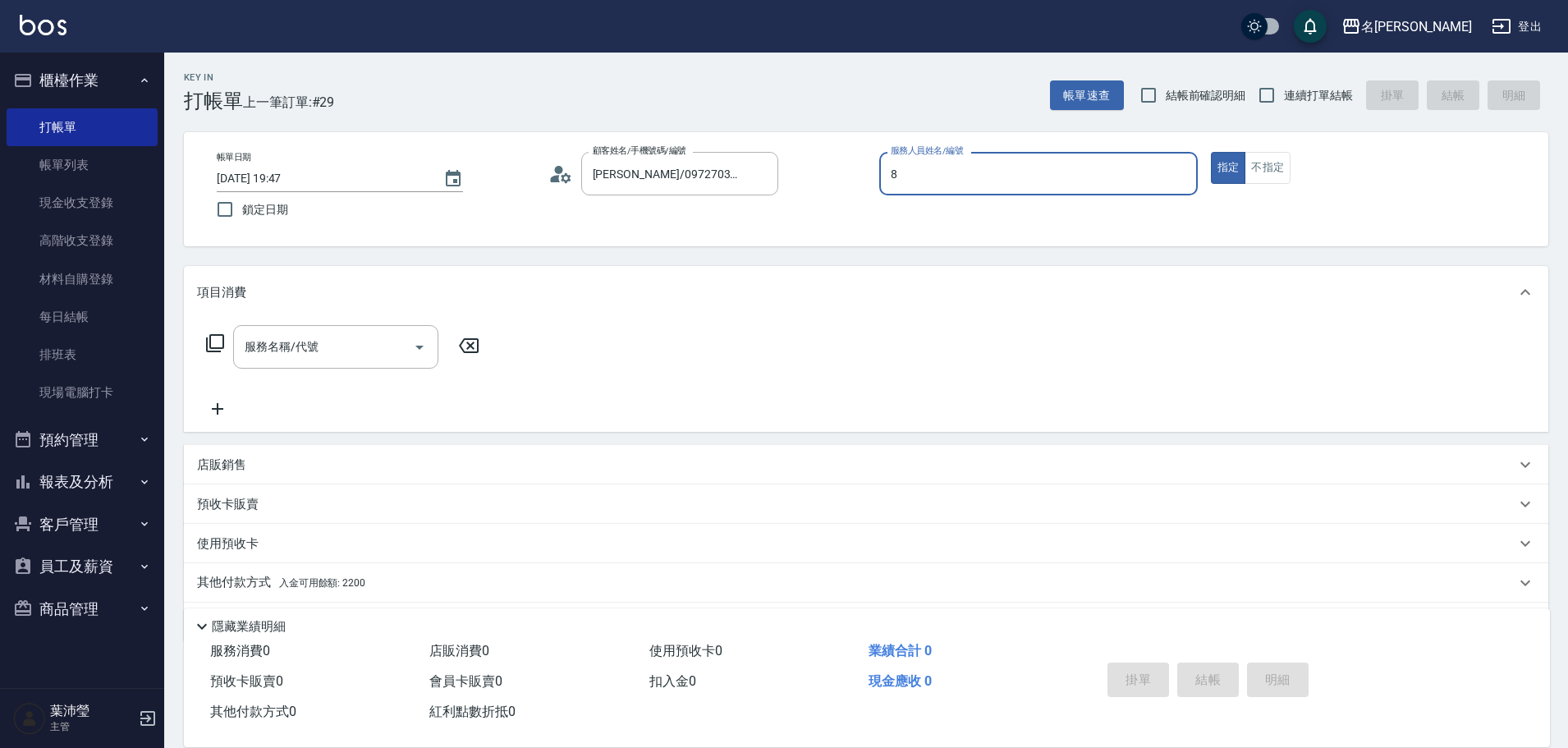
type input "Emma-8"
type button "true"
click at [377, 352] on input "5" at bounding box center [324, 347] width 166 height 29
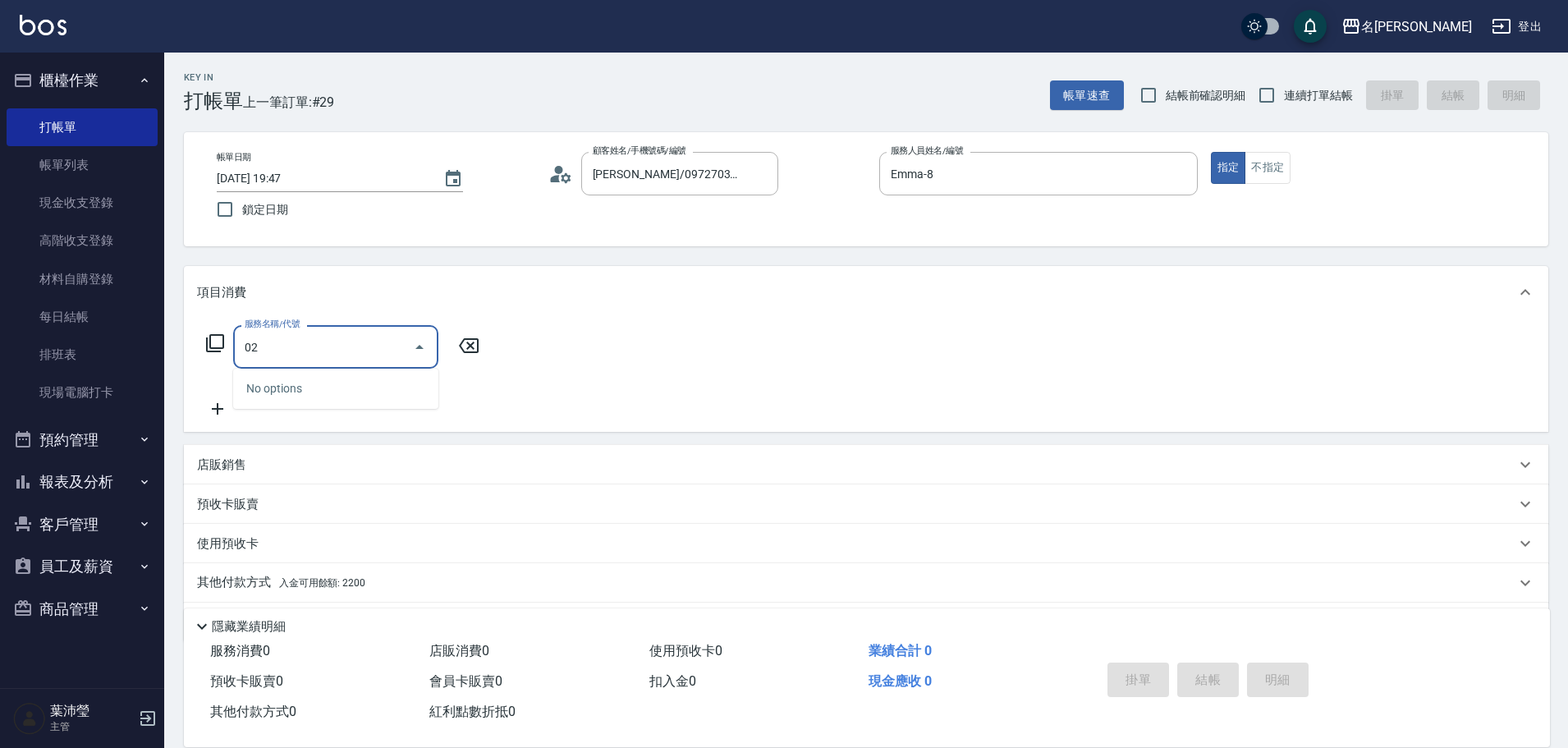
drag, startPoint x: 377, startPoint y: 352, endPoint x: 215, endPoint y: 382, distance: 164.8
click at [215, 382] on div "服務名稱/代號 02 服務名稱/代號" at bounding box center [343, 372] width 292 height 94
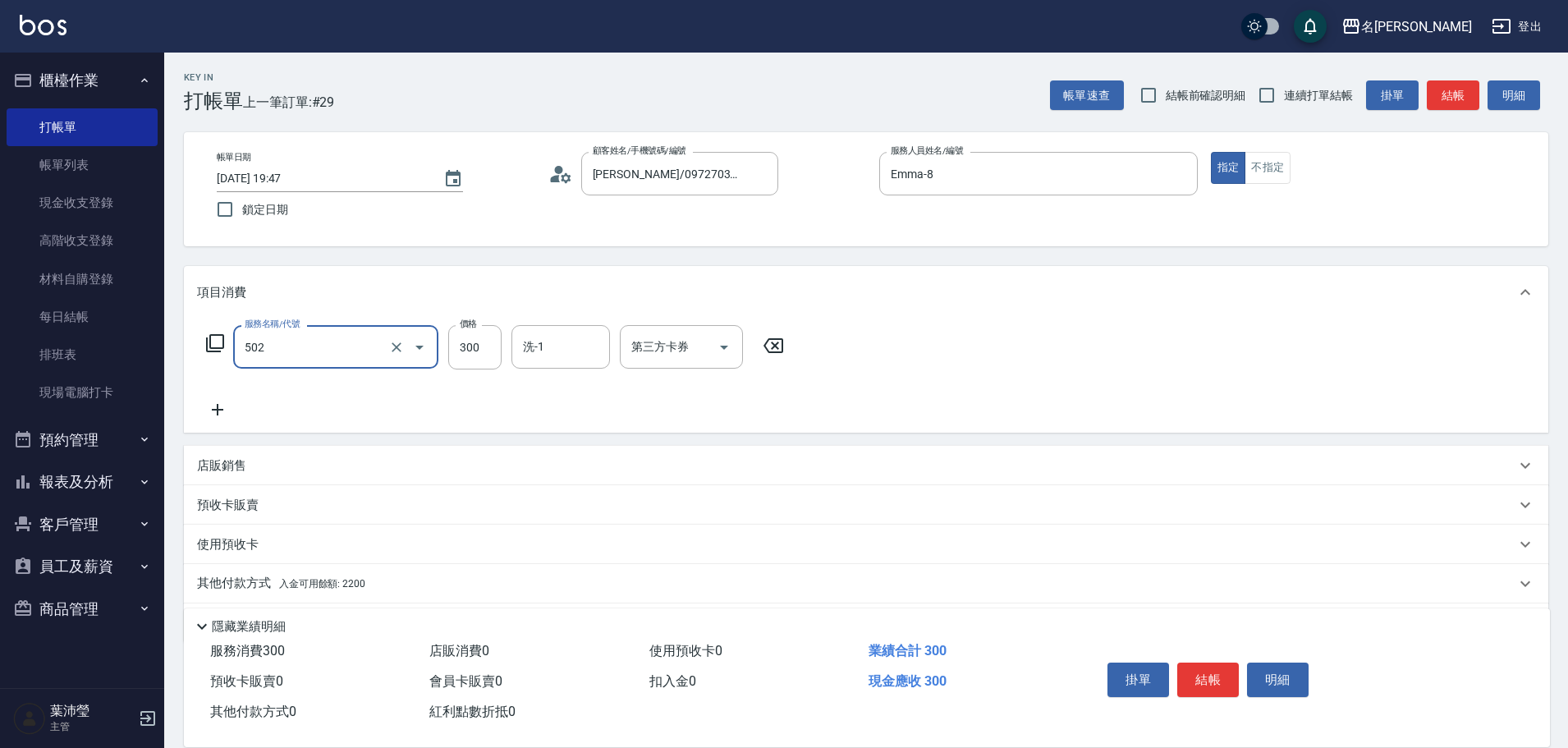
type input "洗髮(502)"
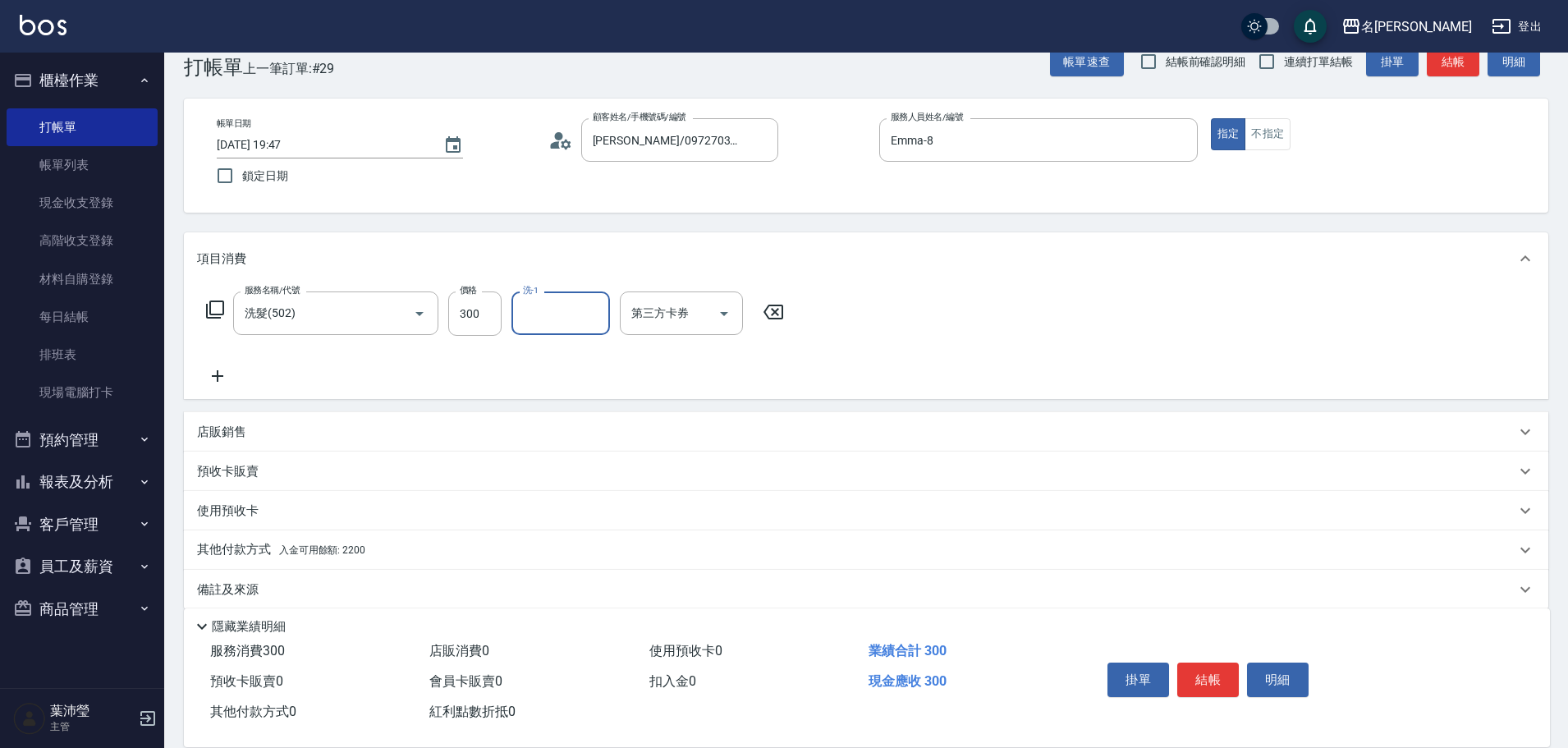
scroll to position [52, 0]
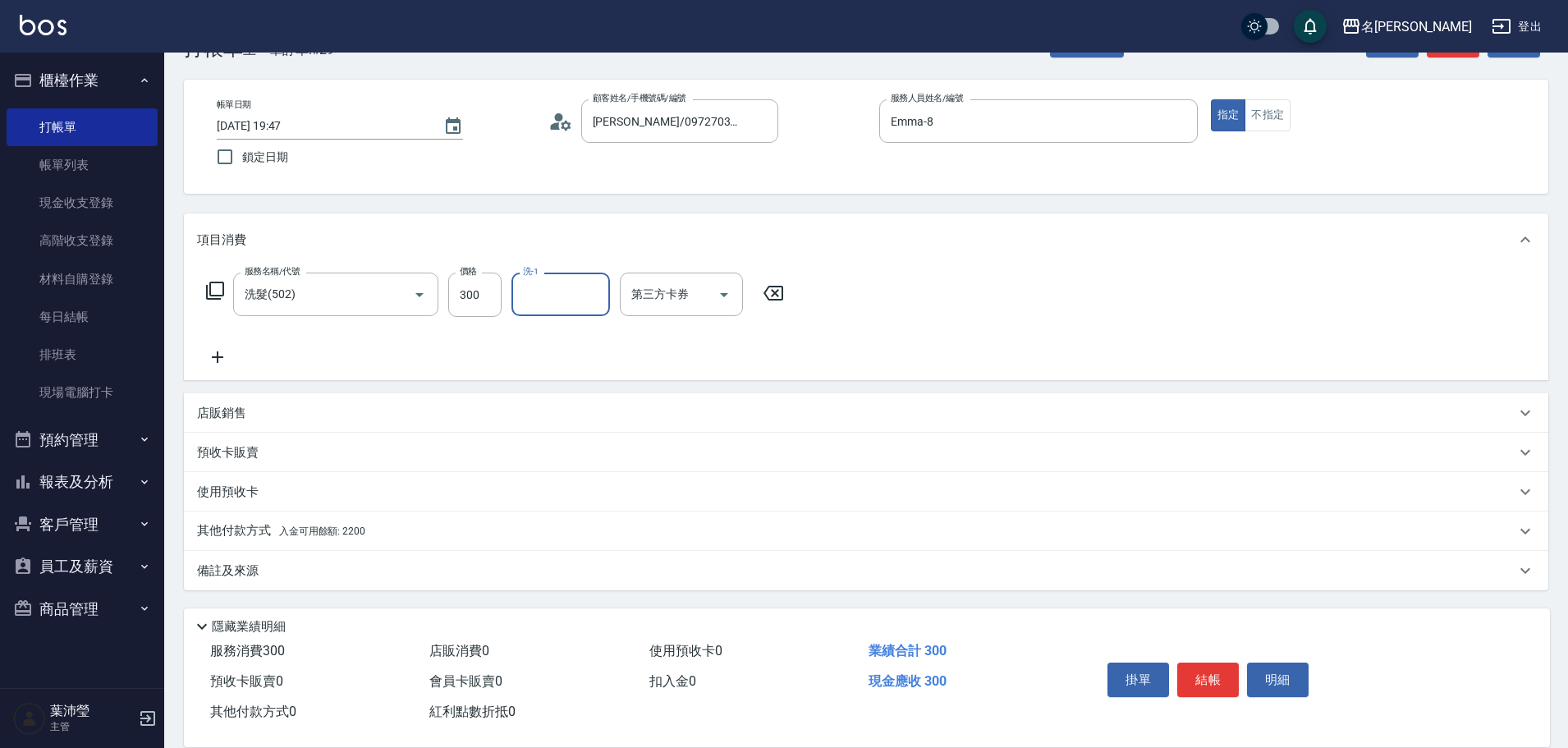
click at [301, 523] on p "其他付款方式 入金可用餘額: 2200" at bounding box center [281, 531] width 168 height 18
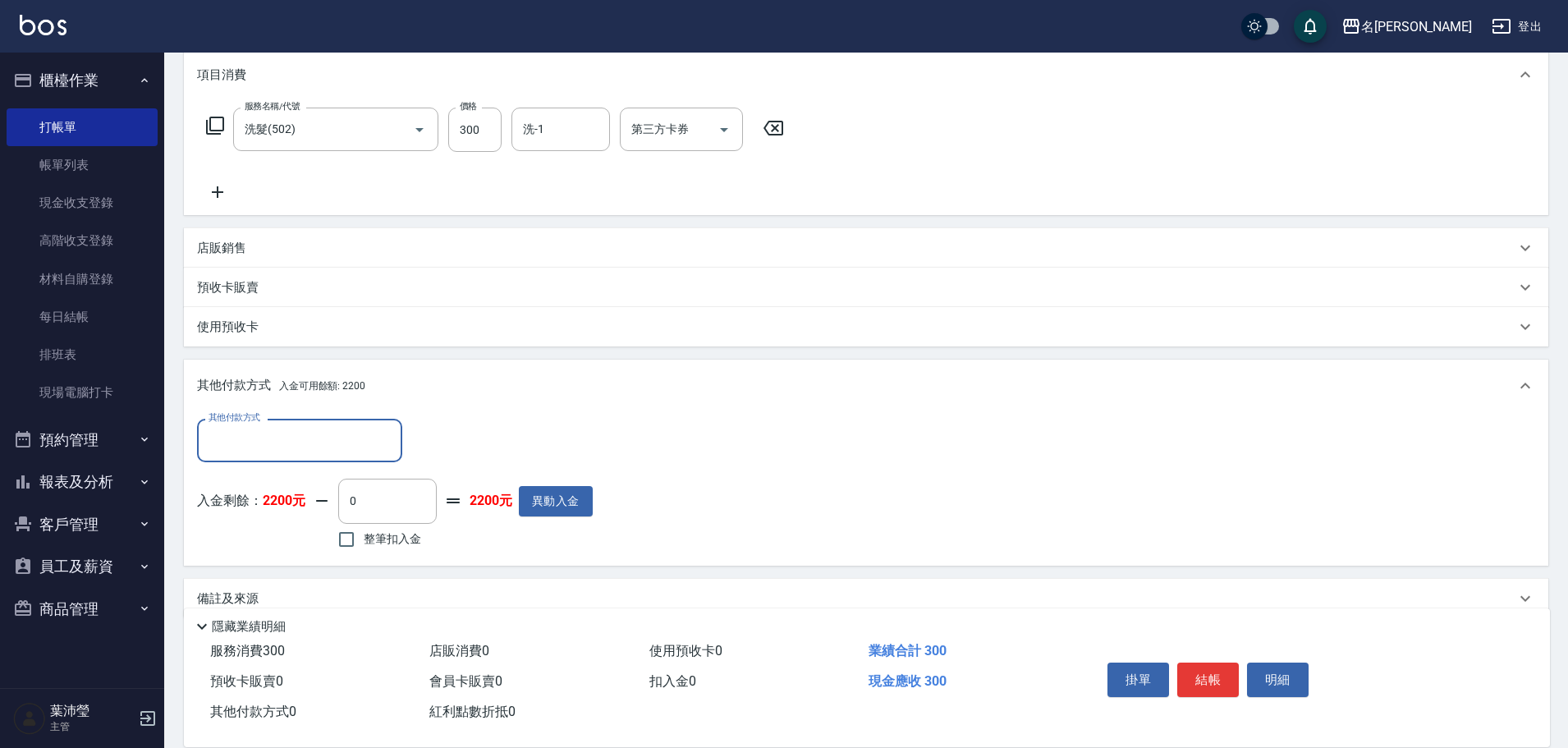
scroll to position [0, 0]
click at [352, 549] on input "整筆扣入金" at bounding box center [347, 538] width 35 height 35
checkbox input "true"
type input "300"
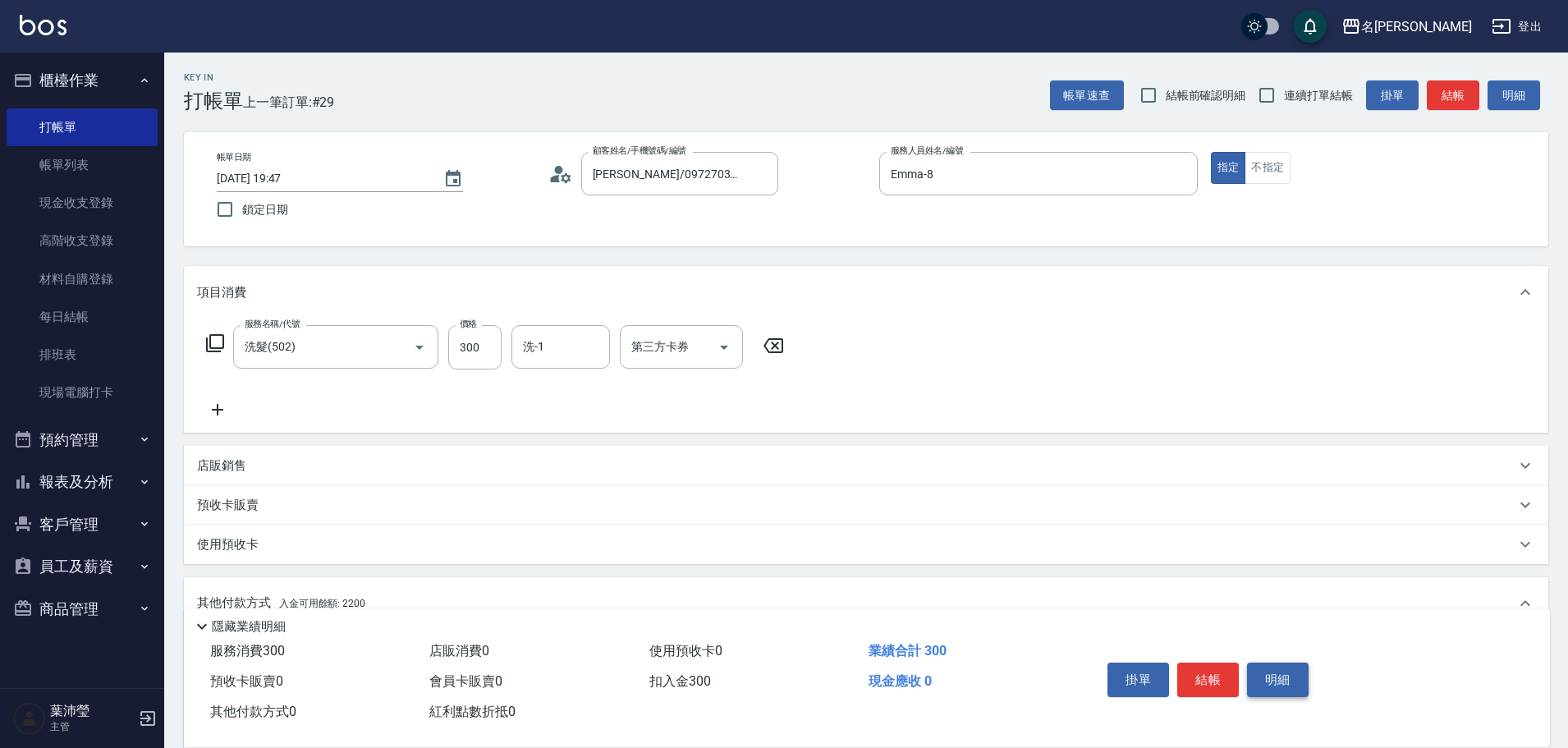
click at [1308, 669] on button "明細" at bounding box center [1277, 680] width 62 height 35
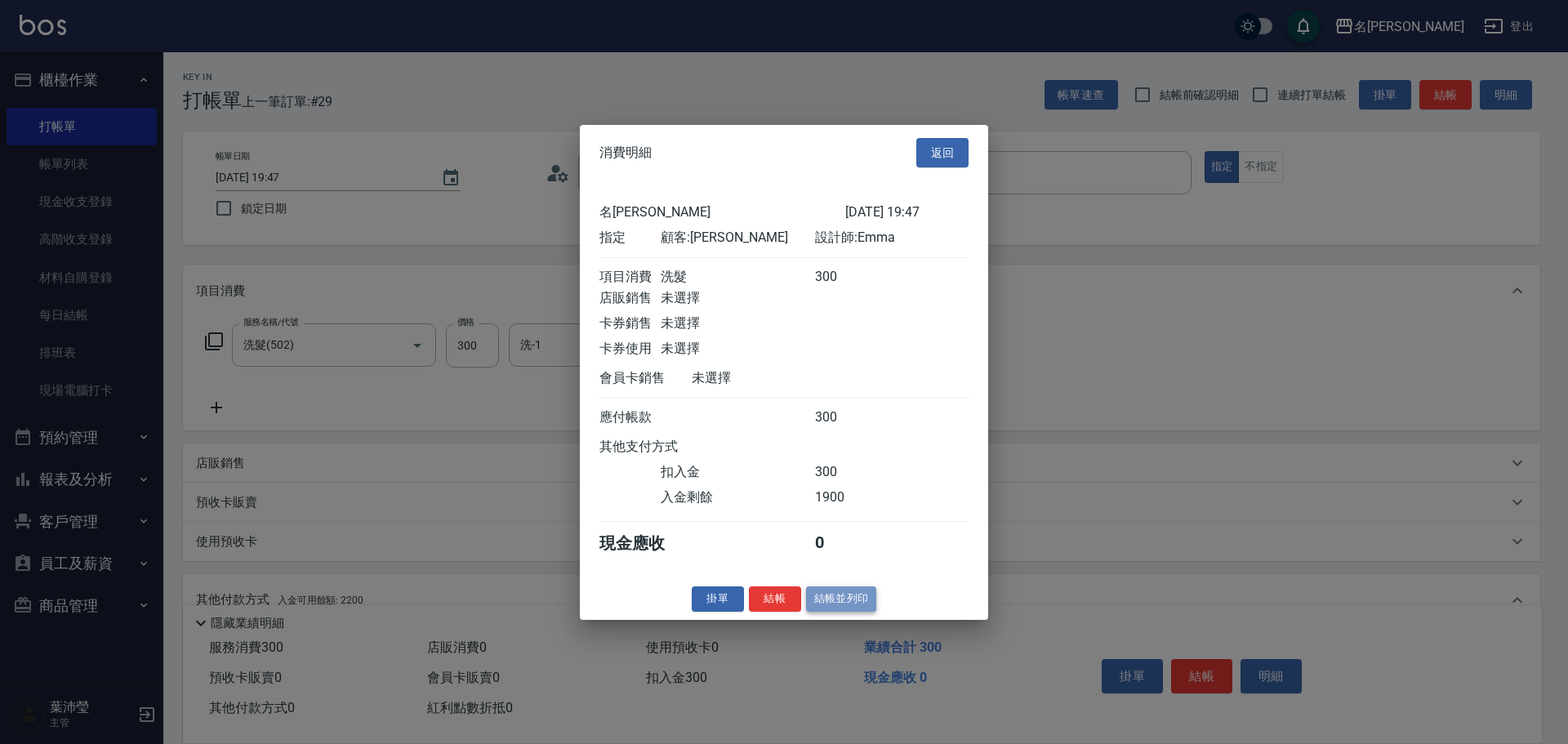
click at [851, 612] on button "結帳並列印" at bounding box center [842, 599] width 71 height 25
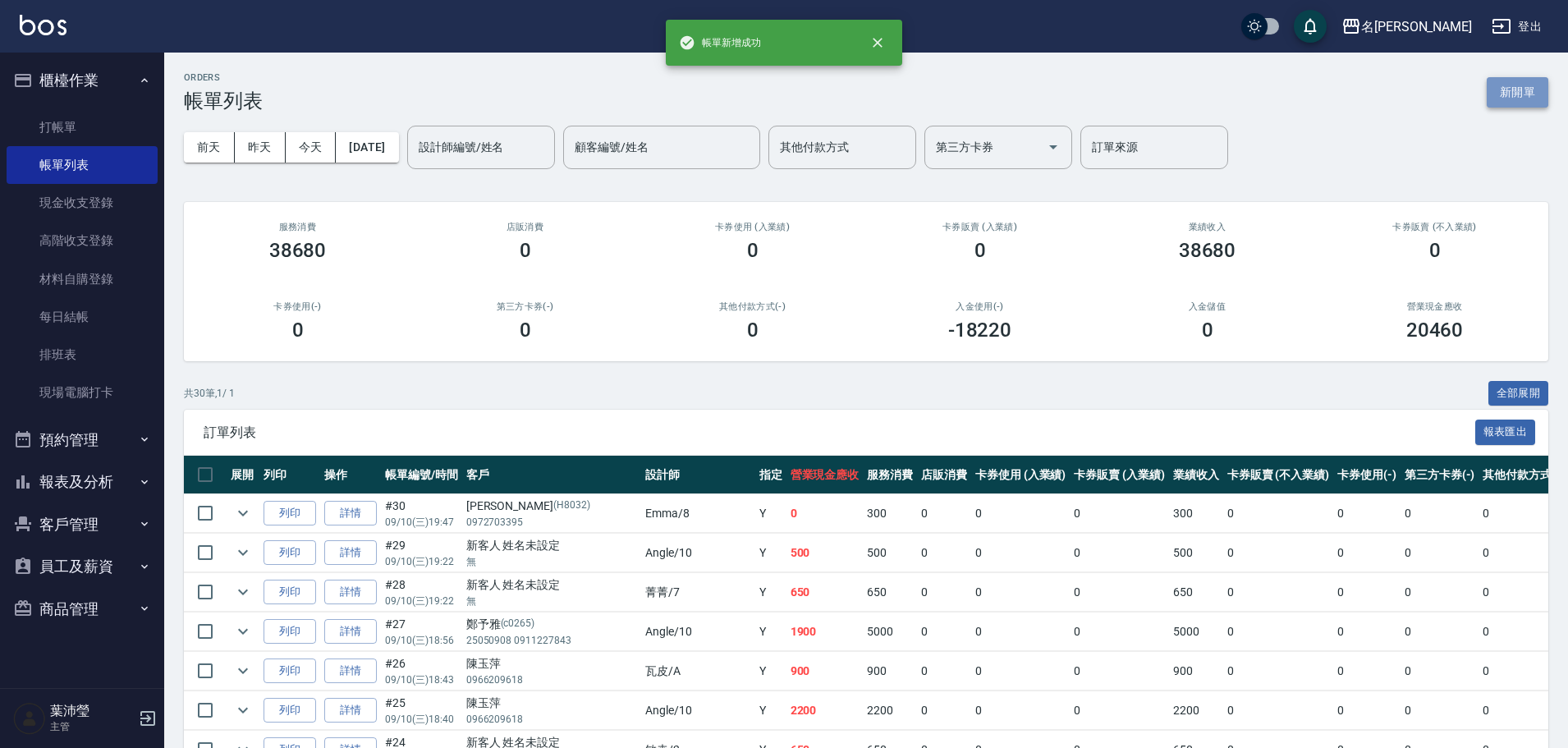
click at [1511, 85] on button "新開單" at bounding box center [1517, 92] width 62 height 30
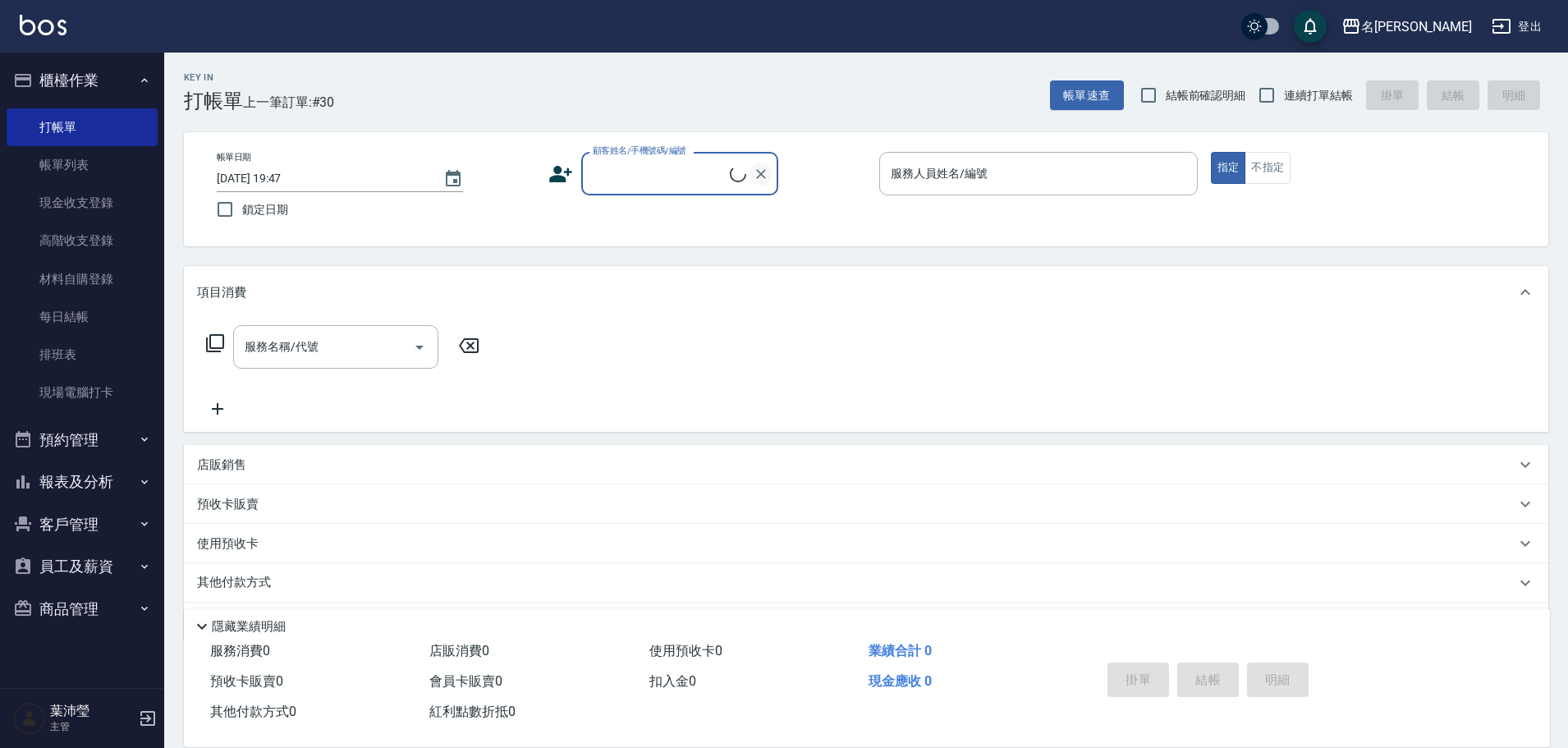
click at [750, 175] on button "Clear" at bounding box center [761, 173] width 23 height 23
click at [704, 177] on input "顧客姓名/手機號碼/編號" at bounding box center [667, 173] width 157 height 29
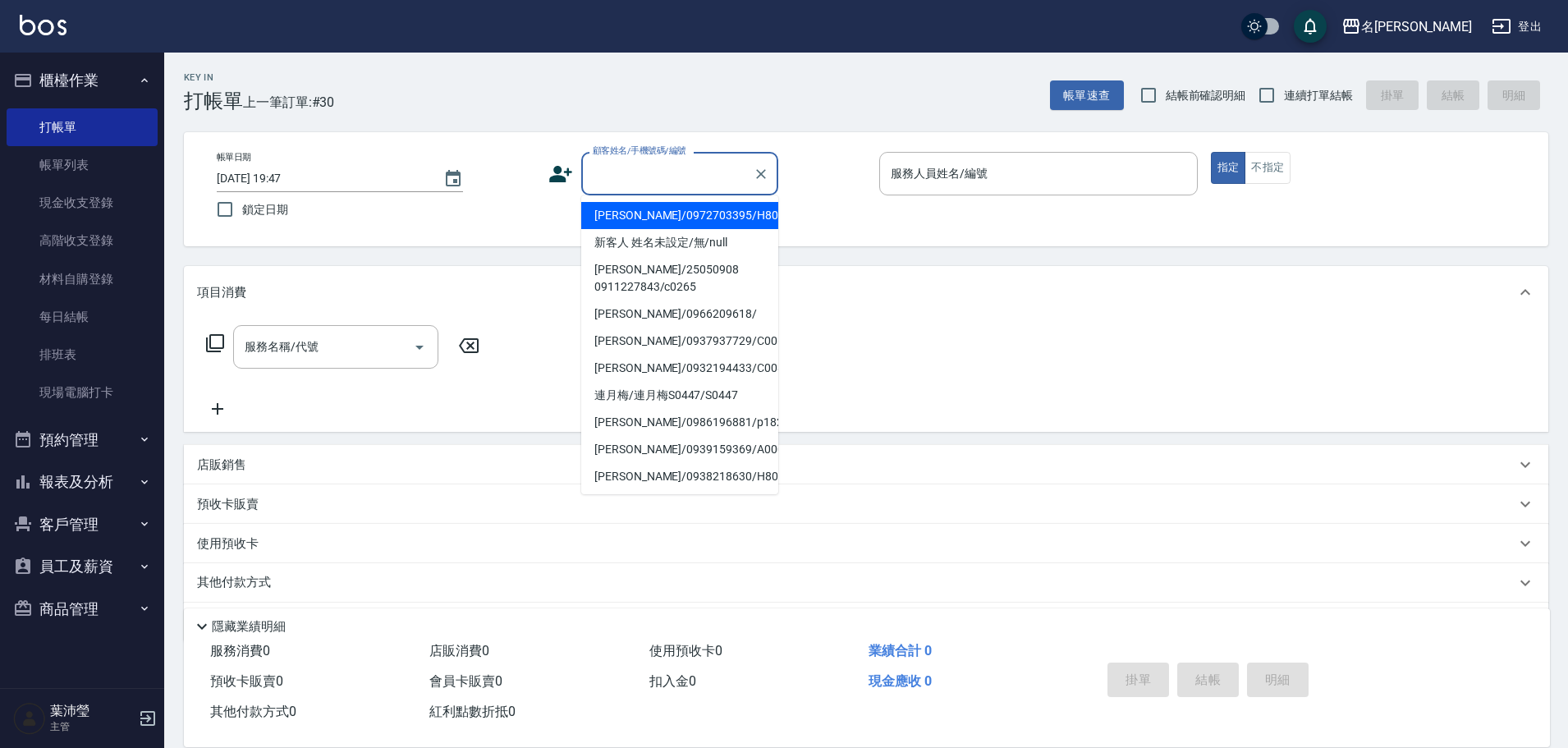
click at [689, 219] on li "[PERSON_NAME]/0972703395/H8032" at bounding box center [680, 216] width 197 height 27
type input "[PERSON_NAME]/0972703395/H8032"
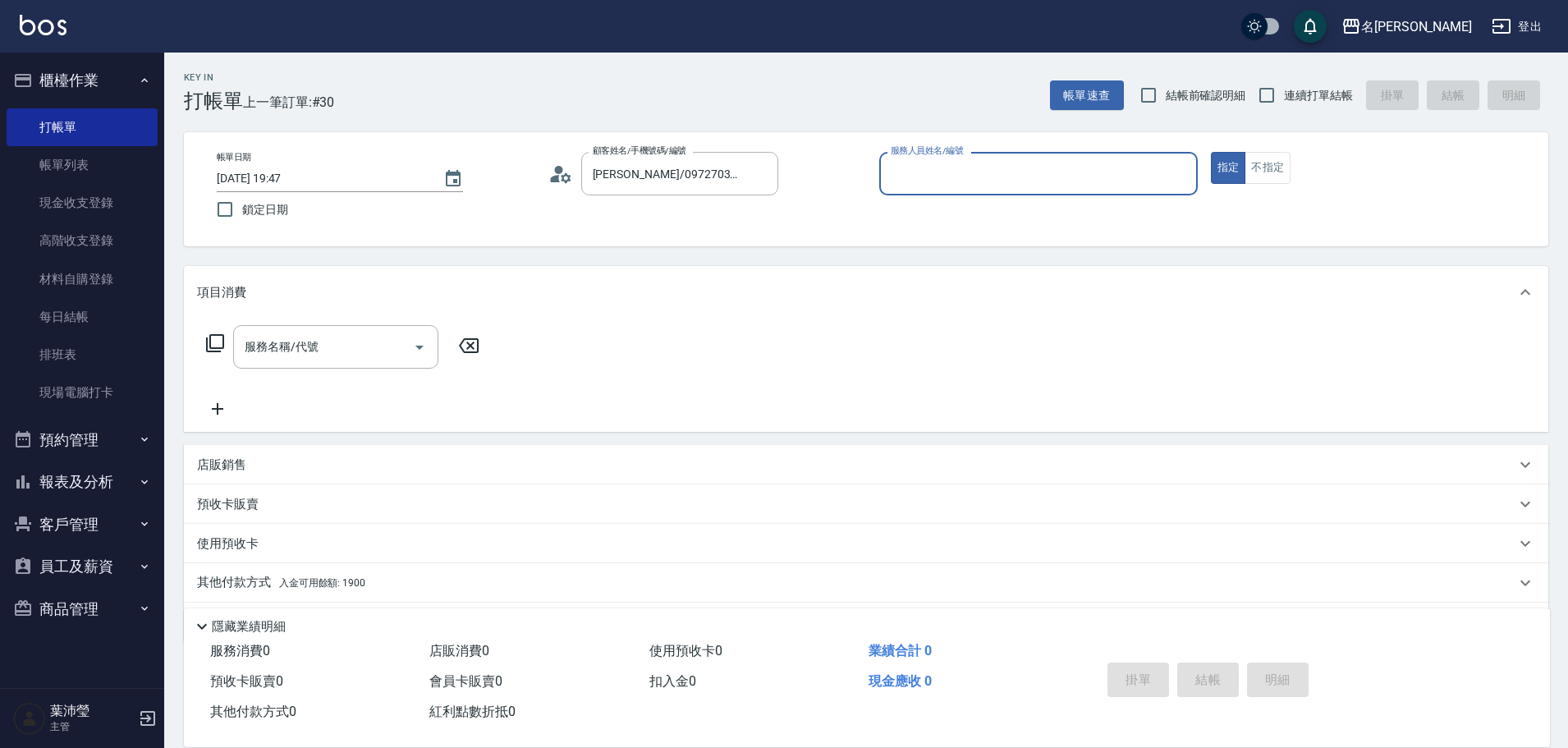
click at [948, 182] on input "服務人員姓名/編號" at bounding box center [1038, 173] width 303 height 29
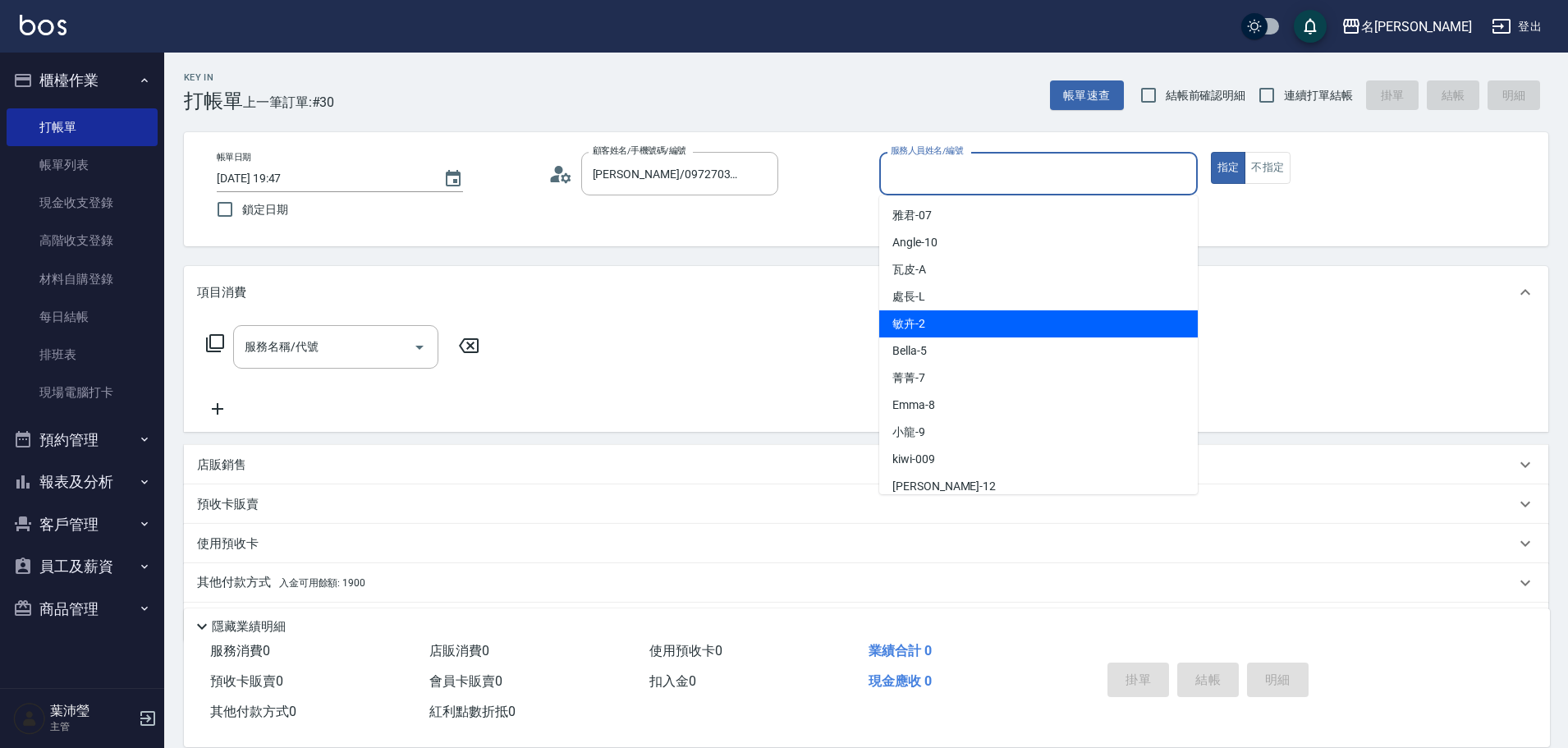
scroll to position [82, 0]
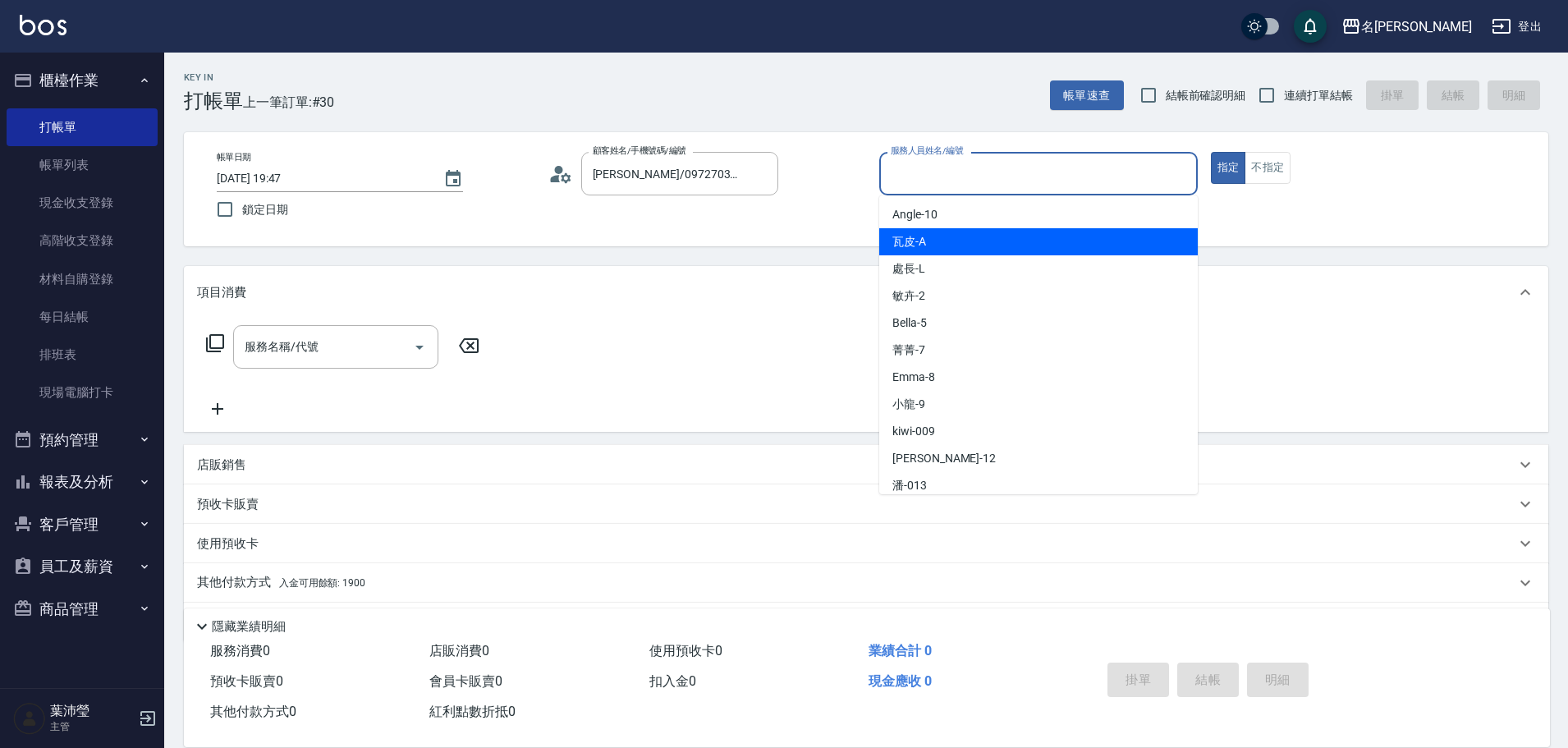
drag, startPoint x: 925, startPoint y: 237, endPoint x: 837, endPoint y: 255, distance: 89.8
click at [925, 236] on span "瓦皮 -A" at bounding box center [910, 242] width 34 height 17
type input "瓦皮-A"
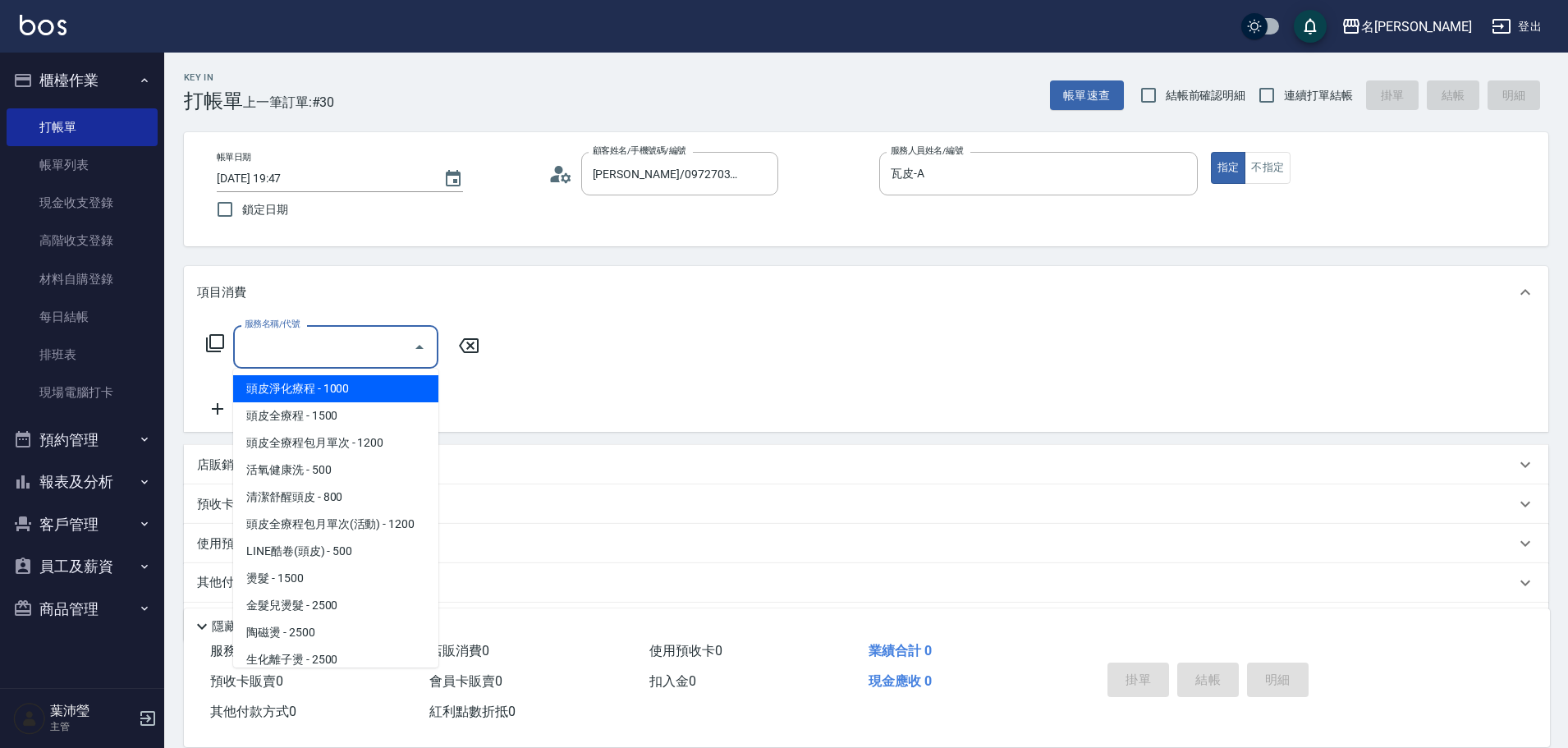
click at [365, 353] on input "服務名稱/代號" at bounding box center [324, 347] width 166 height 29
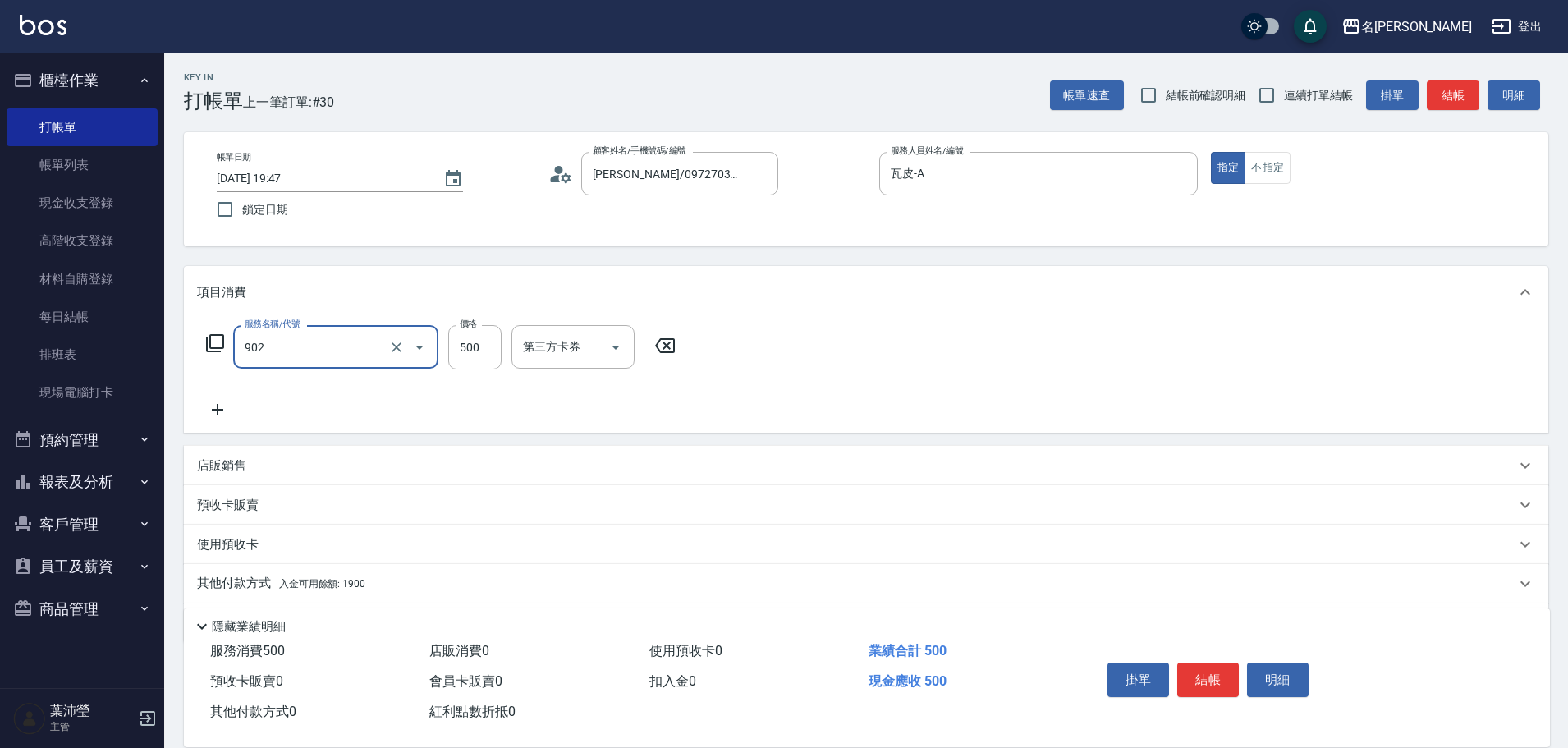
type input "修腳(902)"
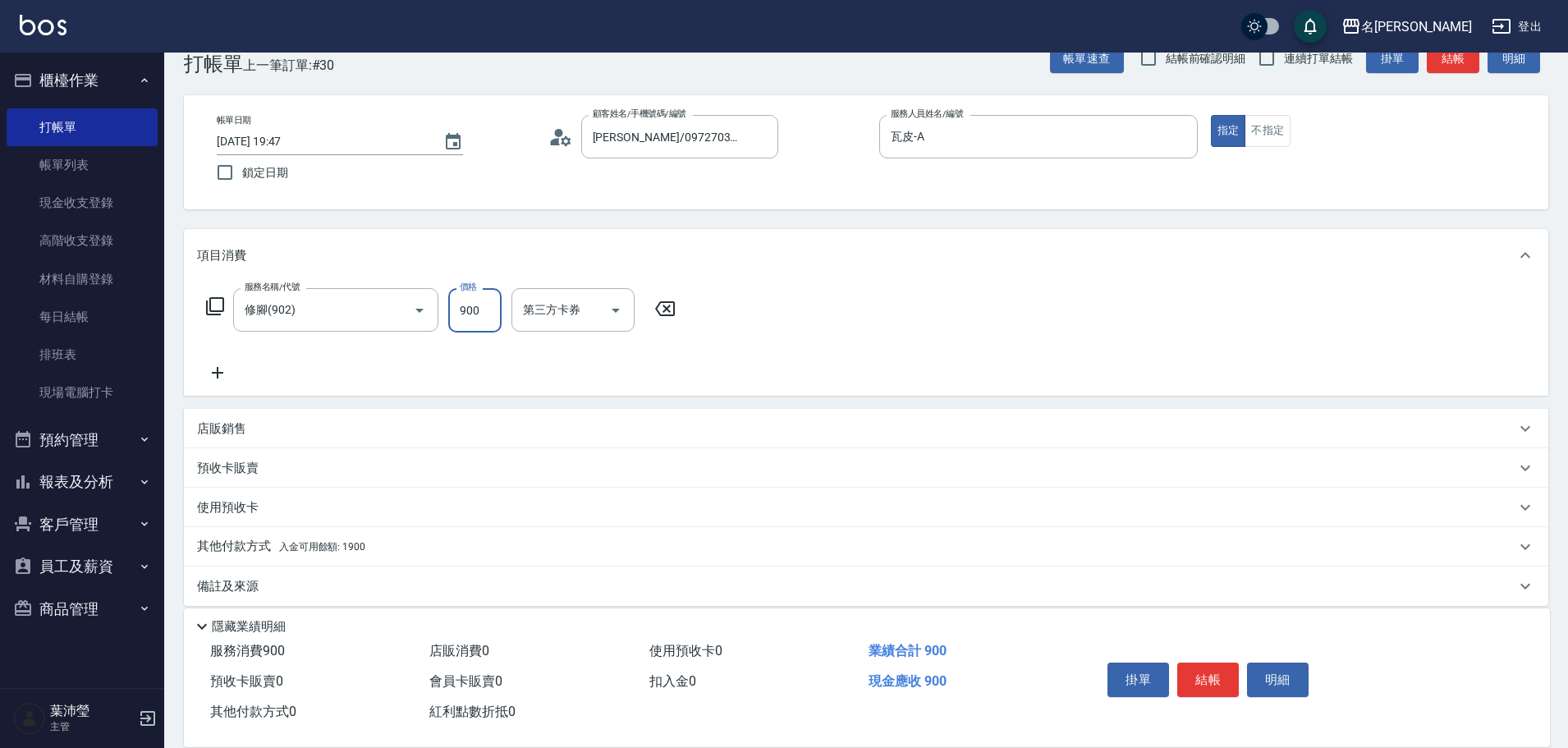
scroll to position [52, 0]
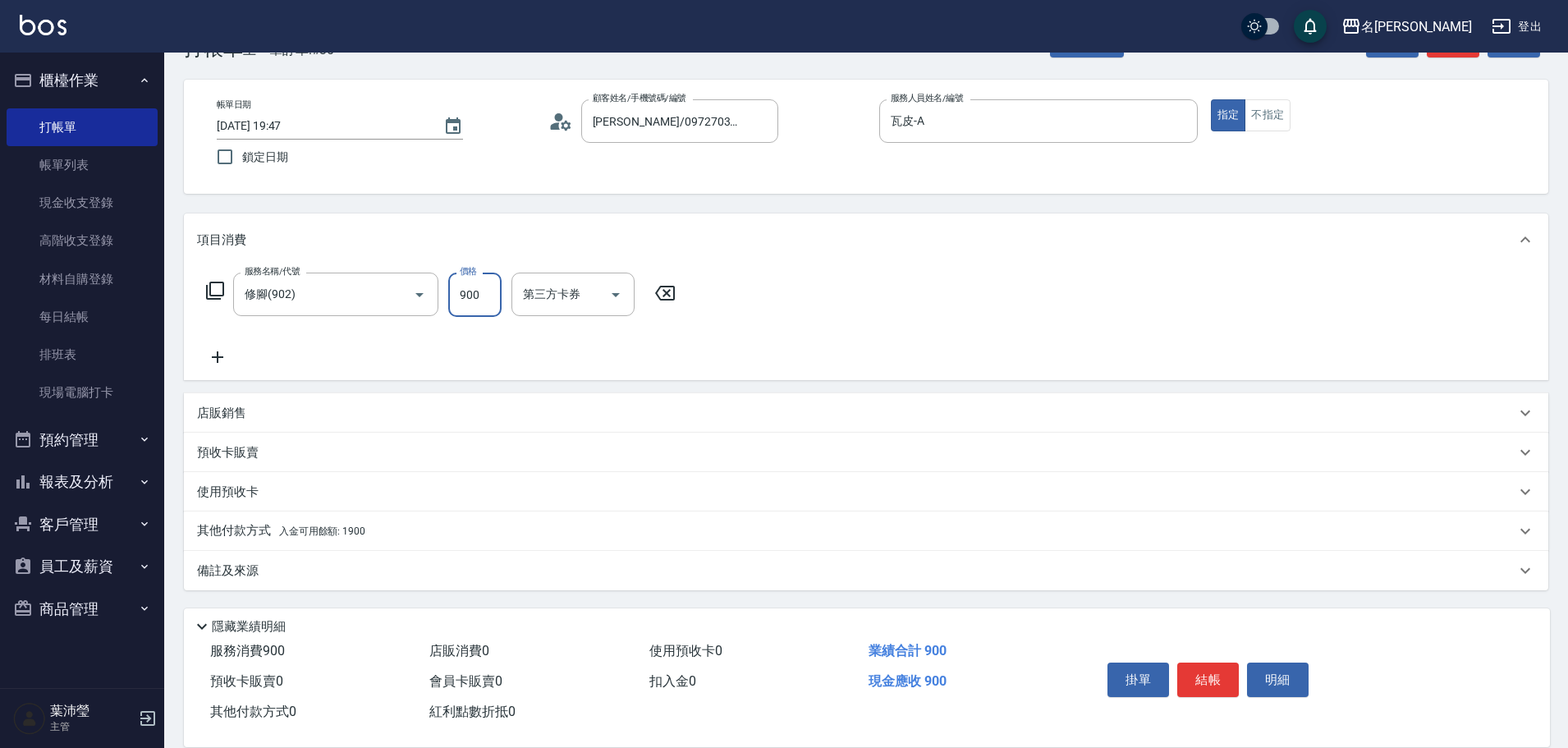
type input "900"
click at [427, 520] on div "其他付款方式 入金可用餘額: 1900" at bounding box center [866, 531] width 1364 height 40
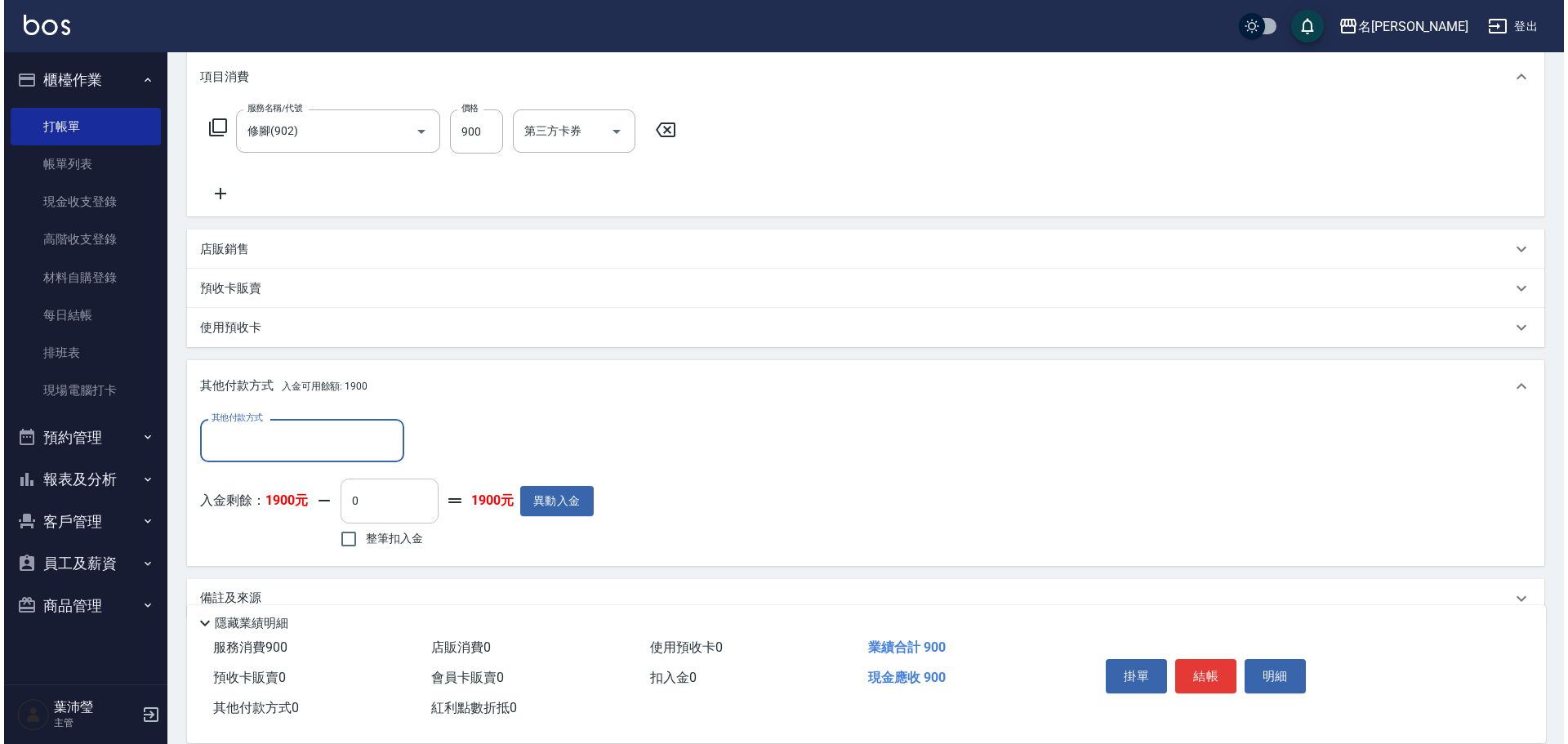
scroll to position [215, 0]
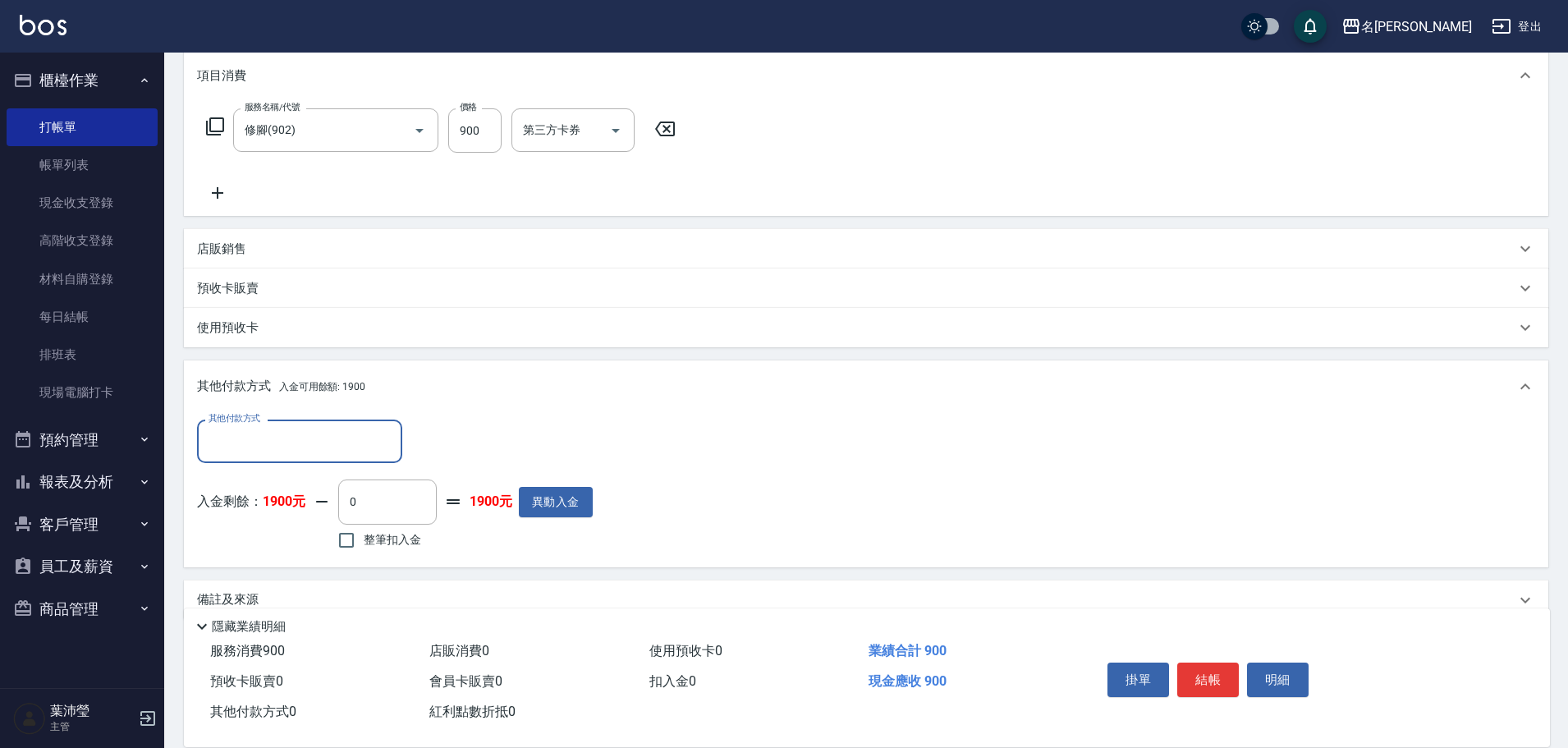
click at [411, 549] on label "整筆扣入金" at bounding box center [375, 540] width 92 height 35
click at [363, 549] on input "整筆扣入金" at bounding box center [347, 540] width 35 height 35
checkbox input "true"
type input "900"
click at [1270, 676] on button "明細" at bounding box center [1277, 680] width 62 height 35
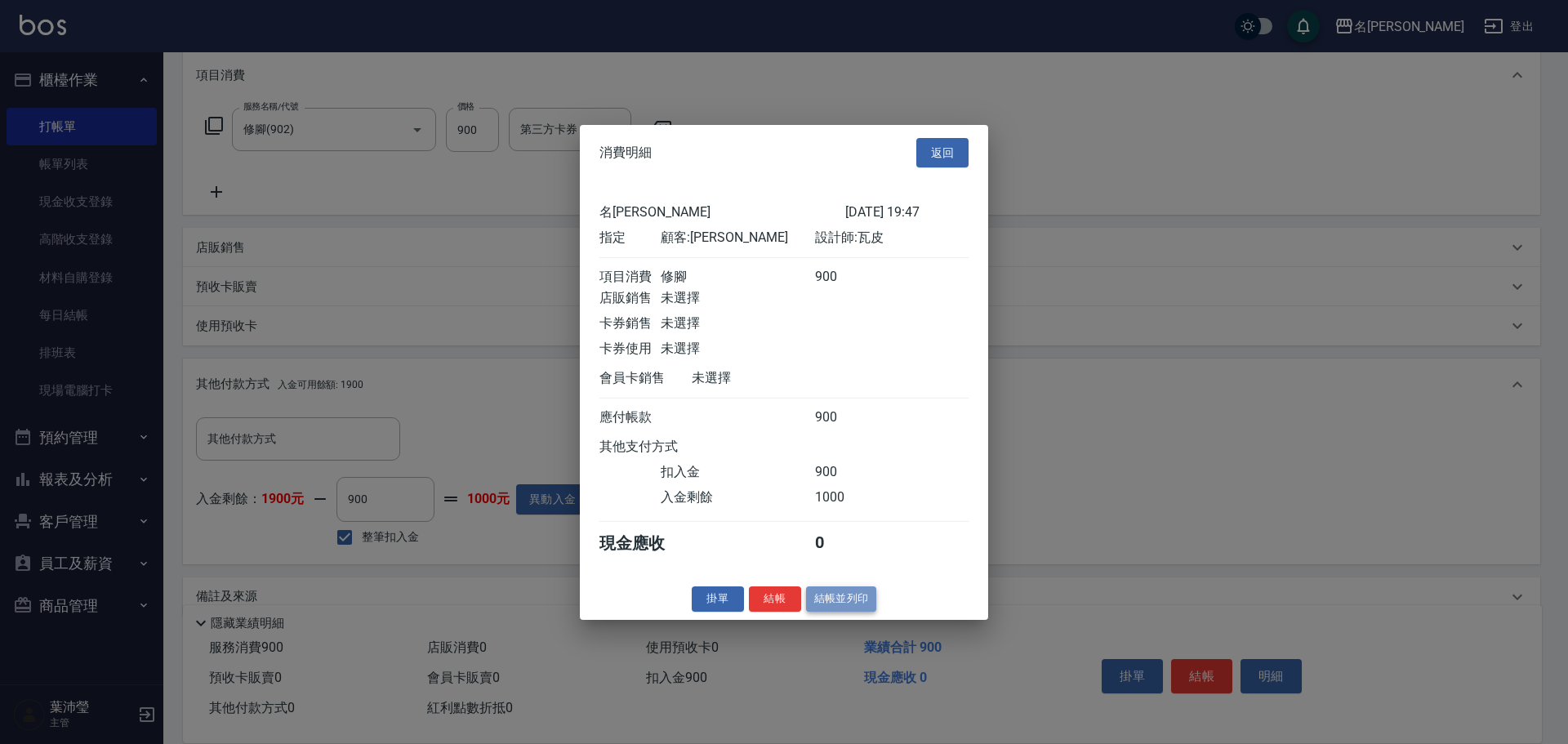
click at [848, 612] on button "結帳並列印" at bounding box center [842, 599] width 71 height 25
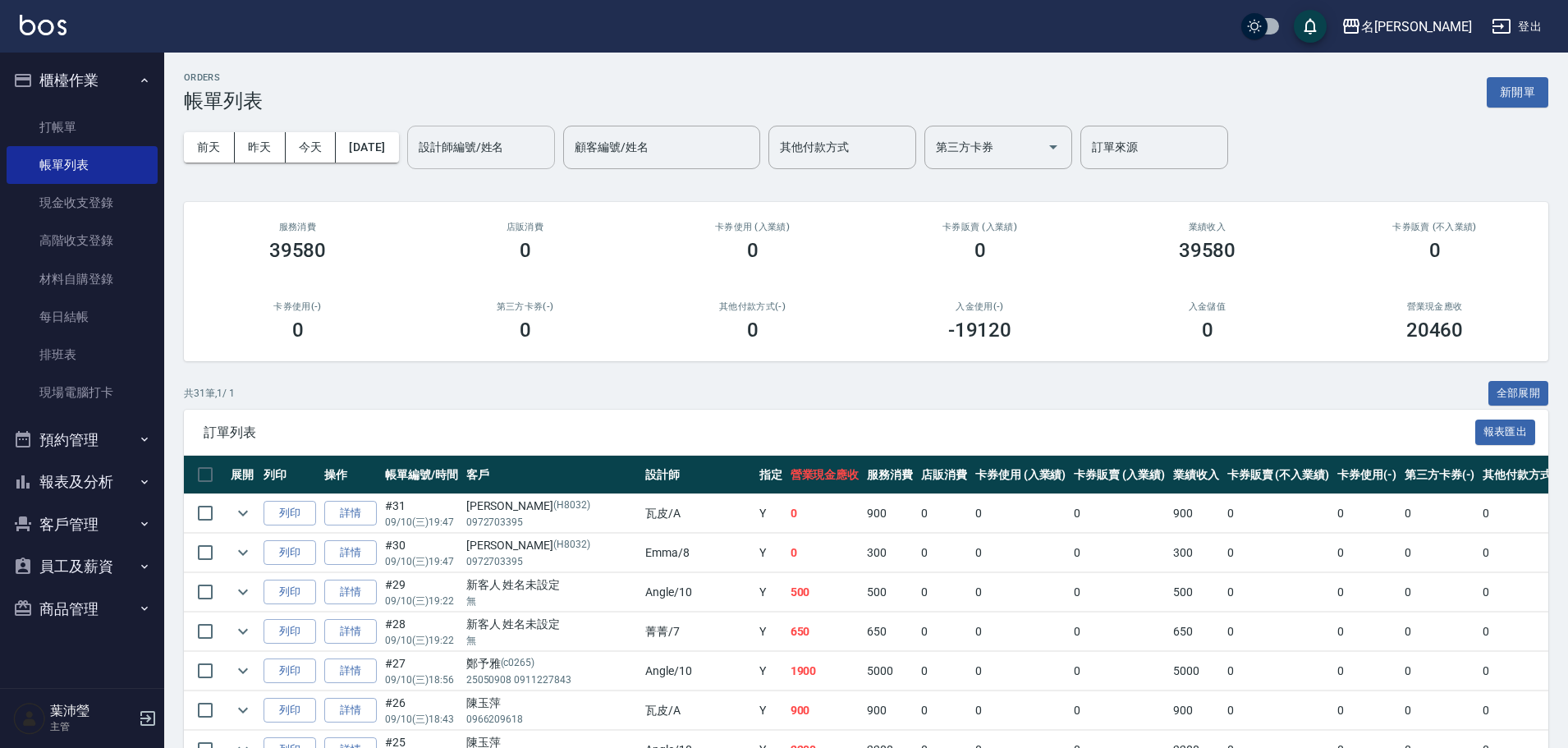
click at [547, 150] on input "設計師編號/姓名" at bounding box center [481, 147] width 133 height 29
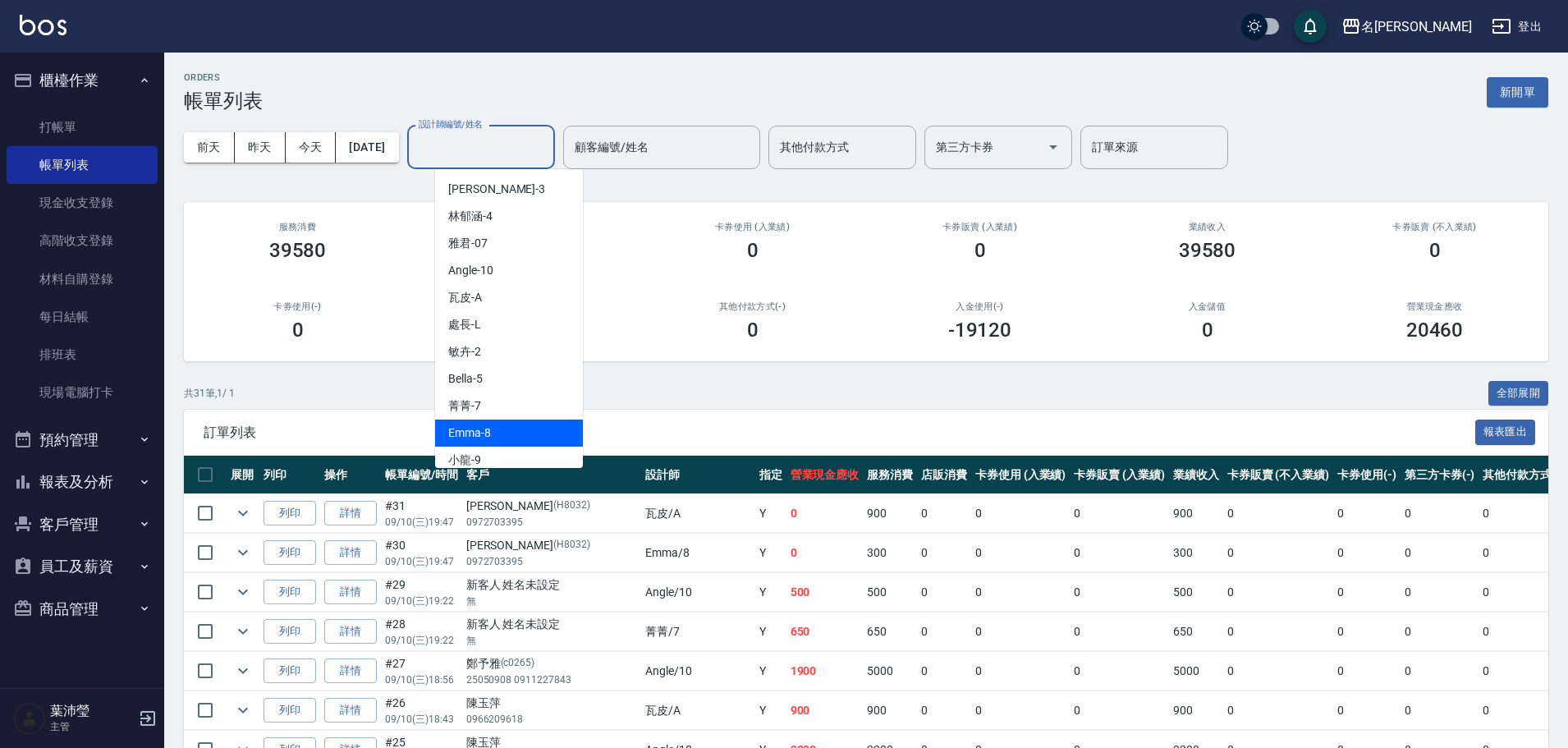
click at [491, 437] on div "Emma -8" at bounding box center [509, 433] width 148 height 27
type input "Emma-8"
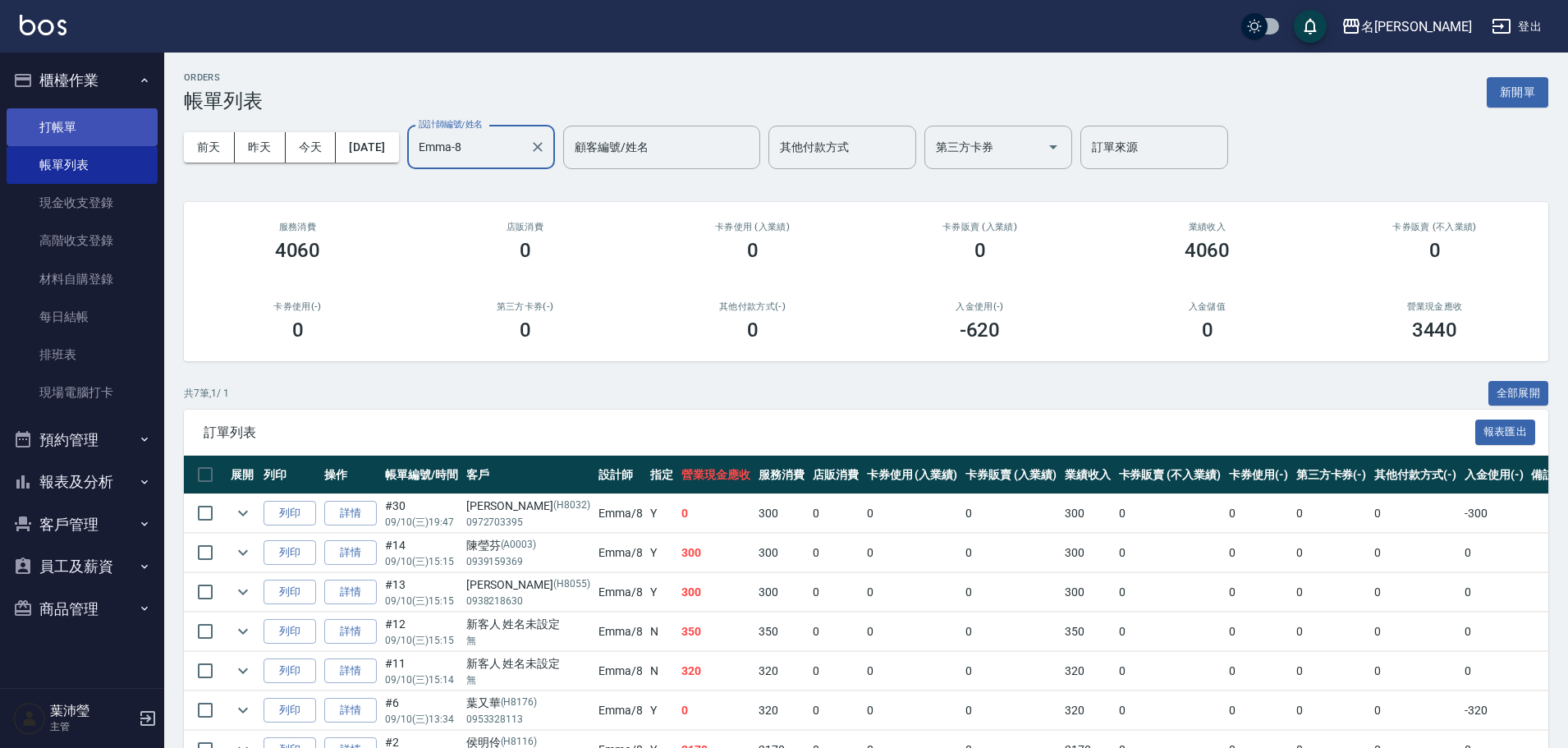
click at [91, 124] on link "打帳單" at bounding box center [82, 127] width 151 height 38
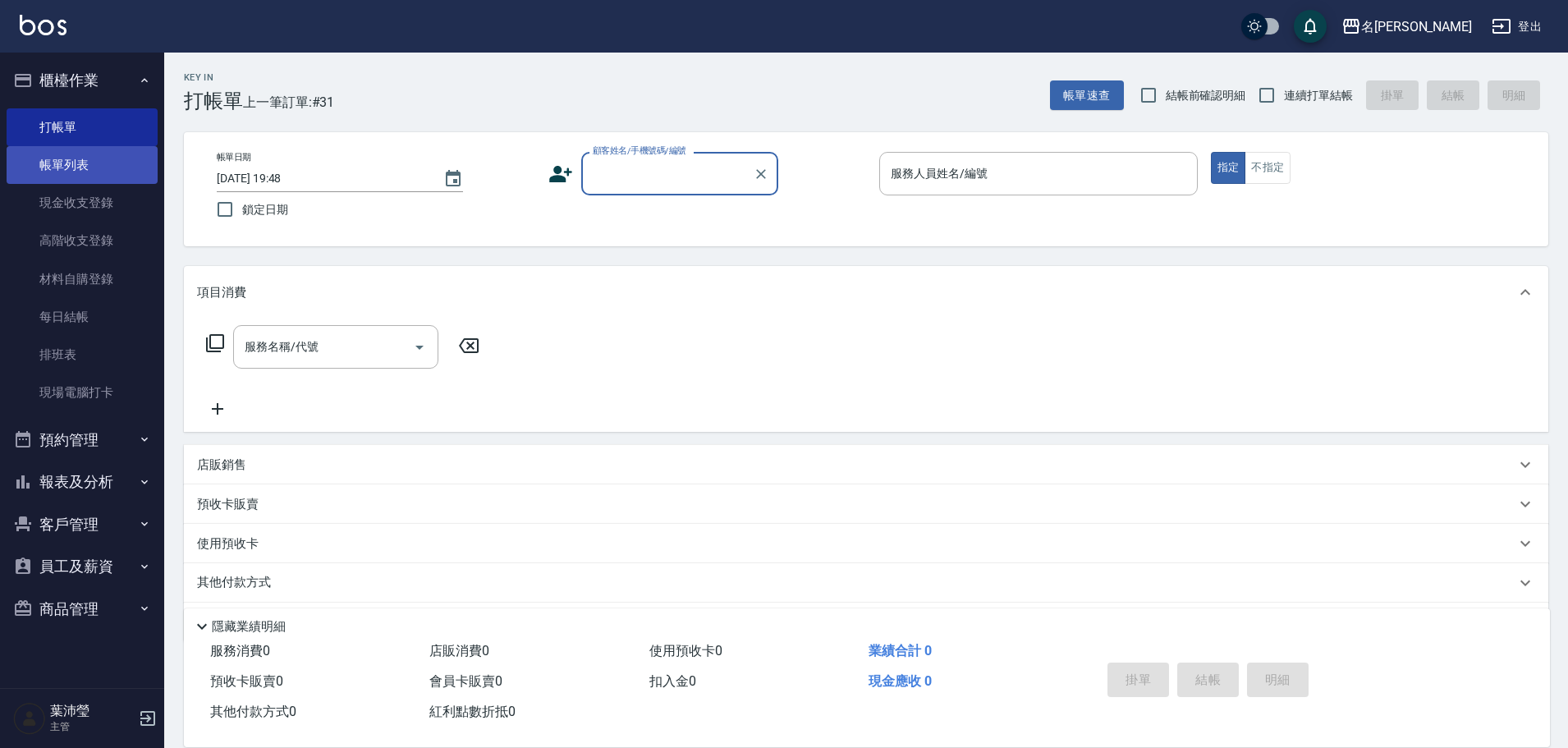
click at [83, 163] on link "帳單列表" at bounding box center [82, 165] width 151 height 38
click at [88, 169] on link "帳單列表" at bounding box center [82, 165] width 151 height 38
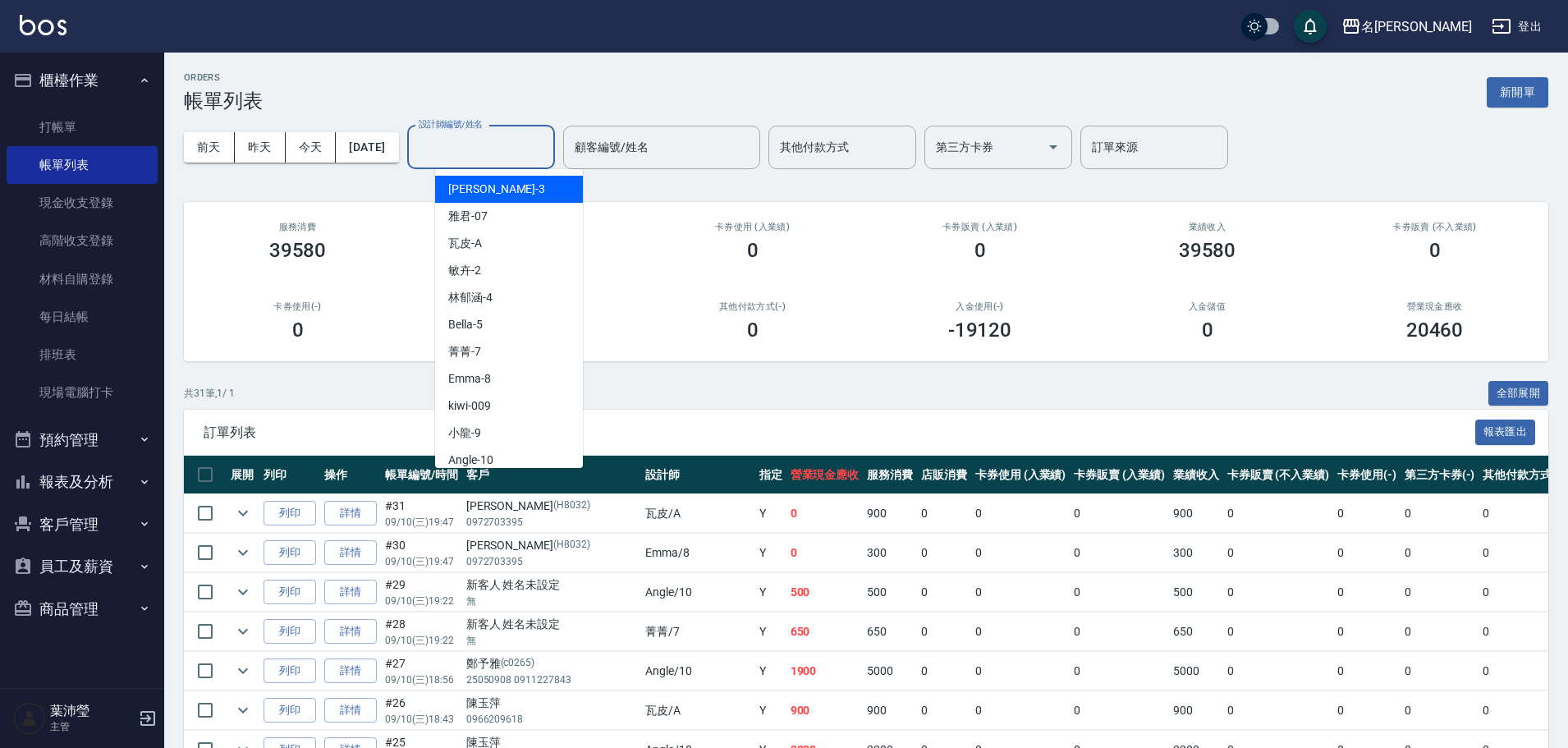
click at [487, 139] on input "設計師編號/姓名" at bounding box center [481, 147] width 133 height 29
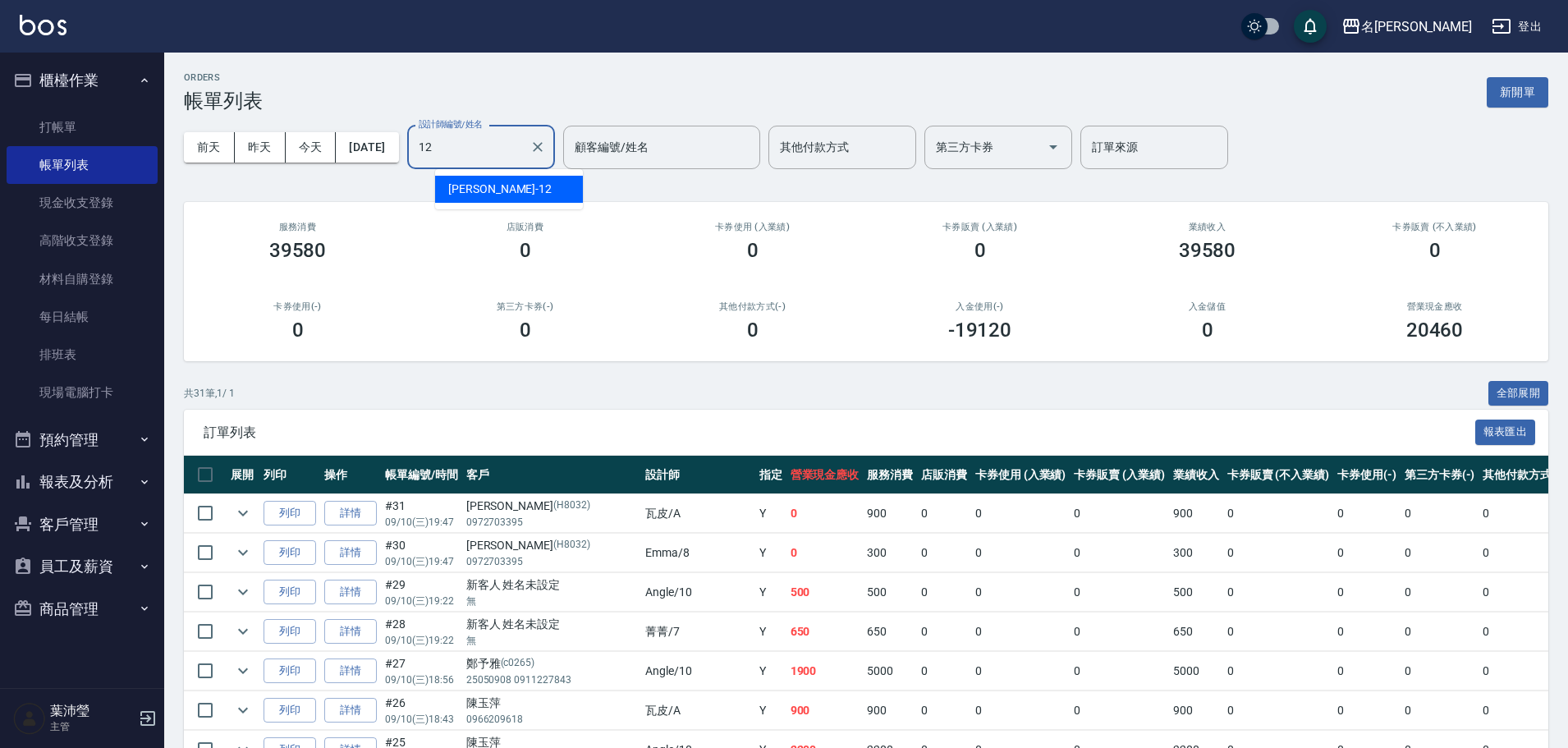
click at [497, 188] on div "[PERSON_NAME] -12" at bounding box center [509, 189] width 148 height 27
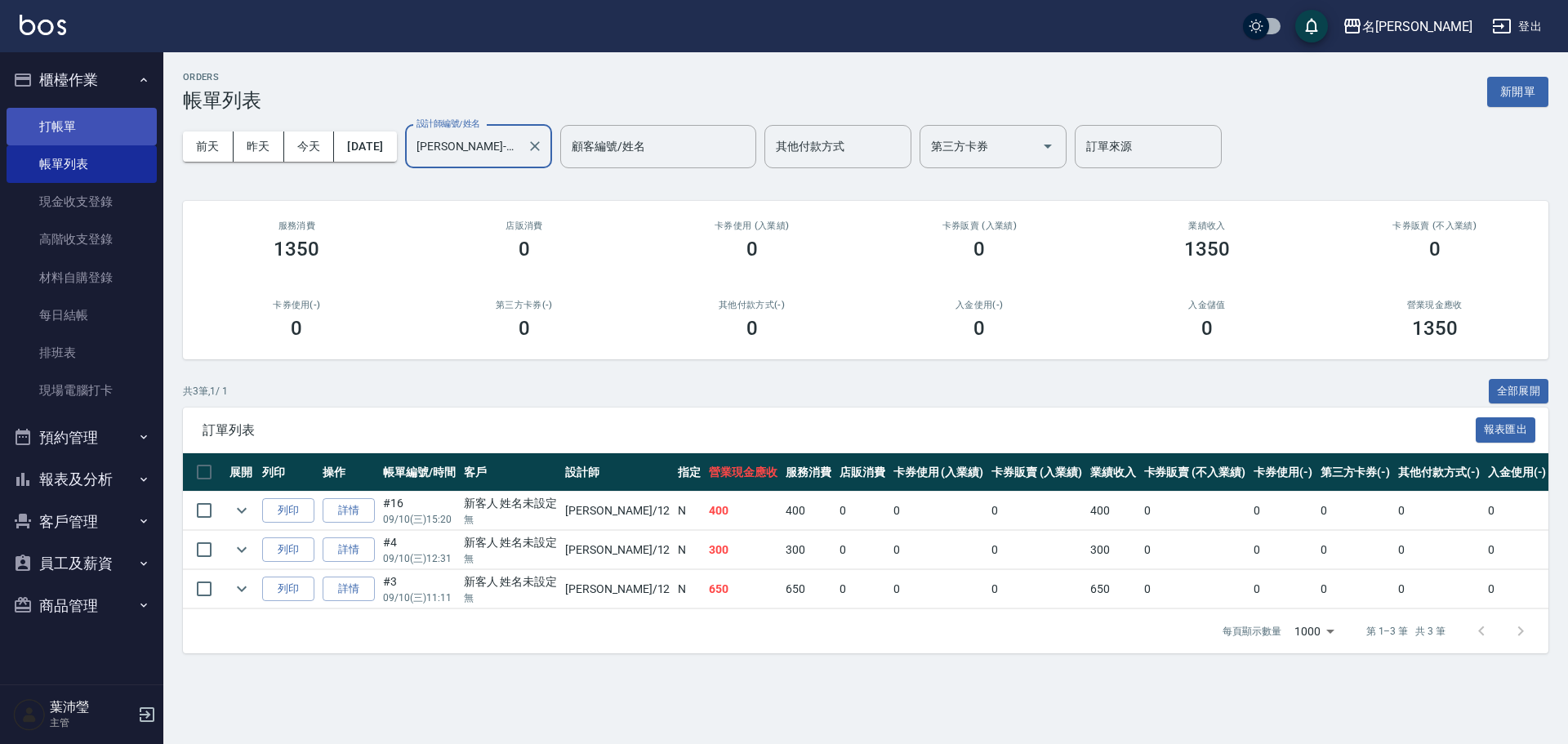
type input "[PERSON_NAME]-12"
click at [95, 113] on link "打帳單" at bounding box center [82, 126] width 150 height 38
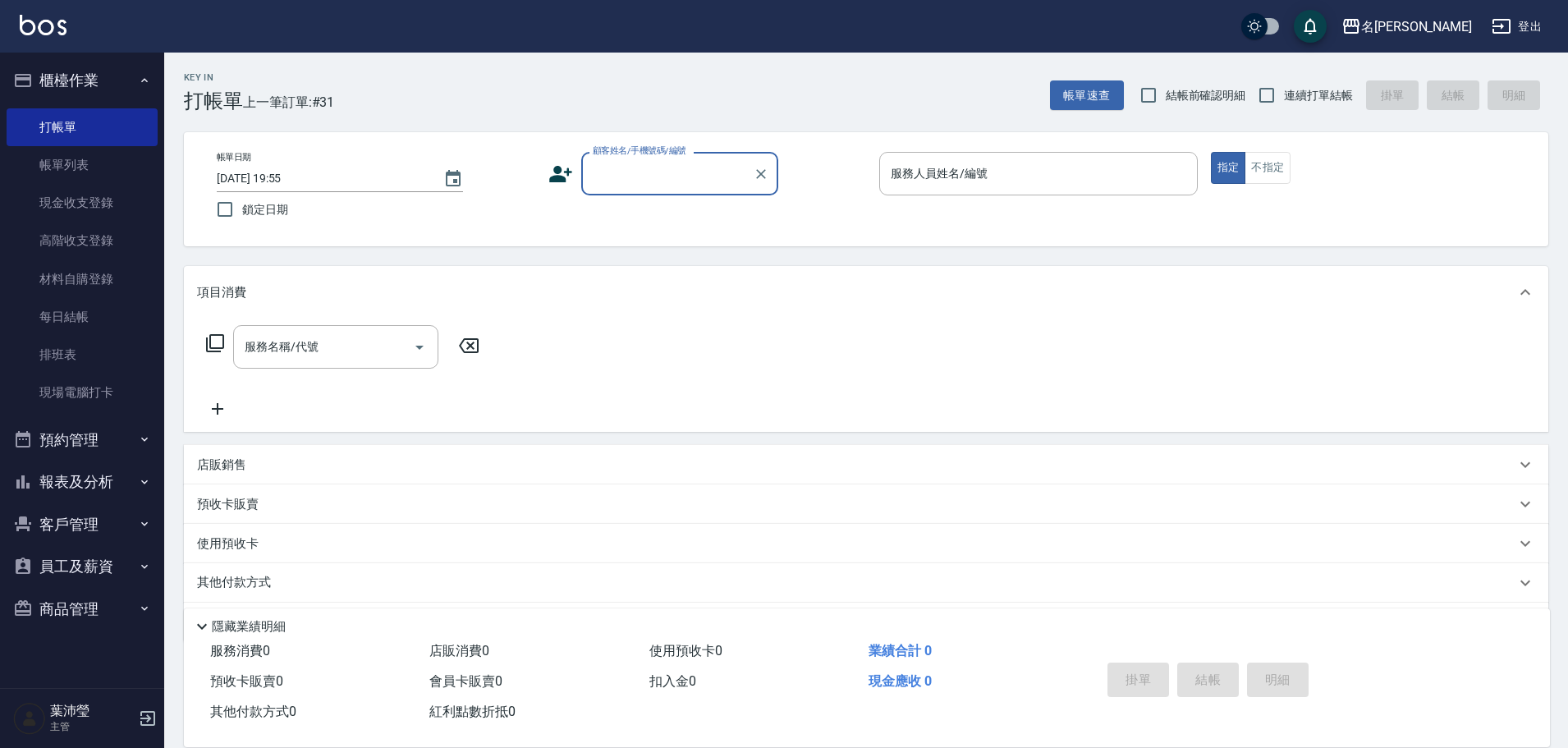
click at [655, 181] on input "顧客姓名/手機號碼/編號" at bounding box center [667, 173] width 157 height 29
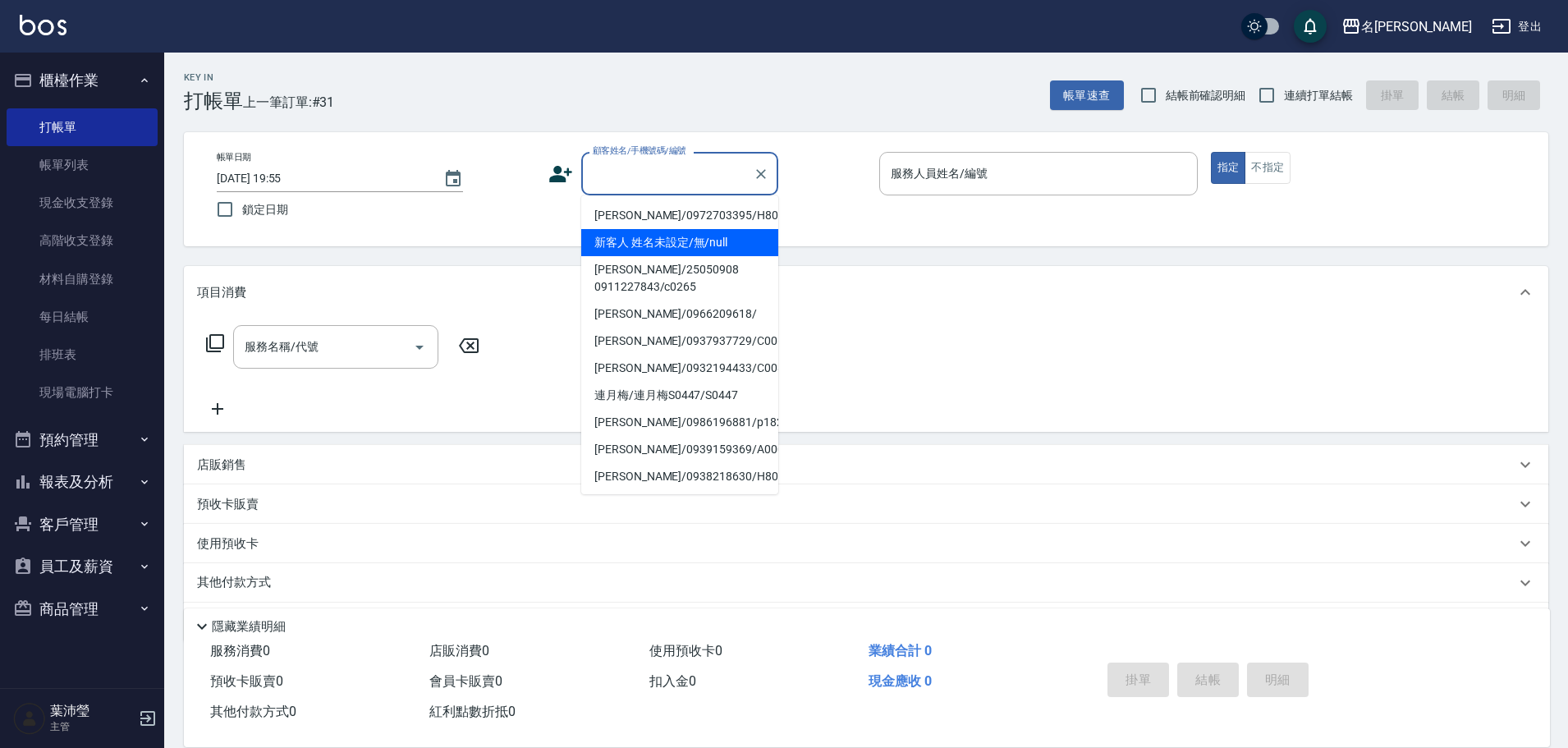
click at [681, 239] on li "新客人 姓名未設定/無/null" at bounding box center [680, 243] width 197 height 27
type input "新客人 姓名未設定/無/null"
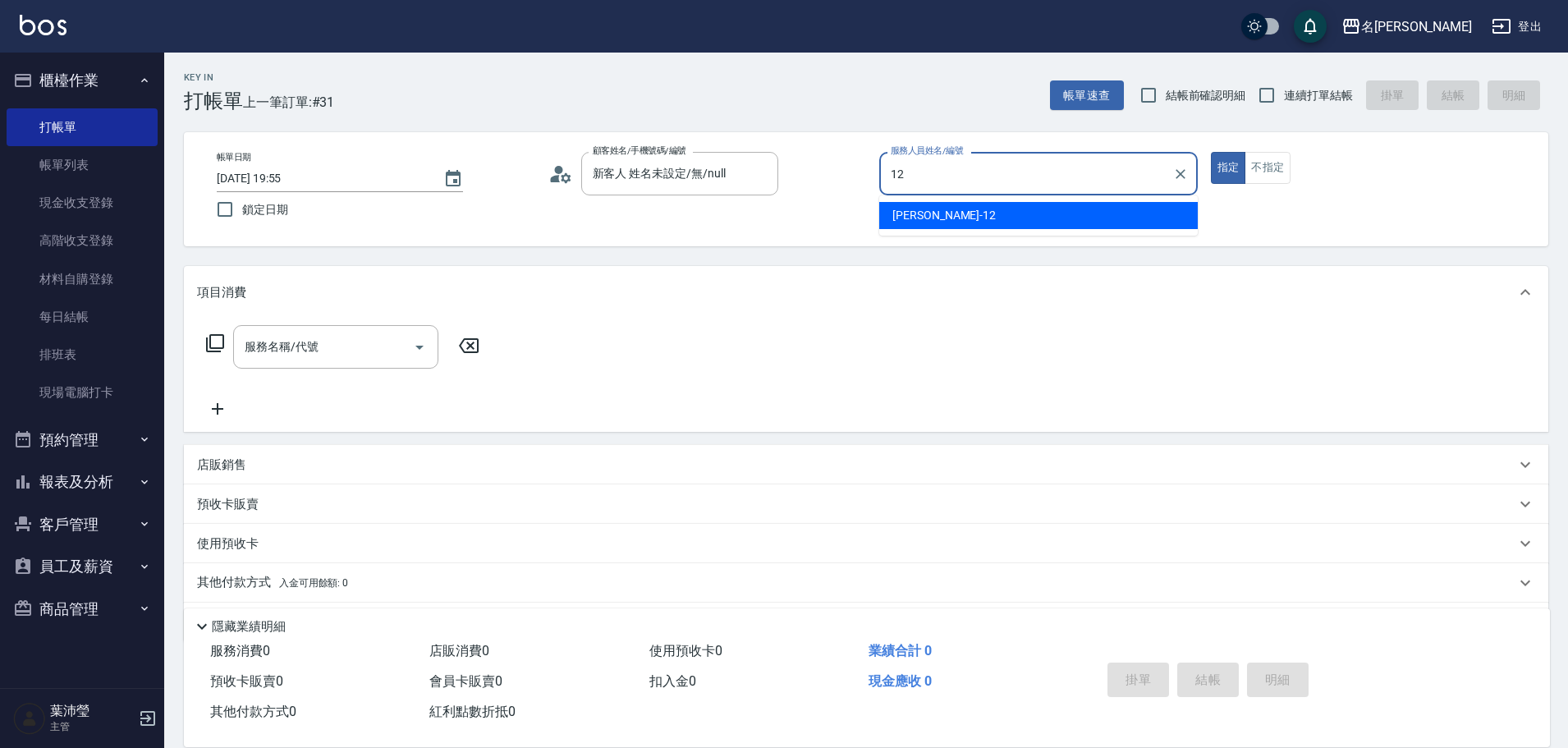
click at [952, 216] on div "[PERSON_NAME] -12" at bounding box center [1038, 216] width 319 height 27
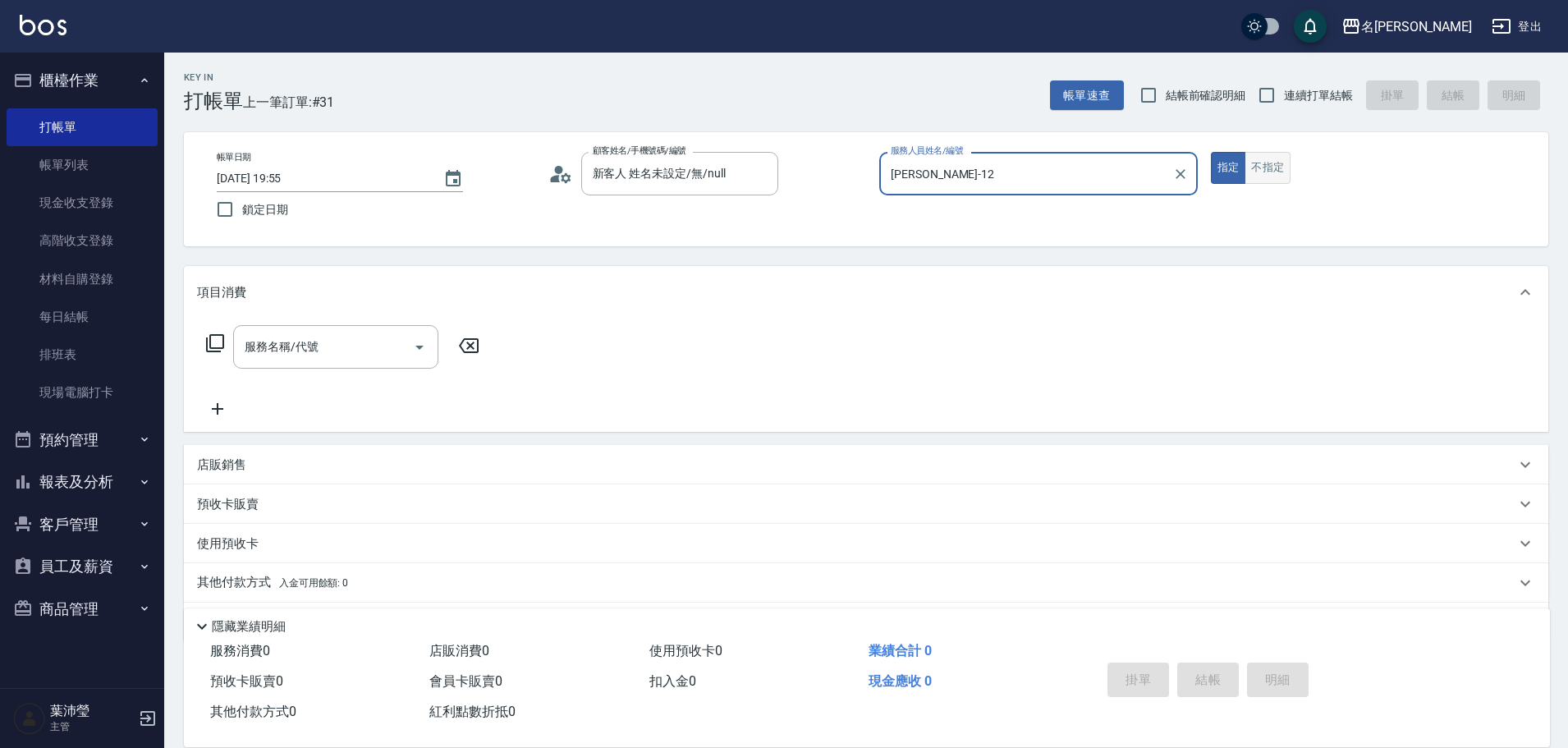
type input "[PERSON_NAME]-12"
drag, startPoint x: 1277, startPoint y: 156, endPoint x: 1261, endPoint y: 167, distance: 19.4
click at [1261, 167] on button "不指定" at bounding box center [1268, 168] width 46 height 32
click at [212, 348] on icon at bounding box center [215, 342] width 18 height 18
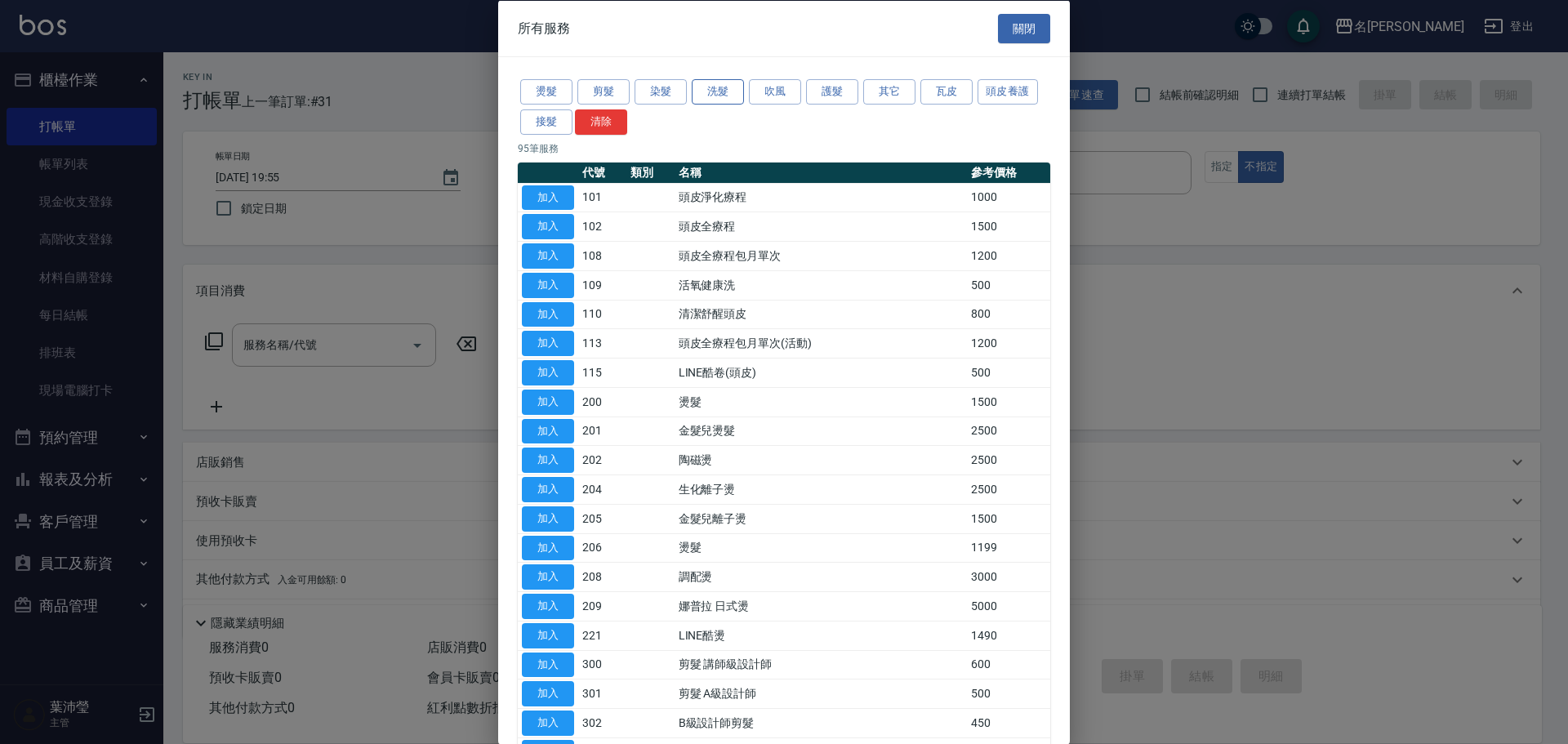
click at [709, 98] on button "洗髮" at bounding box center [718, 92] width 52 height 25
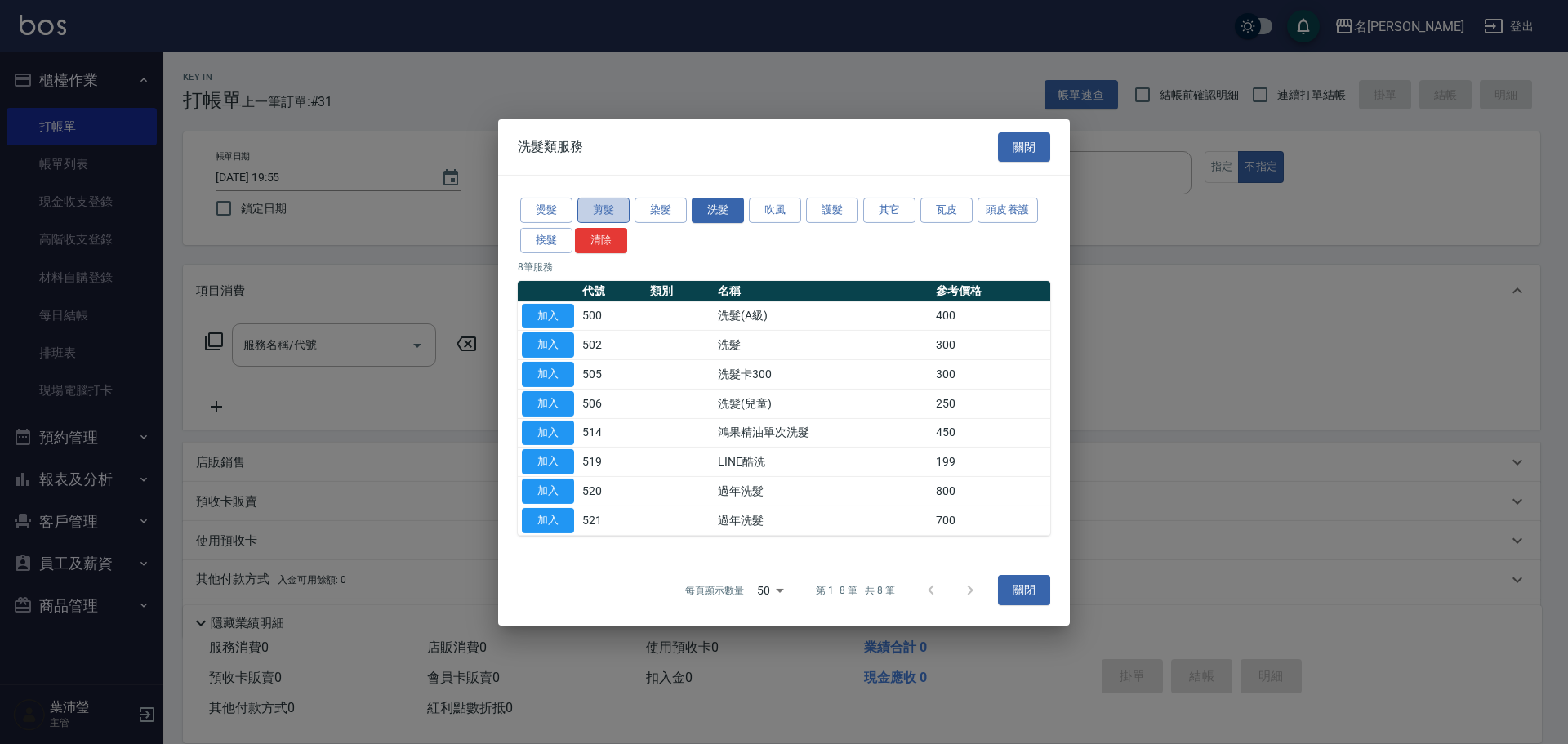
click at [604, 205] on button "剪髮" at bounding box center [604, 210] width 52 height 25
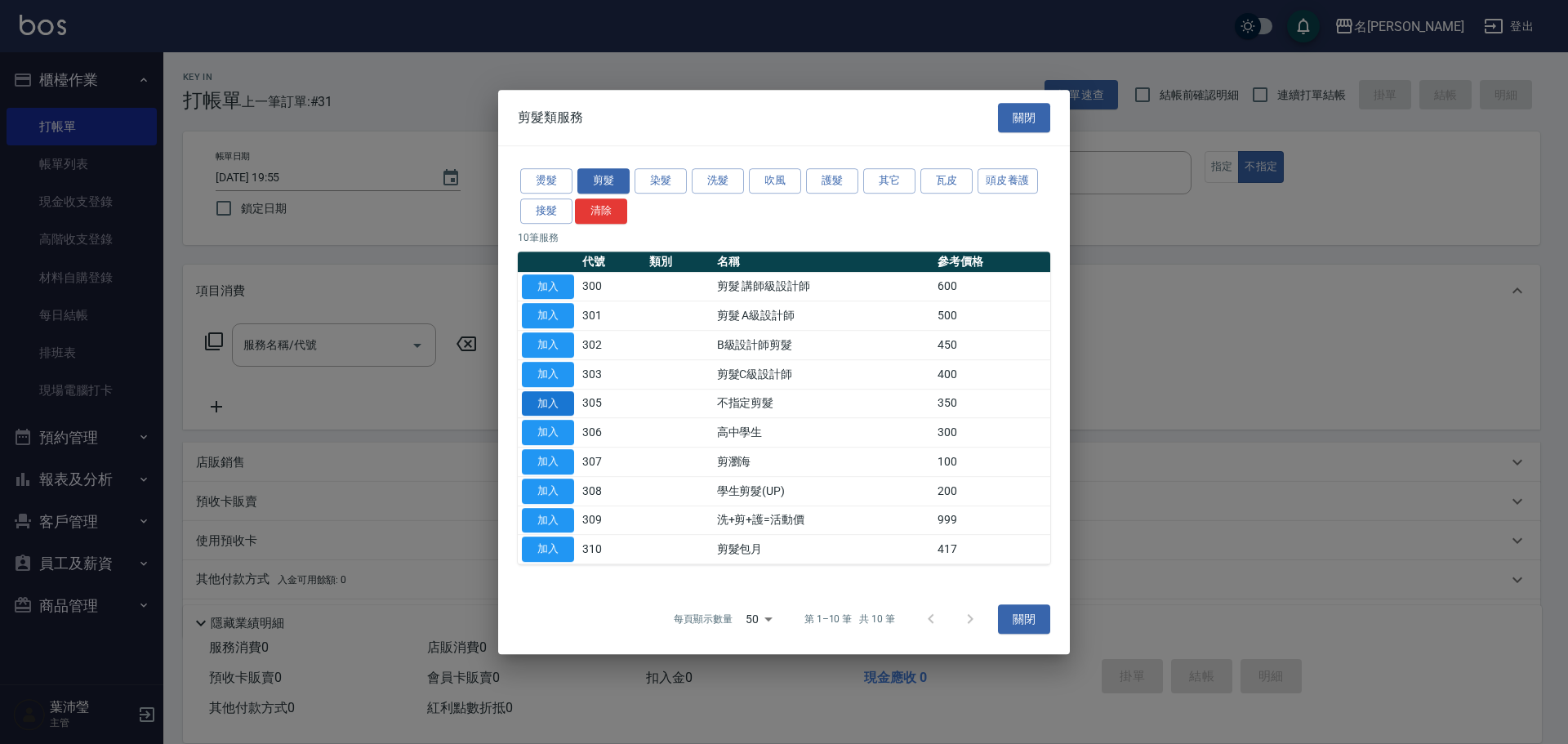
click at [557, 400] on button "加入" at bounding box center [548, 404] width 52 height 25
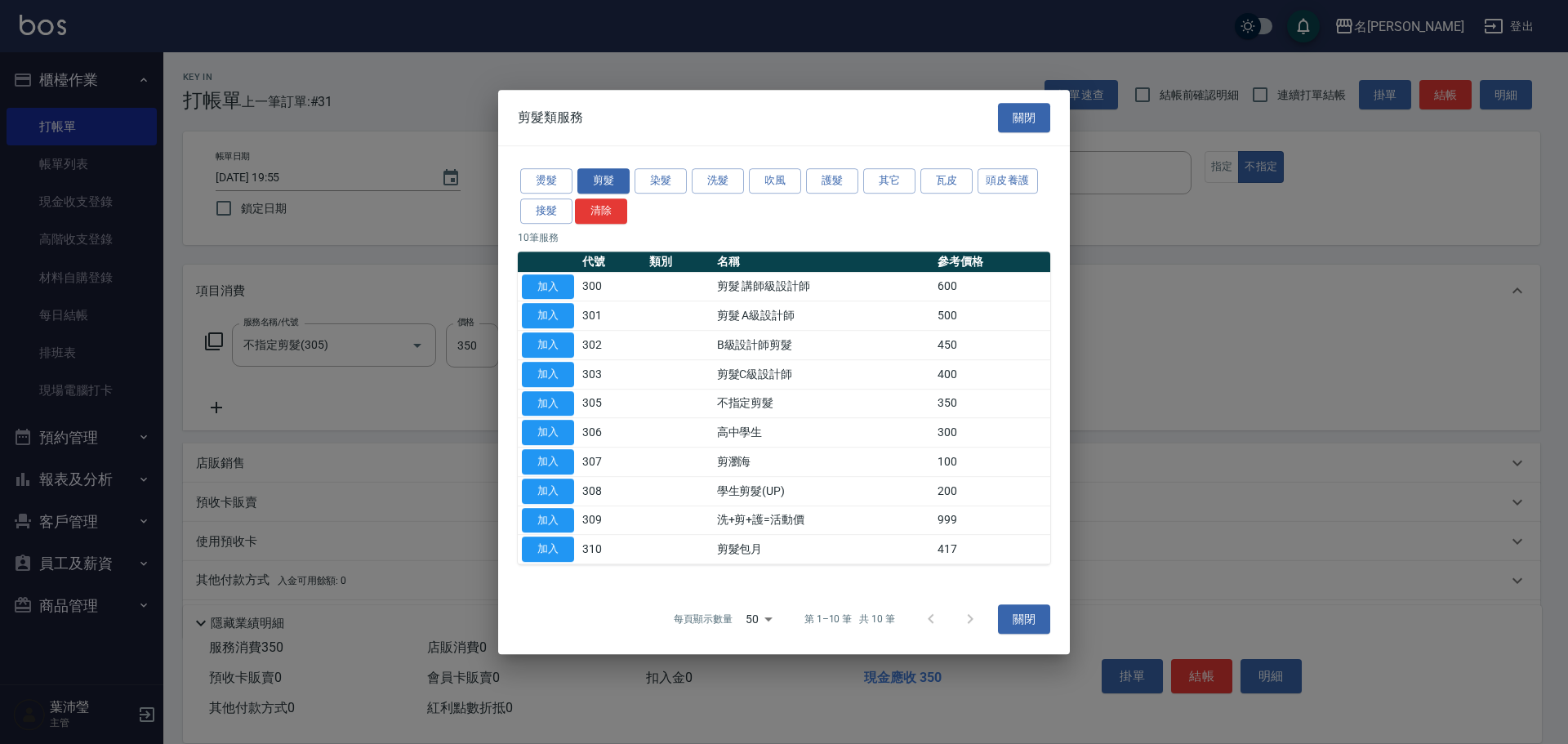
type input "不指定剪髮(305)"
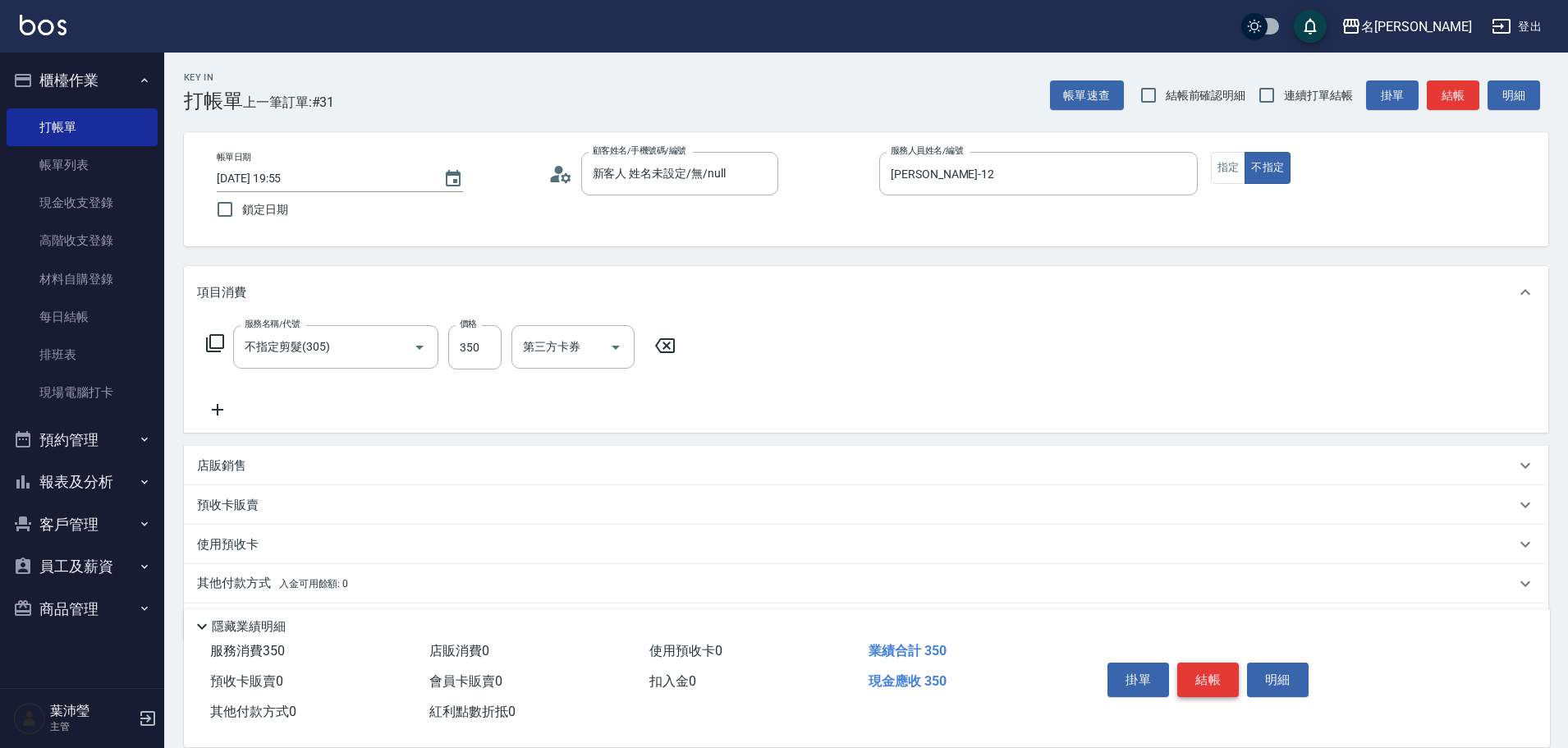
click at [1205, 663] on button "結帳" at bounding box center [1208, 680] width 62 height 35
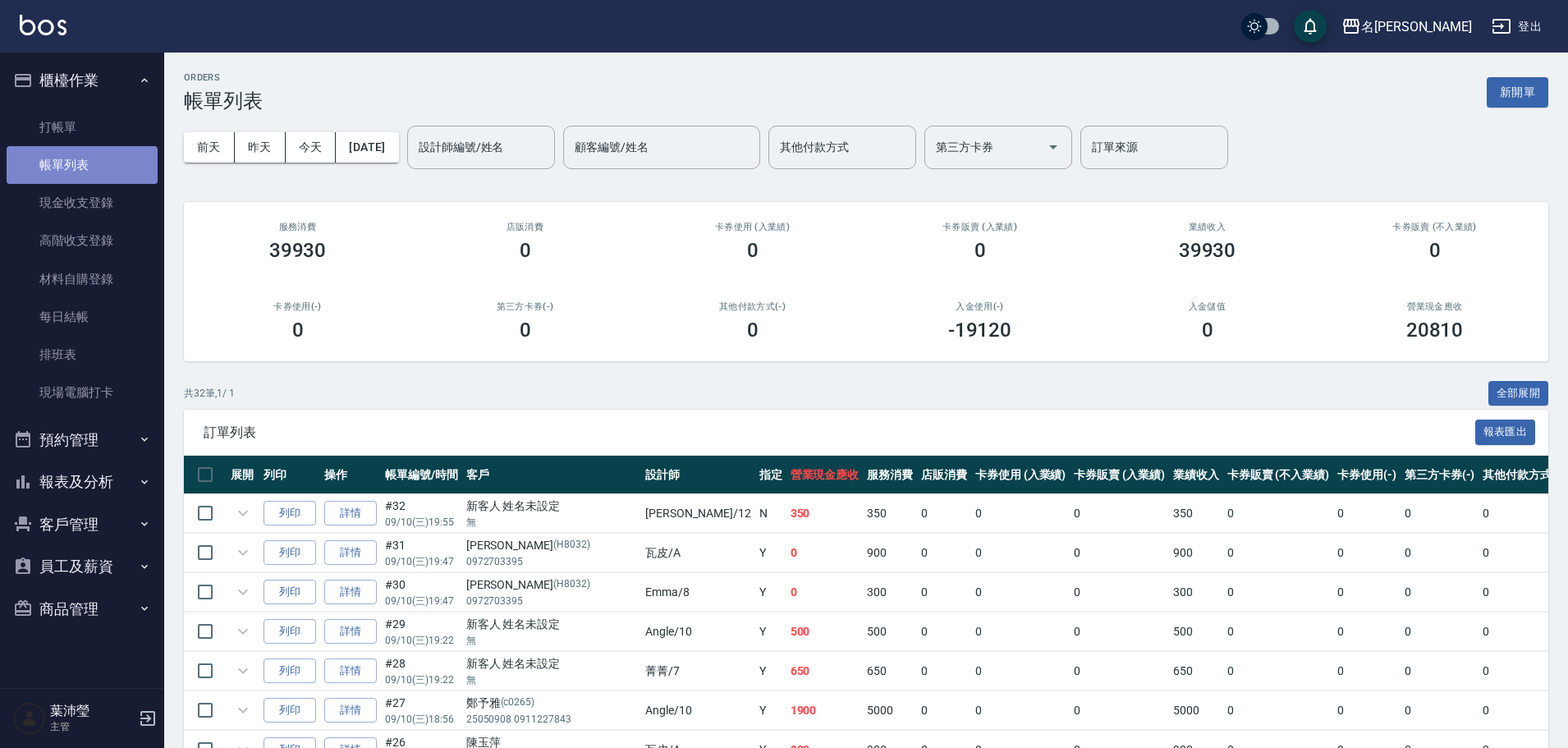
click at [81, 173] on link "帳單列表" at bounding box center [82, 165] width 151 height 38
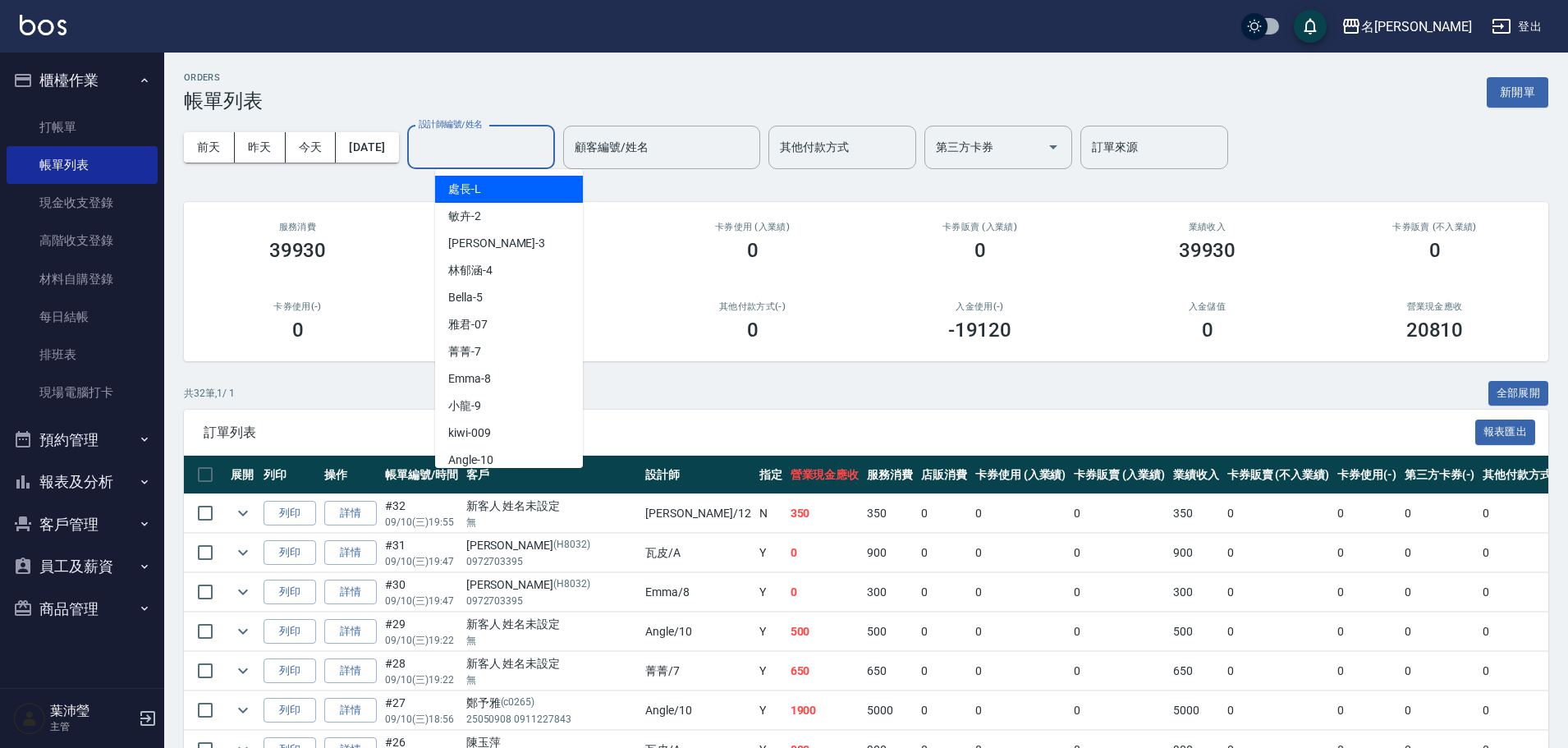
click at [485, 156] on input "設計師編號/姓名" at bounding box center [481, 147] width 133 height 29
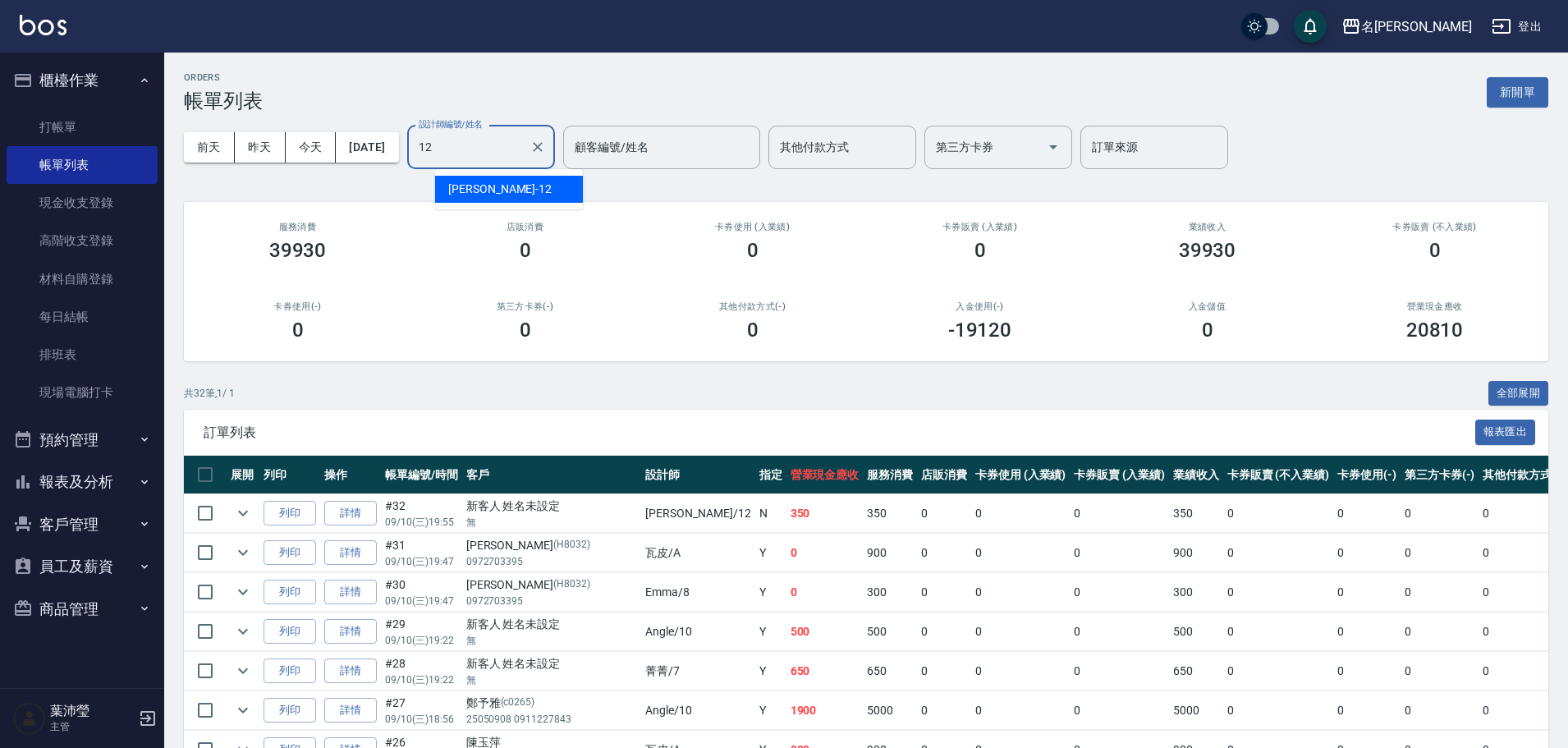
click at [487, 182] on span "[PERSON_NAME] -12" at bounding box center [500, 189] width 103 height 17
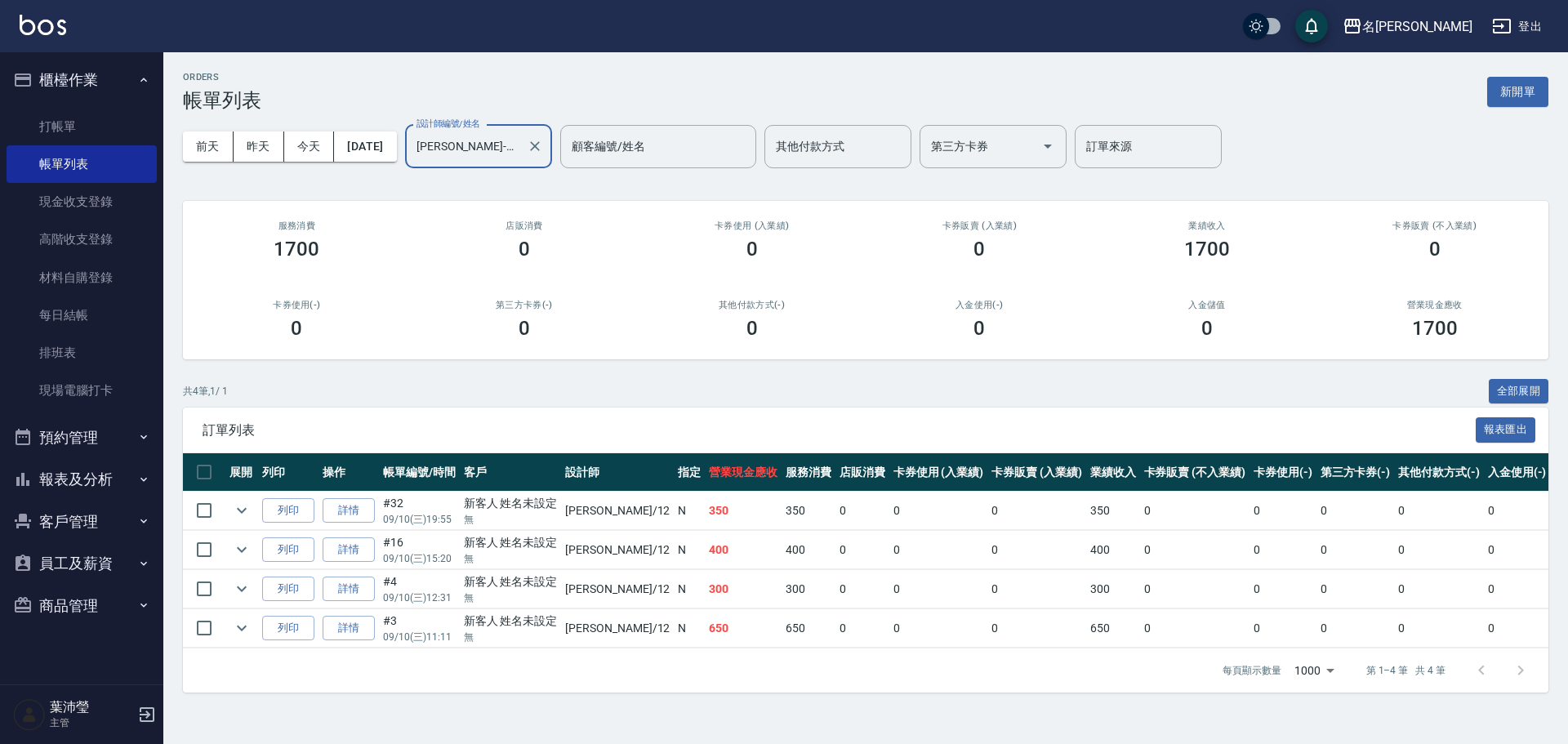
type input "[PERSON_NAME]-12"
click at [95, 505] on button "客戶管理" at bounding box center [82, 521] width 150 height 43
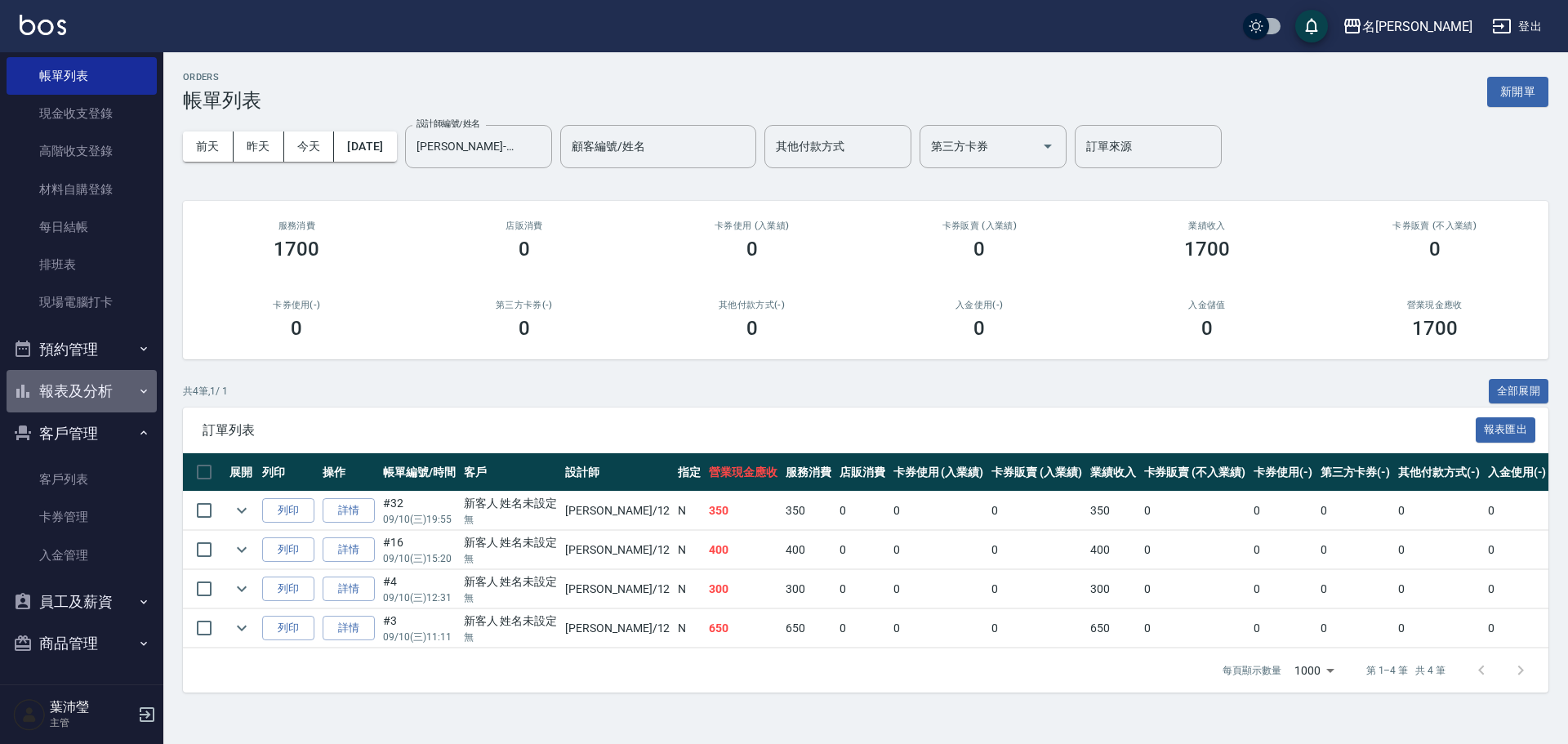
click at [105, 396] on button "報表及分析" at bounding box center [82, 391] width 150 height 43
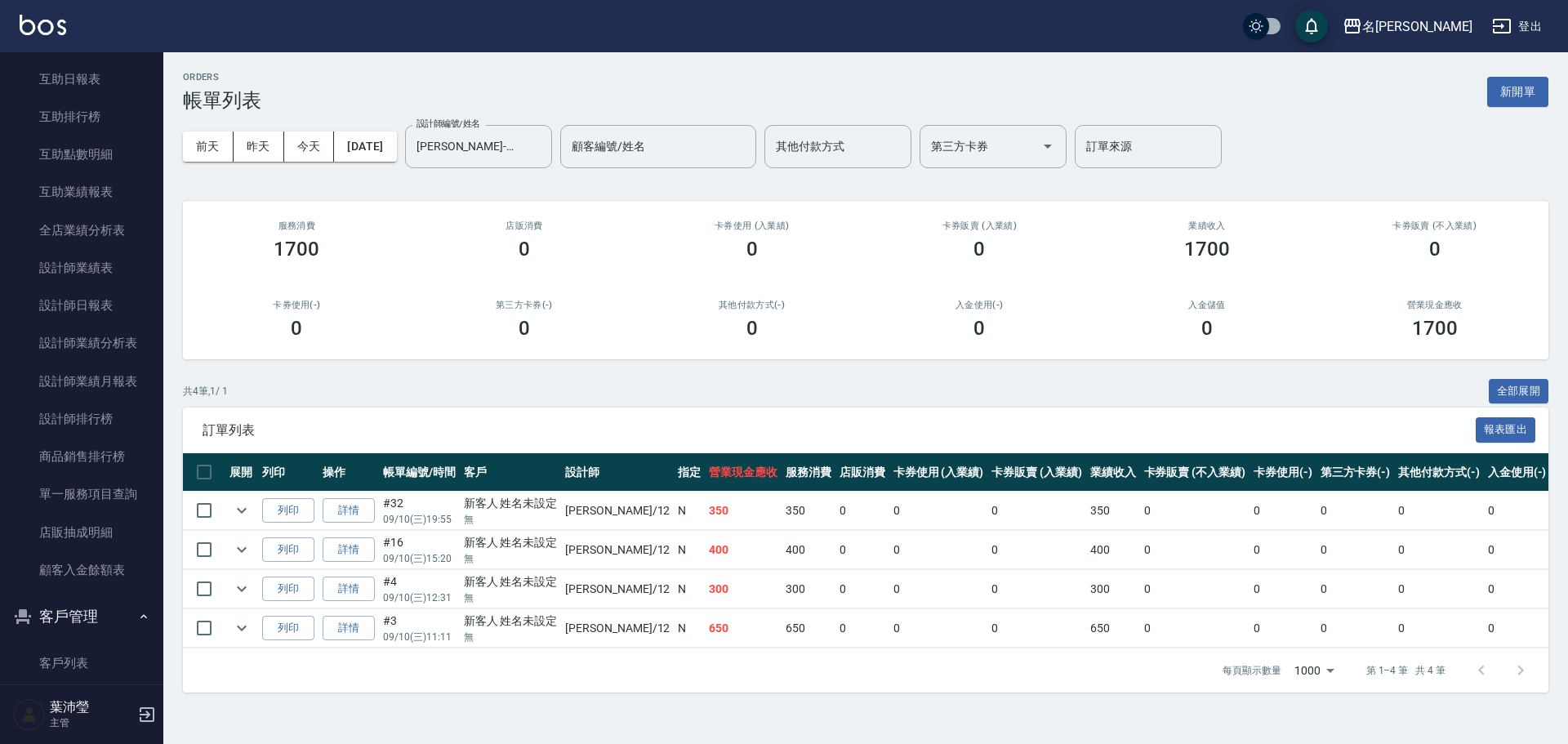
scroll to position [624, 0]
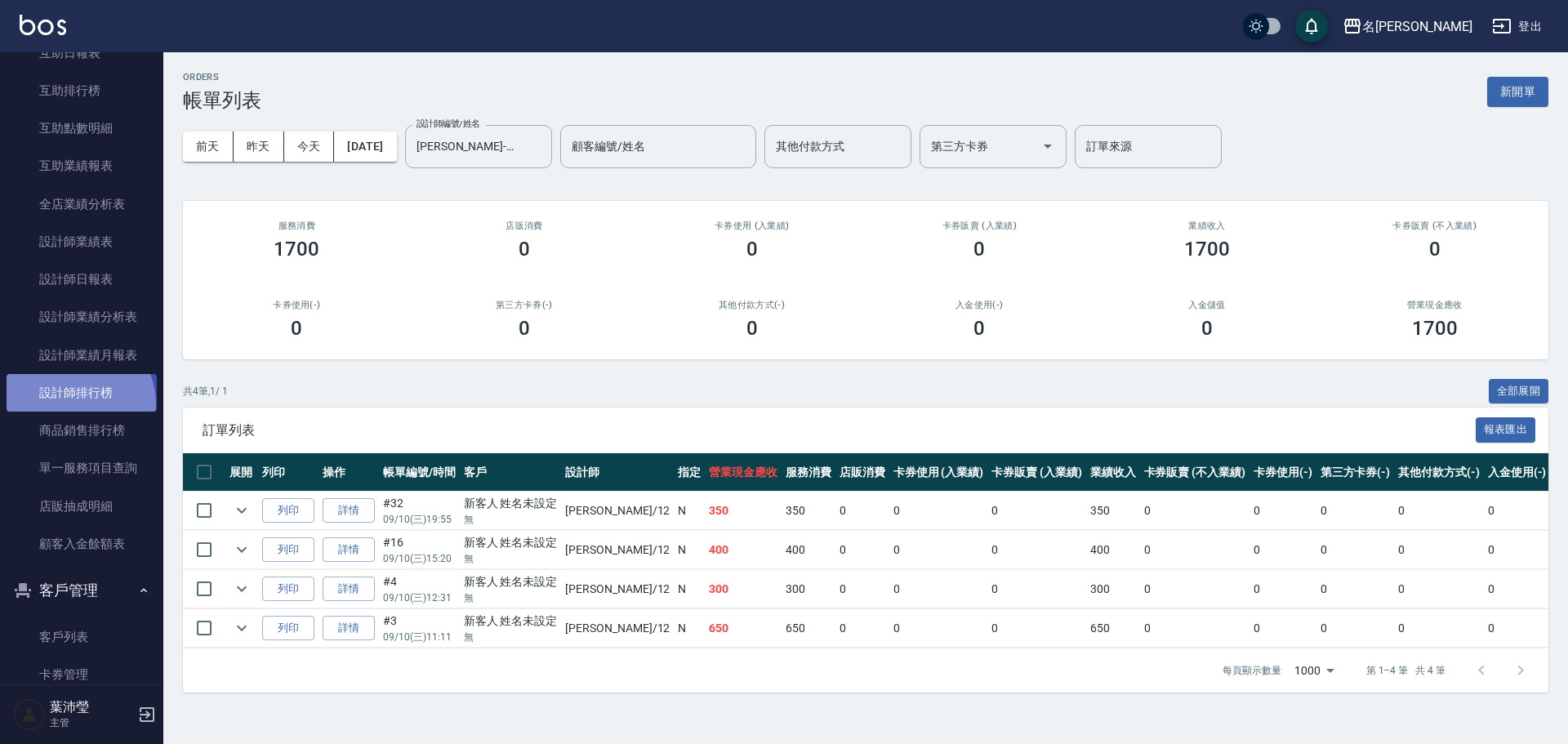
click at [76, 404] on link "設計師排行榜" at bounding box center [82, 393] width 150 height 38
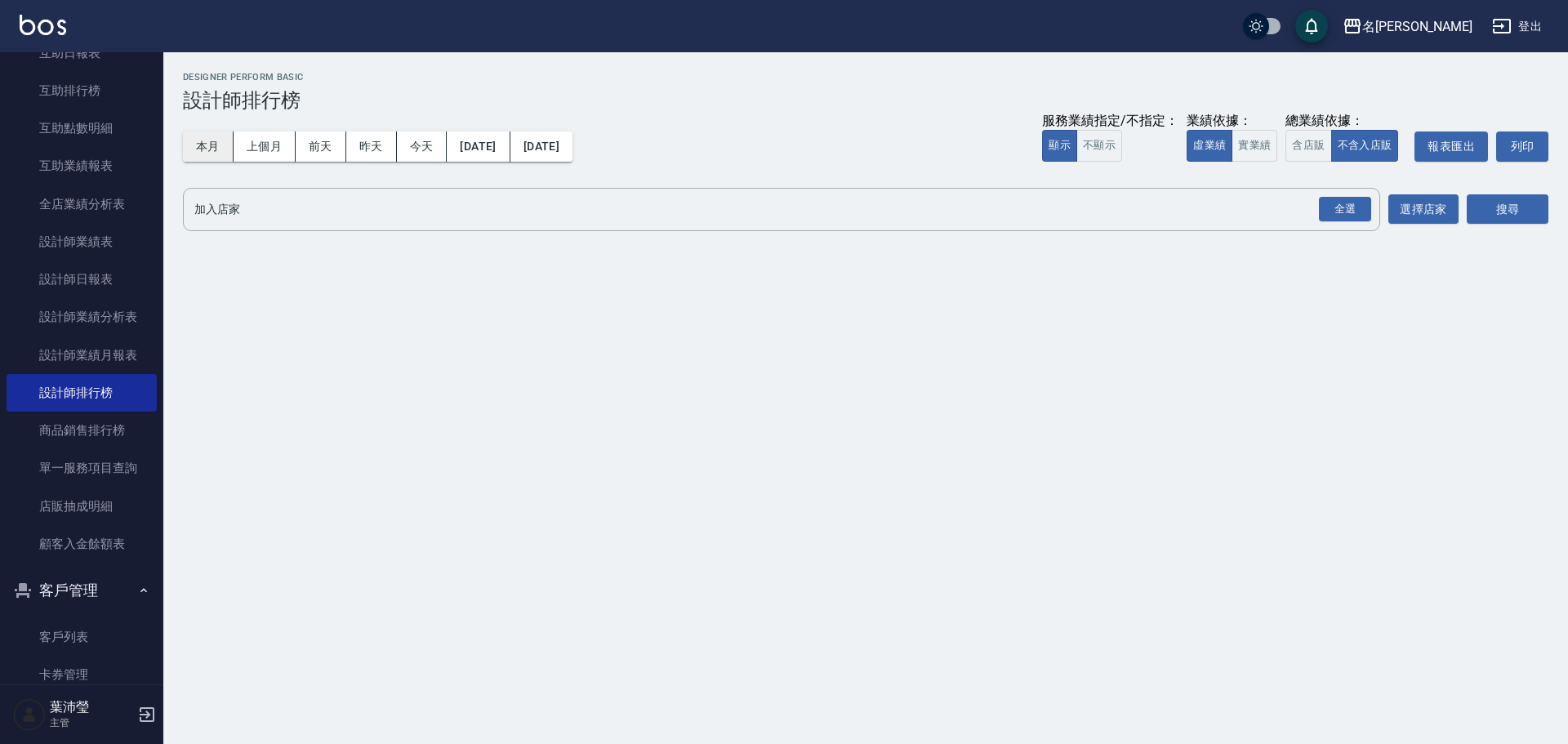
click at [207, 144] on button "本月" at bounding box center [209, 146] width 50 height 30
drag, startPoint x: 1345, startPoint y: 182, endPoint x: 1365, endPoint y: 179, distance: 20.2
click at [1350, 179] on div "名留龍江 [DATE] - [DATE] 設計師排行榜 列印時間： [DATE][PHONE_NUMBER]:55 Designer Perform Basi…" at bounding box center [865, 155] width 1405 height 205
click at [1343, 203] on div "全選" at bounding box center [1345, 209] width 52 height 25
click at [1497, 207] on button "搜尋" at bounding box center [1507, 210] width 82 height 30
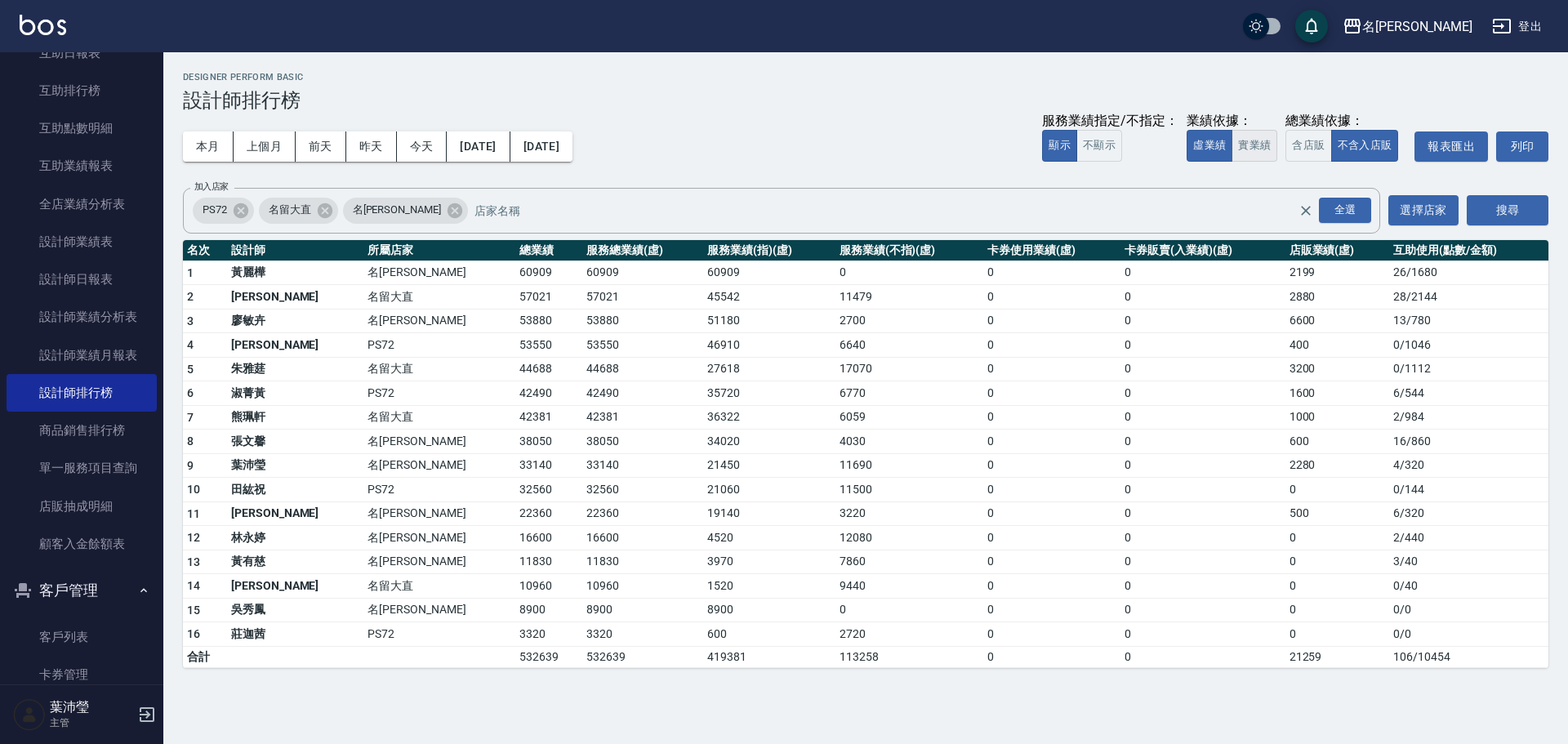
click at [1254, 159] on button "實業績" at bounding box center [1254, 145] width 45 height 32
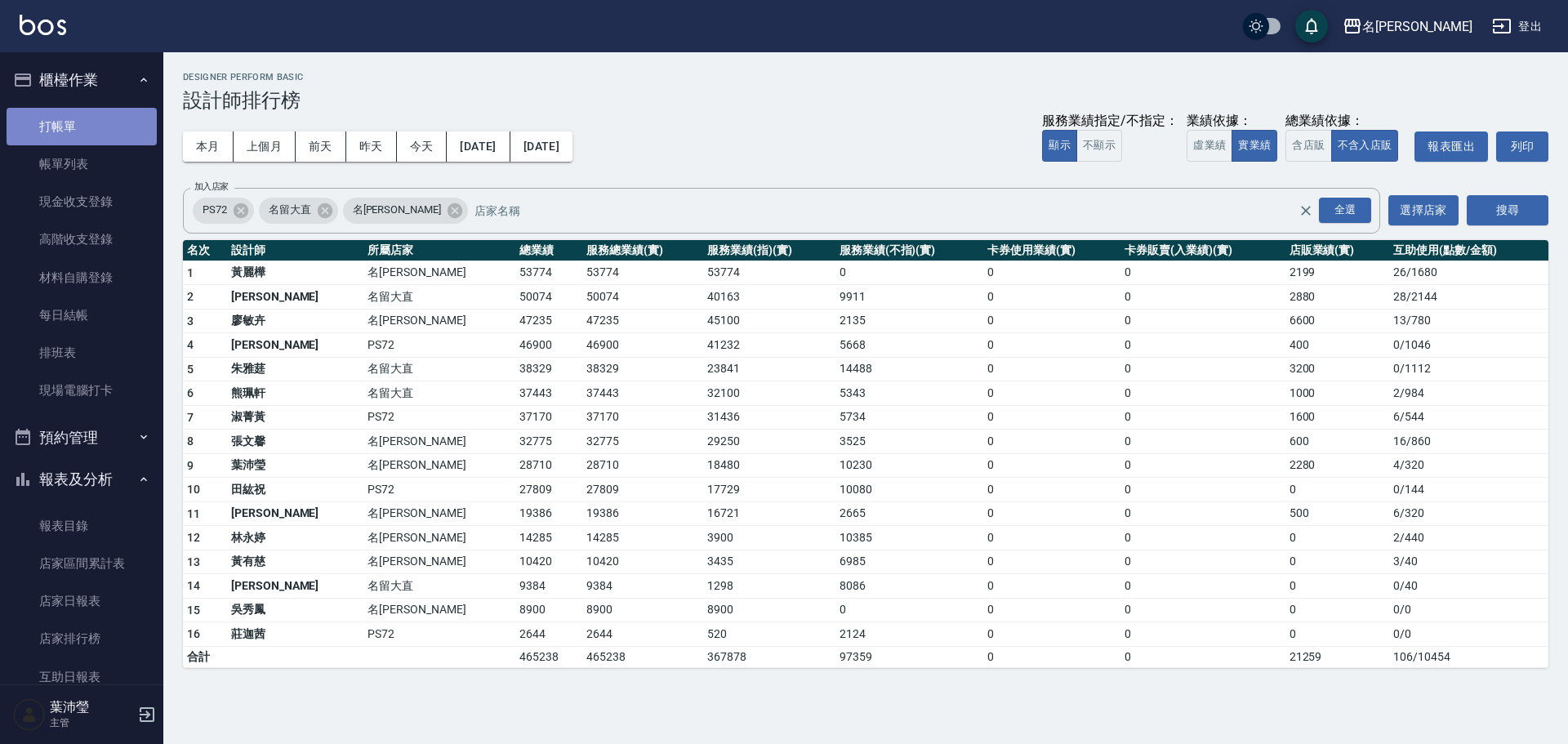
click at [89, 126] on link "打帳單" at bounding box center [82, 126] width 150 height 38
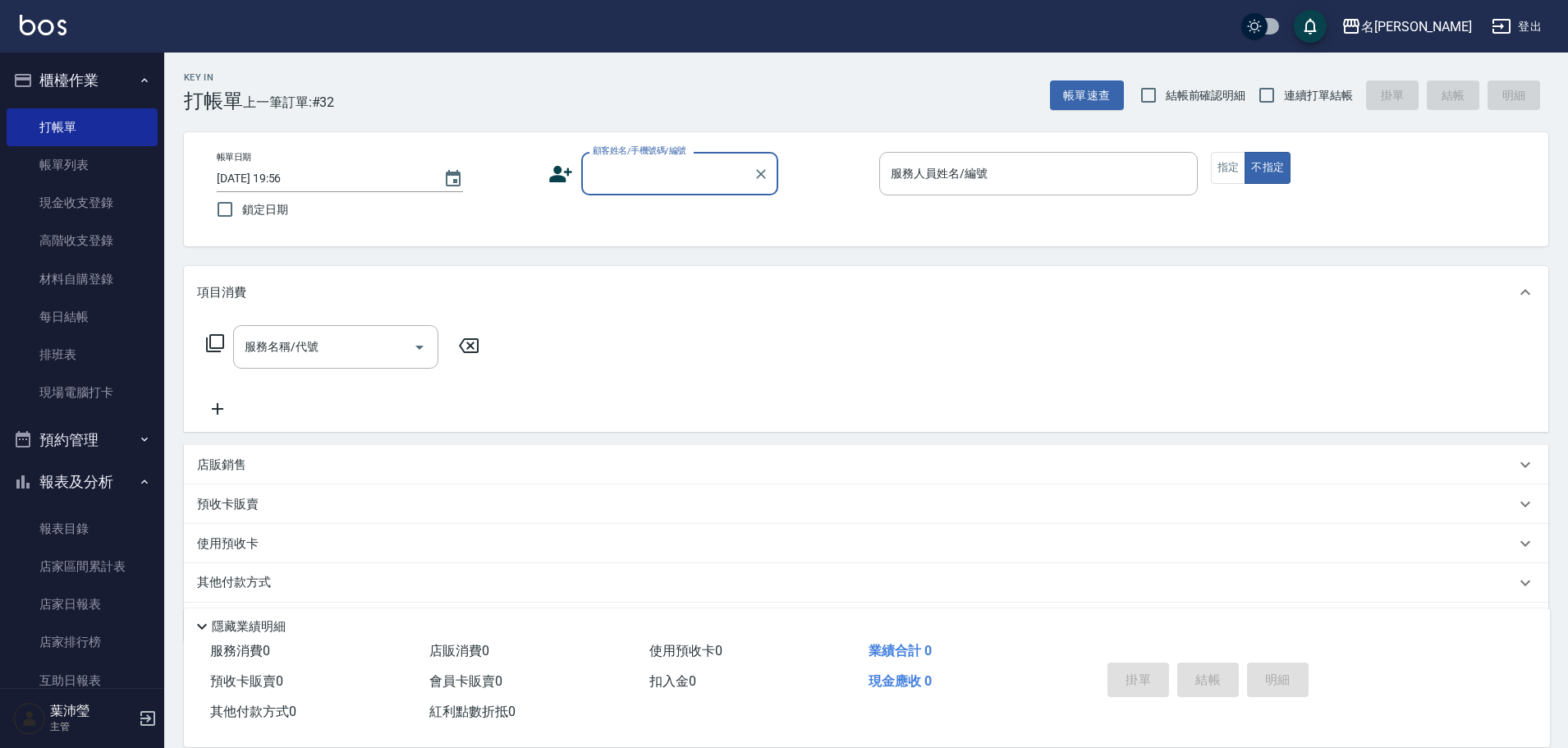
click at [702, 158] on div "顧客姓名/手機號碼/編號" at bounding box center [680, 173] width 197 height 43
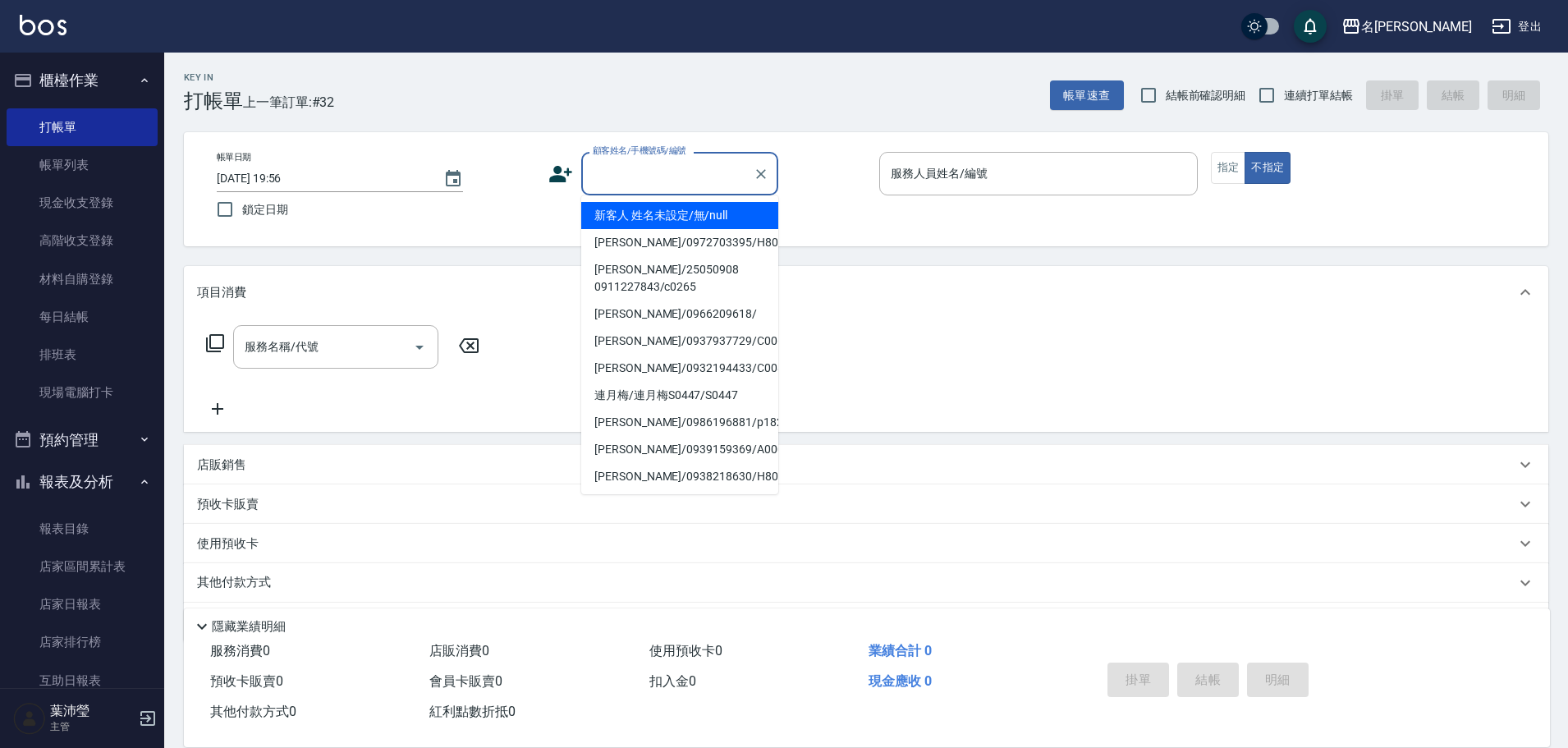
click at [686, 214] on li "新客人 姓名未設定/無/null" at bounding box center [680, 216] width 197 height 27
type input "新客人 姓名未設定/無/null"
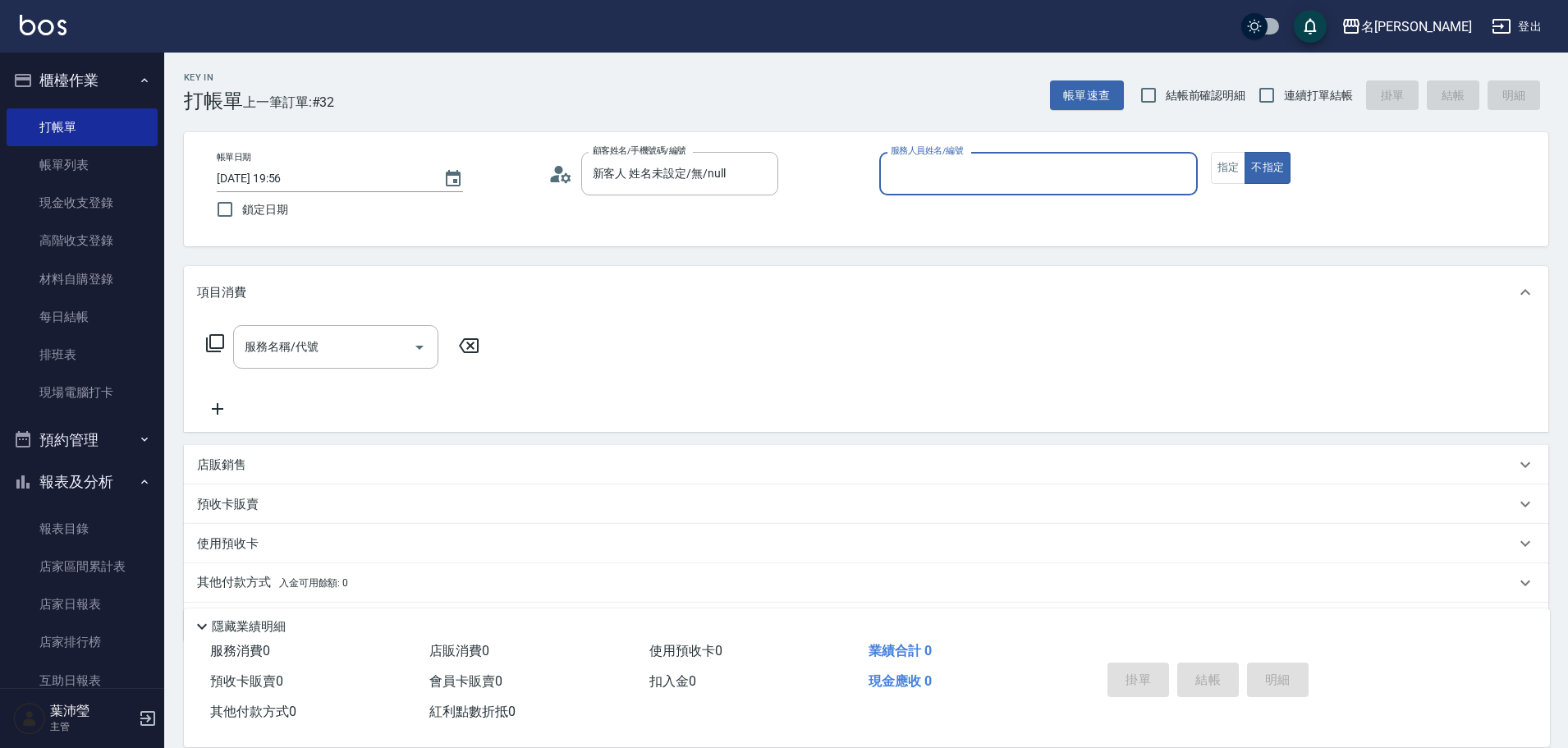
click at [992, 172] on input "服務人員姓名/編號" at bounding box center [1038, 173] width 303 height 29
type input "小龍-9"
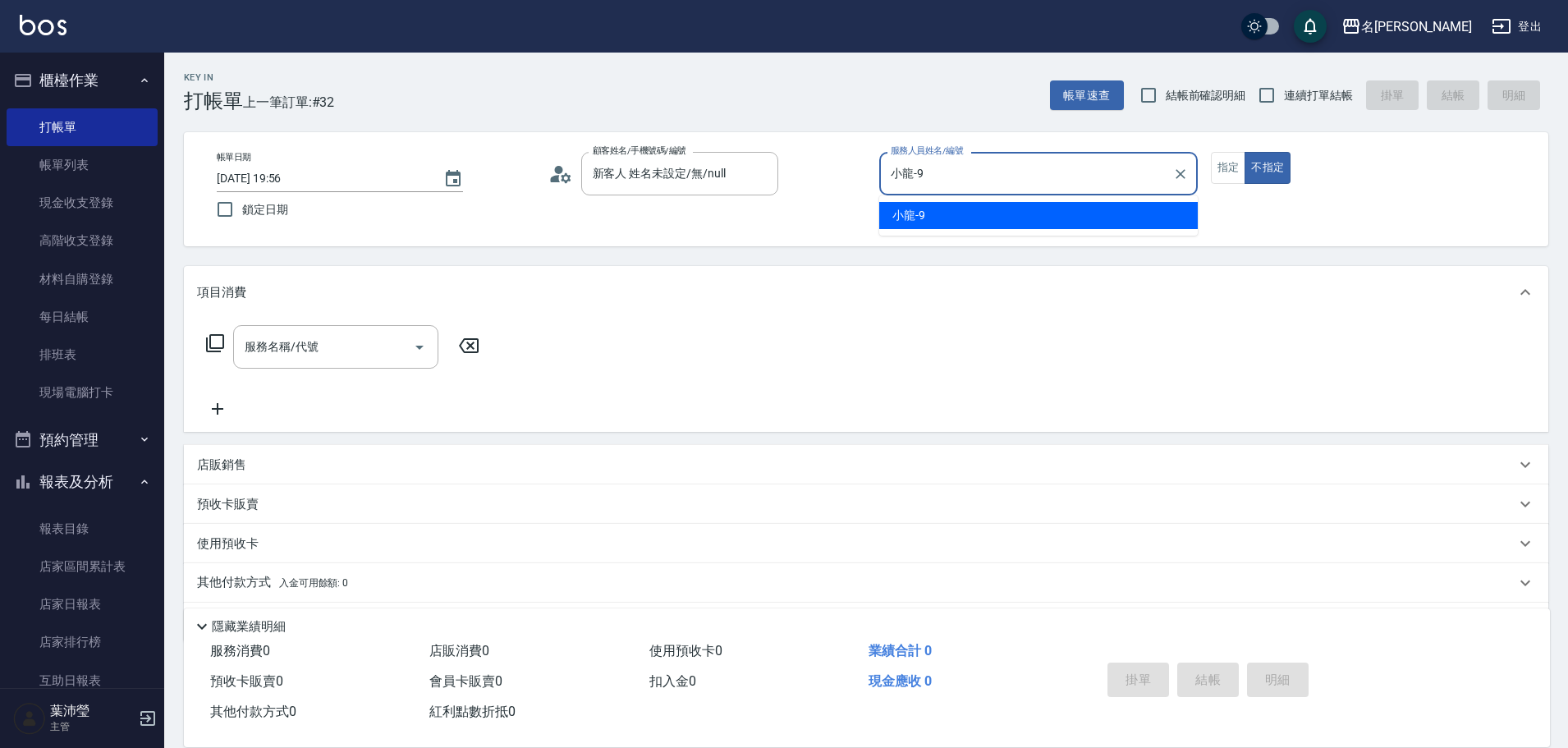
type button "false"
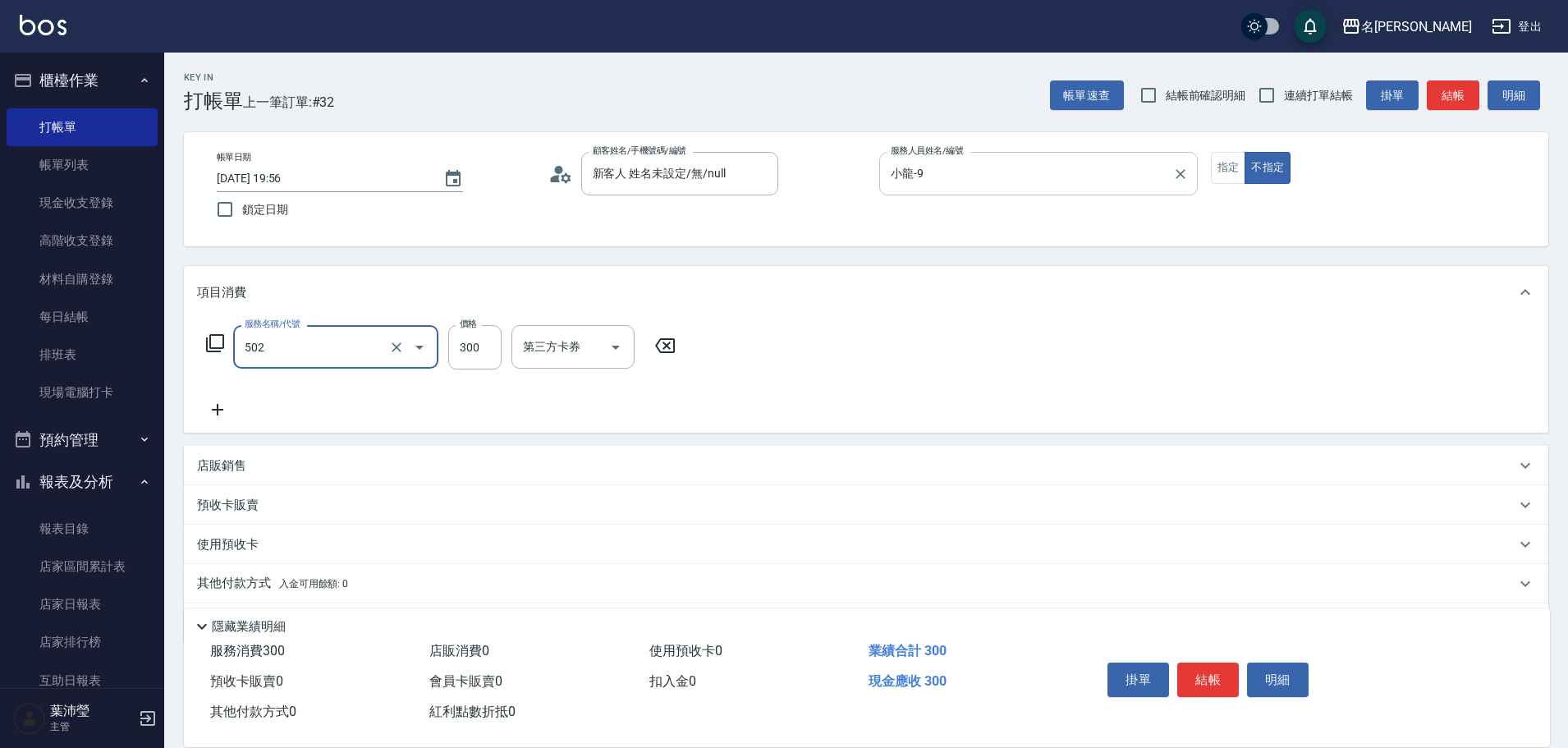
type input "洗髮(502)"
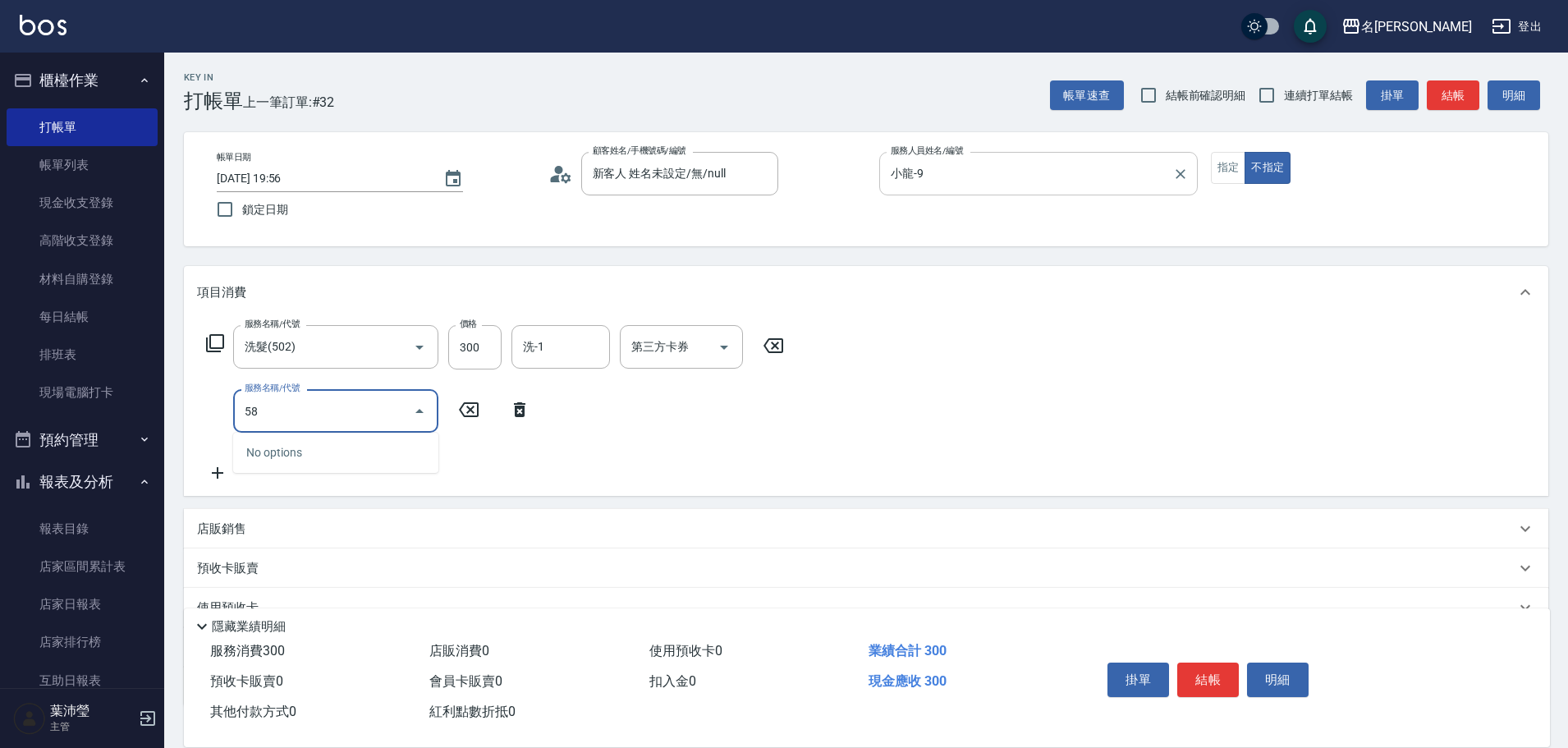
type input "5"
type input "潤絲(802)"
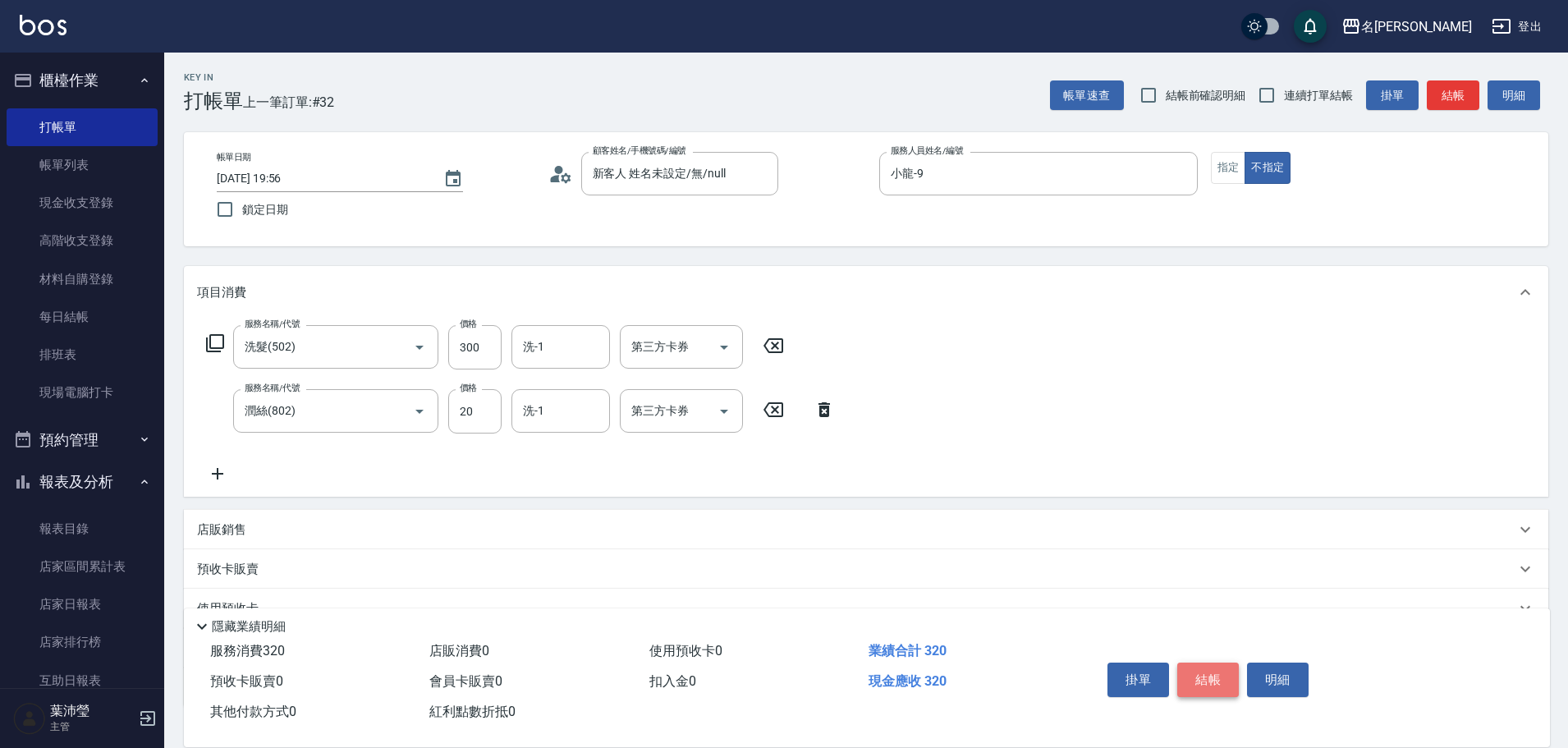
click at [1190, 674] on button "結帳" at bounding box center [1208, 680] width 62 height 35
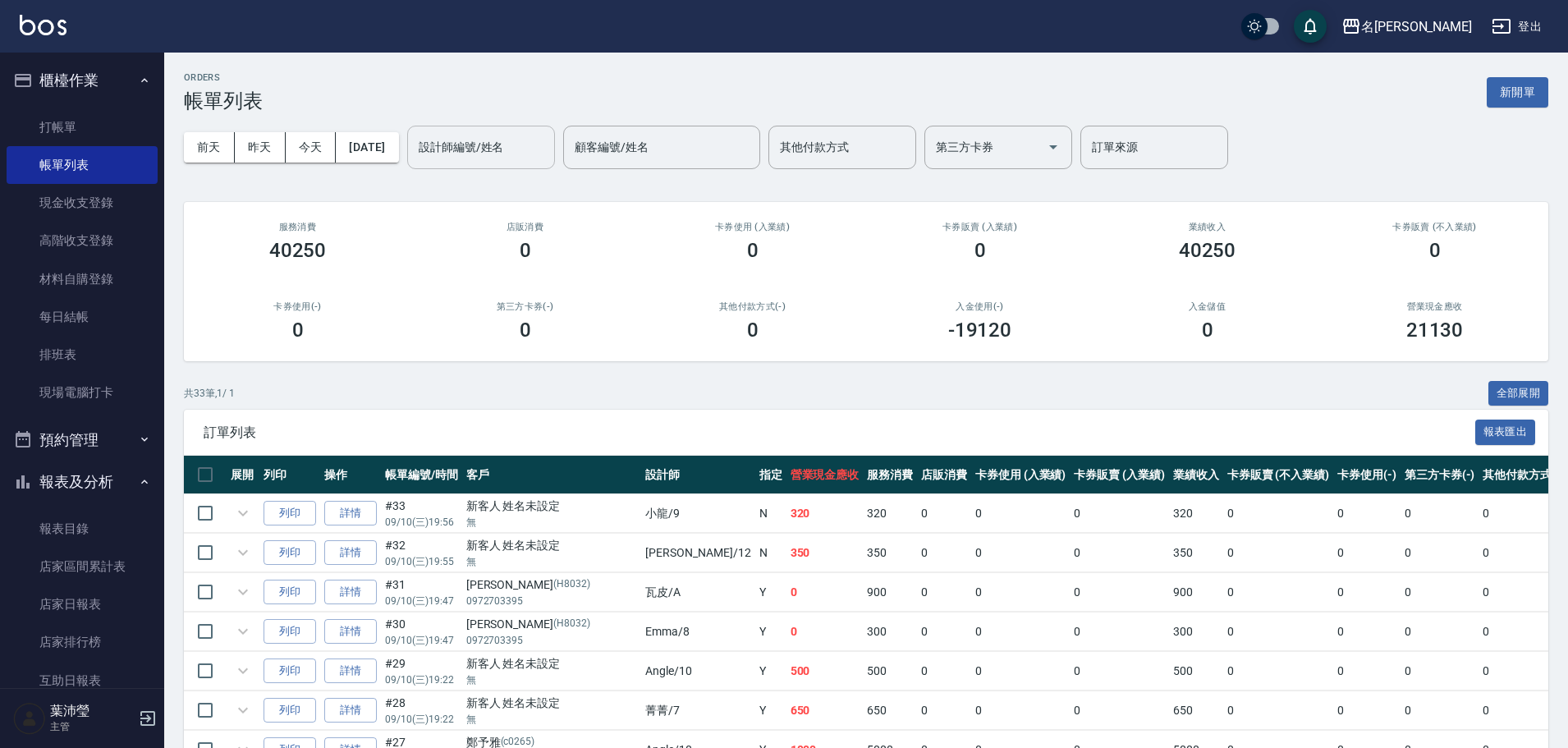
click at [450, 158] on input "設計師編號/姓名" at bounding box center [481, 147] width 133 height 29
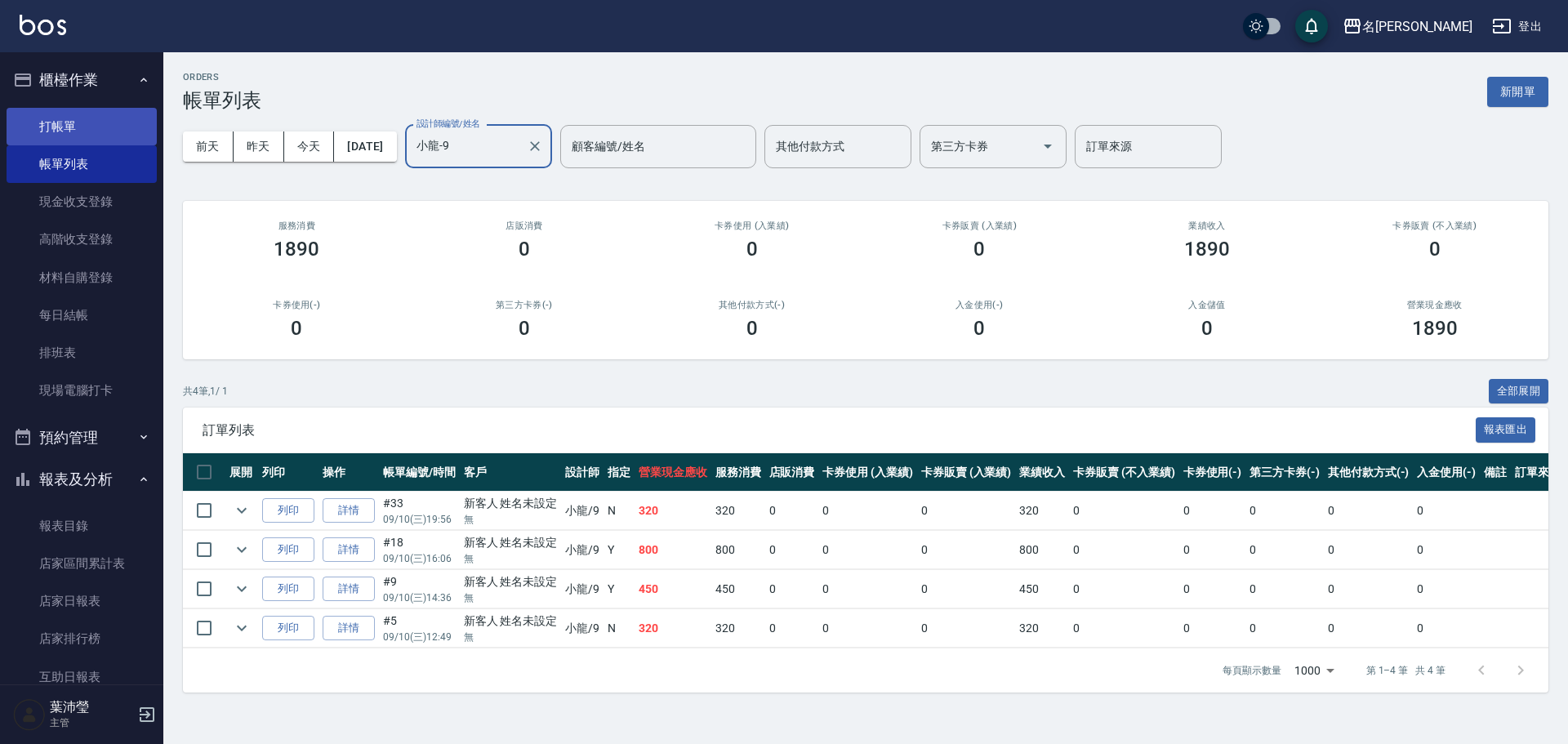
type input "小龍-9"
click at [54, 129] on link "打帳單" at bounding box center [82, 126] width 150 height 38
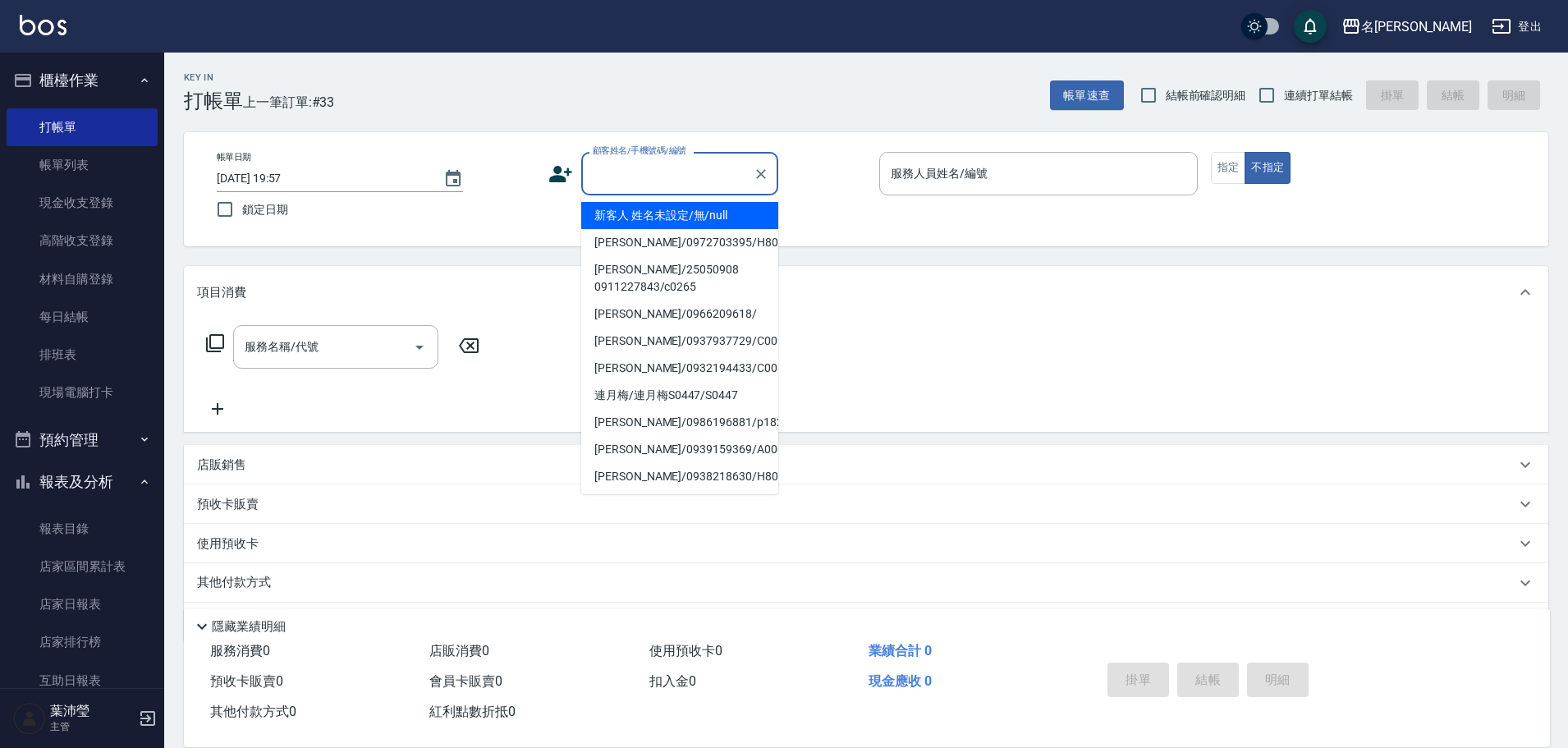
click at [673, 177] on input "顧客姓名/手機號碼/編號" at bounding box center [667, 173] width 157 height 29
click at [686, 205] on li "新客人 姓名未設定/無/null" at bounding box center [680, 216] width 197 height 27
type input "新客人 姓名未設定/無/null"
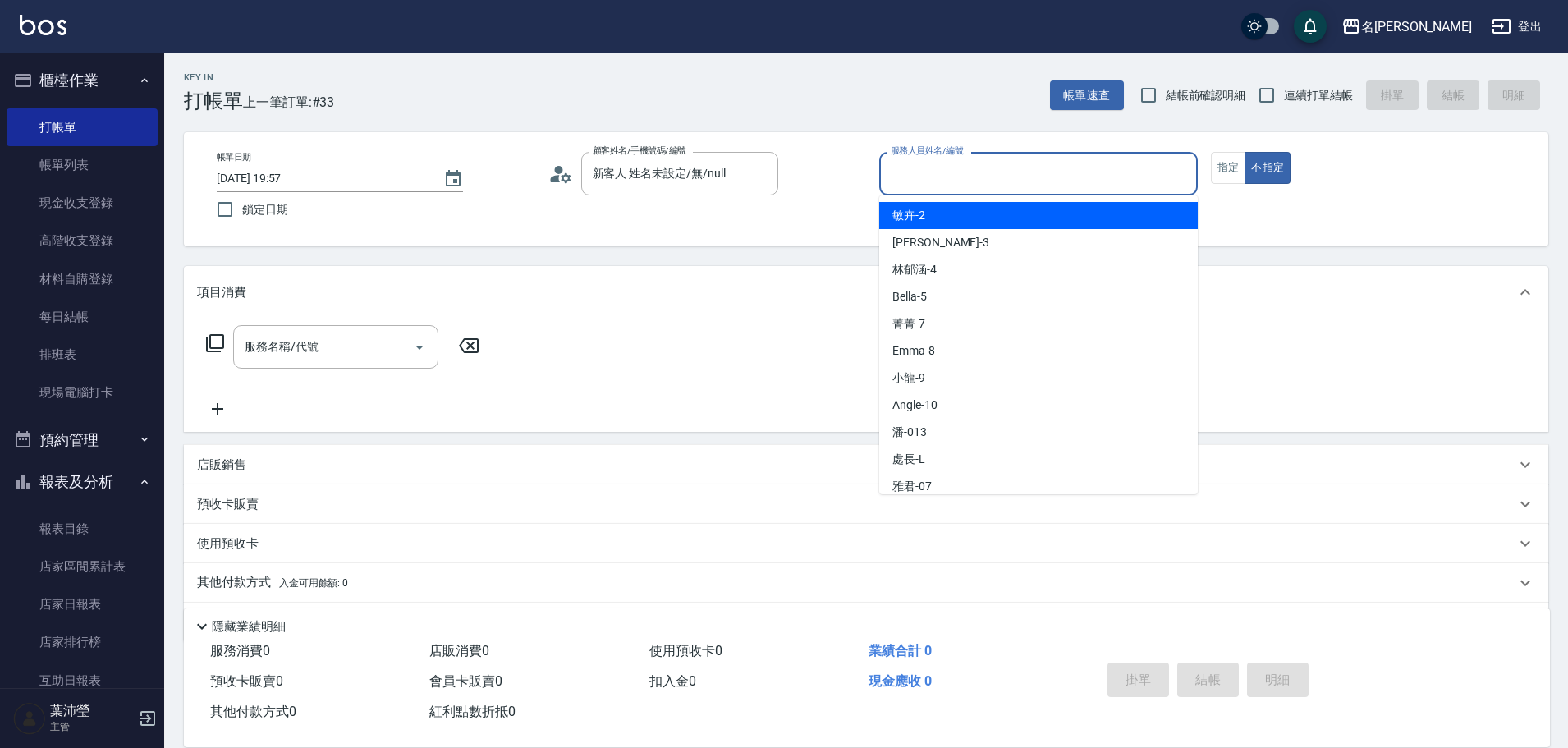
click at [1062, 164] on input "服務人員姓名/編號" at bounding box center [1038, 173] width 303 height 29
click at [1035, 224] on div "敏卉 -2" at bounding box center [1038, 216] width 319 height 27
type input "敏卉-2"
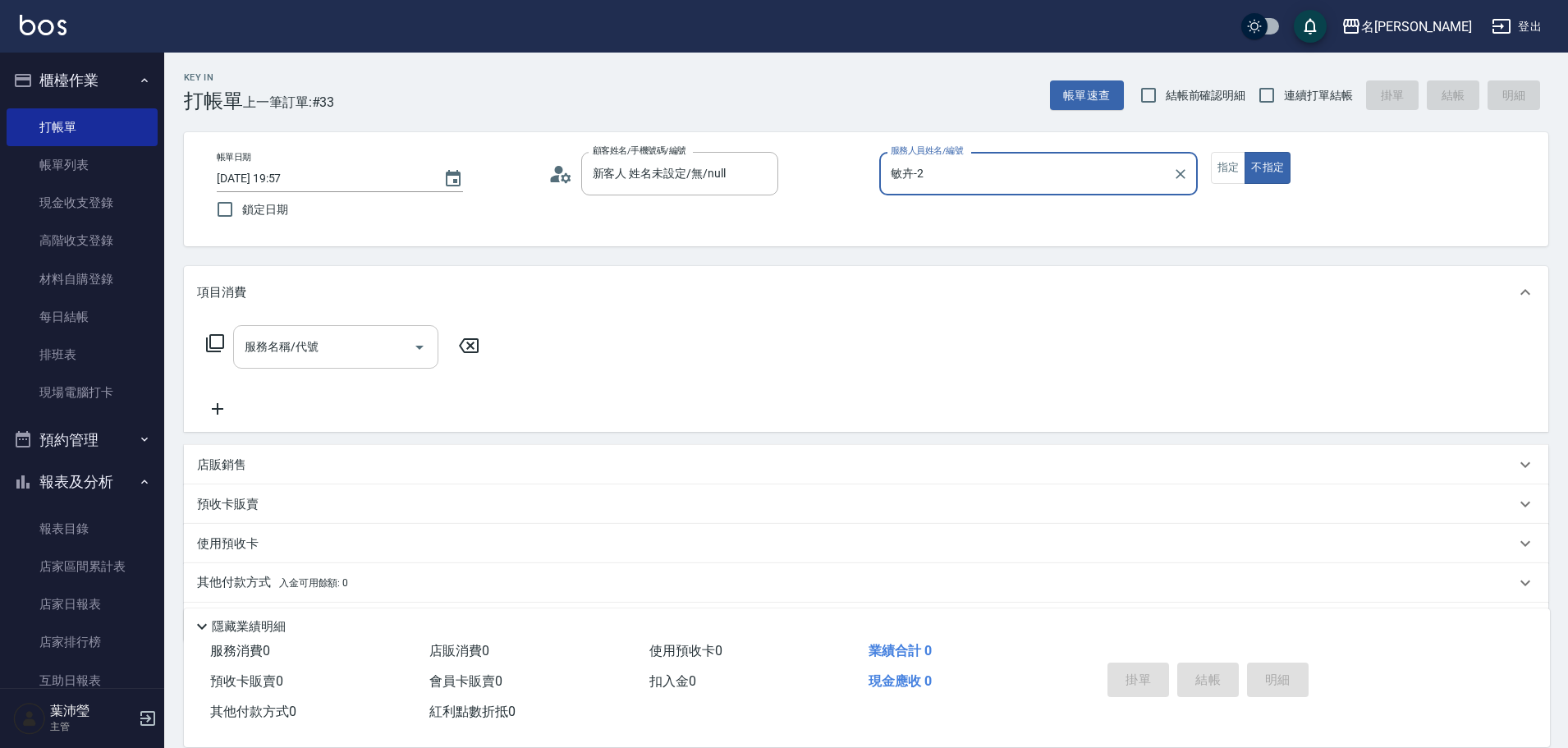
click at [359, 350] on input "服務名稱/代號" at bounding box center [324, 347] width 166 height 29
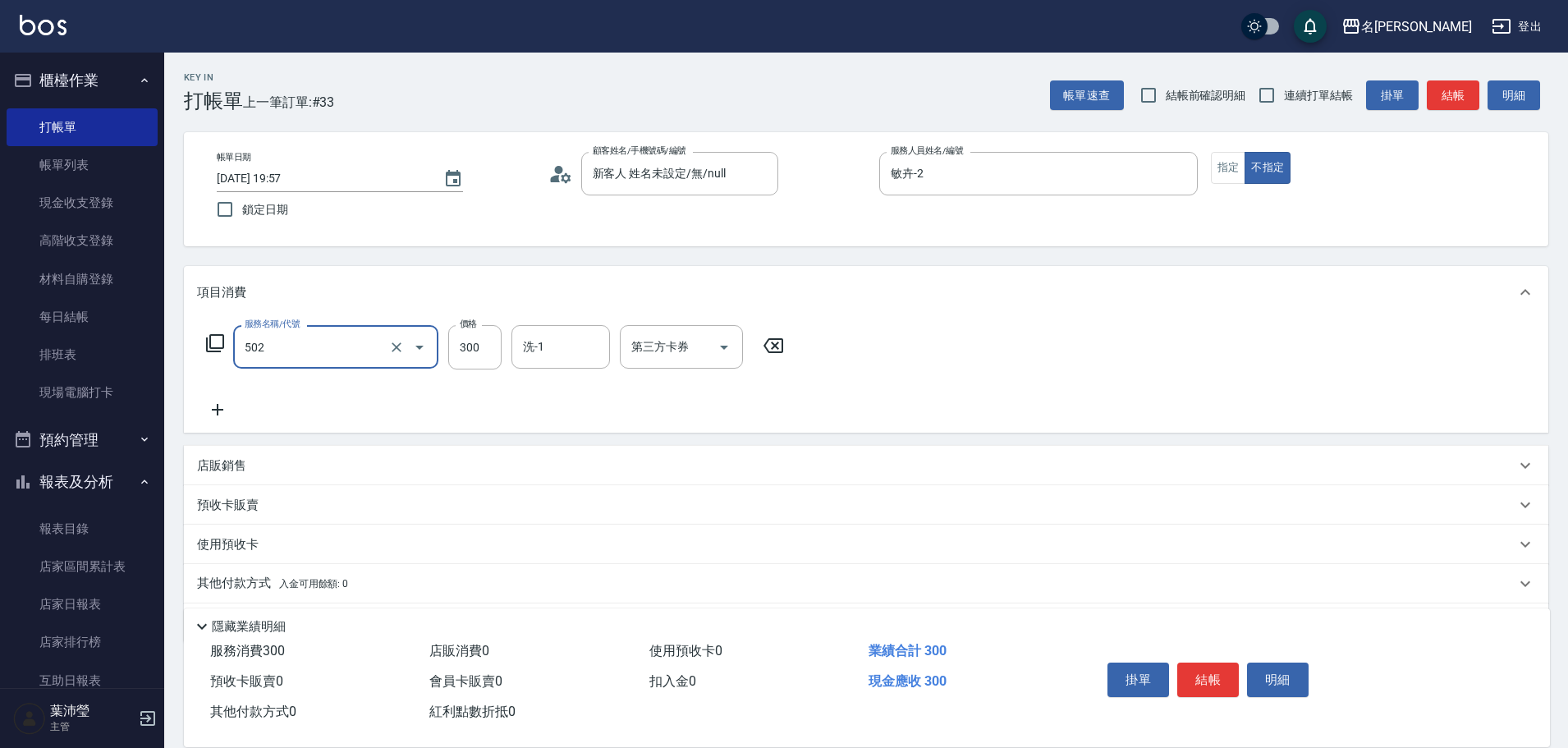
type input "洗髮(502)"
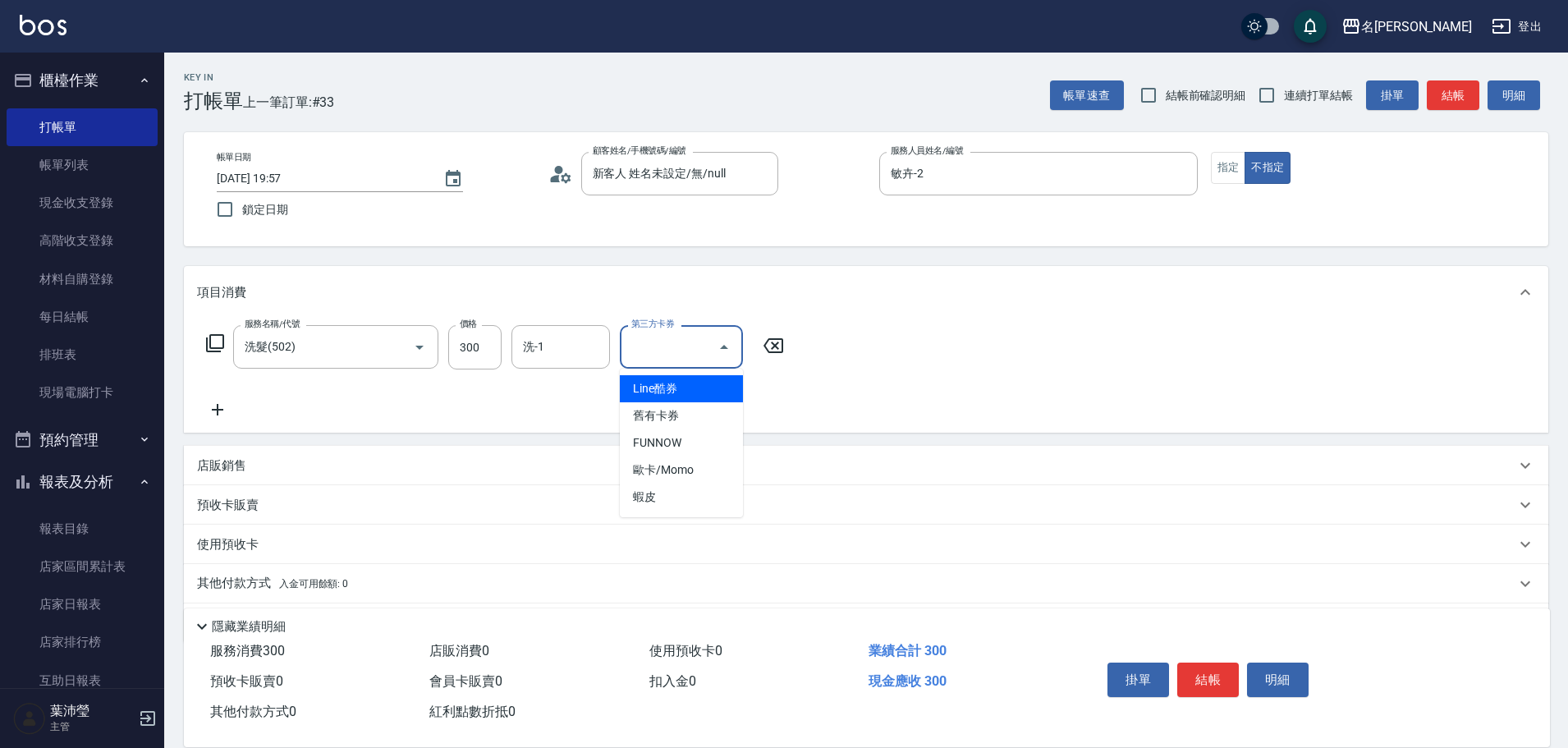
click at [691, 356] on input "第三方卡券" at bounding box center [669, 347] width 84 height 29
click at [684, 407] on span "舊有卡券" at bounding box center [681, 416] width 123 height 27
type input "舊有卡券"
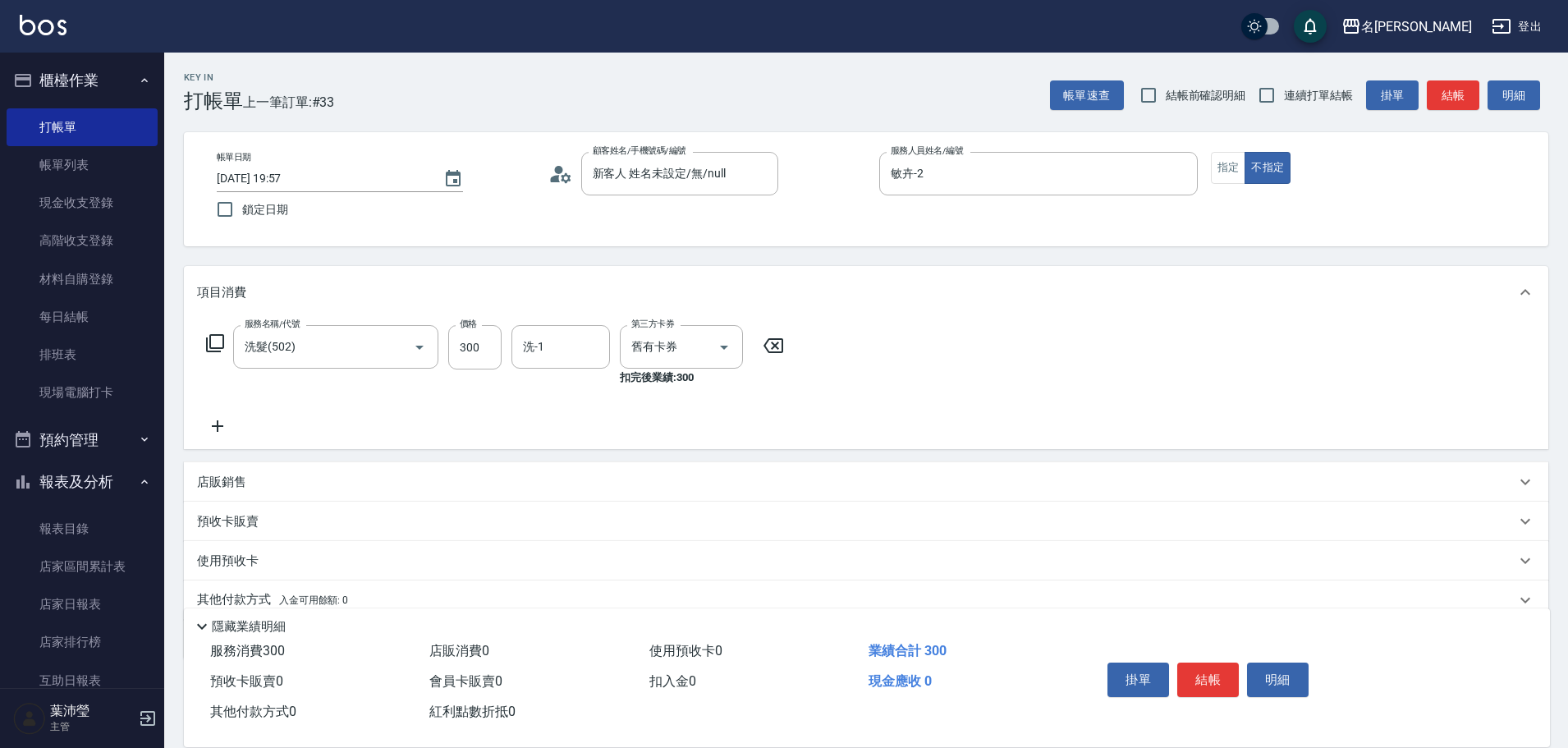
drag, startPoint x: 215, startPoint y: 419, endPoint x: 214, endPoint y: 436, distance: 17.0
click at [214, 436] on icon at bounding box center [217, 425] width 41 height 19
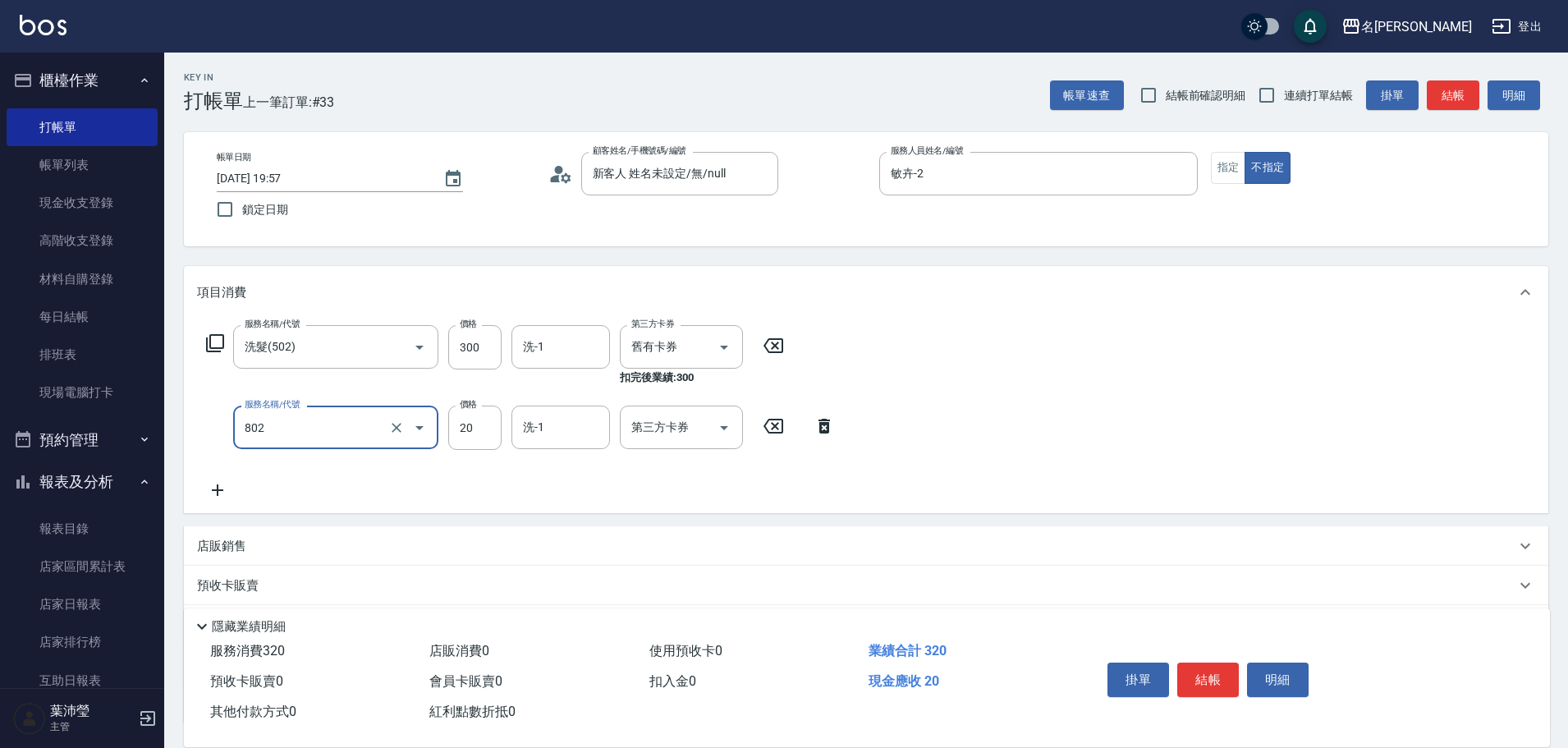
type input "潤絲(802)"
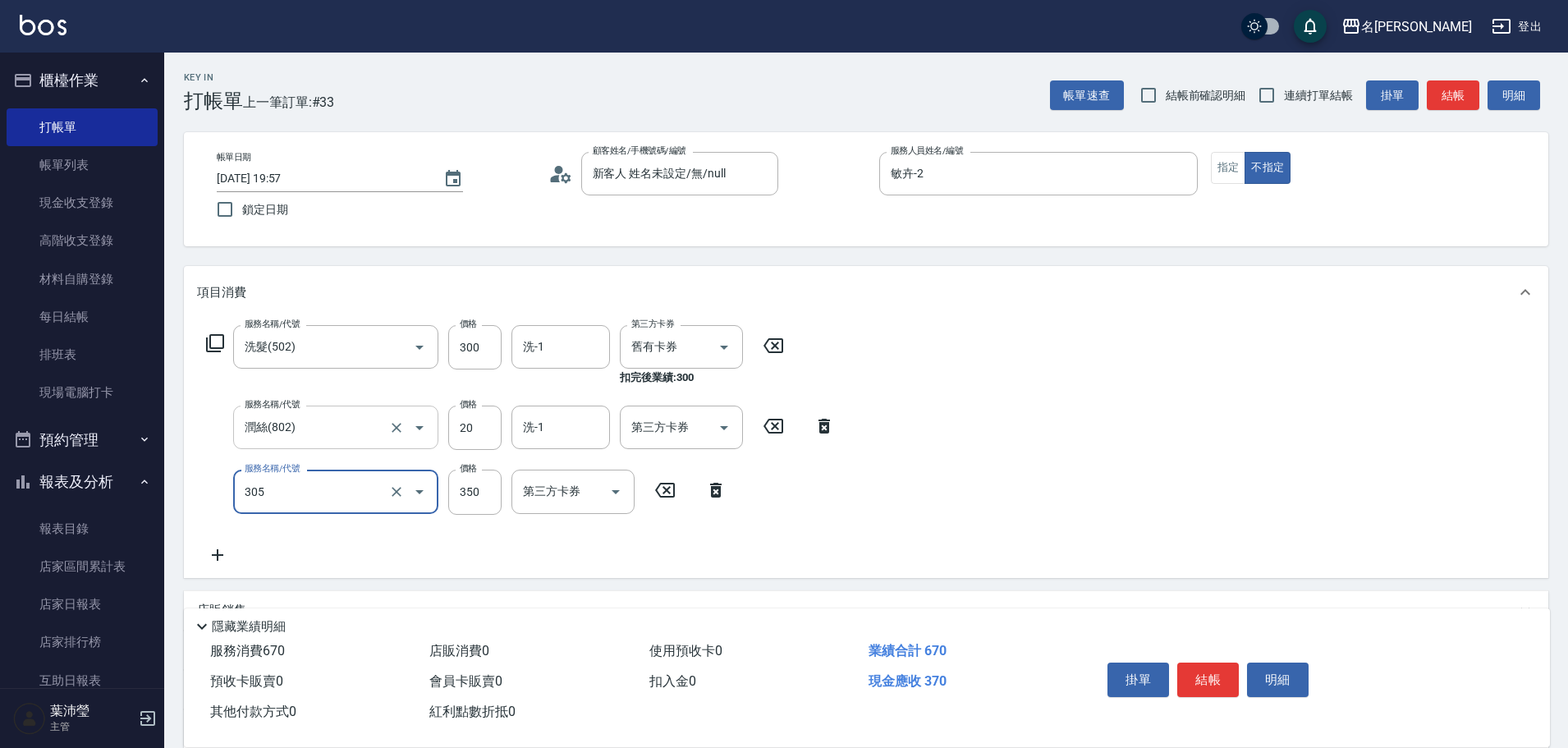
type input "不指定剪髮(305)"
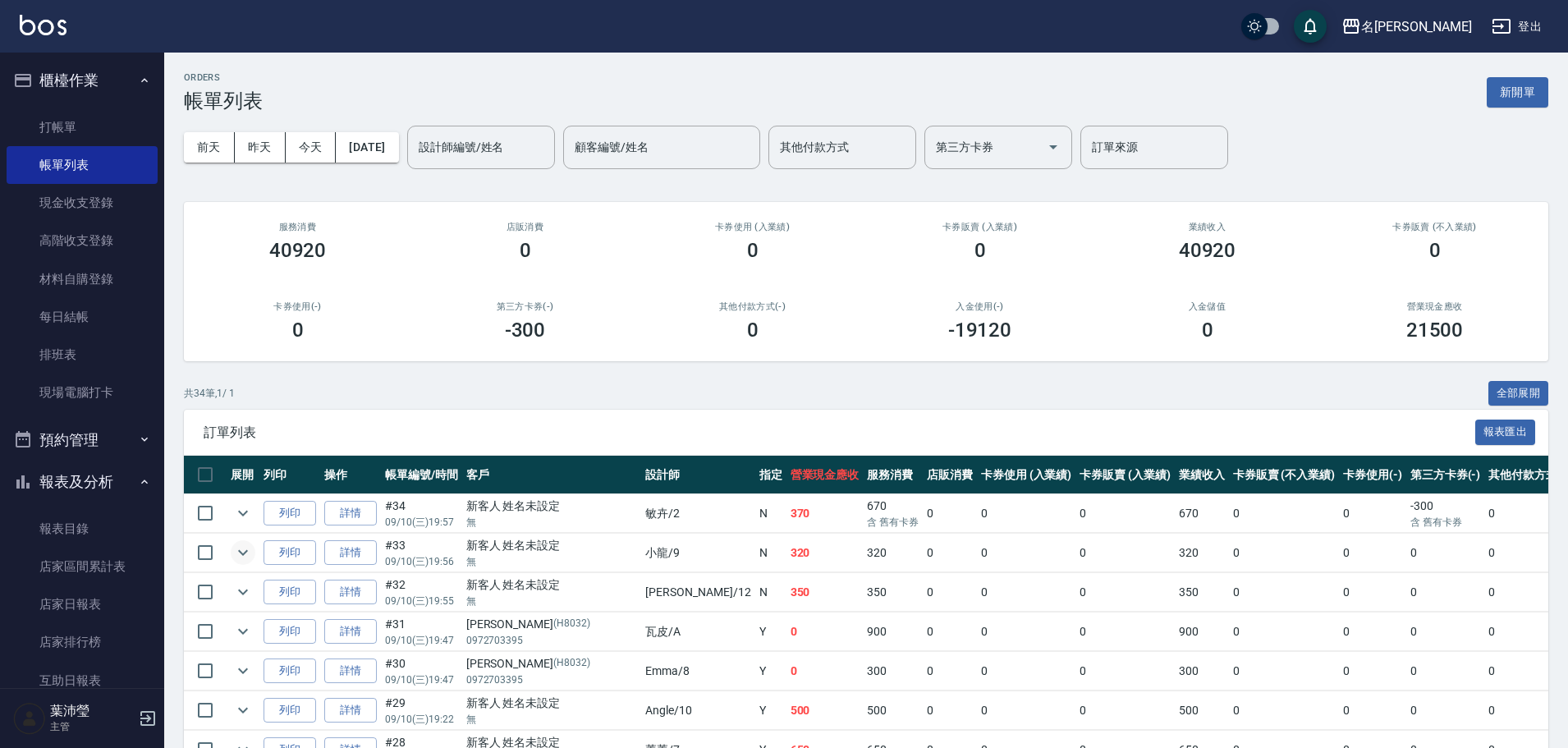
click at [243, 560] on icon "expand row" at bounding box center [243, 552] width 19 height 19
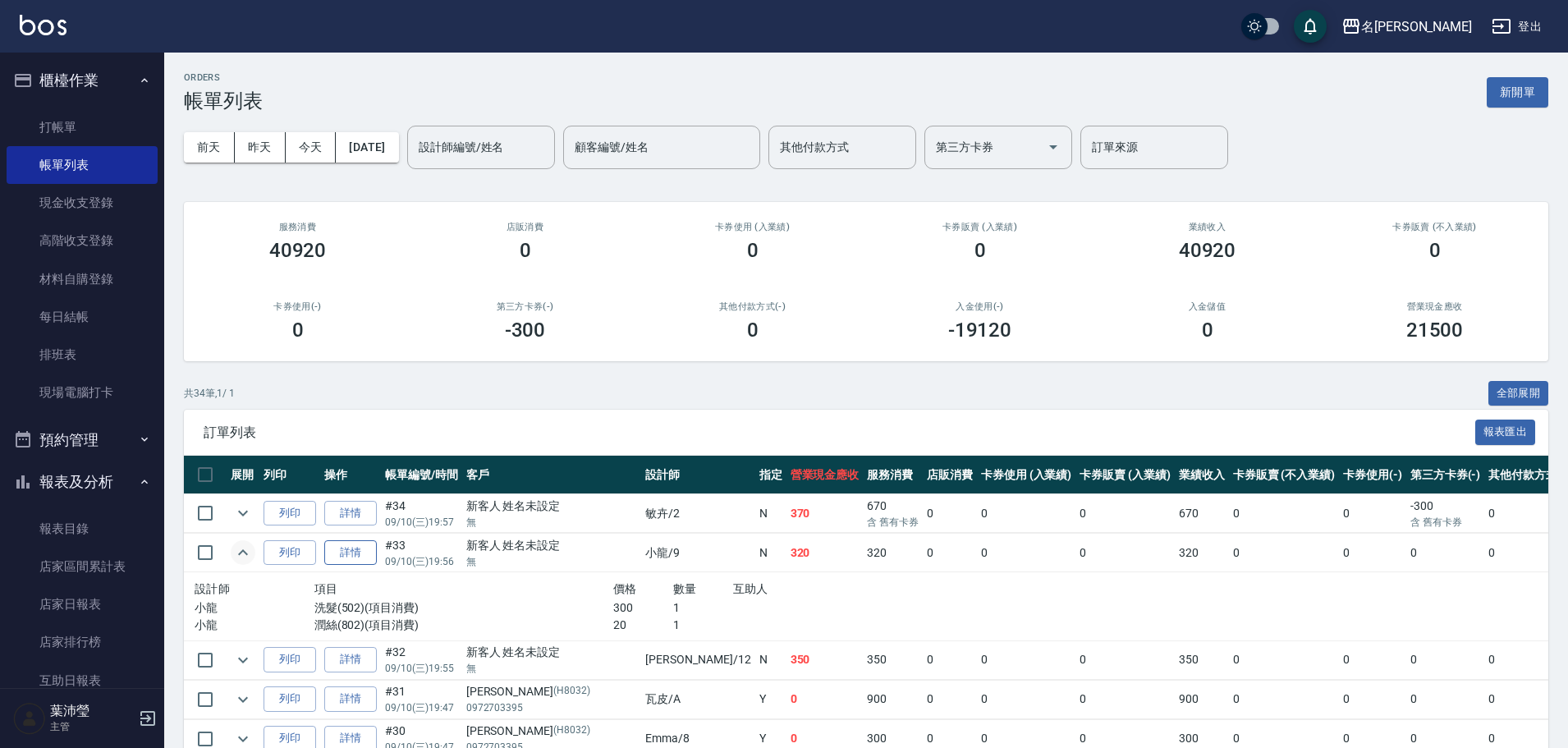
click at [374, 556] on link "詳情" at bounding box center [351, 553] width 52 height 25
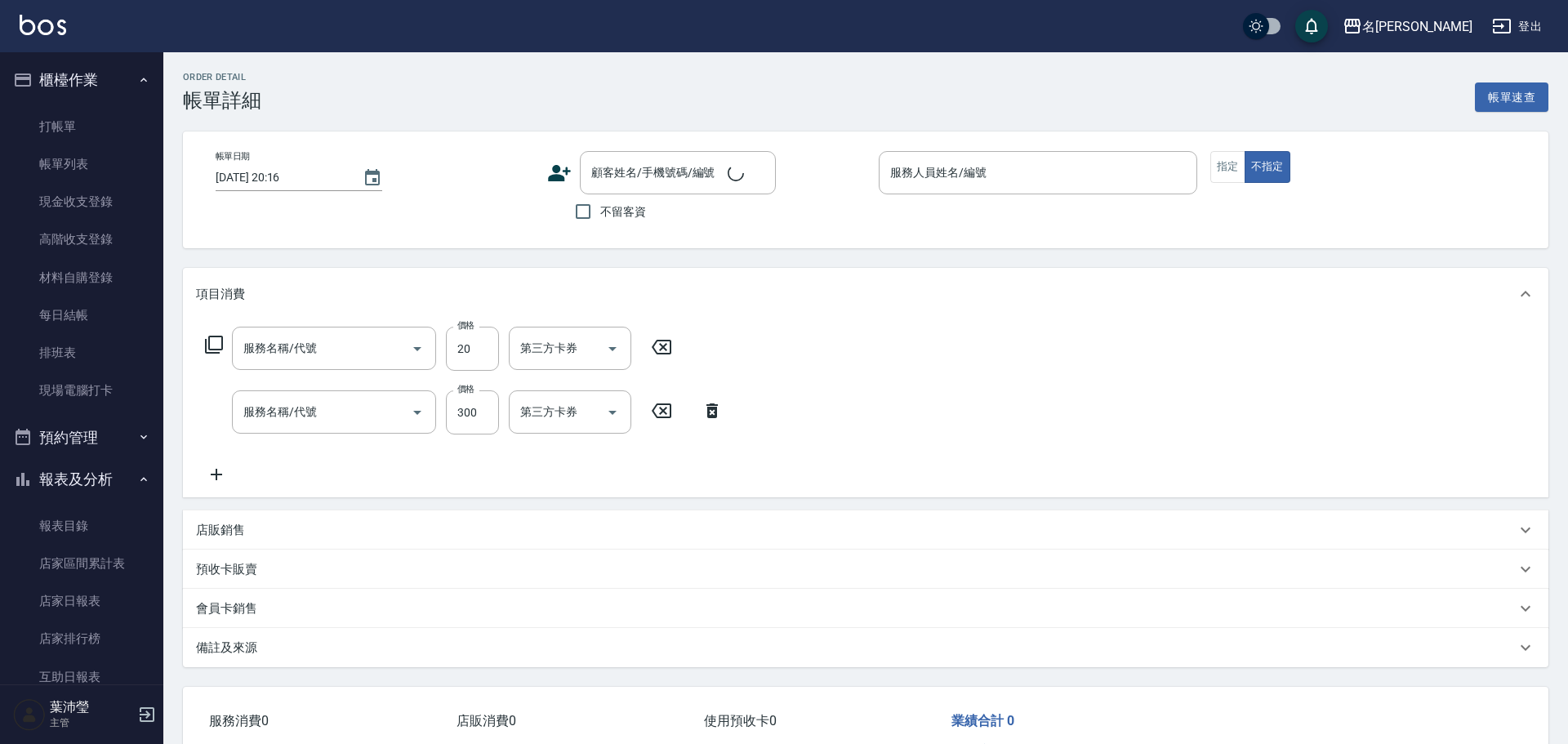
type input "潤絲(802)"
type input "洗髮(502)"
type input "[DATE] 19:56"
type input "小龍-9"
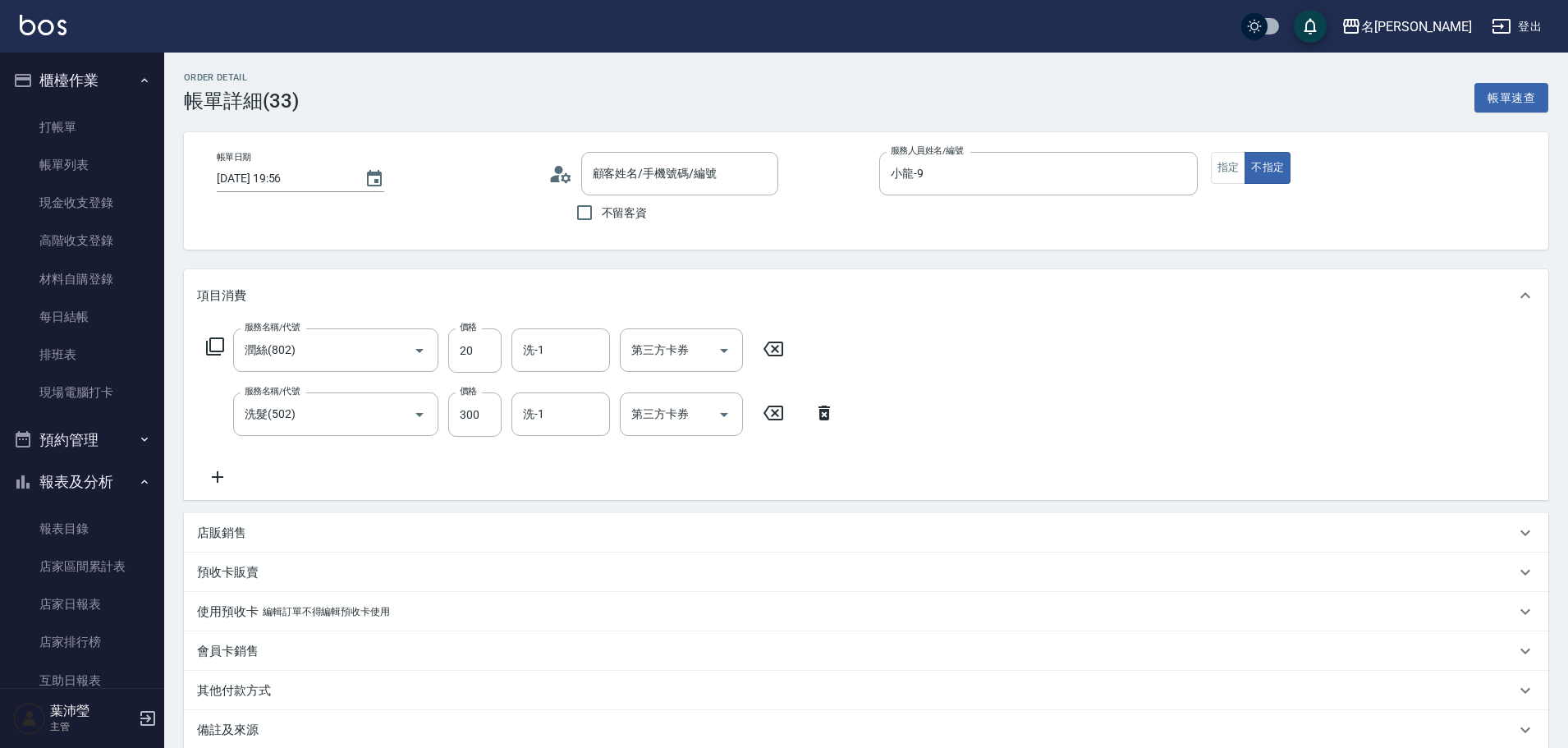
type input "新客人 姓名未設定/無/null"
click at [647, 407] on input "第三方卡券" at bounding box center [669, 414] width 84 height 29
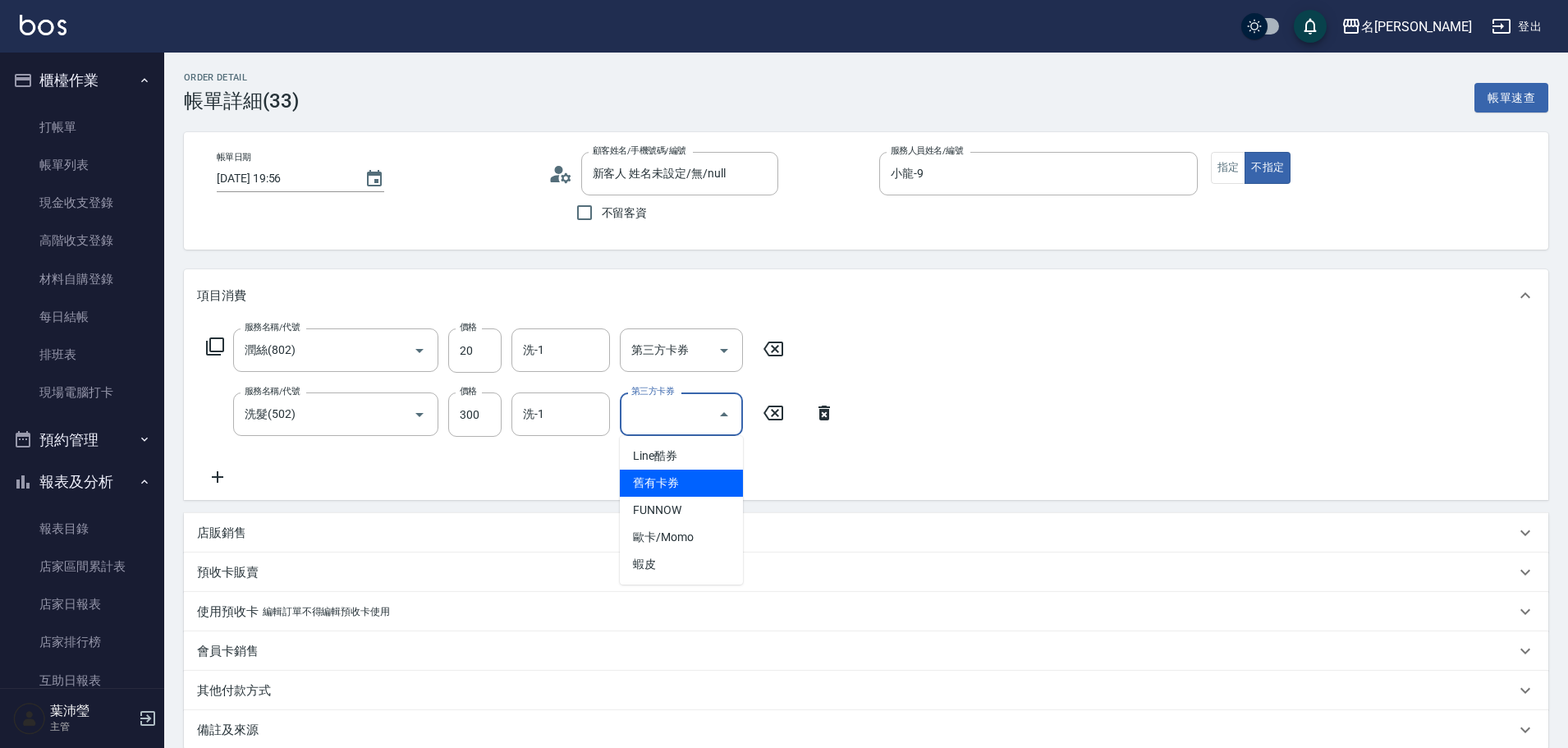
click at [665, 474] on span "舊有卡券" at bounding box center [681, 483] width 123 height 27
type input "舊有卡券"
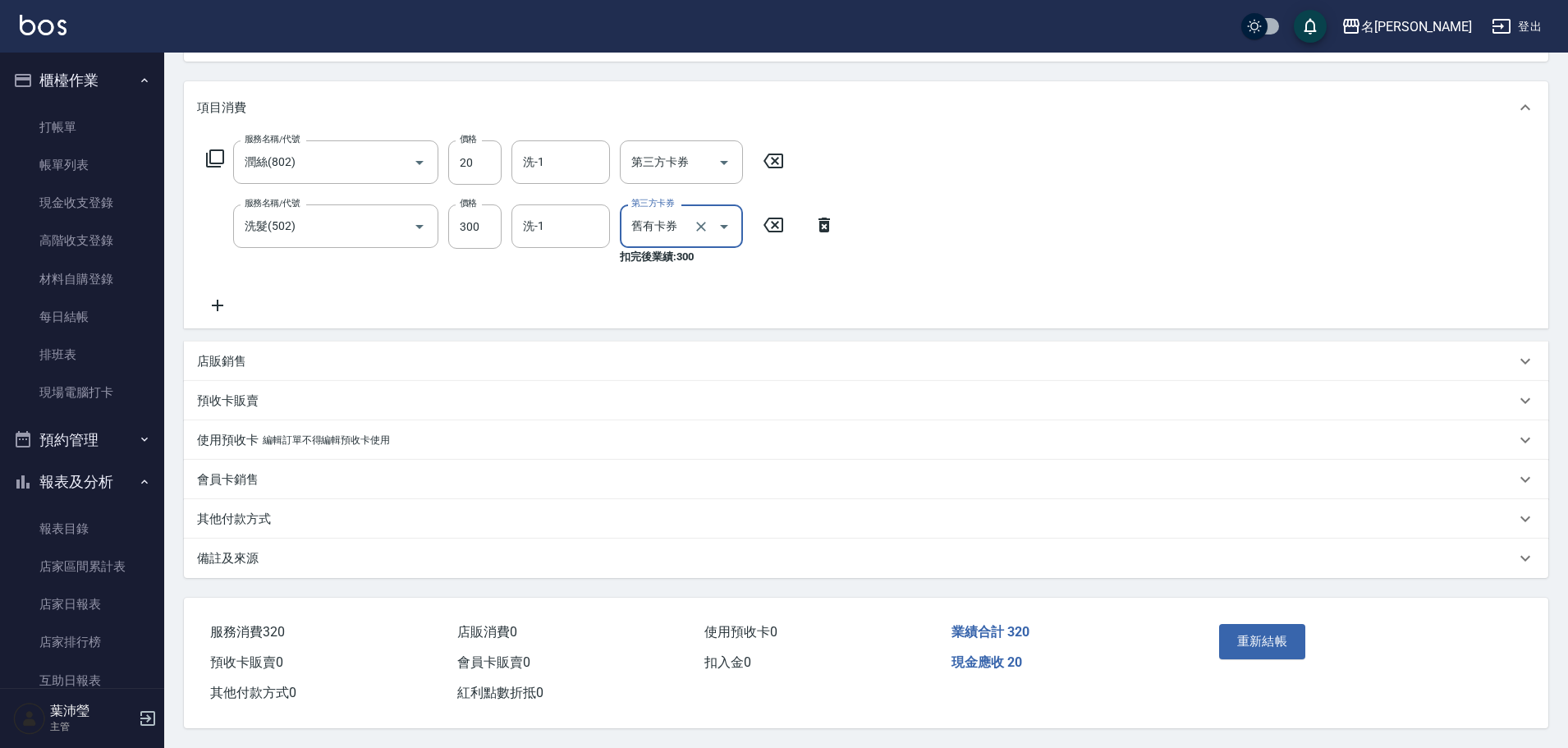
scroll to position [195, 0]
click at [1249, 626] on button "重新結帳" at bounding box center [1262, 641] width 87 height 35
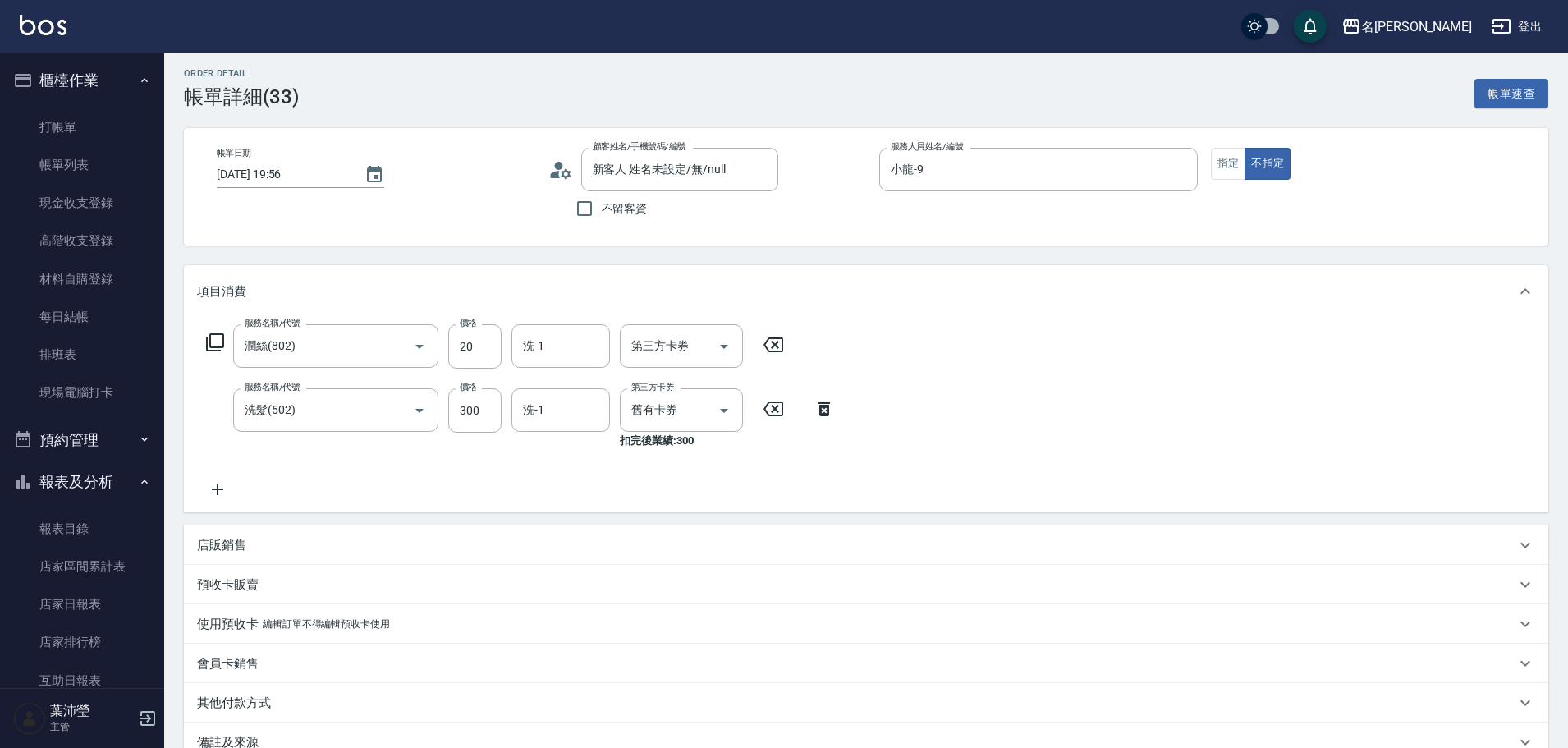
scroll to position [0, 0]
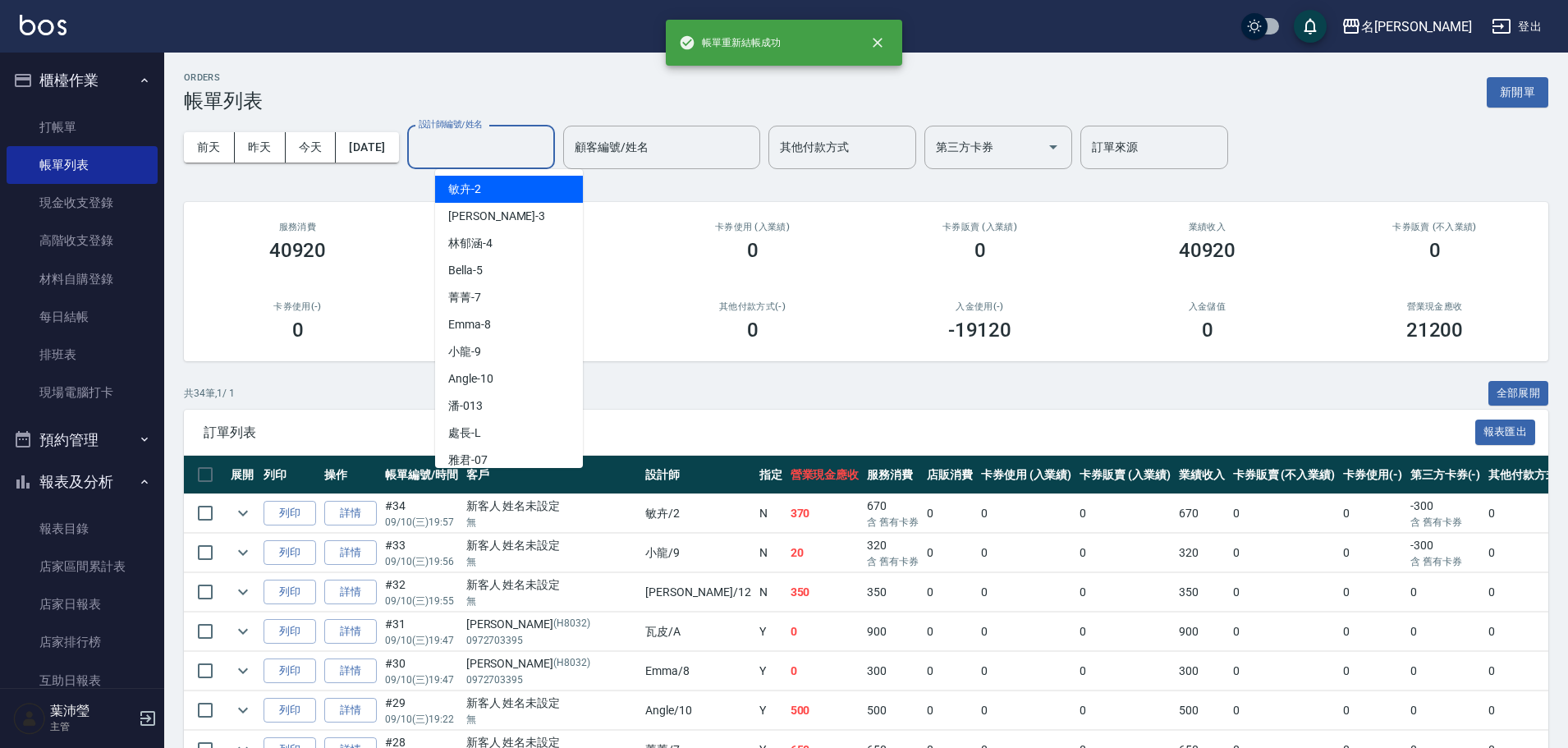
click at [526, 139] on input "設計師編號/姓名" at bounding box center [481, 147] width 133 height 29
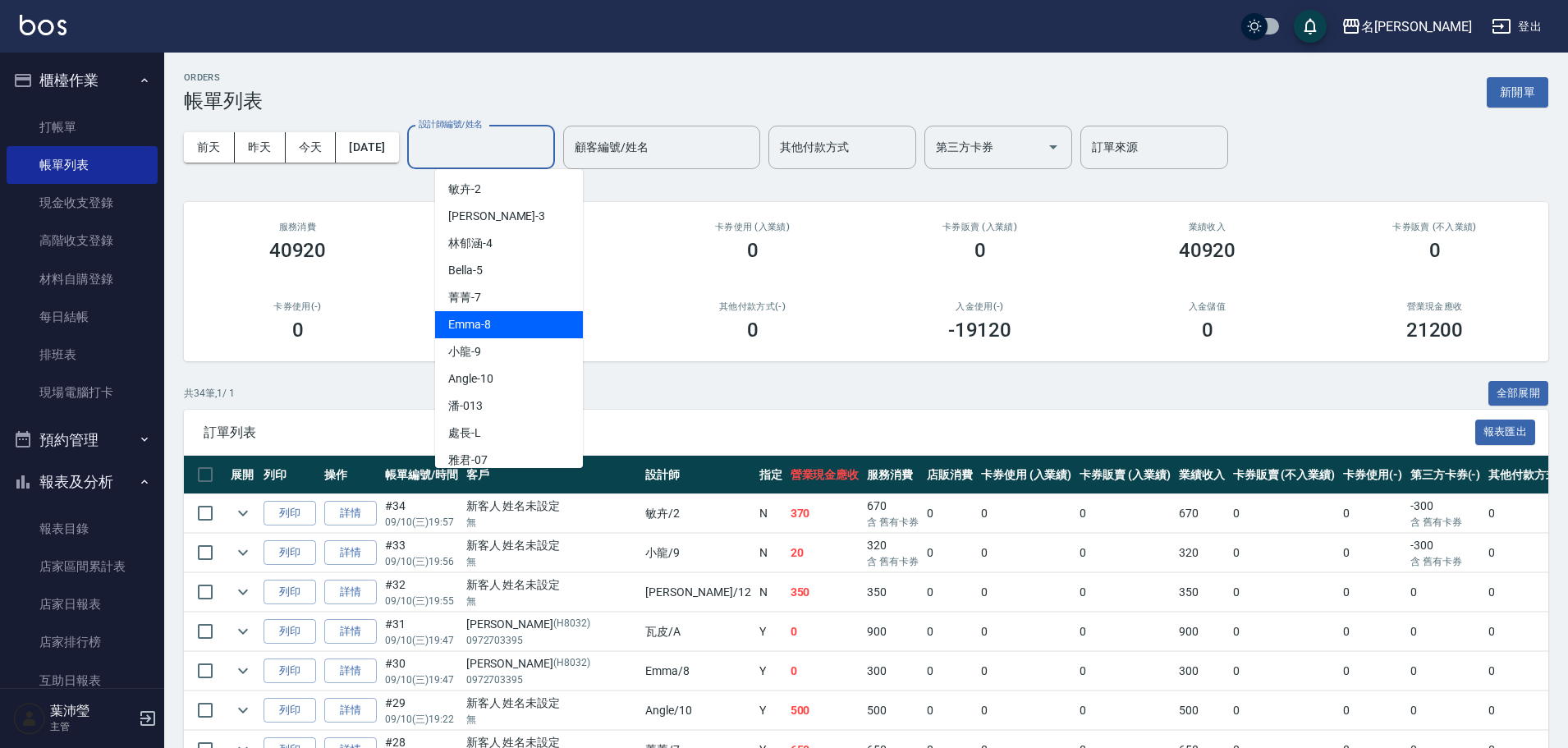
click at [489, 315] on div "Emma -8" at bounding box center [509, 325] width 148 height 27
type input "Emma-8"
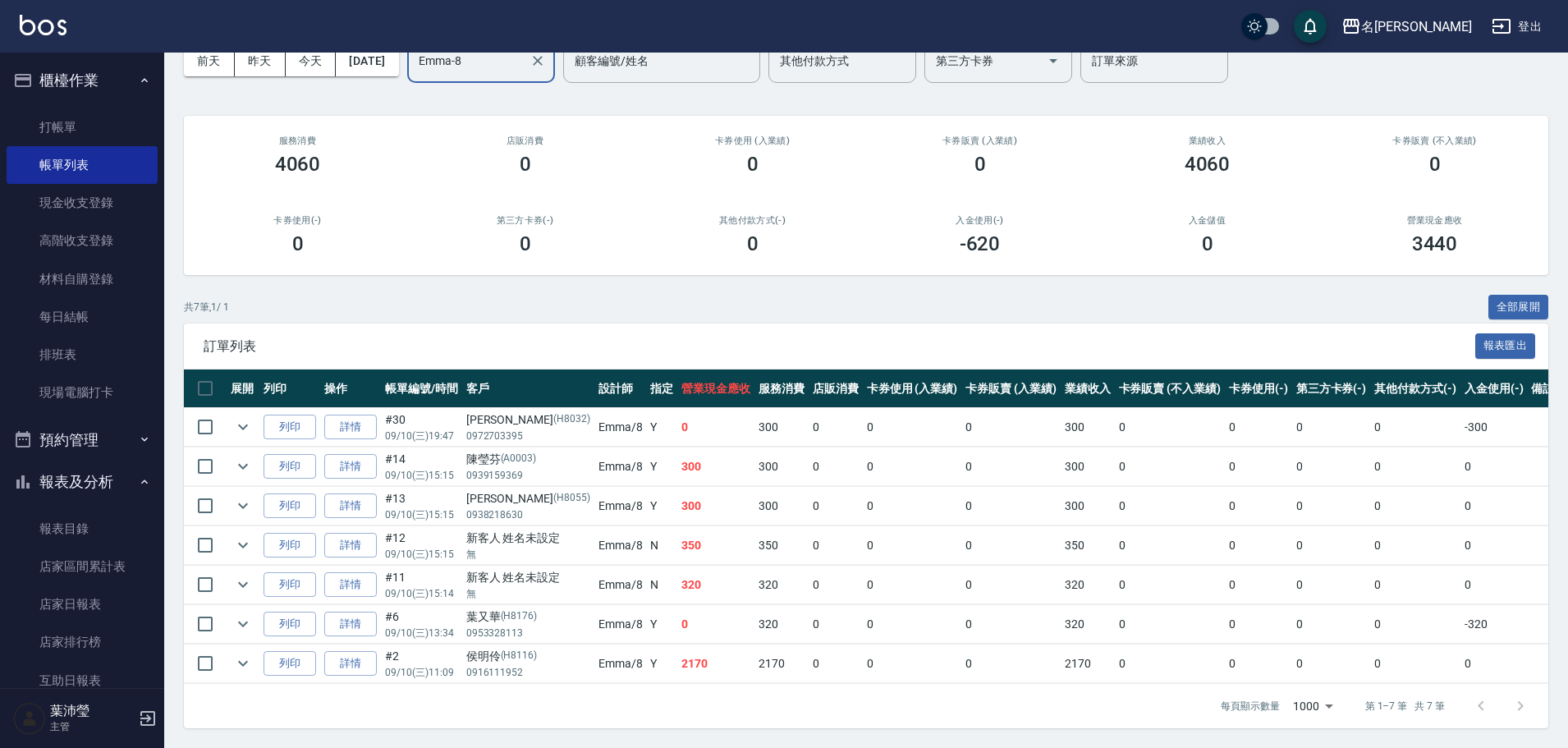
scroll to position [99, 0]
click at [91, 126] on link "打帳單" at bounding box center [82, 127] width 151 height 38
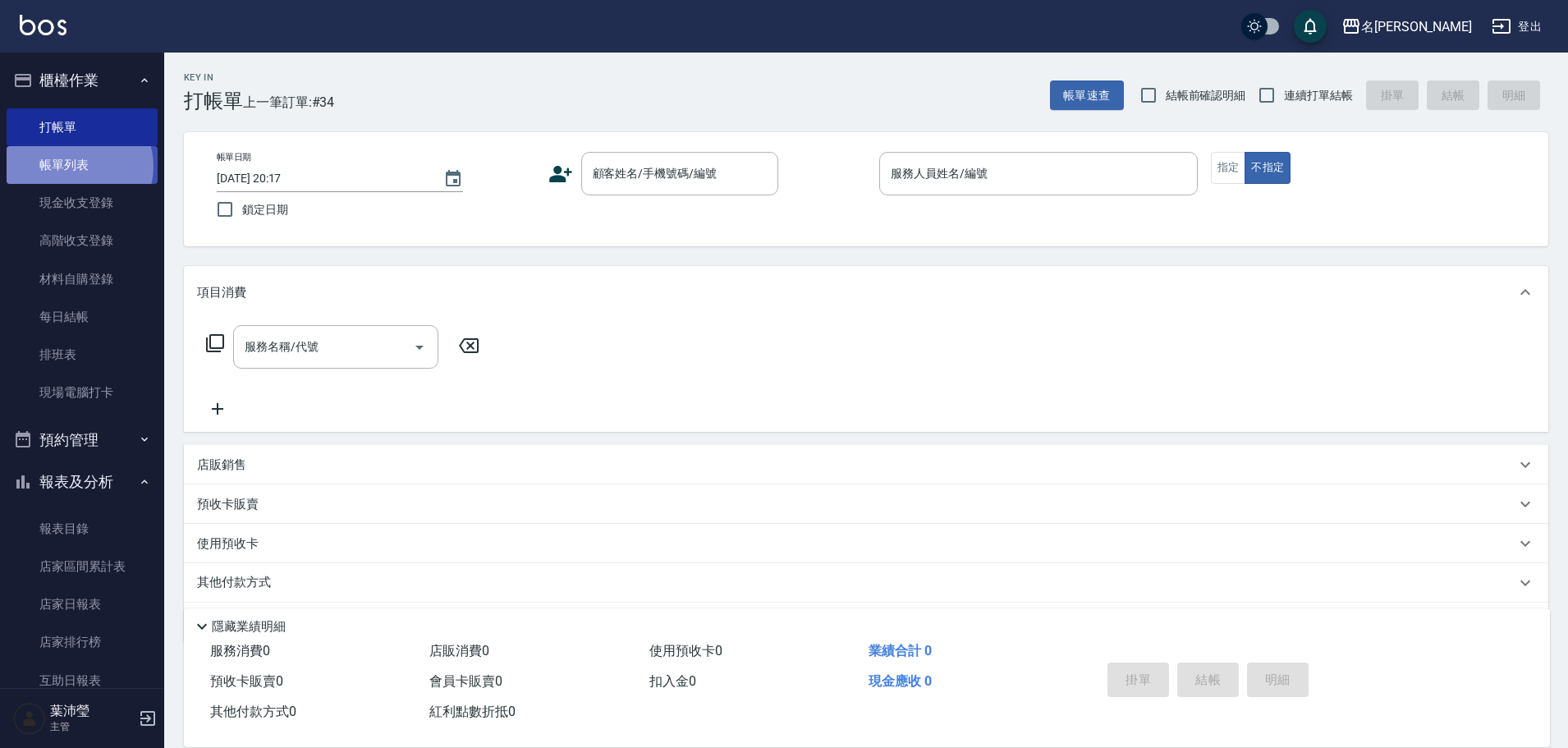
click at [77, 167] on link "帳單列表" at bounding box center [82, 165] width 151 height 38
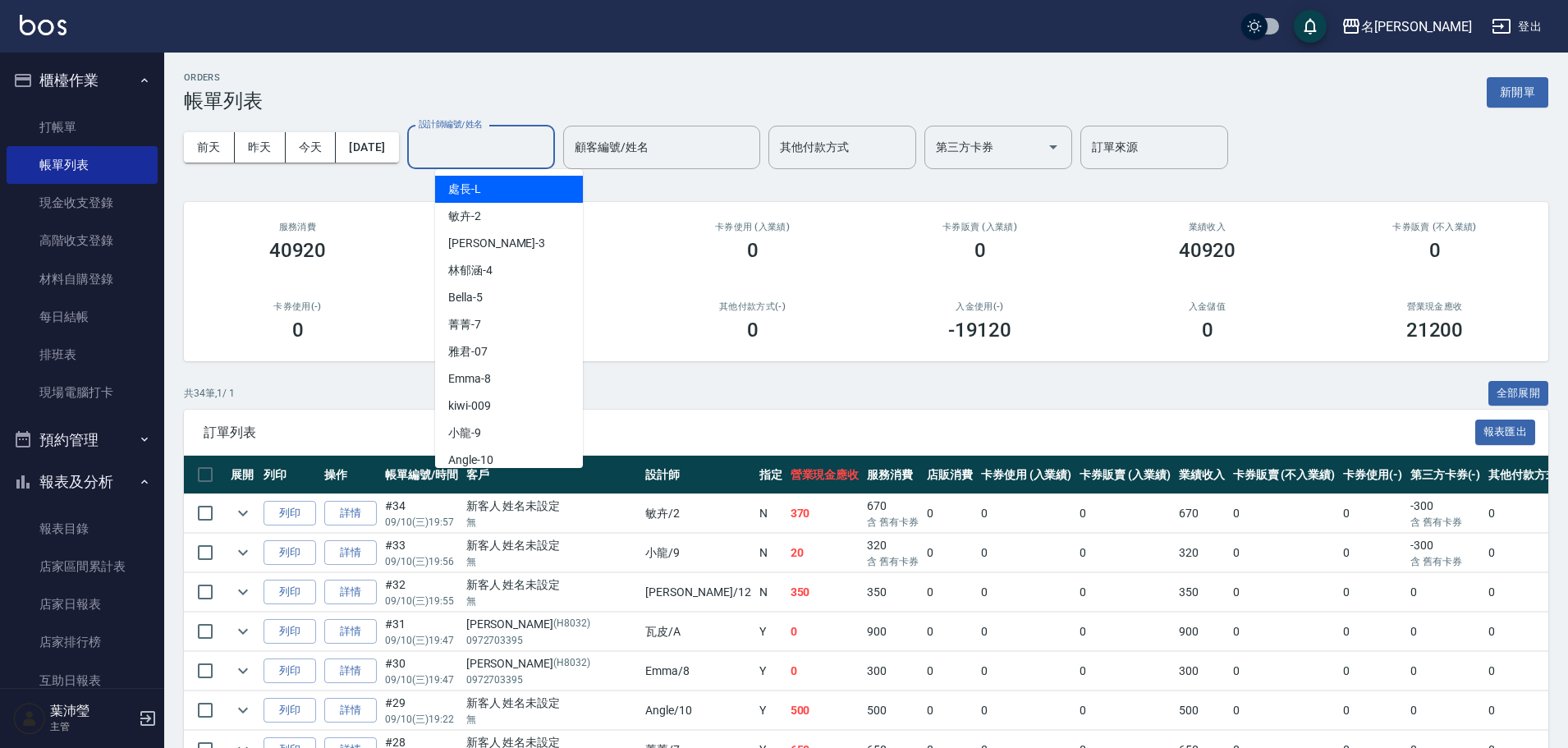
click at [493, 145] on input "設計師編號/姓名" at bounding box center [481, 147] width 133 height 29
click at [498, 216] on div "敏卉 -2" at bounding box center [509, 216] width 148 height 27
type input "敏卉-2"
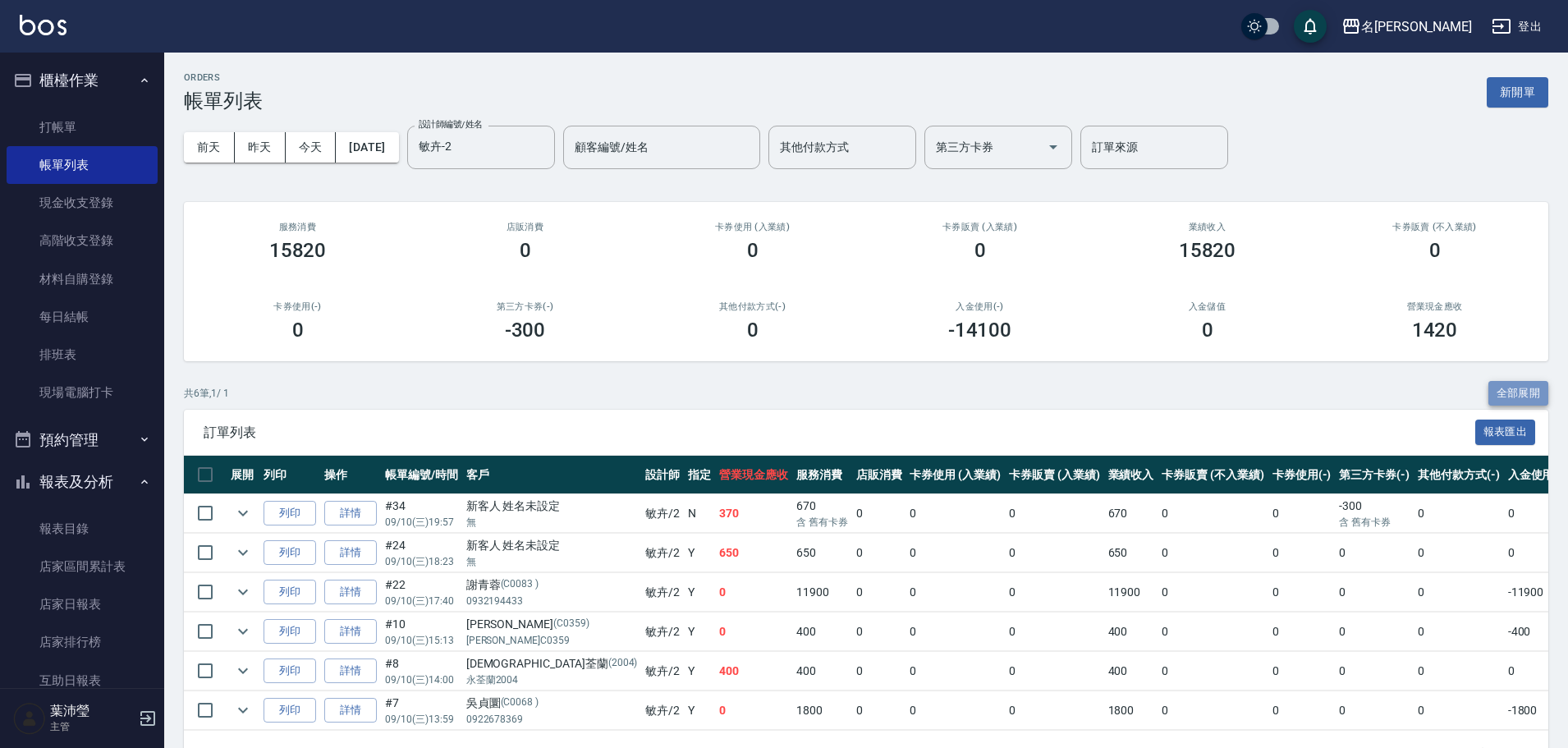
click at [1518, 391] on button "全部展開" at bounding box center [1519, 394] width 61 height 25
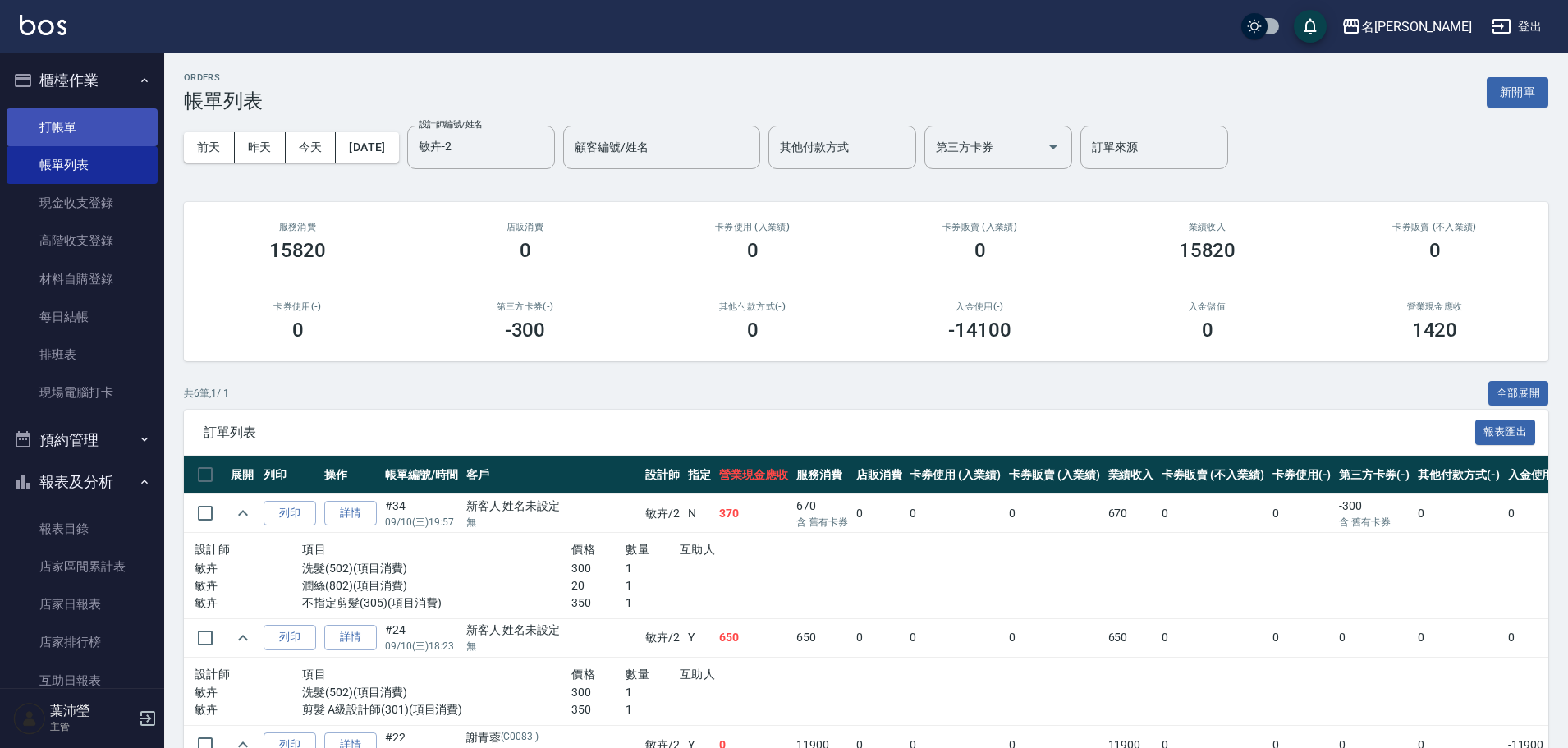
click at [74, 127] on link "打帳單" at bounding box center [82, 127] width 151 height 38
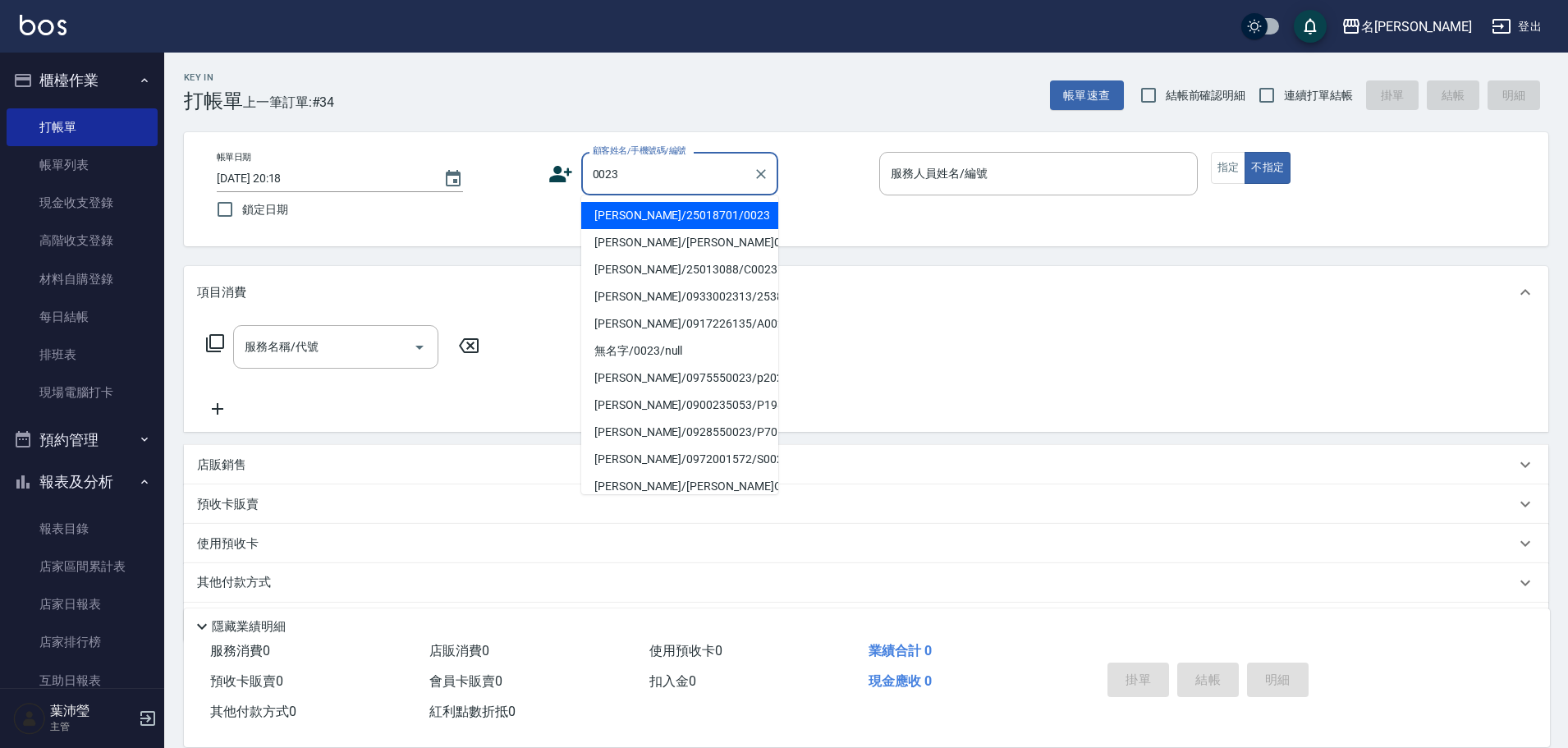
click at [664, 216] on li "[PERSON_NAME]/25018701/0023" at bounding box center [680, 216] width 197 height 27
type input "[PERSON_NAME]/25018701/0023"
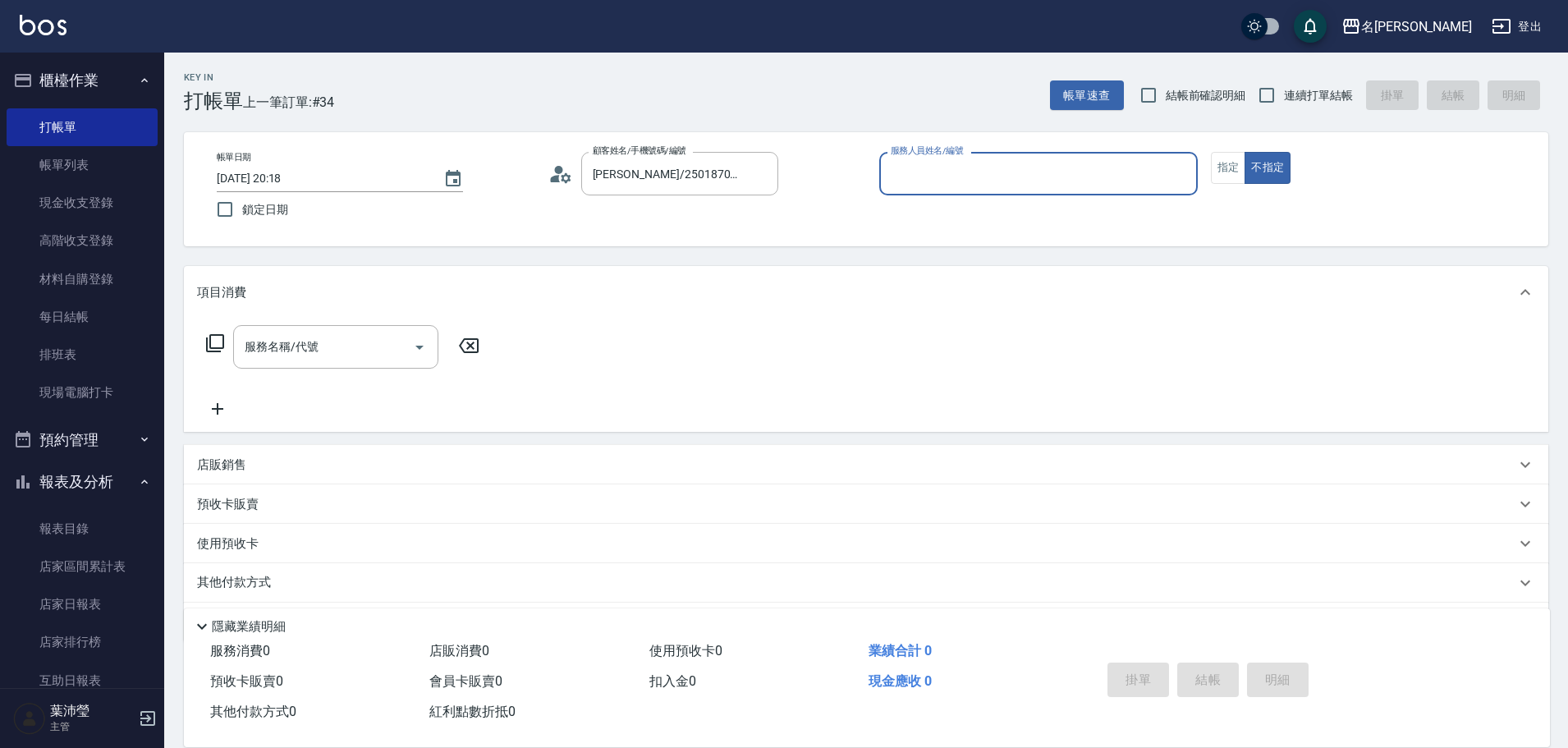
type input "敏卉-2"
click at [1224, 161] on button "指定" at bounding box center [1229, 168] width 36 height 32
click at [216, 341] on icon at bounding box center [215, 342] width 19 height 19
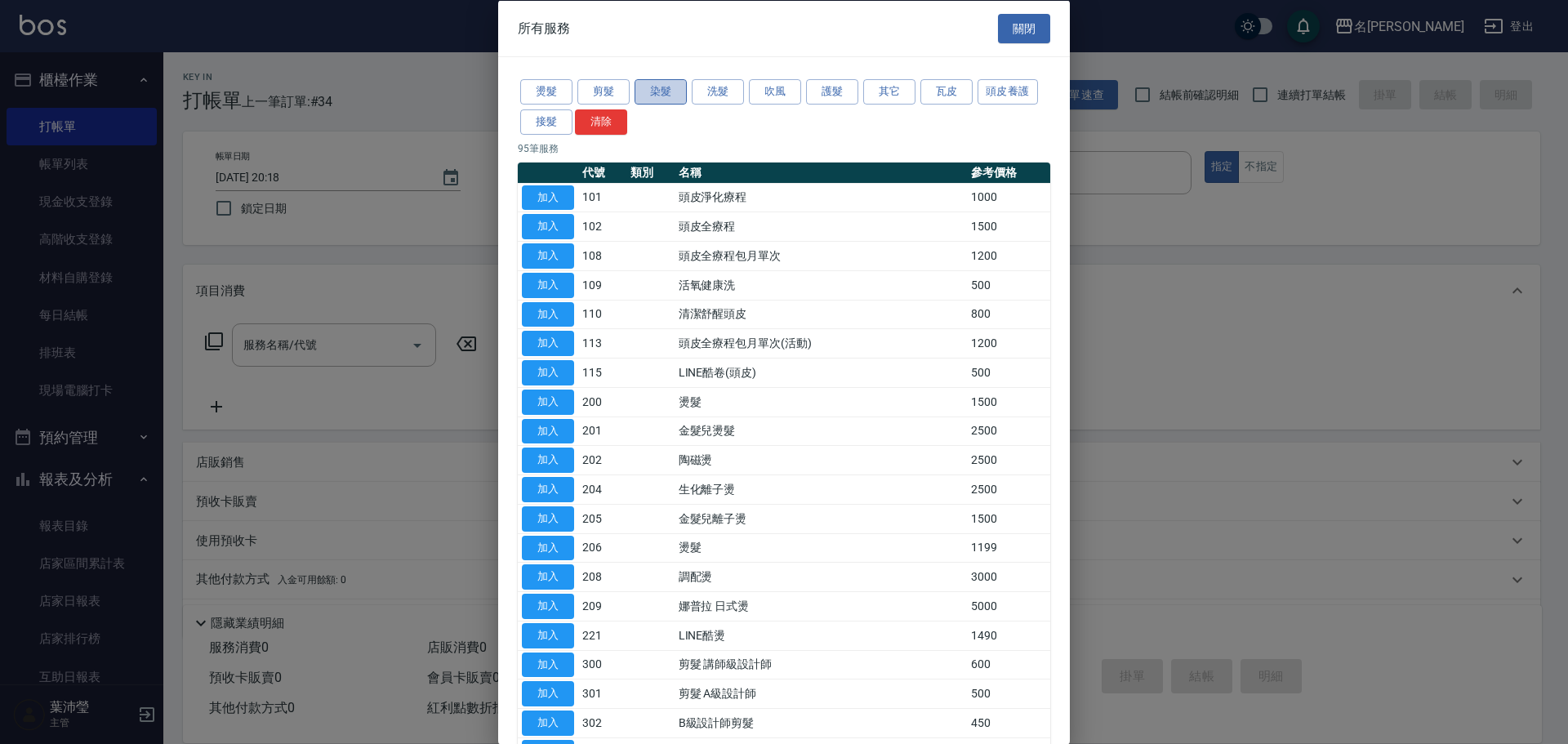
click at [657, 96] on button "染髮" at bounding box center [661, 92] width 52 height 25
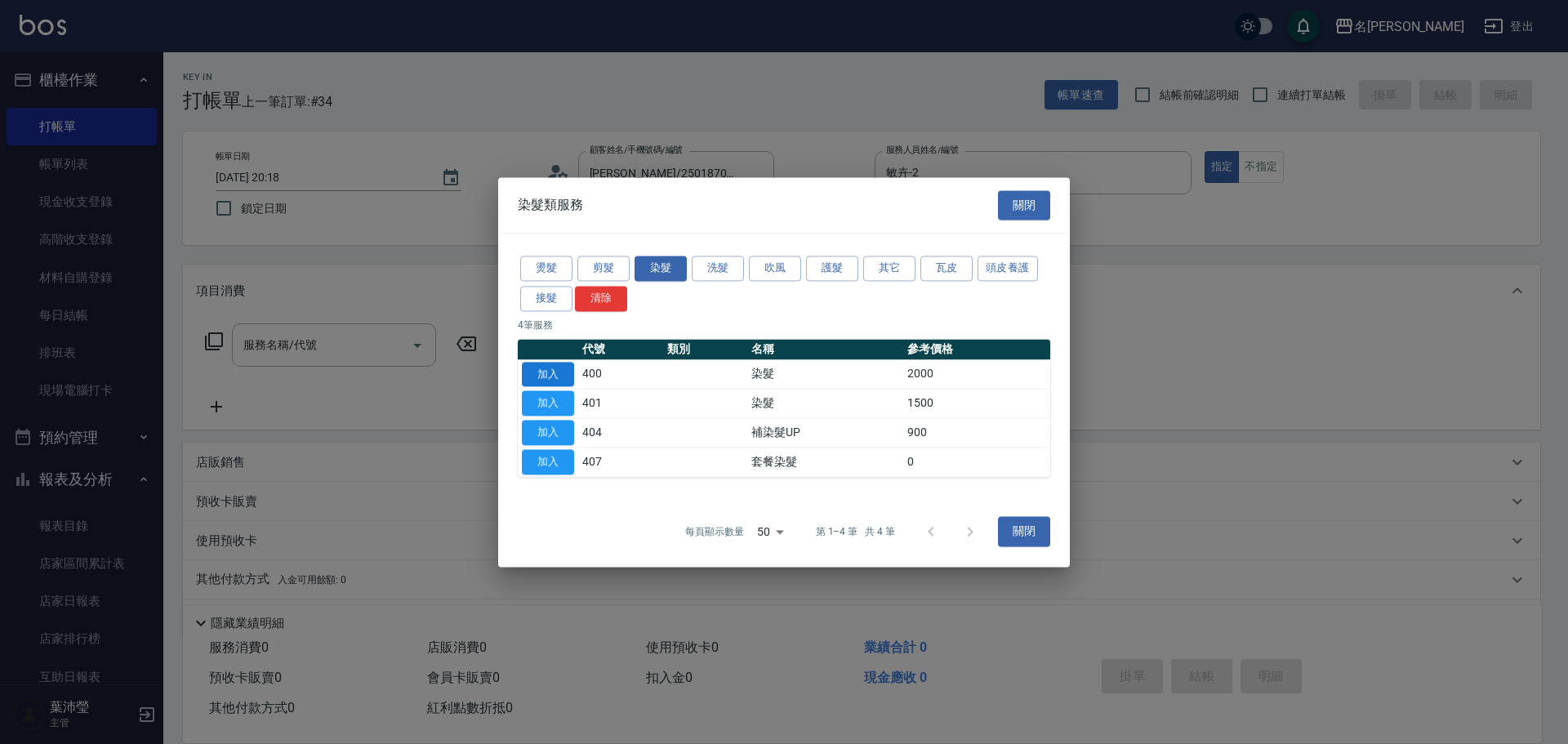
click at [553, 369] on button "加入" at bounding box center [548, 374] width 52 height 25
type input "染髮(400)"
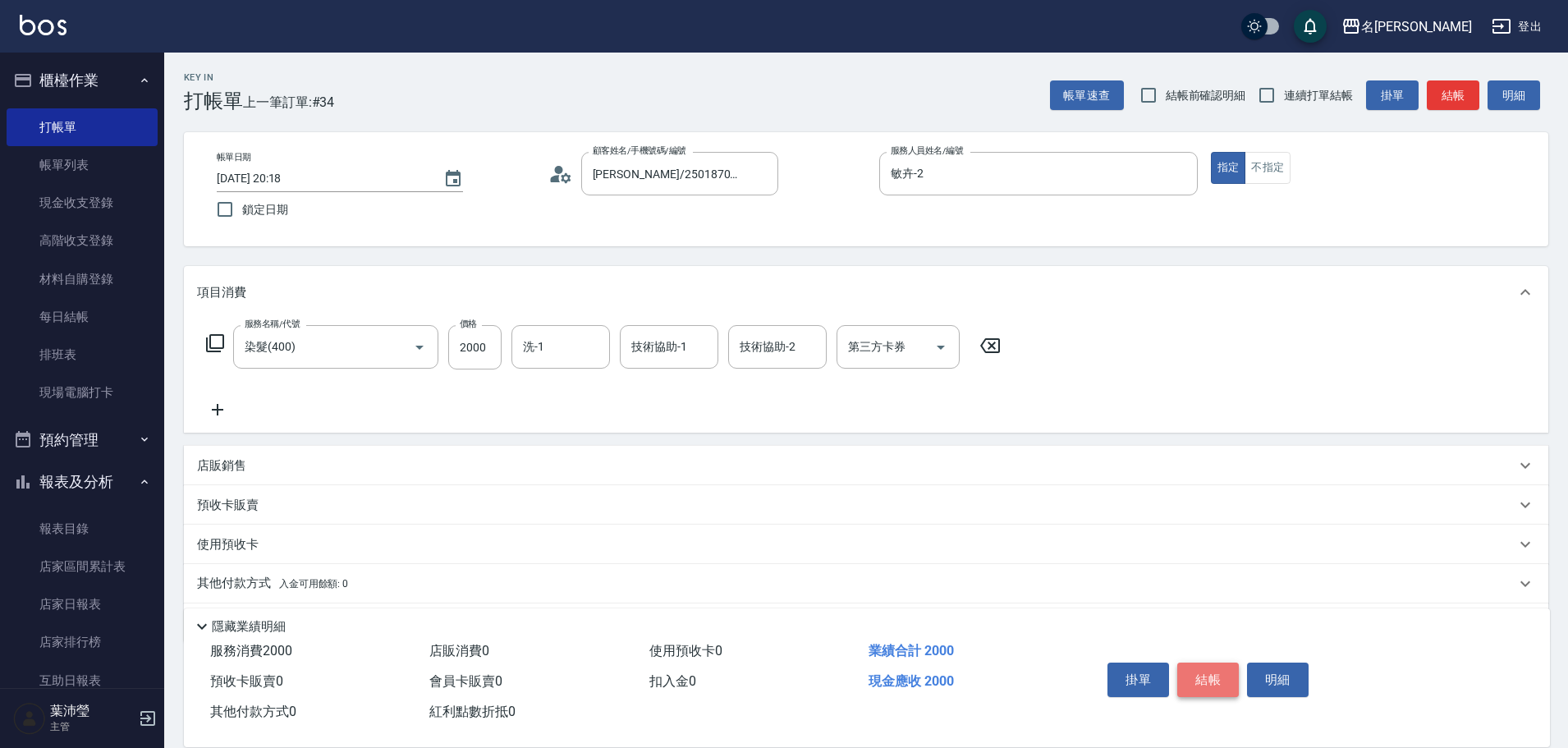
click at [1212, 675] on button "結帳" at bounding box center [1208, 680] width 62 height 35
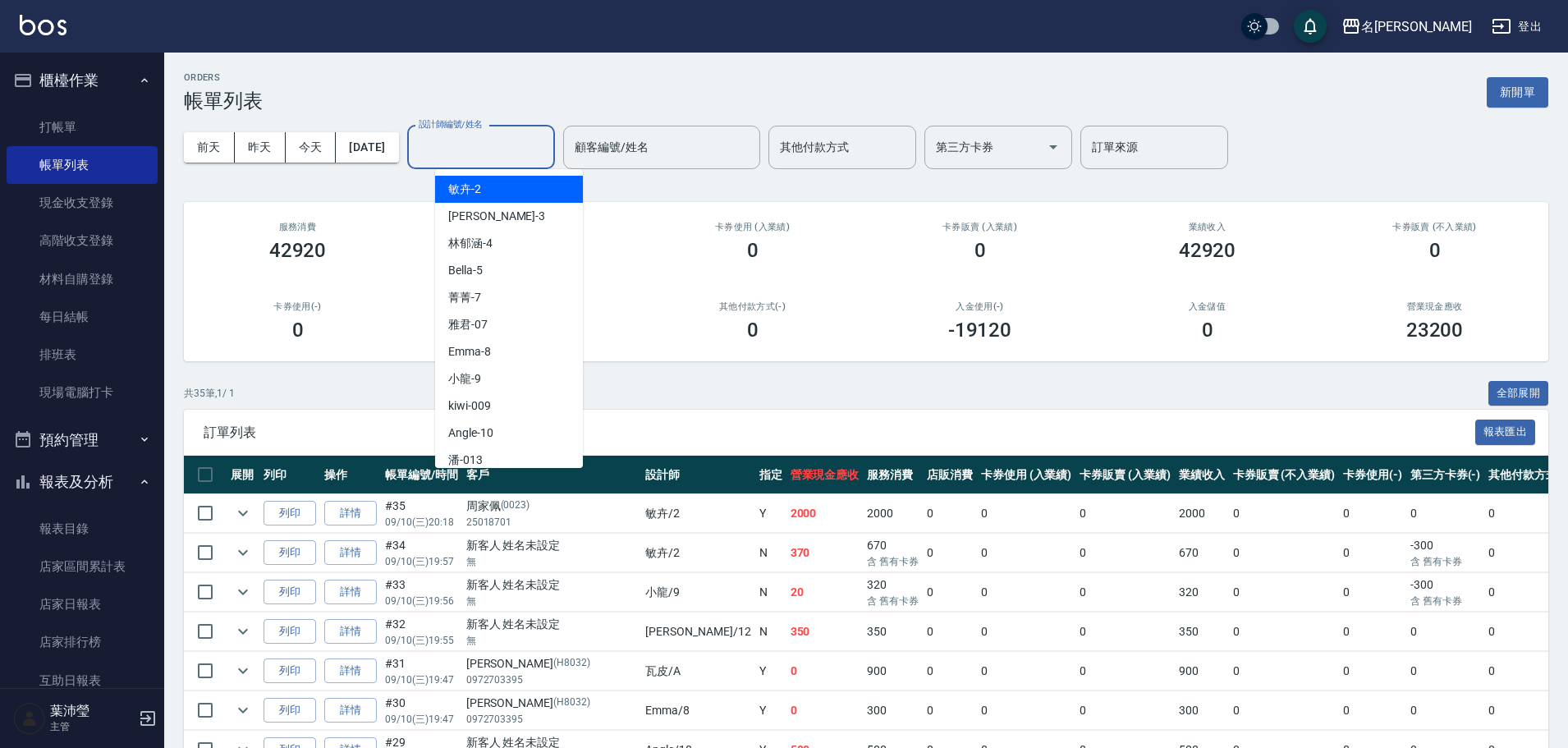
click at [468, 144] on input "設計師編號/姓名" at bounding box center [481, 147] width 133 height 29
click at [477, 192] on span "敏卉 -2" at bounding box center [464, 189] width 33 height 17
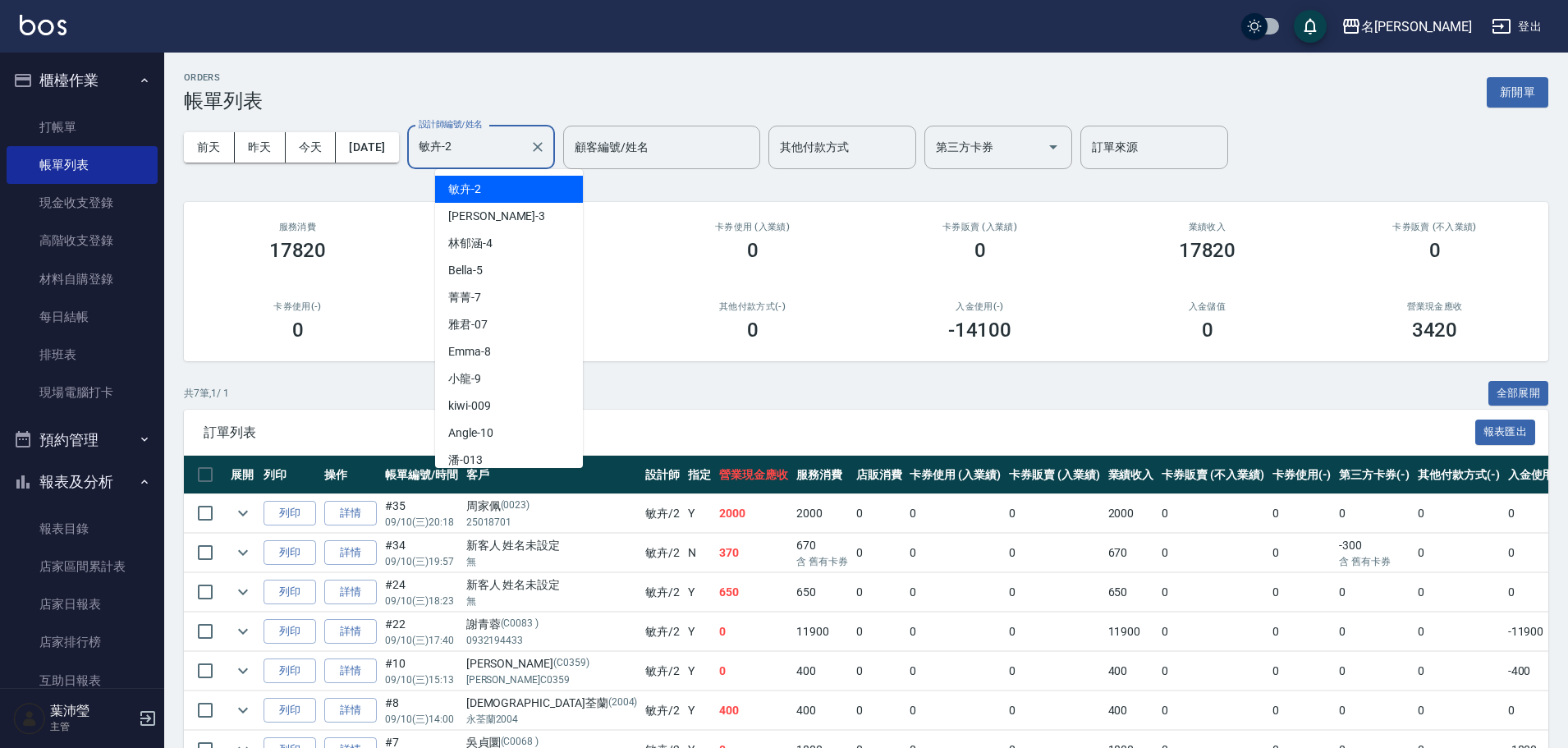
click at [510, 135] on input "敏卉-2" at bounding box center [469, 147] width 108 height 29
click at [504, 358] on div "Emma -8" at bounding box center [509, 352] width 148 height 27
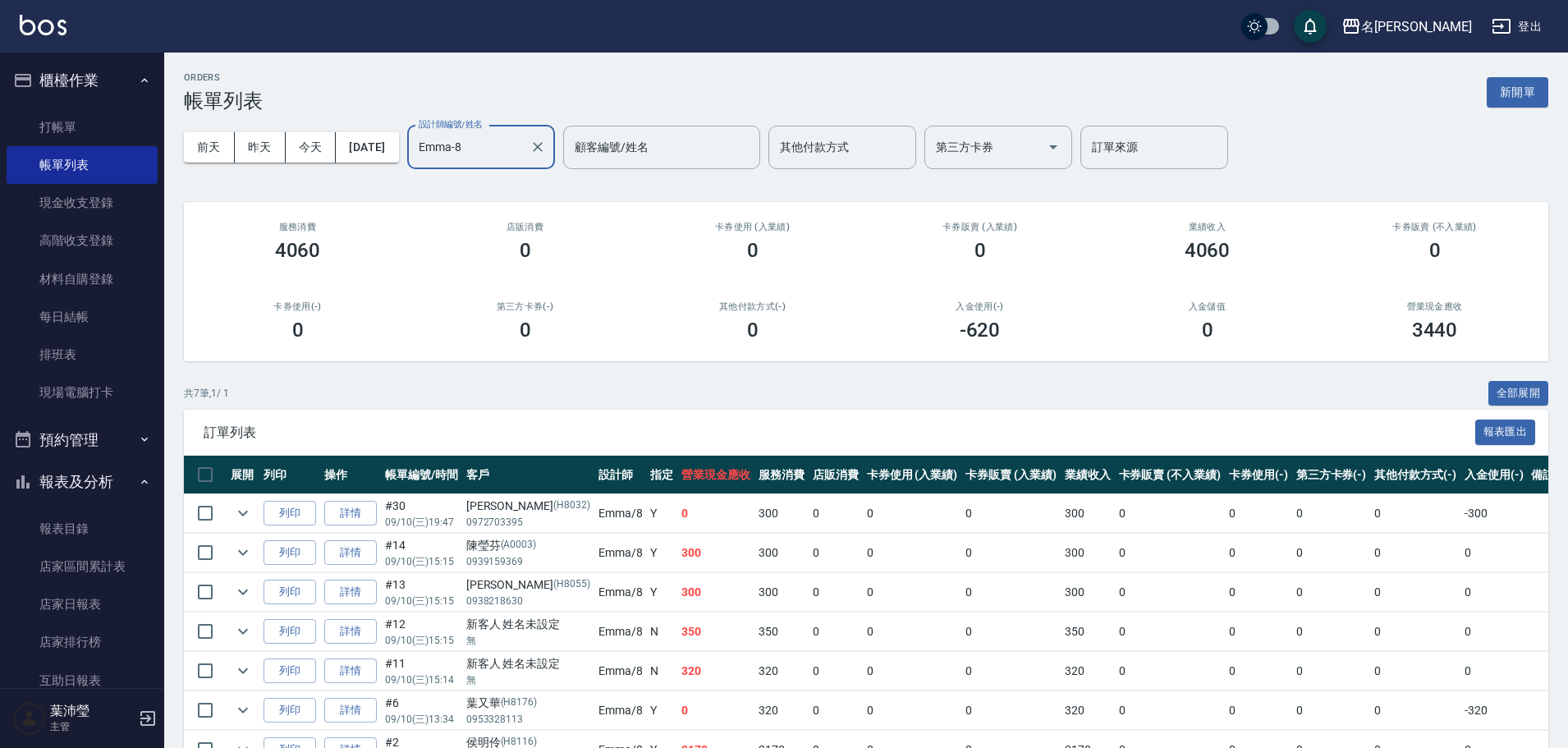
click at [494, 156] on input "Emma-8" at bounding box center [469, 147] width 108 height 29
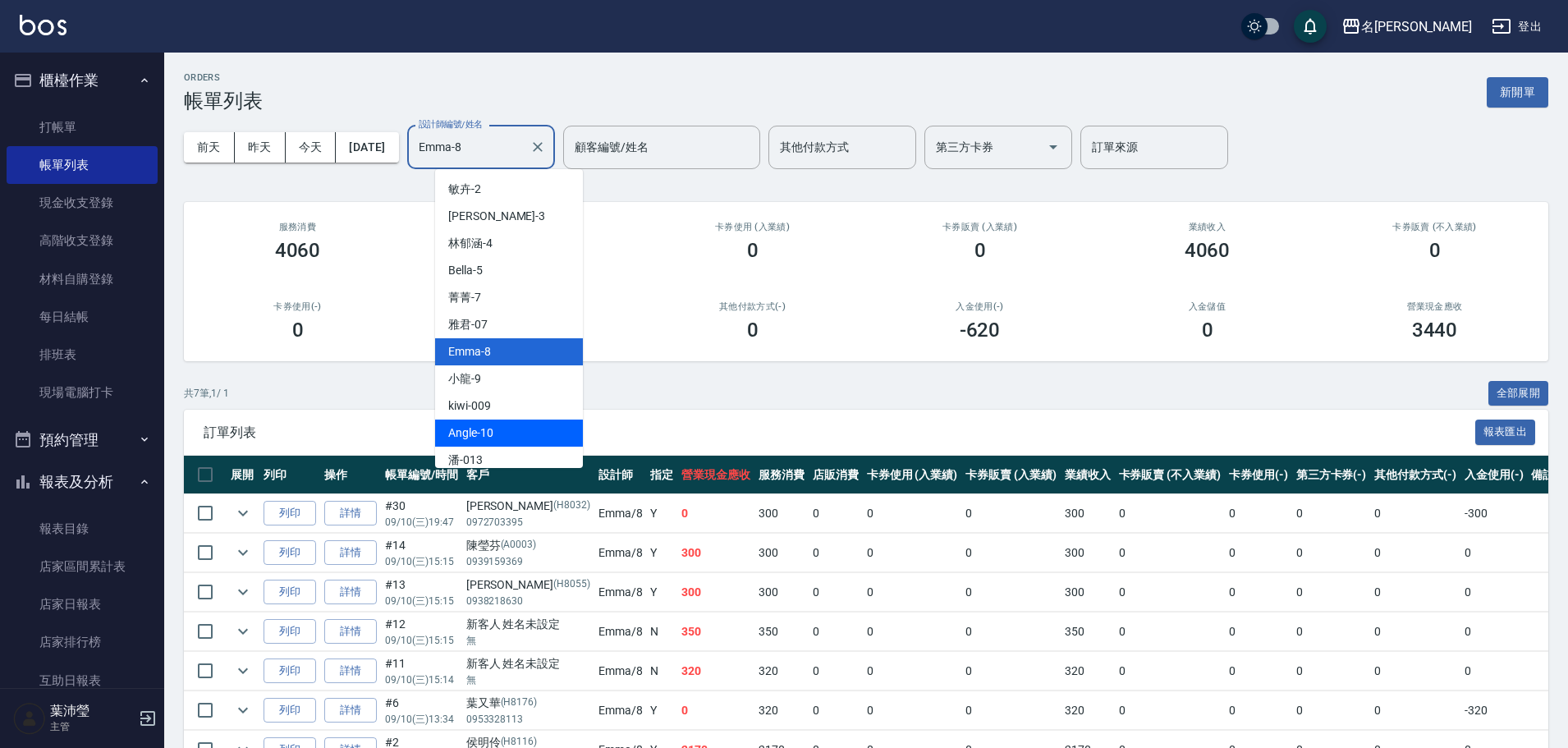
click at [505, 436] on div "Angle -10" at bounding box center [509, 433] width 148 height 27
type input "Angle-10"
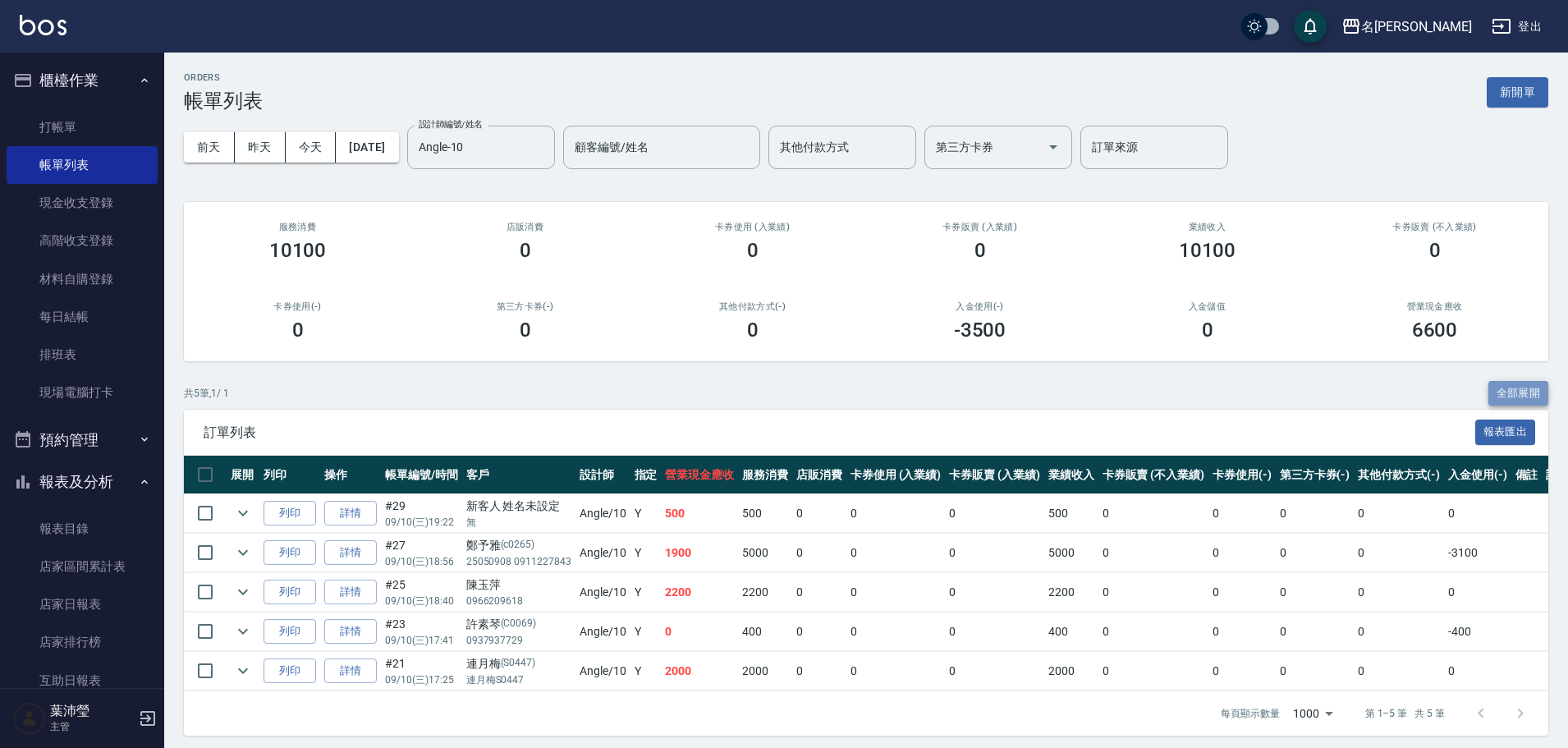
click at [1512, 386] on button "全部展開" at bounding box center [1519, 394] width 61 height 25
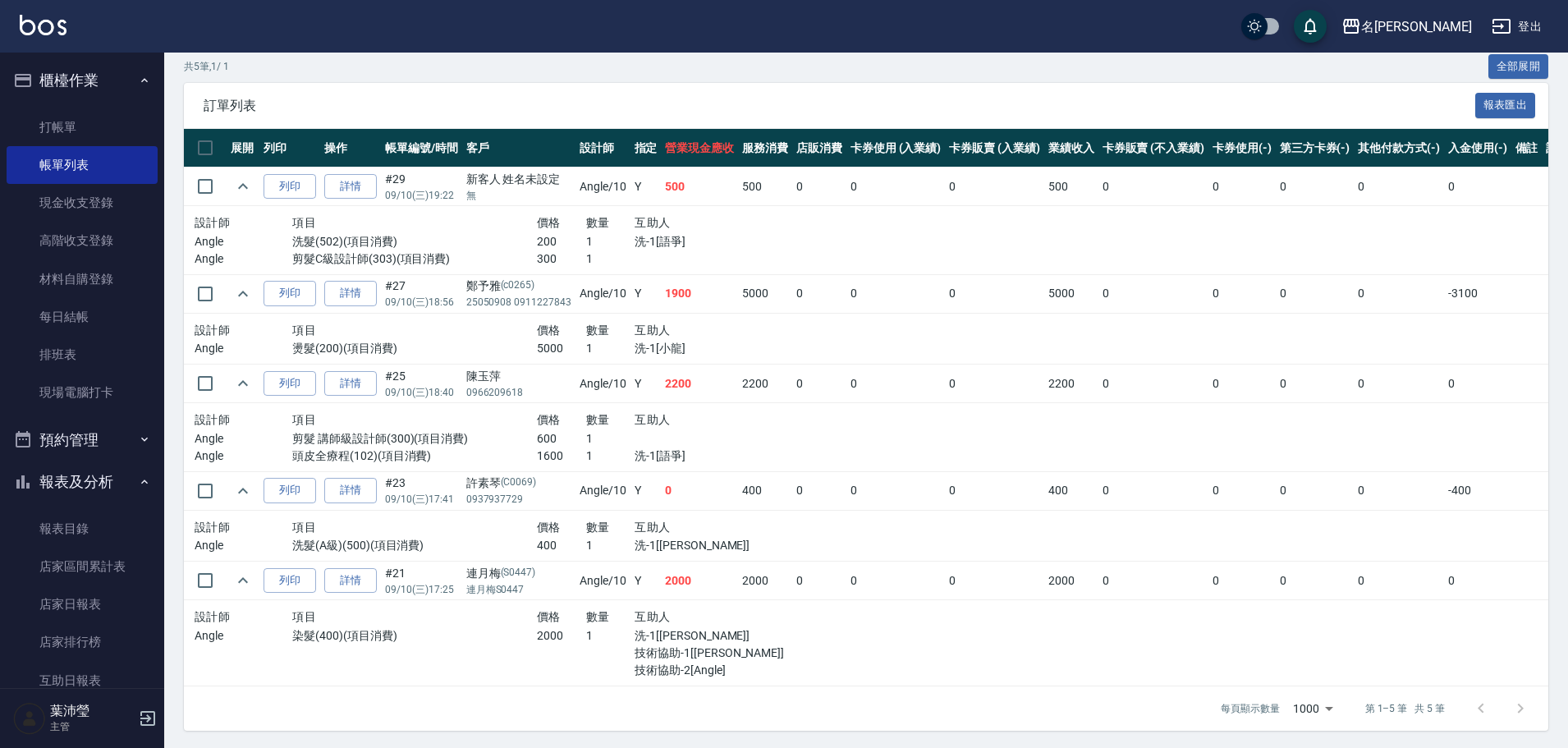
scroll to position [320, 0]
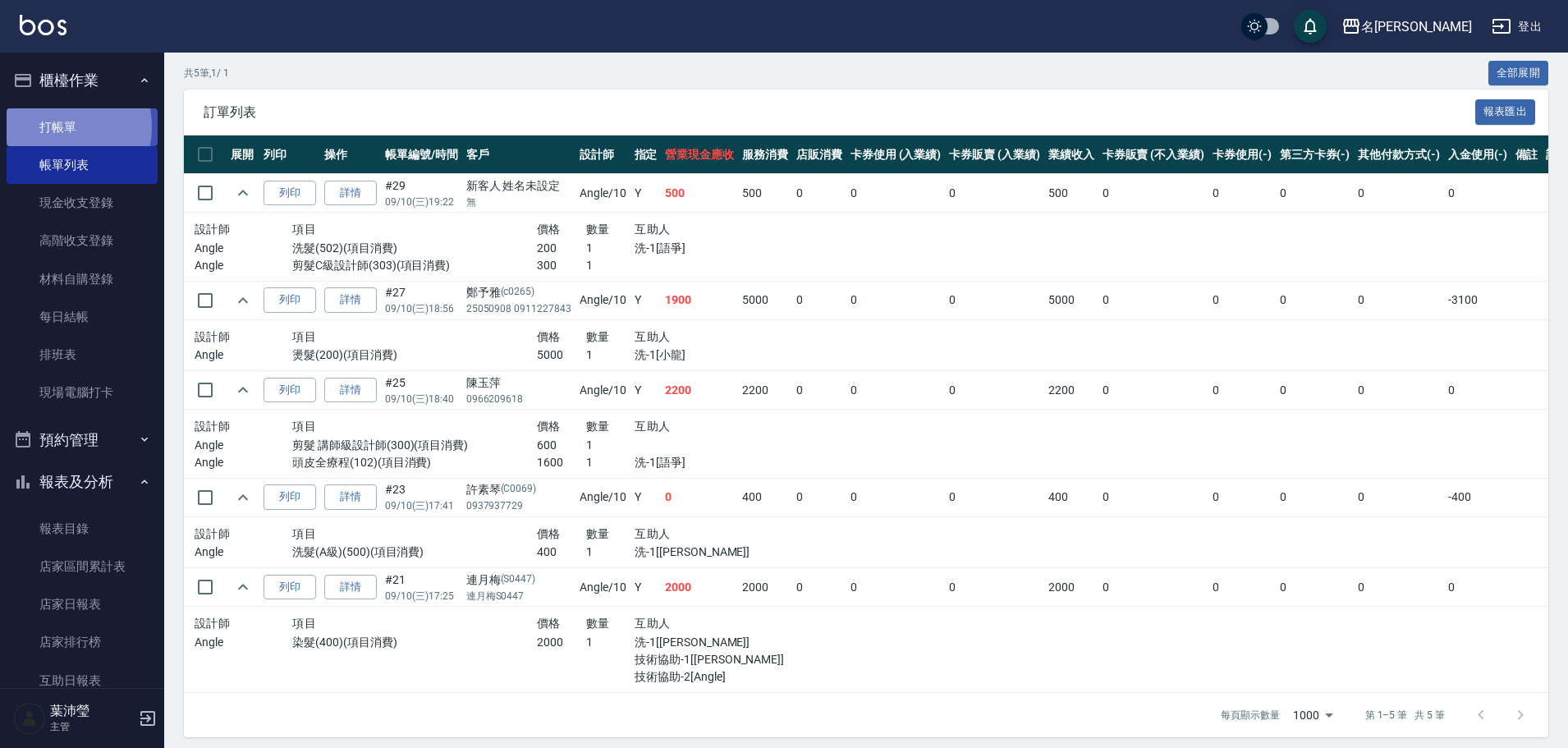
click at [53, 127] on link "打帳單" at bounding box center [82, 127] width 151 height 38
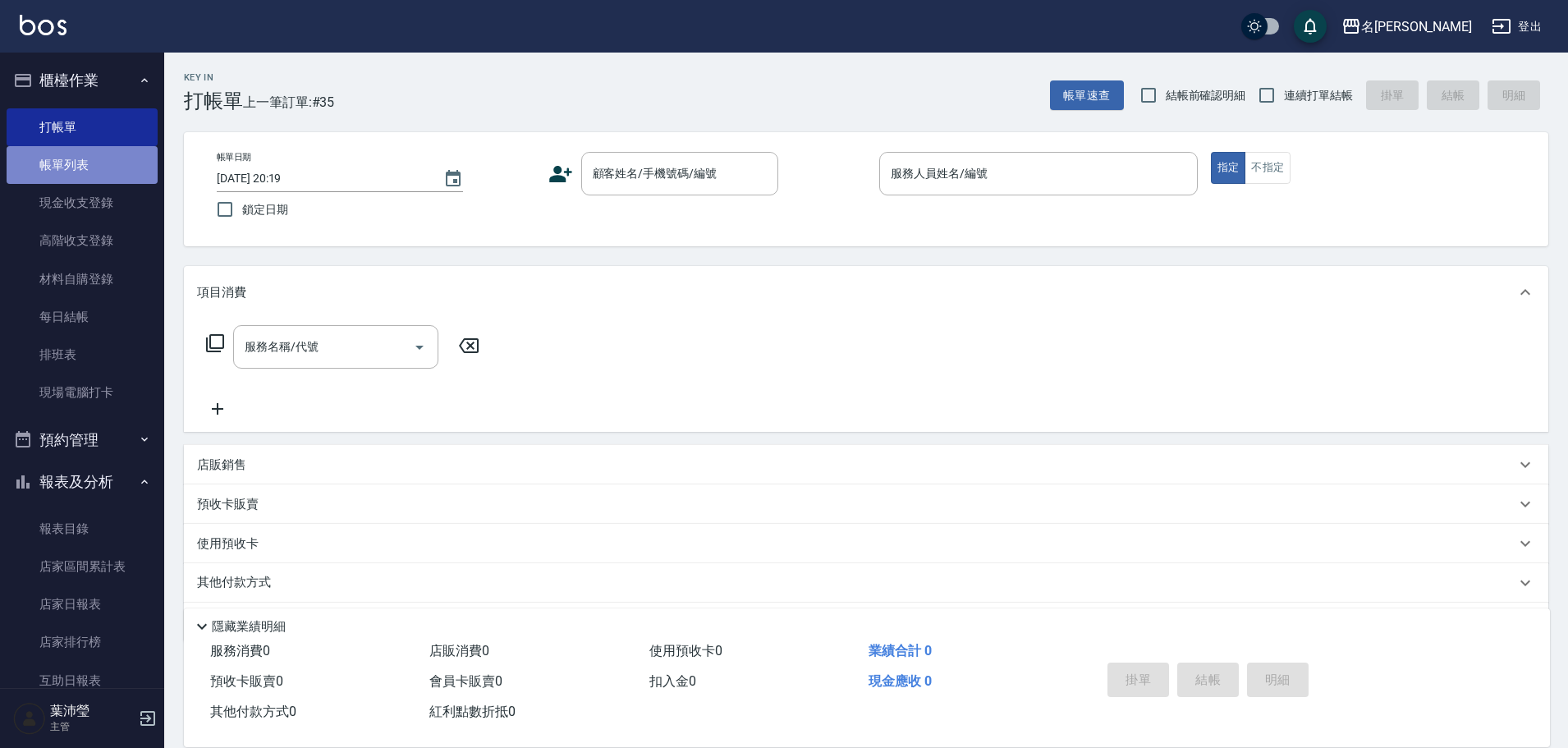
click at [124, 163] on link "帳單列表" at bounding box center [82, 165] width 151 height 38
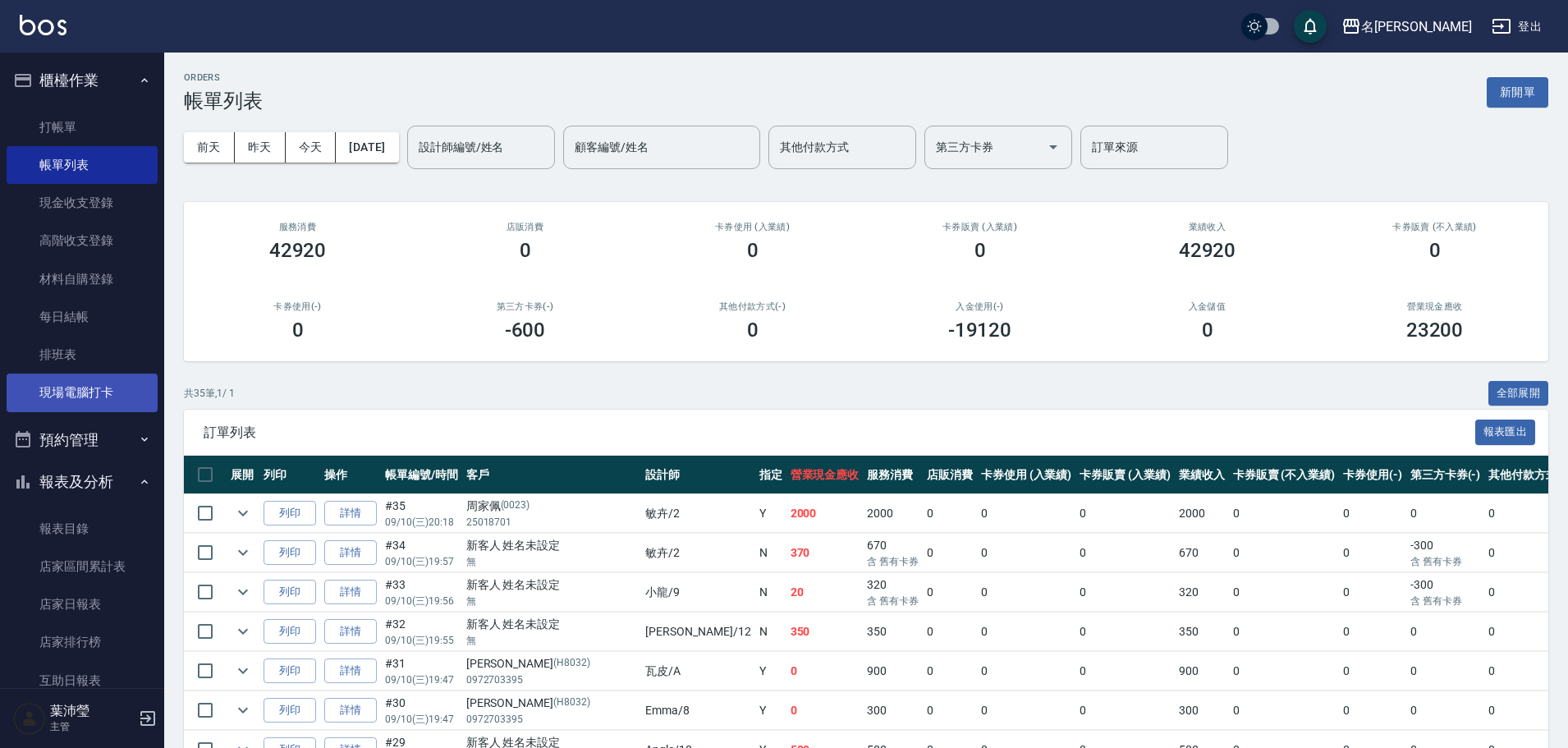
scroll to position [82, 0]
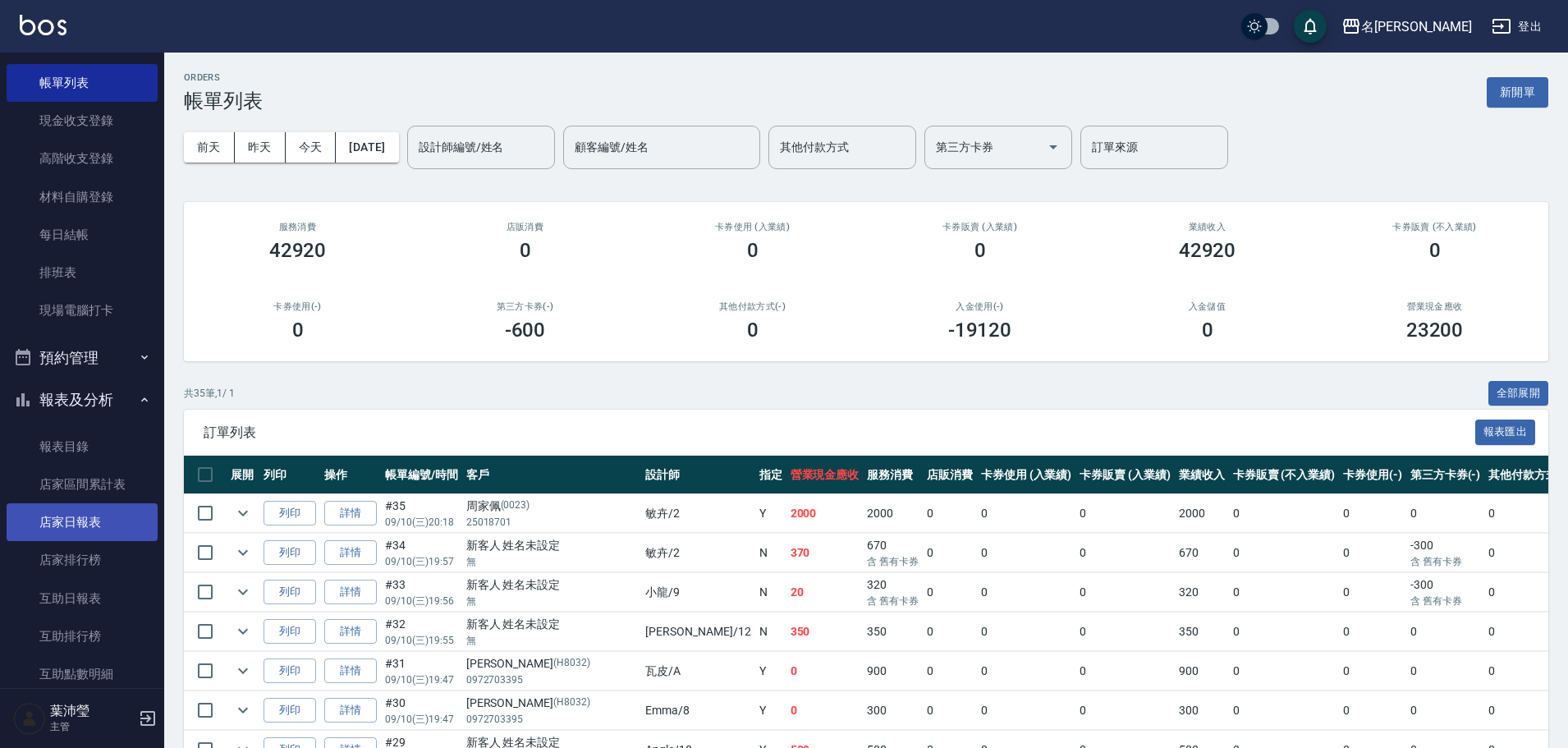
click at [137, 518] on link "店家日報表" at bounding box center [82, 521] width 151 height 38
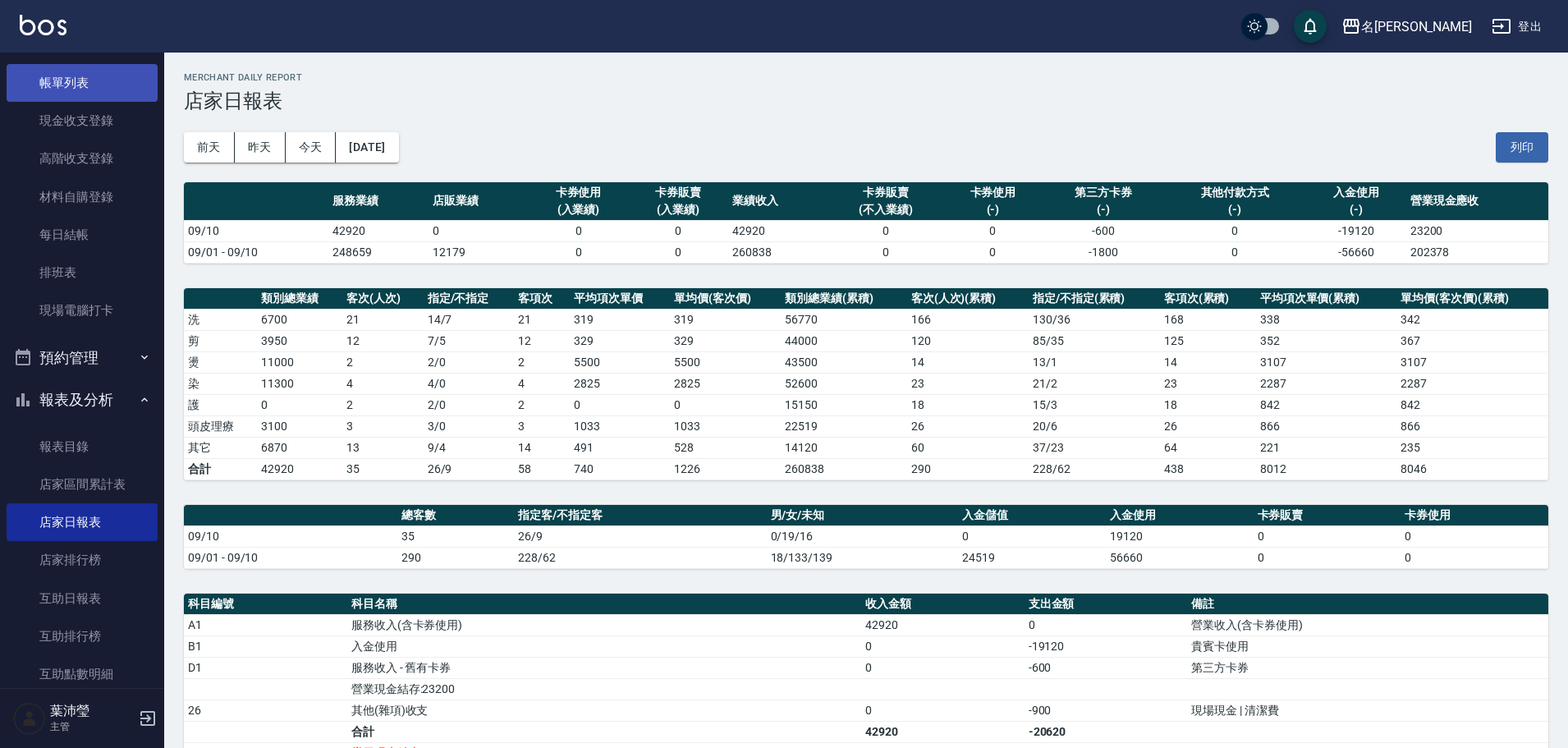
click at [101, 82] on link "帳單列表" at bounding box center [82, 83] width 151 height 38
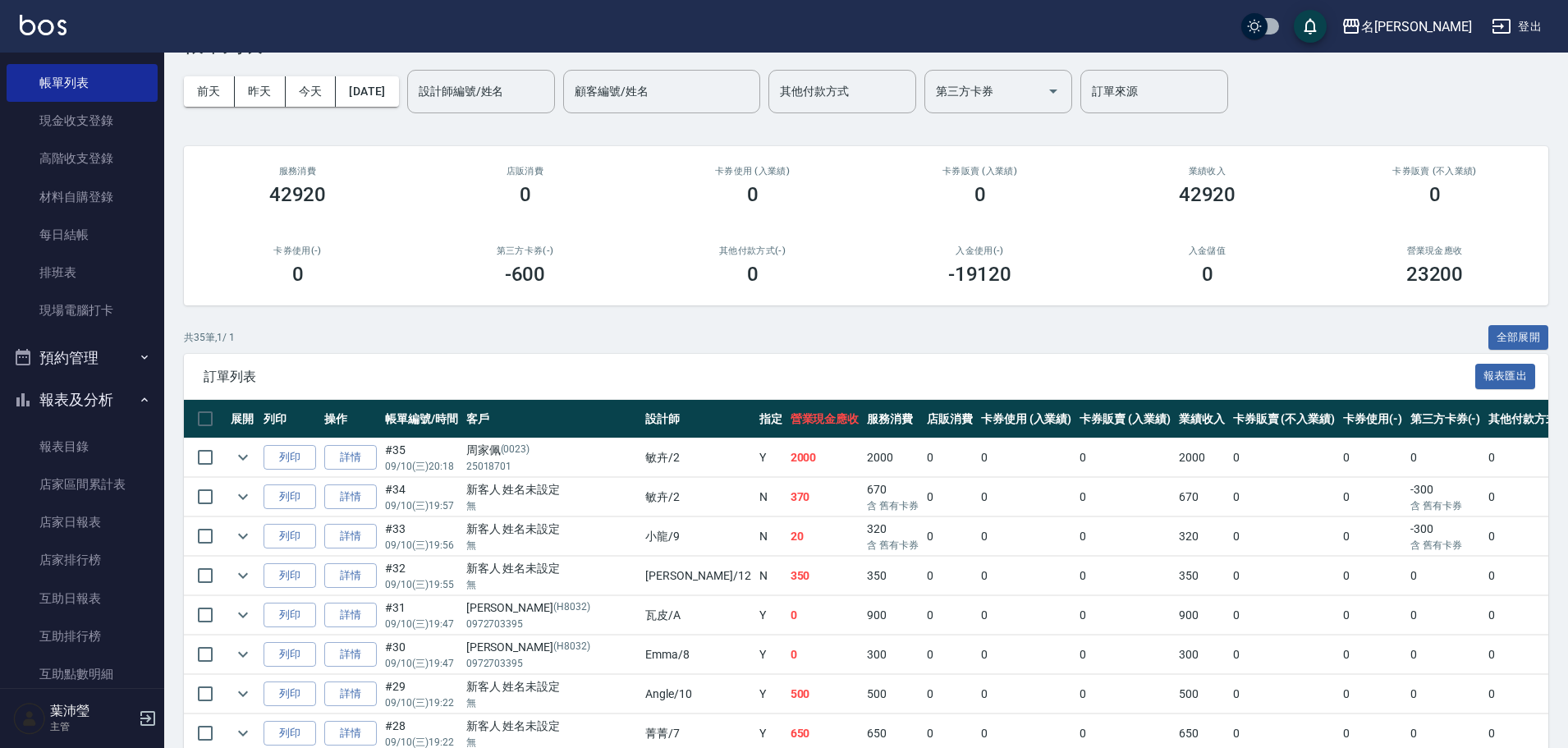
scroll to position [82, 0]
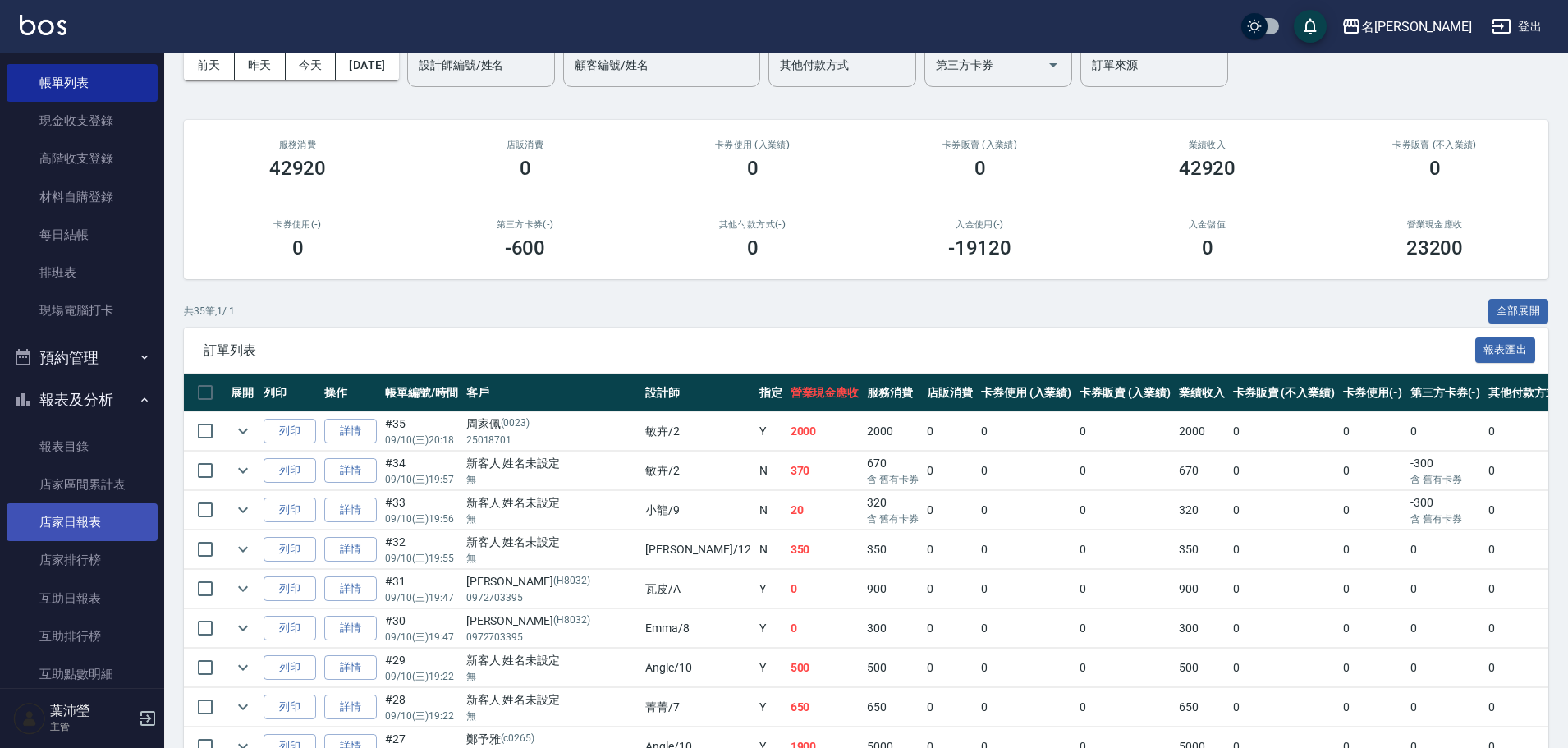
click at [103, 539] on link "店家日報表" at bounding box center [82, 521] width 151 height 38
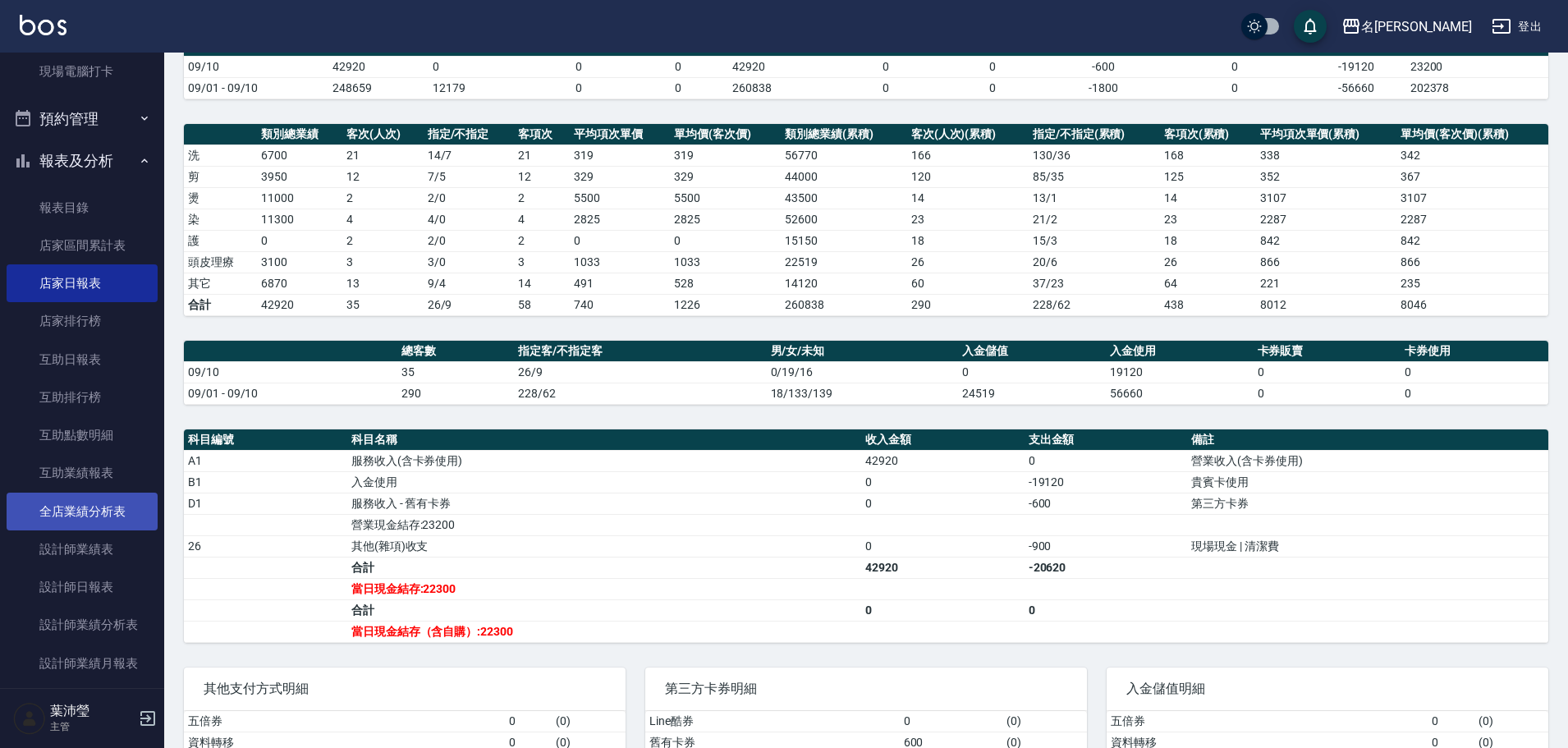
scroll to position [411, 0]
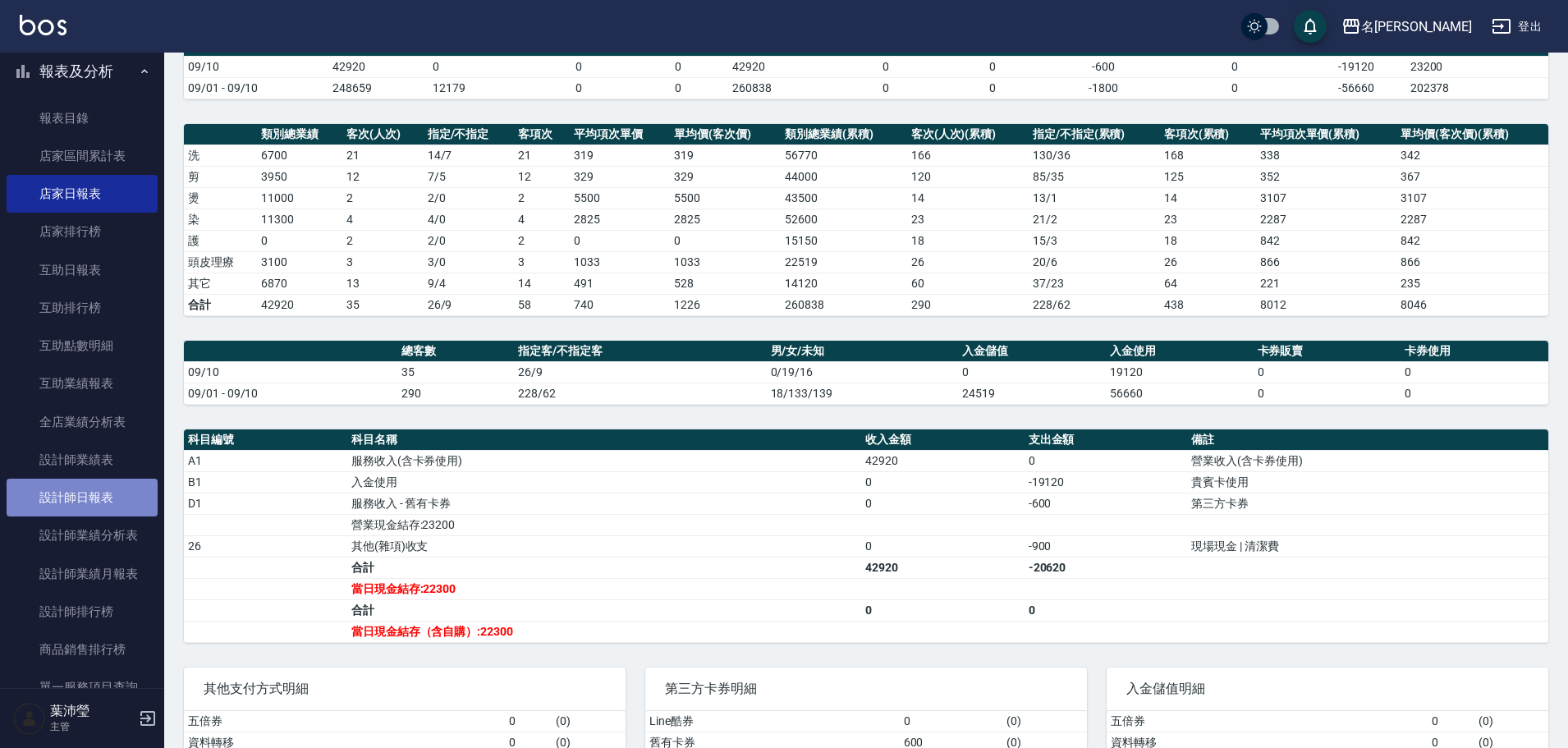
click at [125, 502] on link "設計師日報表" at bounding box center [82, 497] width 151 height 38
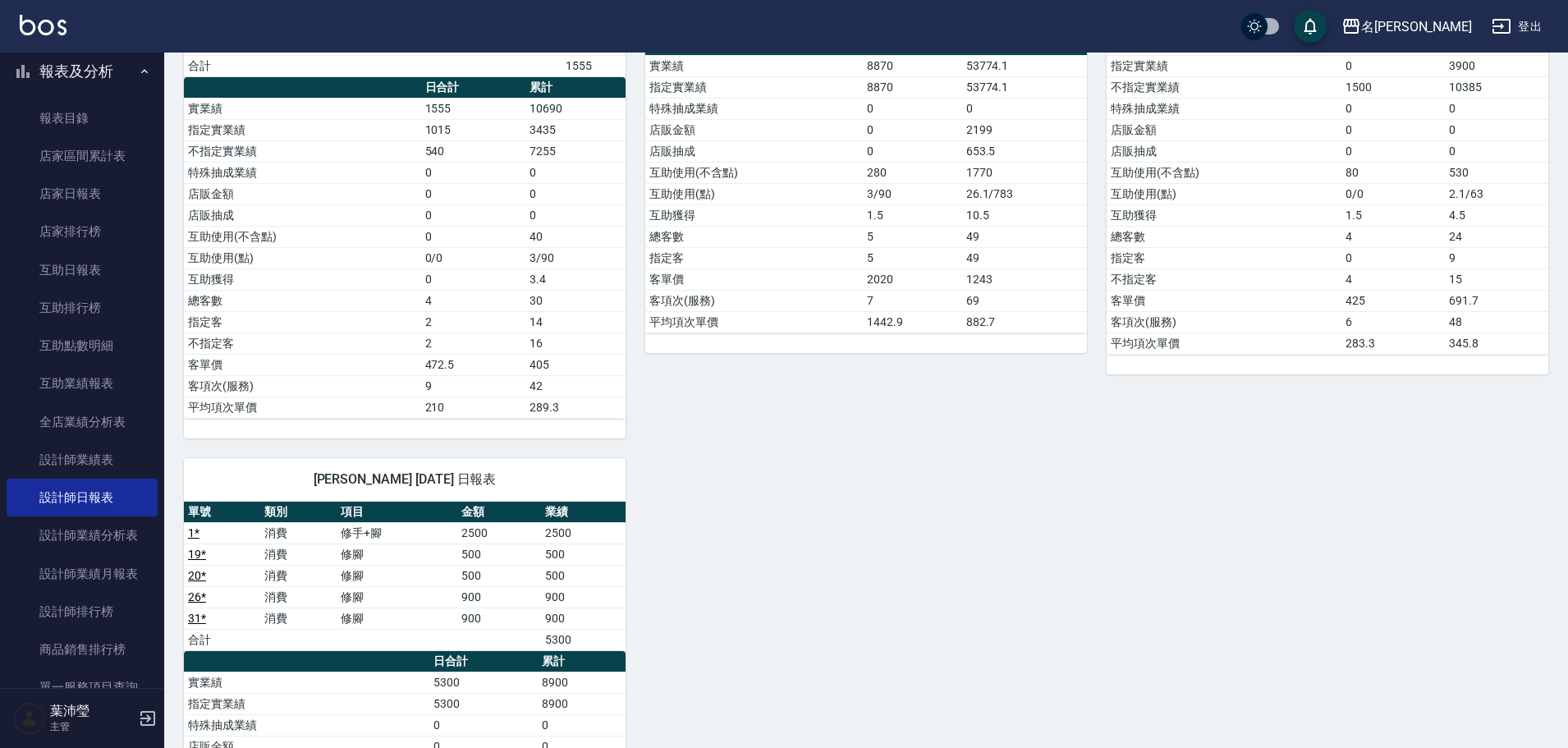
scroll to position [1369, 0]
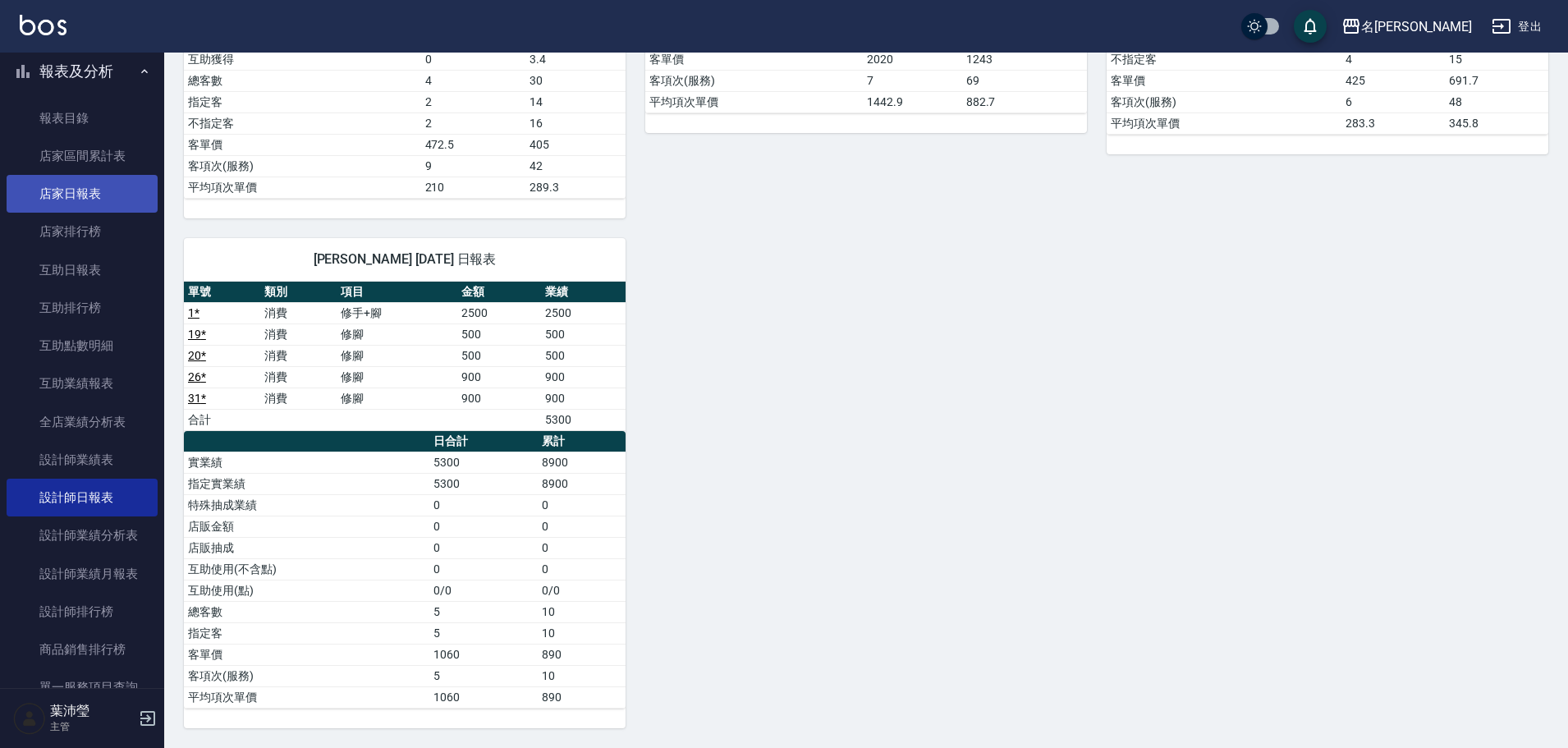
click at [134, 183] on link "店家日報表" at bounding box center [82, 194] width 151 height 38
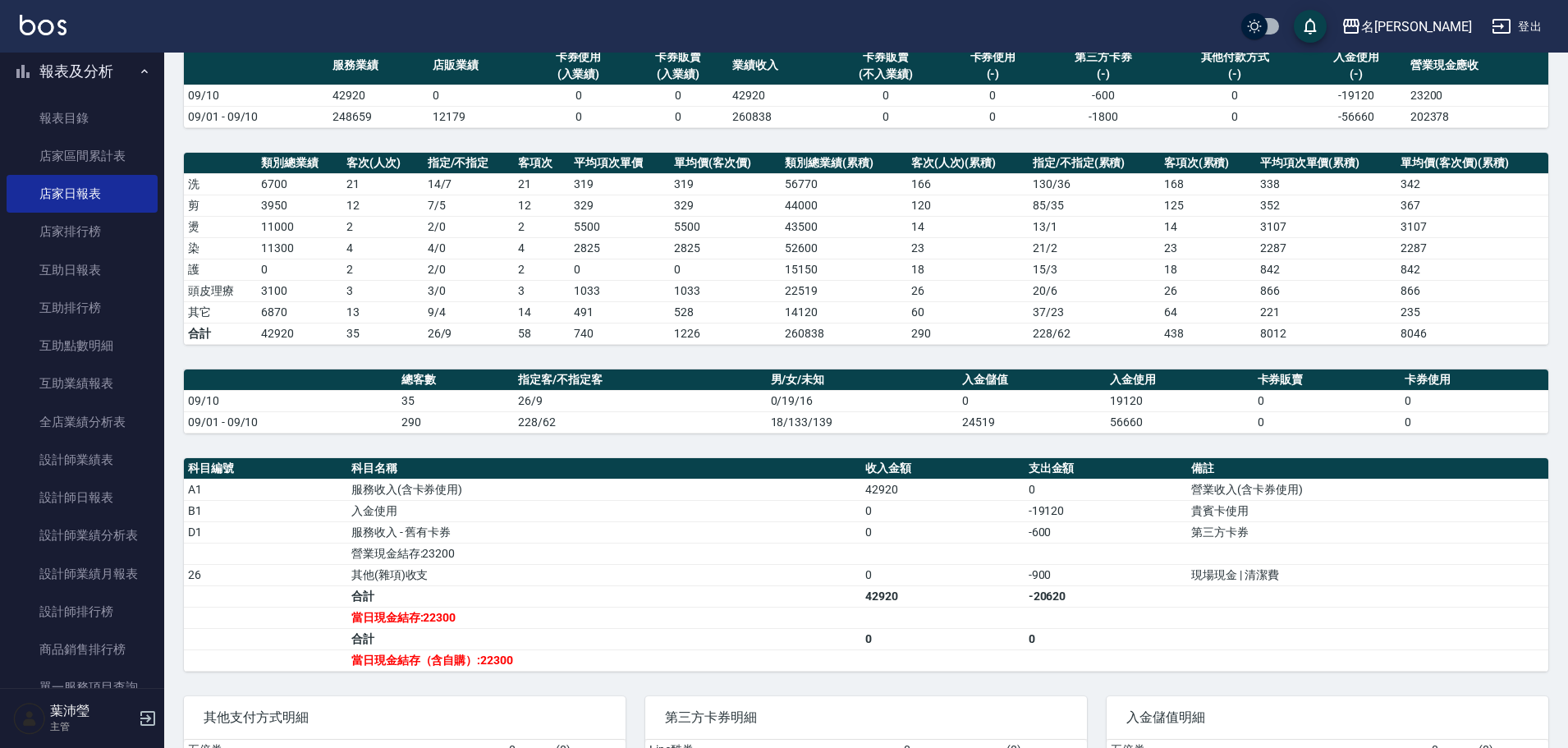
scroll to position [164, 0]
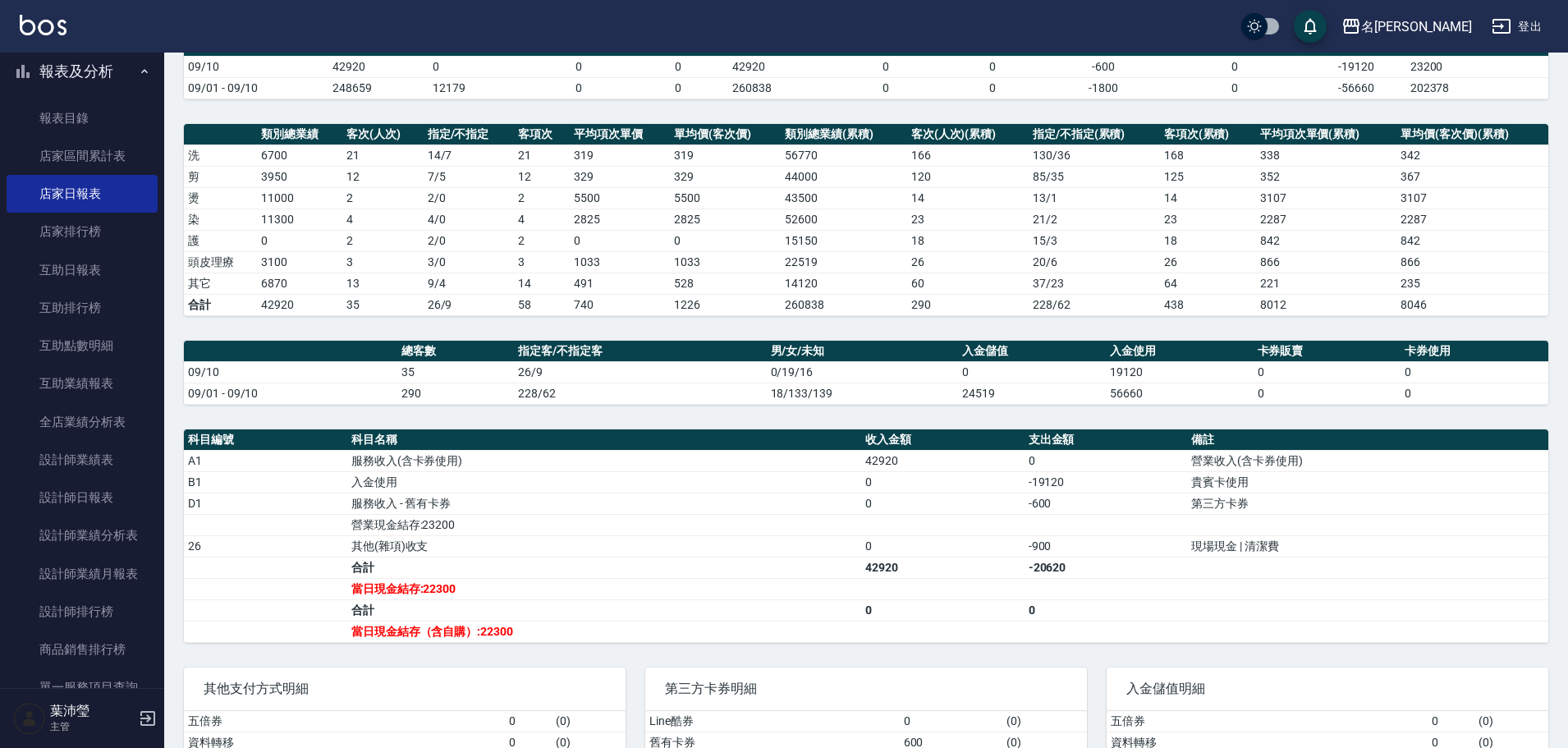
click at [1516, 341] on th "卡券使用" at bounding box center [1474, 351] width 148 height 21
click at [109, 499] on link "設計師日報表" at bounding box center [82, 497] width 151 height 38
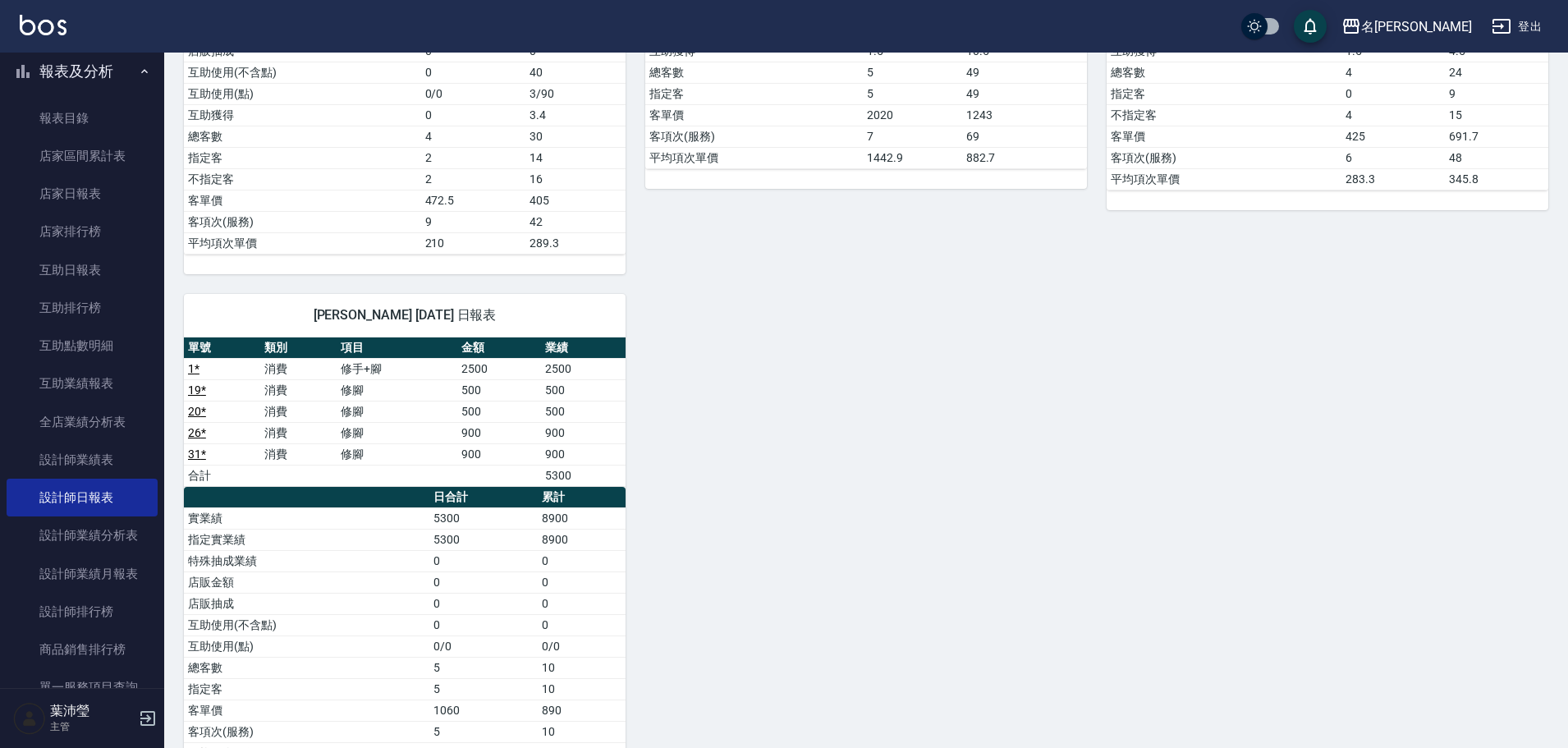
scroll to position [1369, 0]
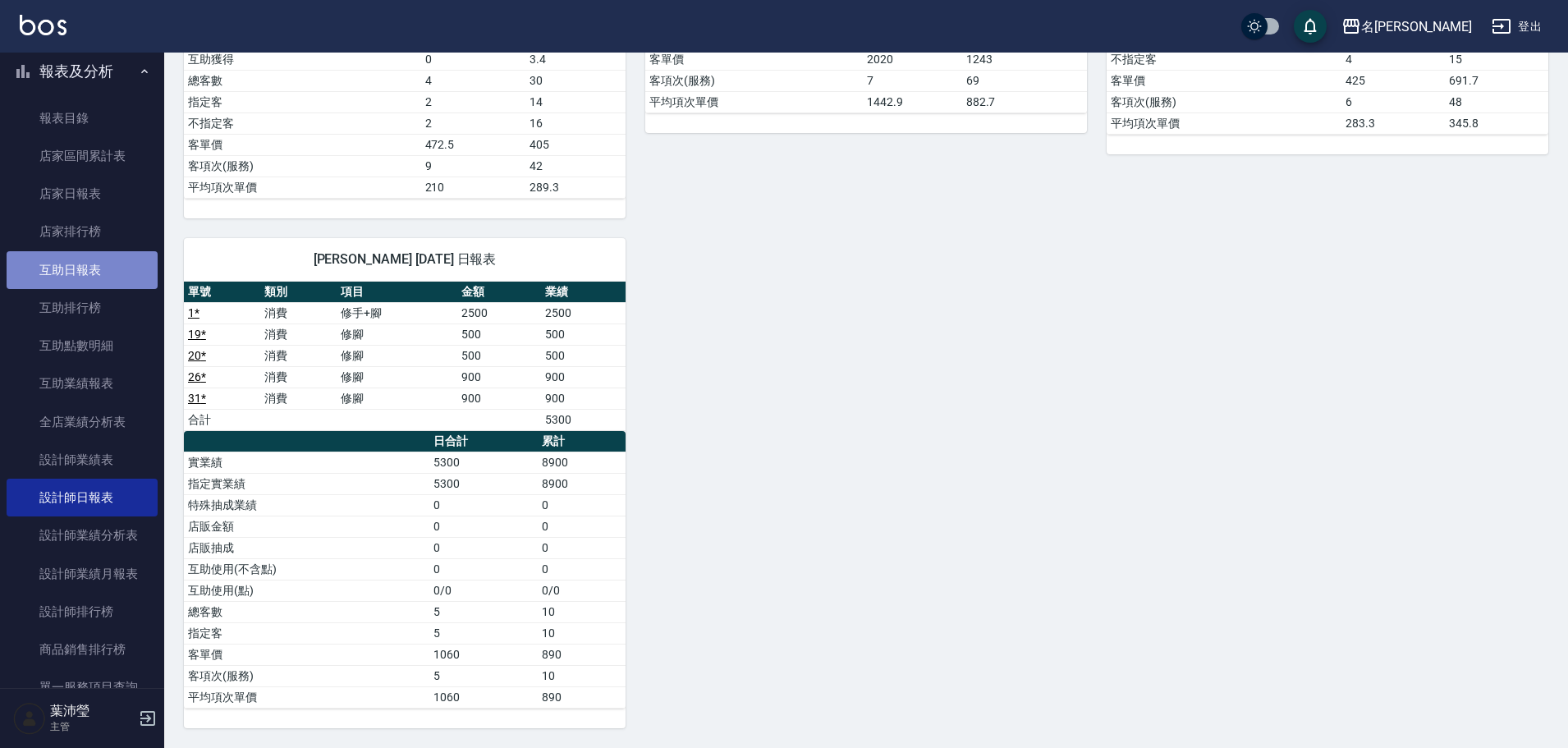
click at [107, 265] on link "互助日報表" at bounding box center [82, 270] width 151 height 38
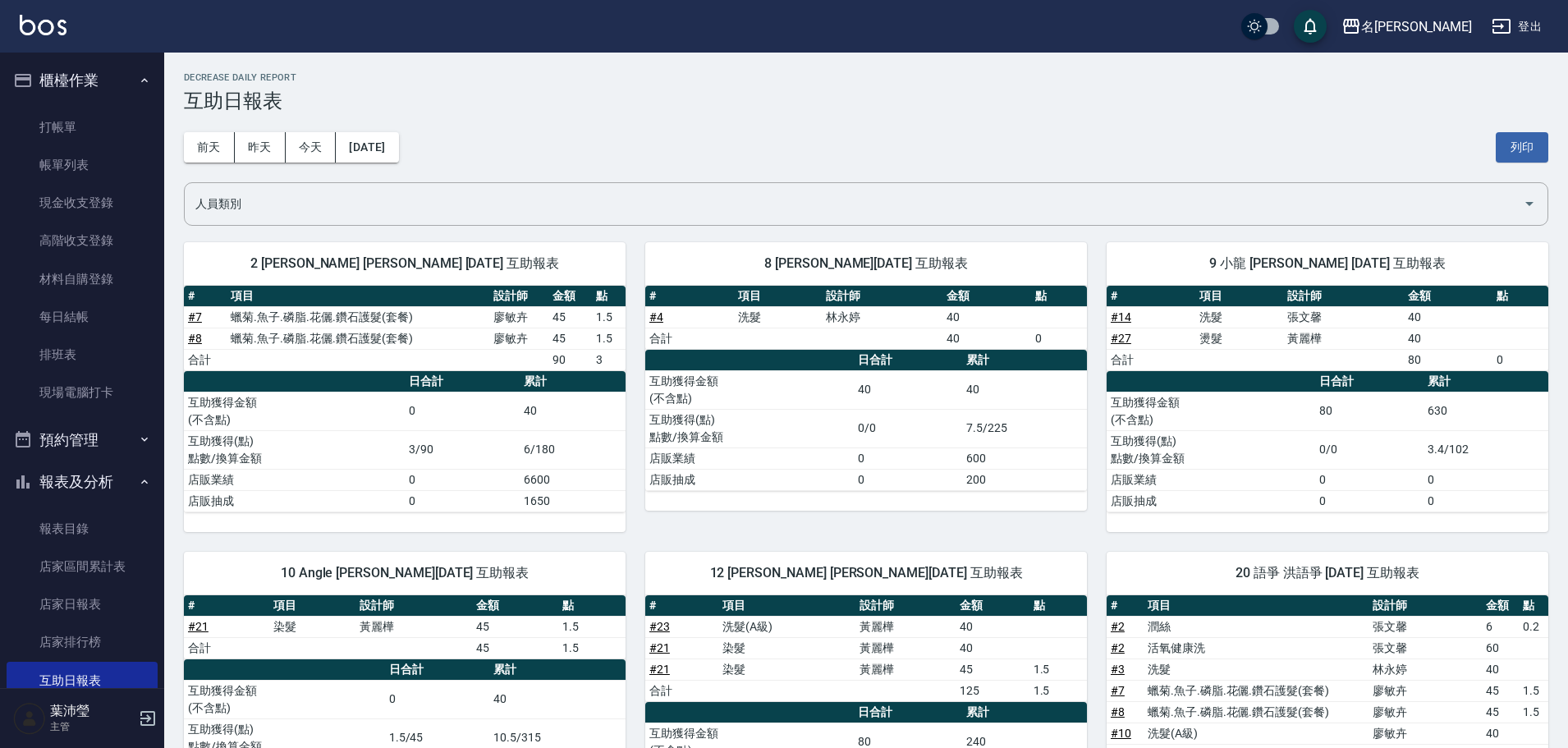
click at [87, 79] on button "櫃檯作業" at bounding box center [82, 80] width 151 height 43
